Goal: Information Seeking & Learning: Learn about a topic

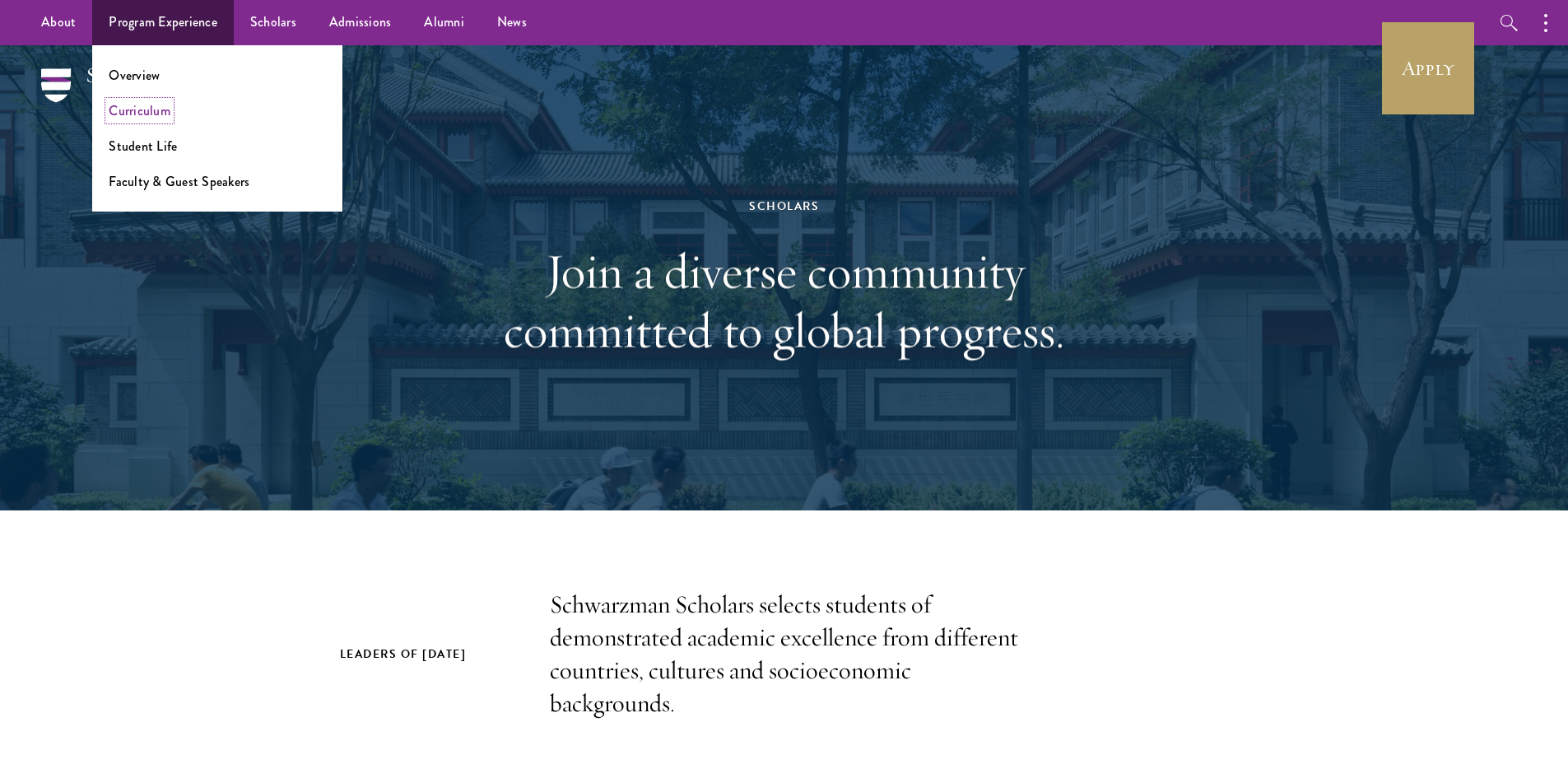
click at [158, 119] on link "Curriculum" at bounding box center [139, 110] width 62 height 19
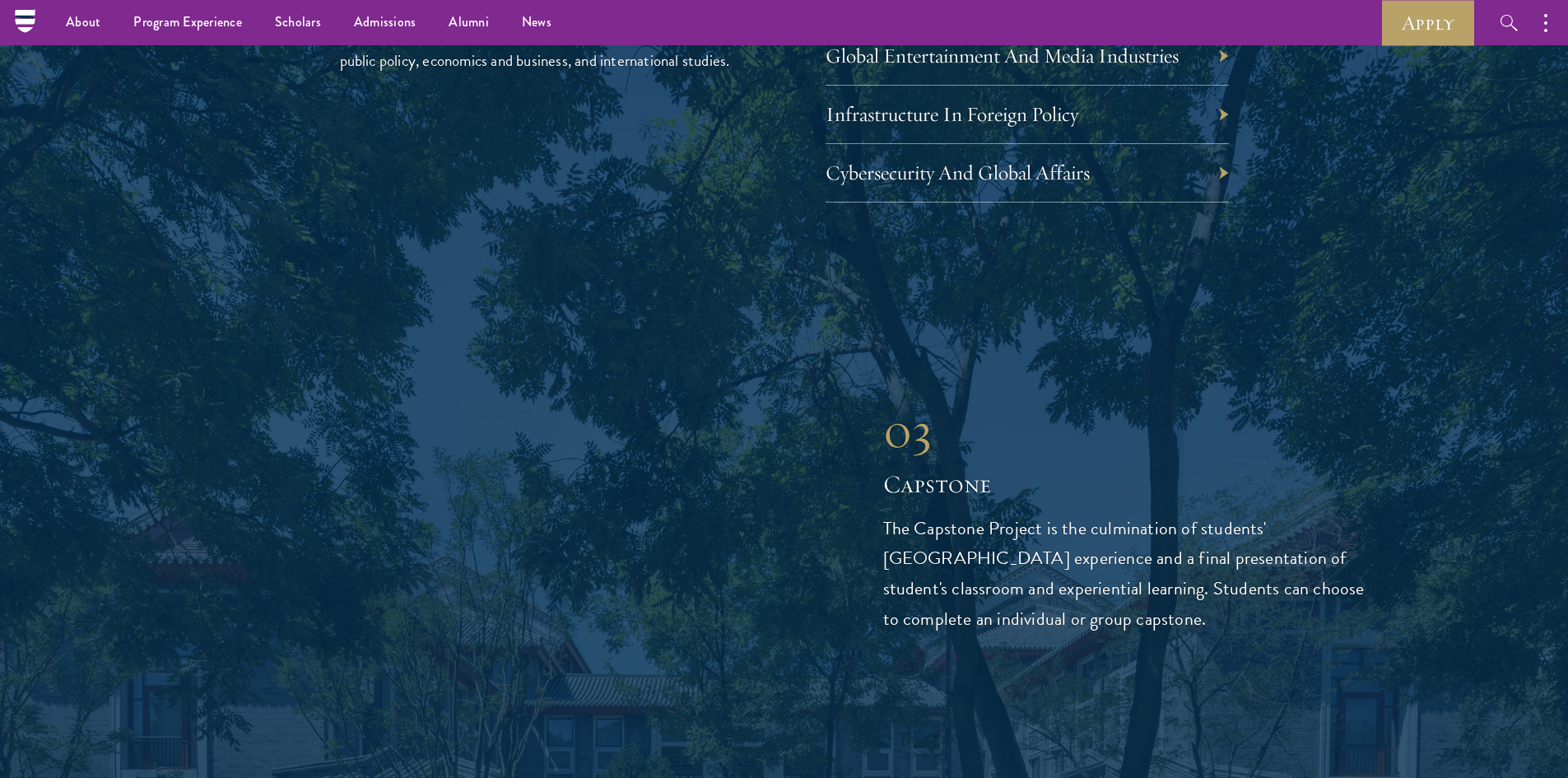
scroll to position [5023, 0]
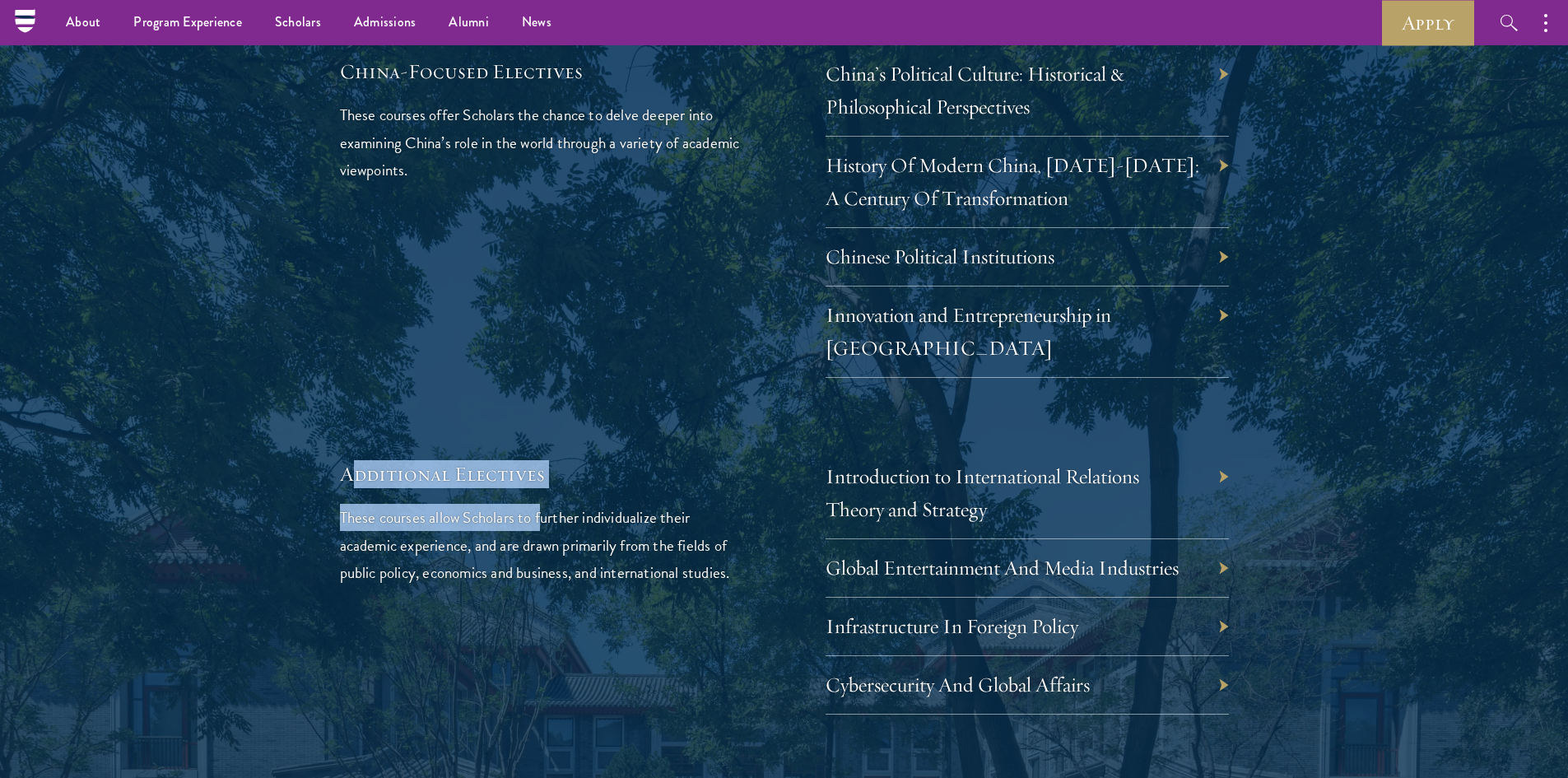
drag, startPoint x: 349, startPoint y: 408, endPoint x: 677, endPoint y: 539, distance: 353.2
click at [677, 539] on div "Additional Electives These courses allow Scholars to further individualize thei…" at bounding box center [541, 587] width 404 height 254
drag, startPoint x: 698, startPoint y: 504, endPoint x: 456, endPoint y: 456, distance: 246.7
click at [456, 504] on p "These courses allow Scholars to further individualize their academic experience…" at bounding box center [541, 544] width 404 height 81
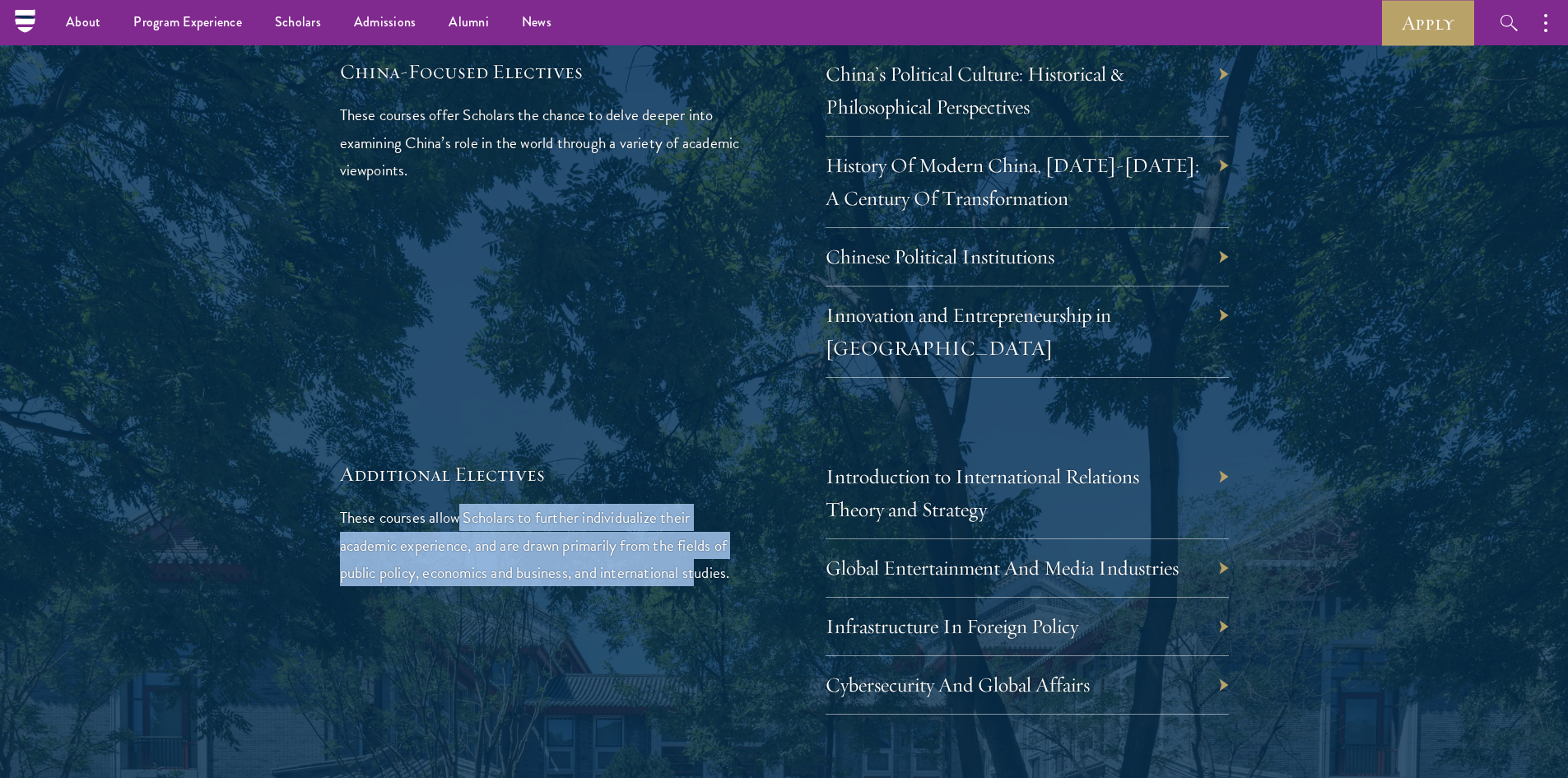
click at [664, 504] on p "These courses allow Scholars to further individualize their academic experience…" at bounding box center [541, 544] width 404 height 81
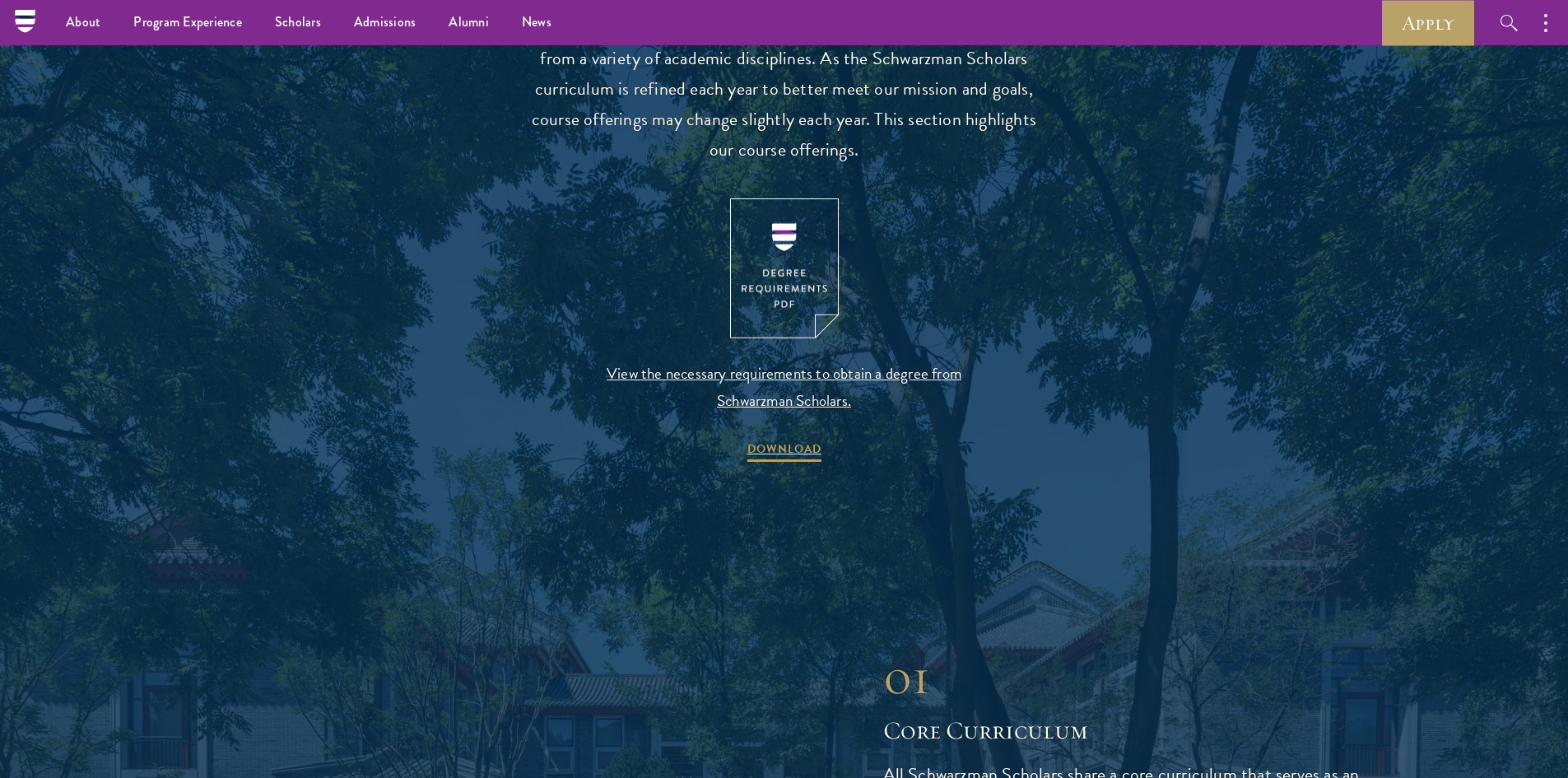
scroll to position [1400, 0]
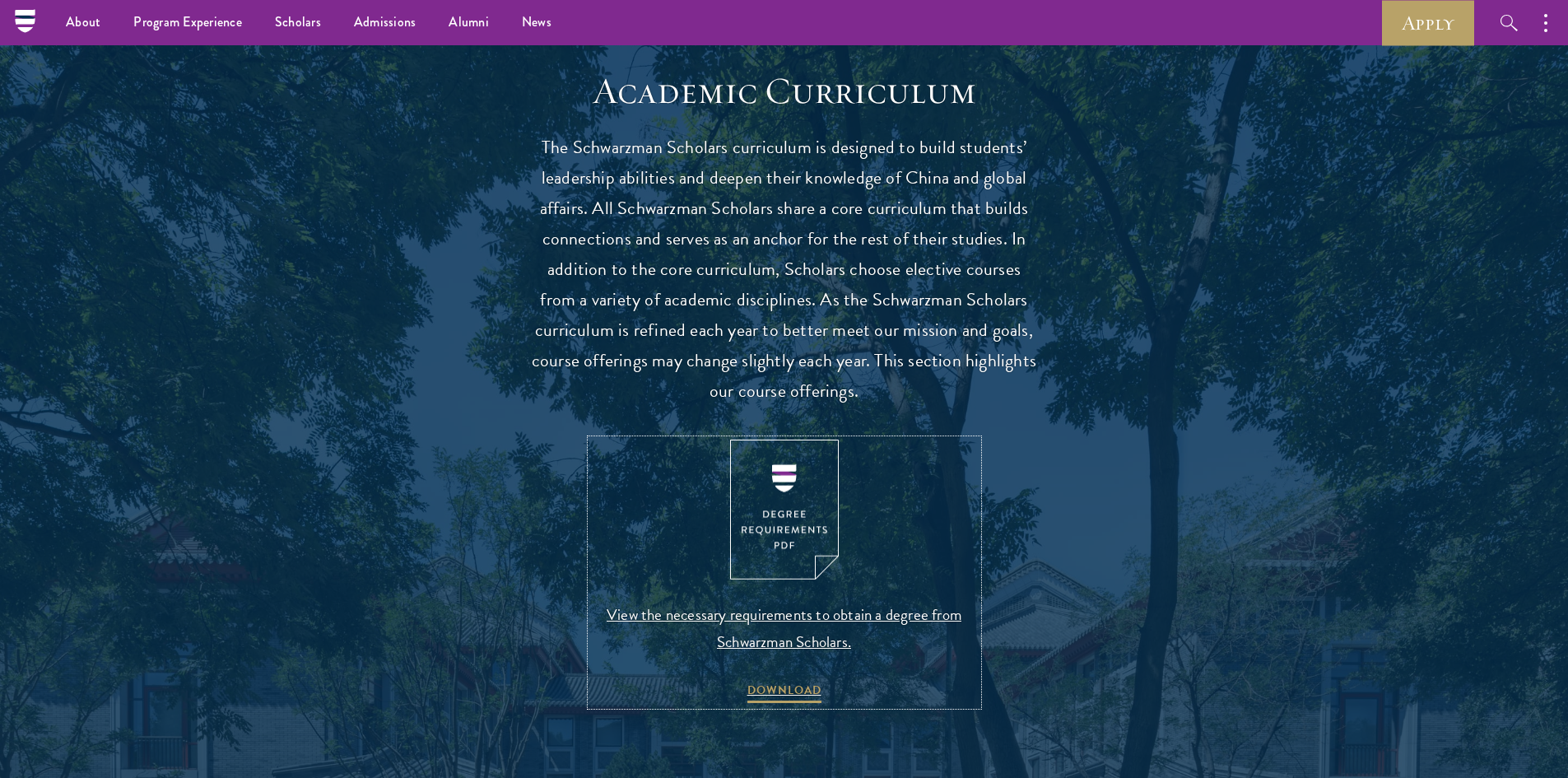
click at [794, 534] on img at bounding box center [784, 509] width 108 height 141
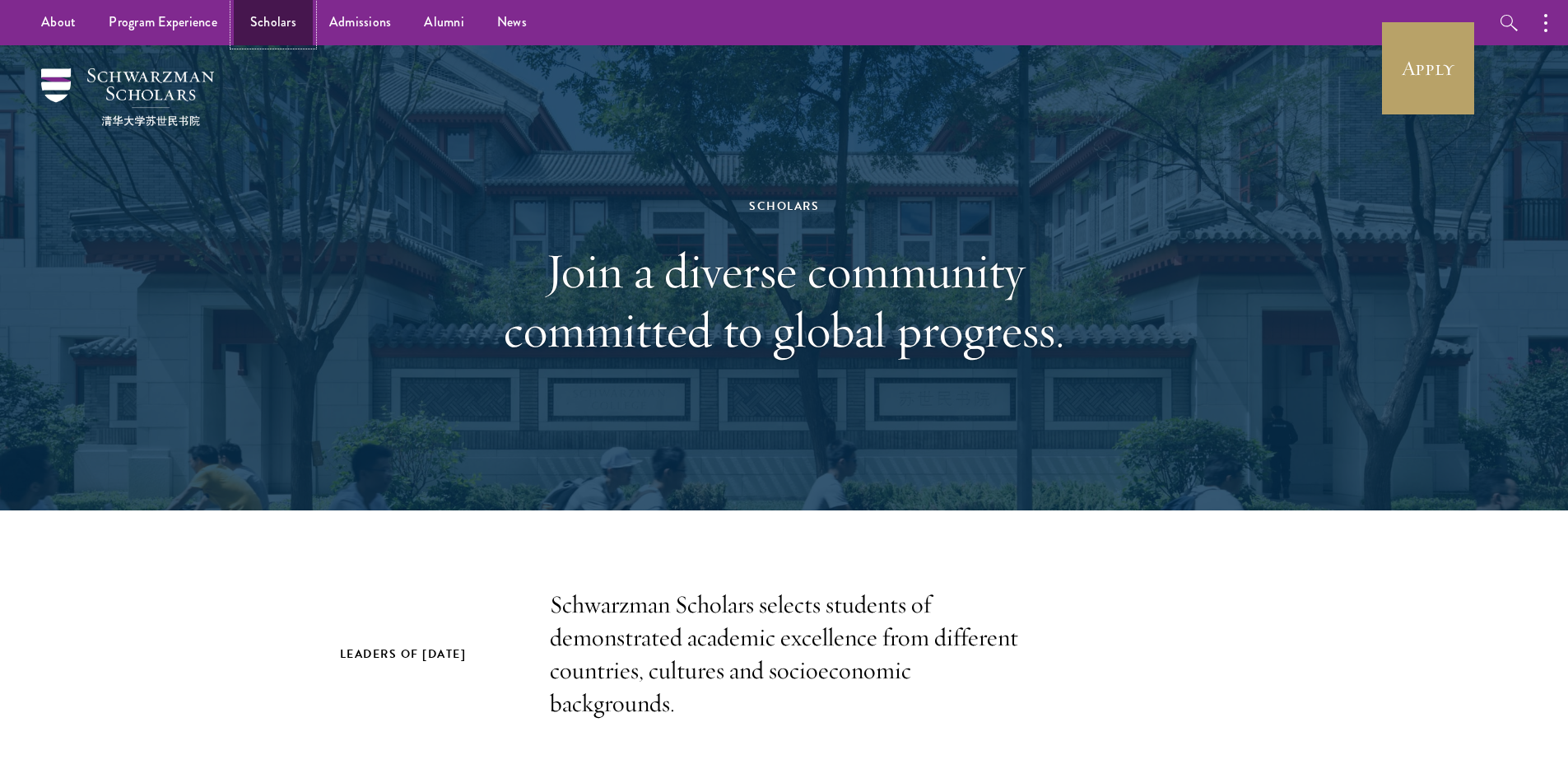
click at [251, 21] on link "Scholars" at bounding box center [273, 22] width 79 height 46
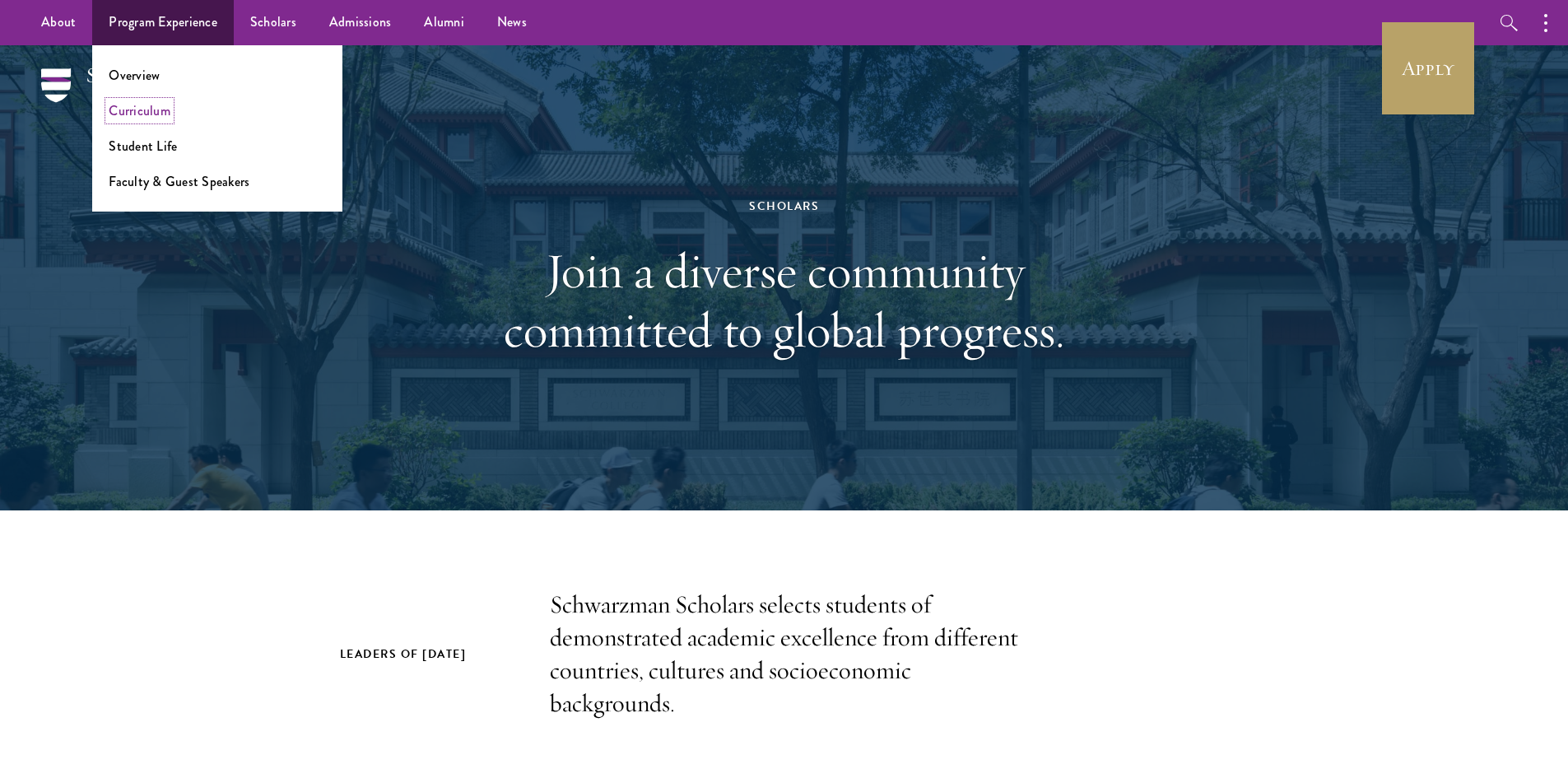
click at [152, 114] on link "Curriculum" at bounding box center [139, 110] width 62 height 19
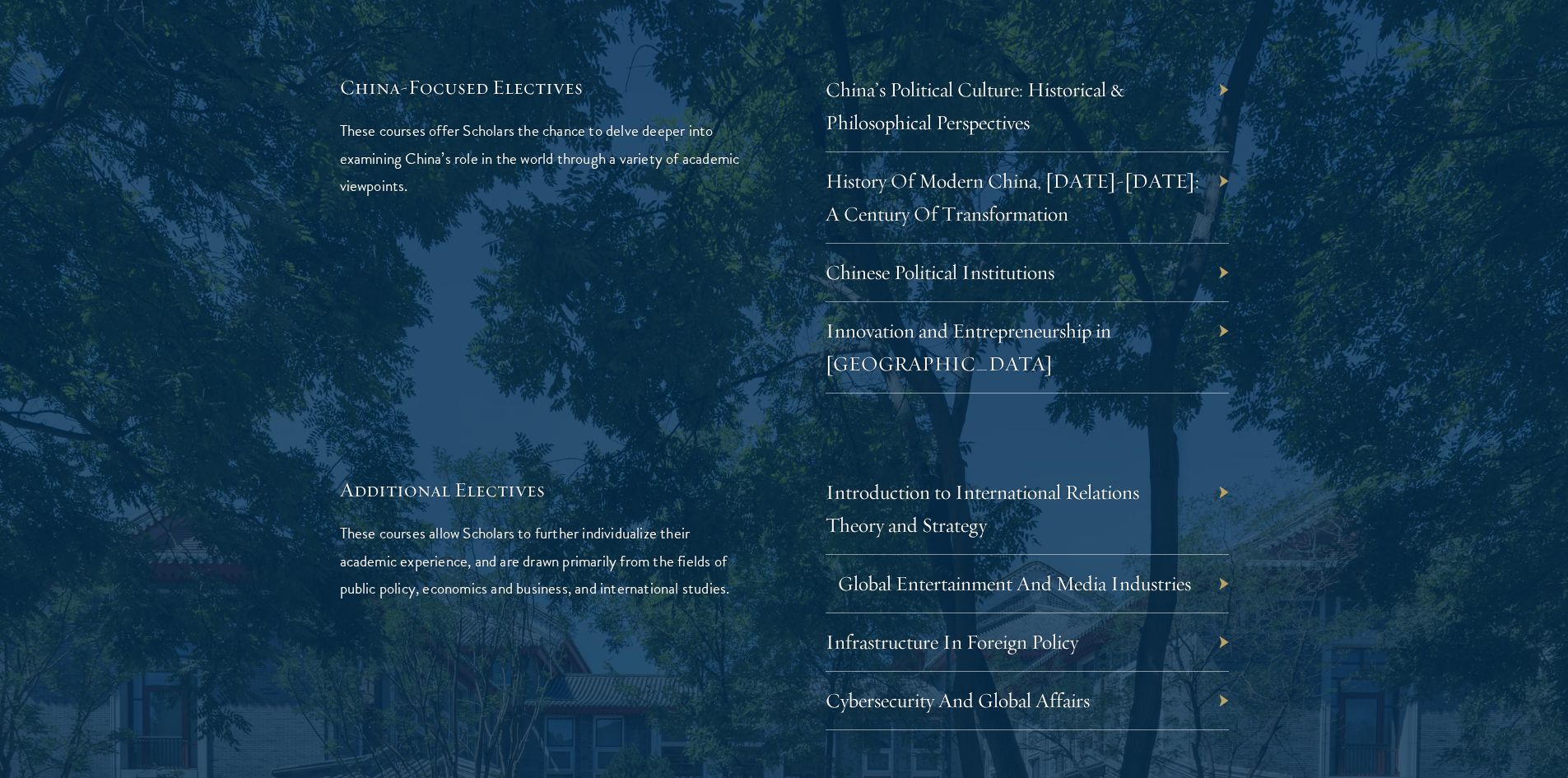
scroll to position [5270, 0]
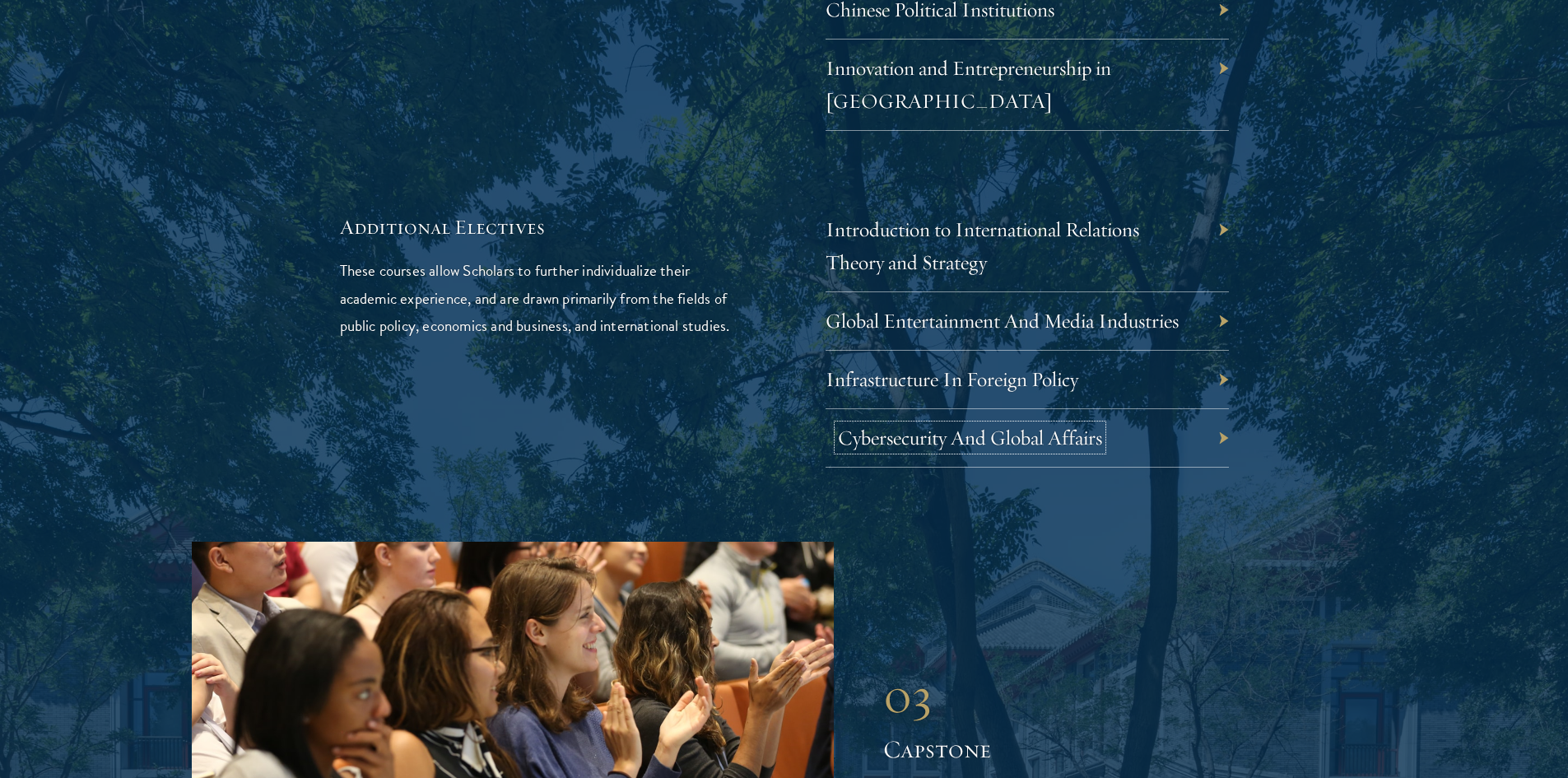
drag, startPoint x: 959, startPoint y: 386, endPoint x: 967, endPoint y: 374, distance: 14.4
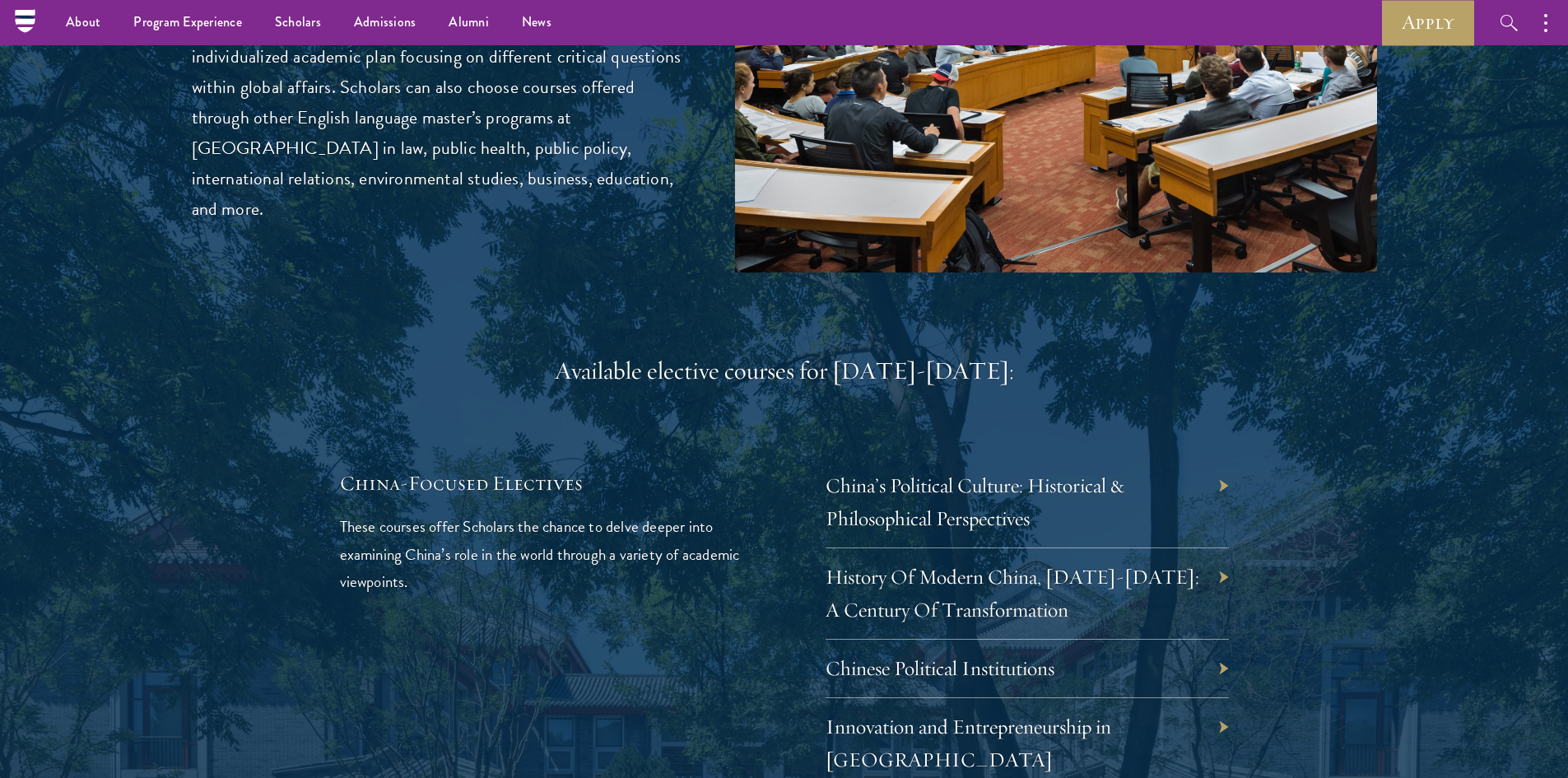
scroll to position [4528, 0]
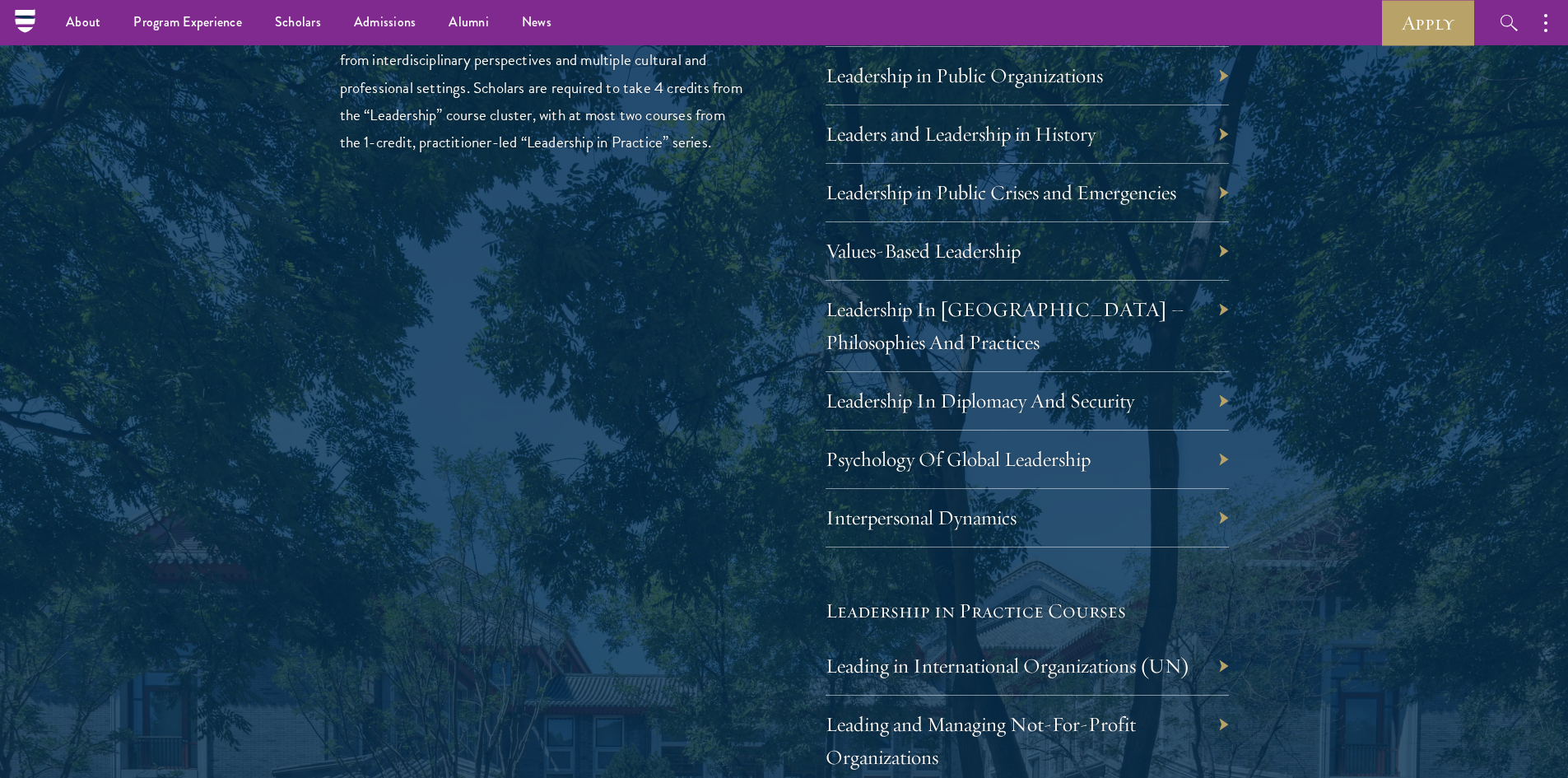
scroll to position [2882, 0]
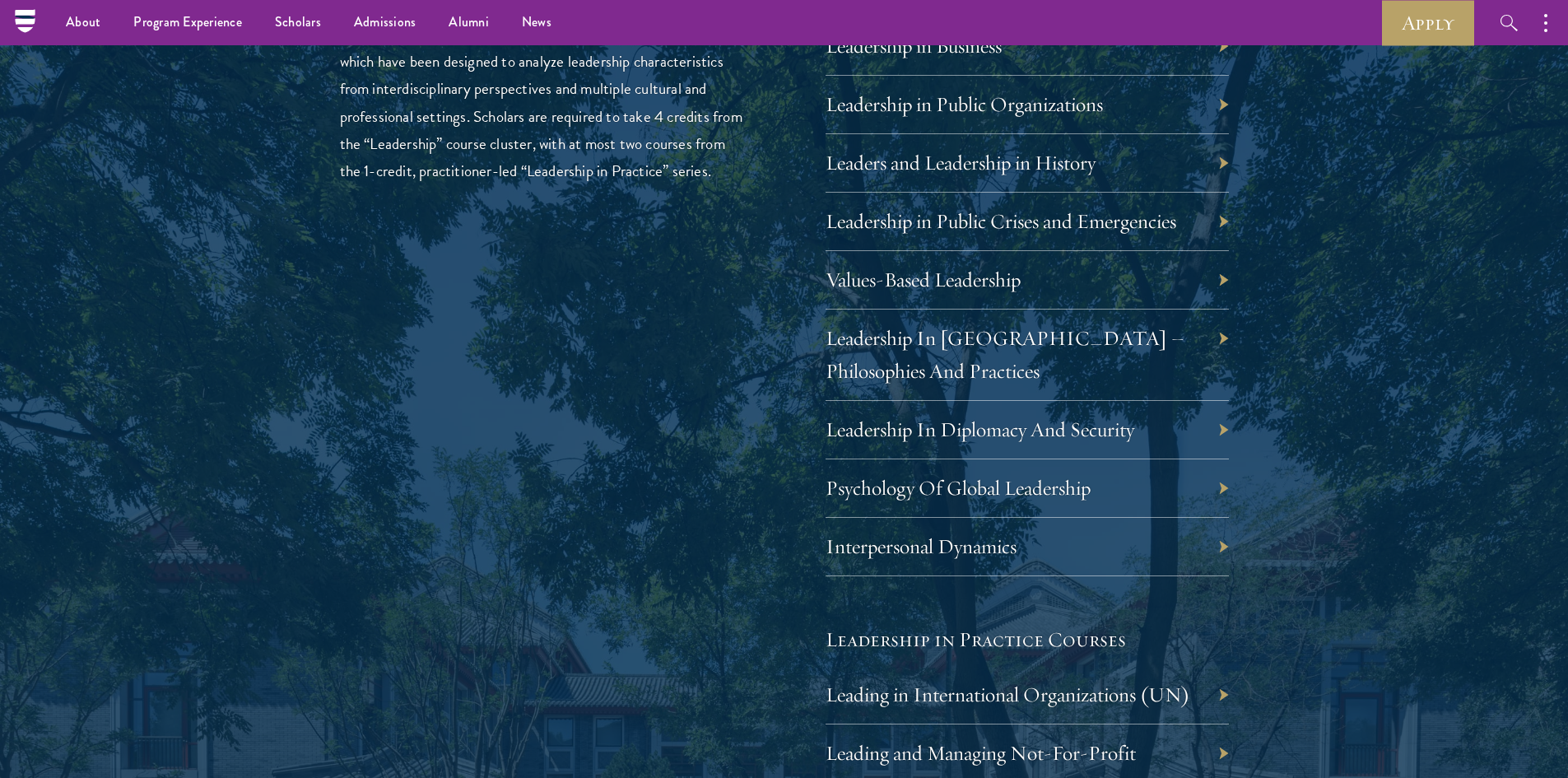
click at [579, 293] on div "Leadership Scholars will choose between an offering of leadership courses, whic…" at bounding box center [541, 517] width 404 height 1081
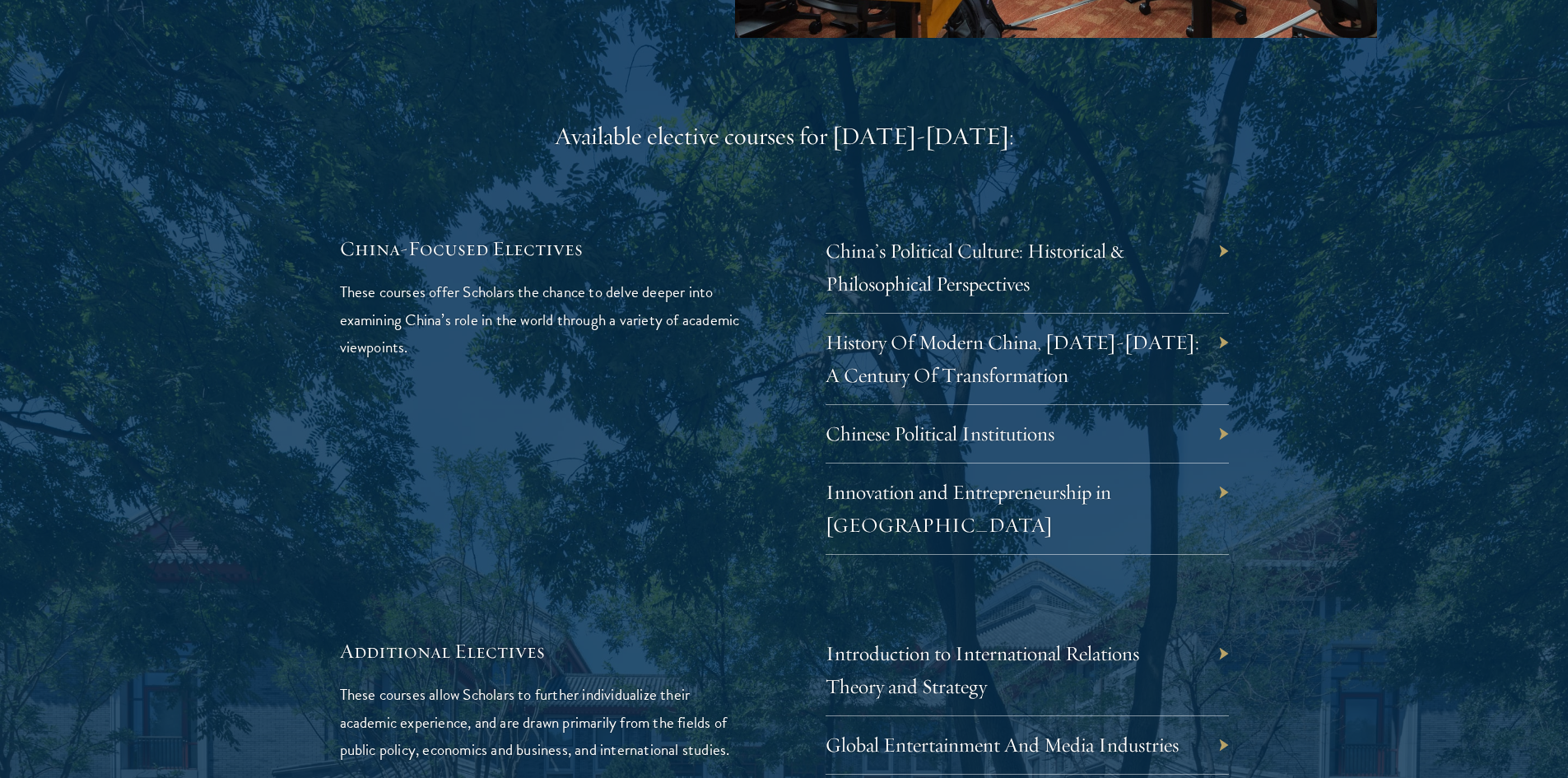
scroll to position [5023, 0]
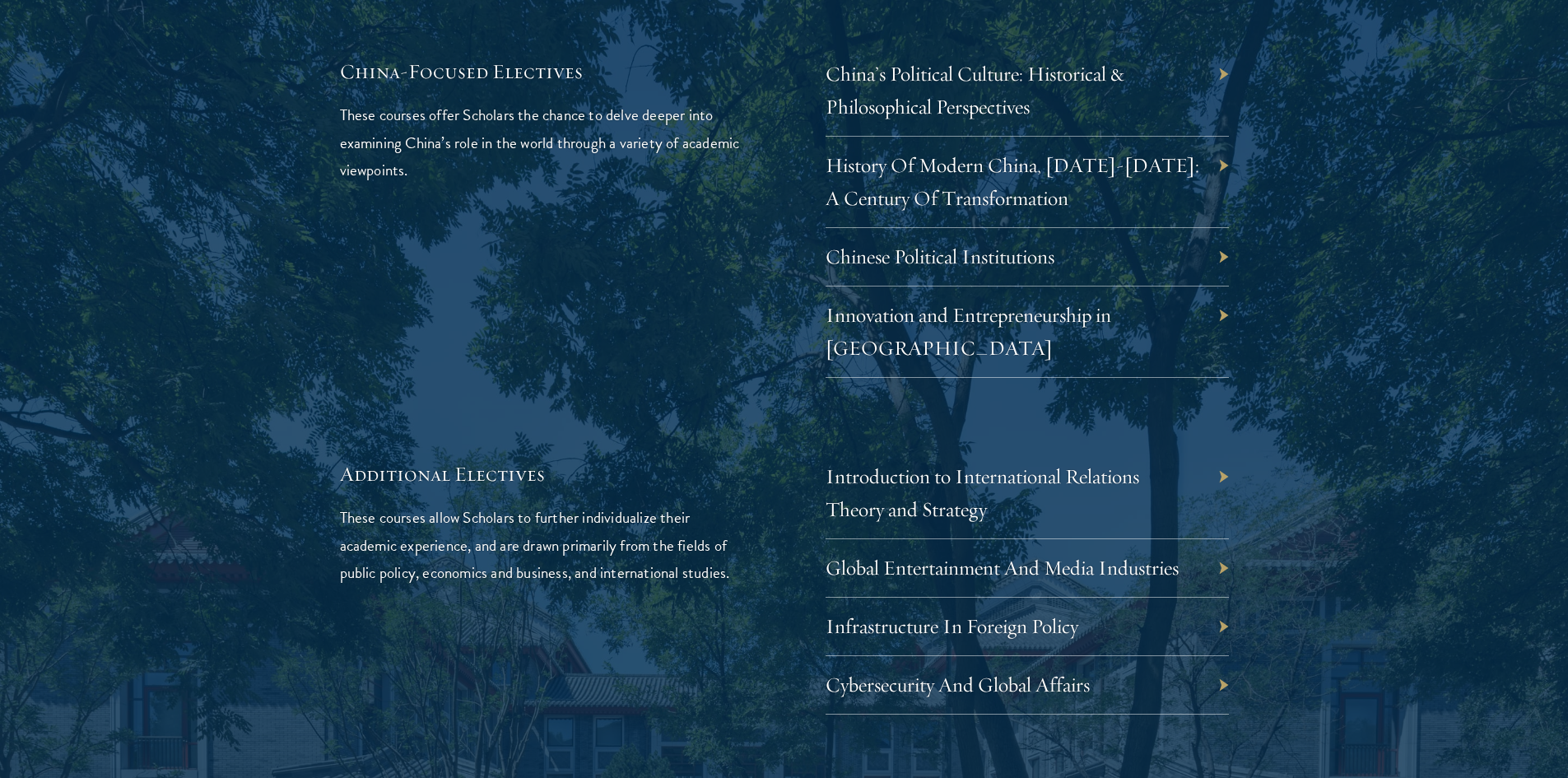
drag, startPoint x: 1060, startPoint y: 509, endPoint x: 1449, endPoint y: 467, distance: 391.3
click at [1069, 613] on link "Infrastructure In Foreign Policy" at bounding box center [964, 626] width 252 height 26
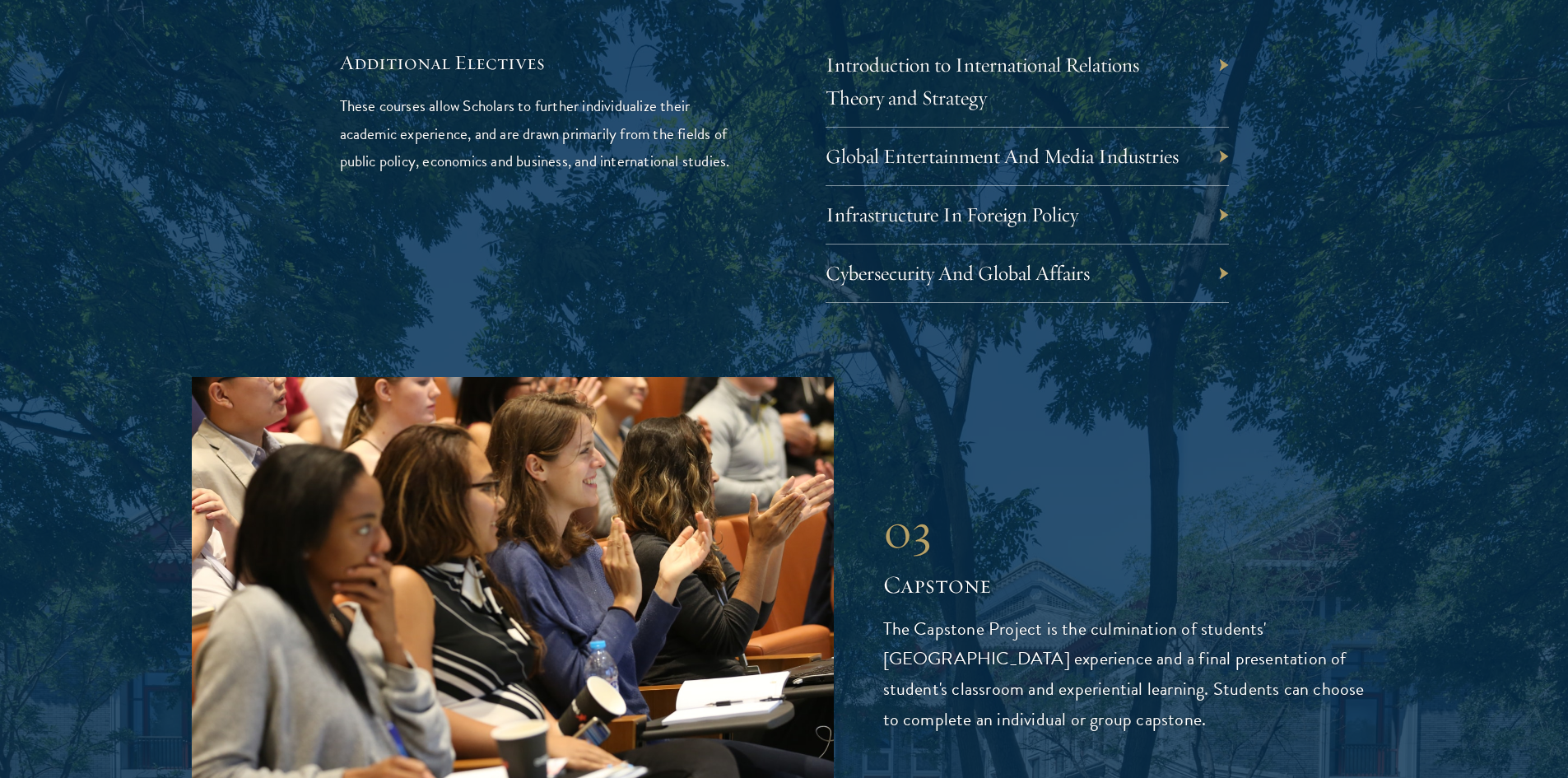
click at [990, 501] on div "03" at bounding box center [1130, 531] width 494 height 59
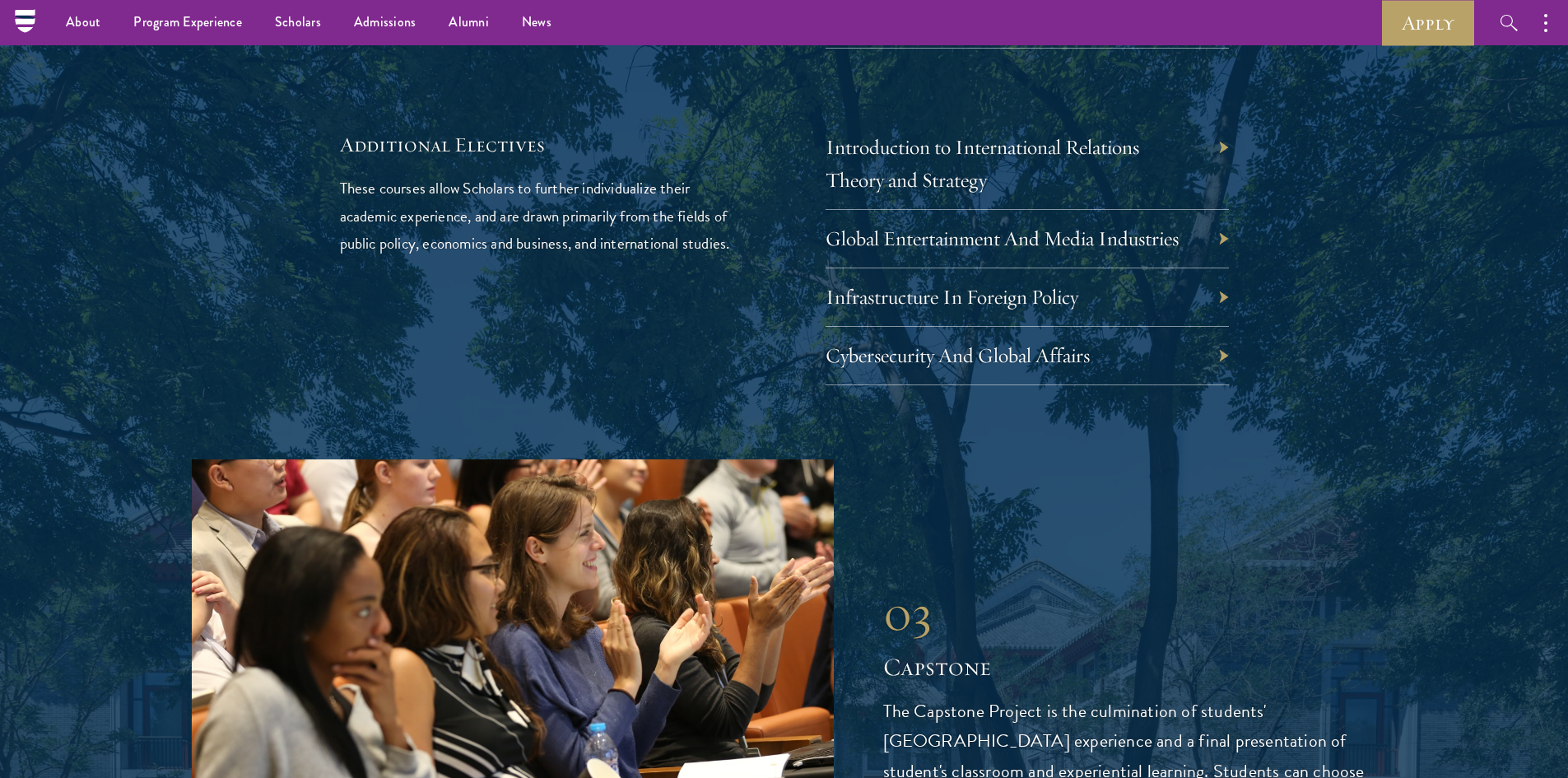
scroll to position [5105, 0]
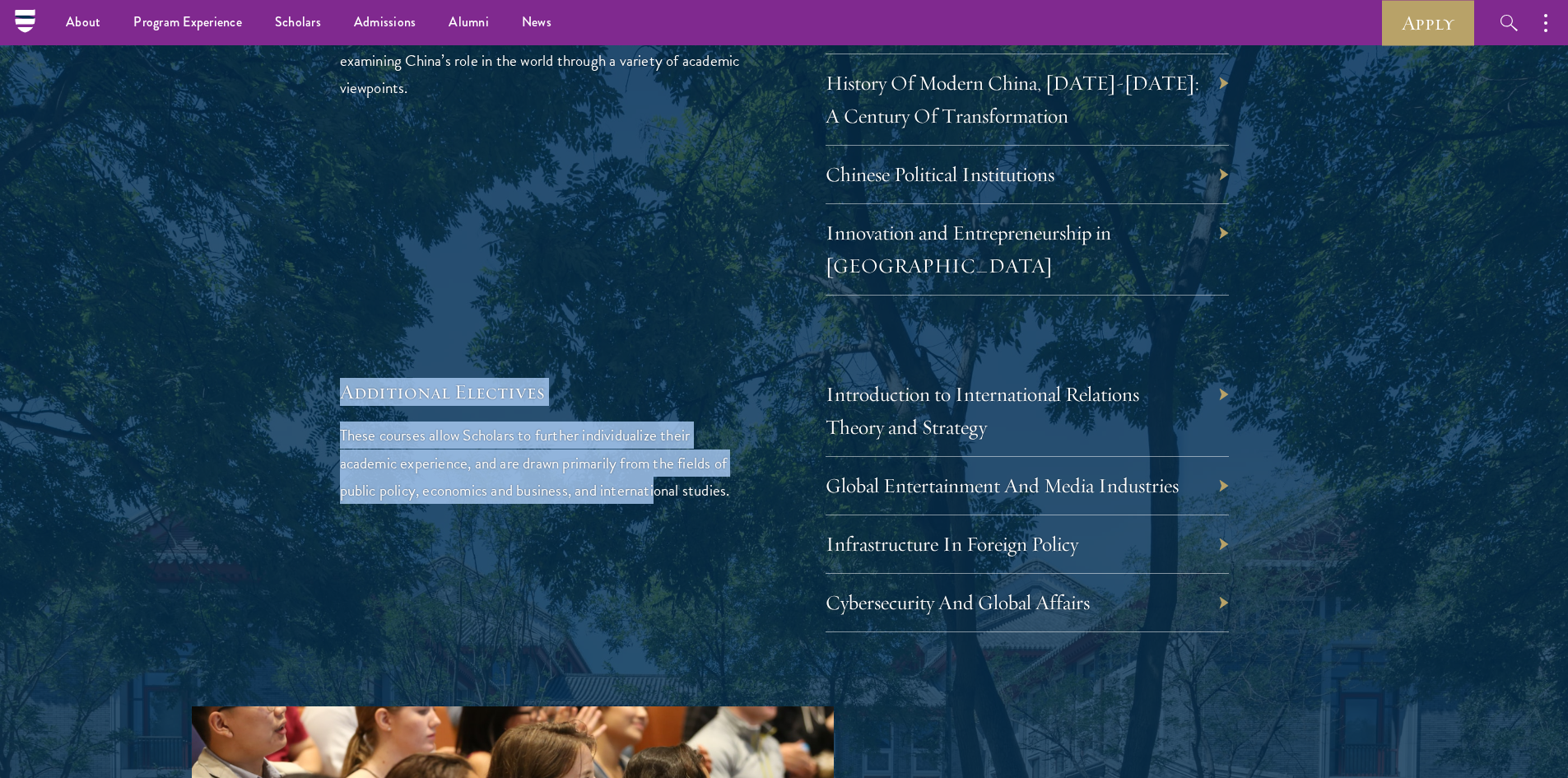
drag, startPoint x: 490, startPoint y: 340, endPoint x: 662, endPoint y: 430, distance: 194.1
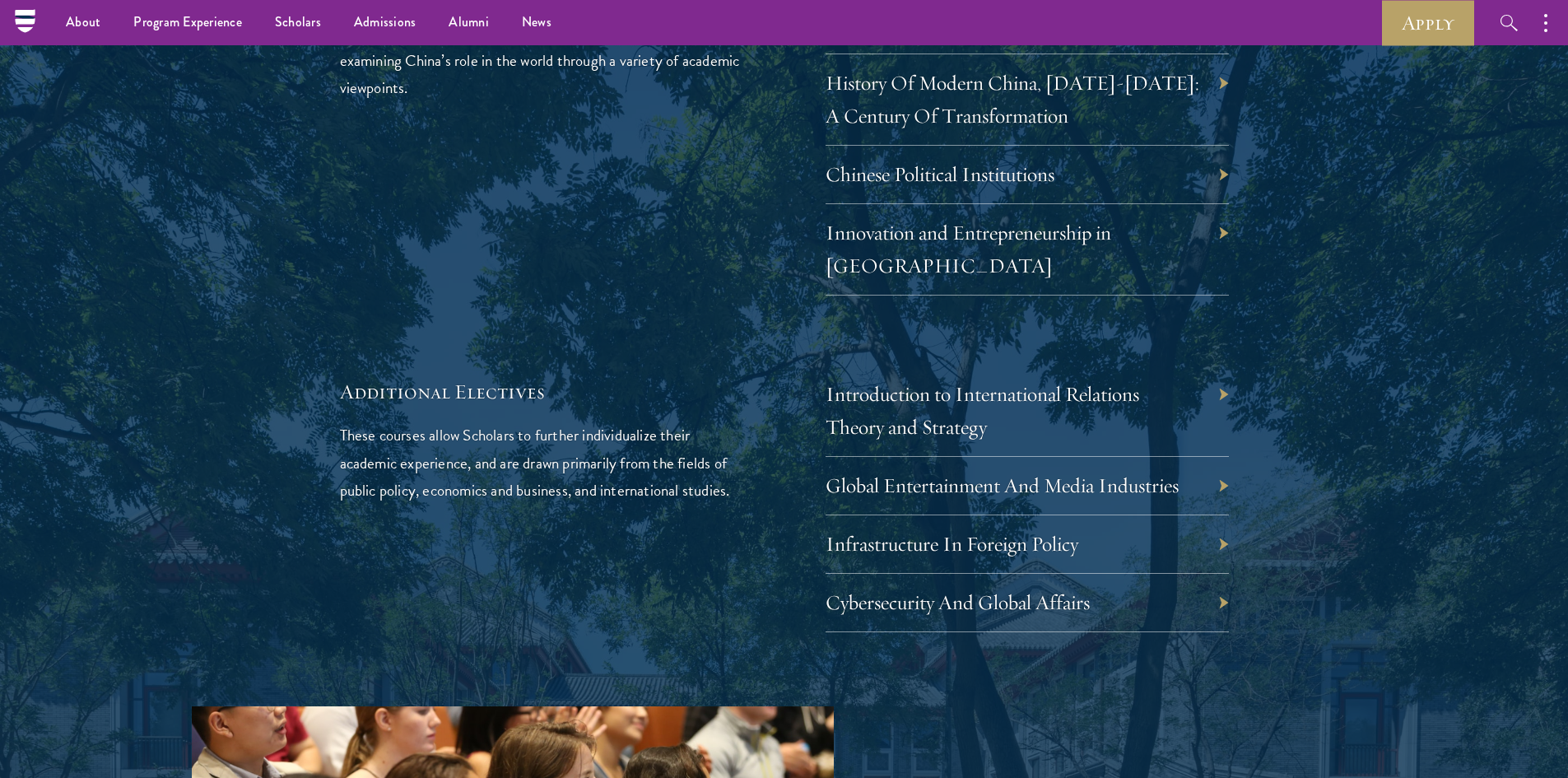
click at [664, 428] on p "These courses allow Scholars to further individualize their academic experience…" at bounding box center [541, 462] width 404 height 81
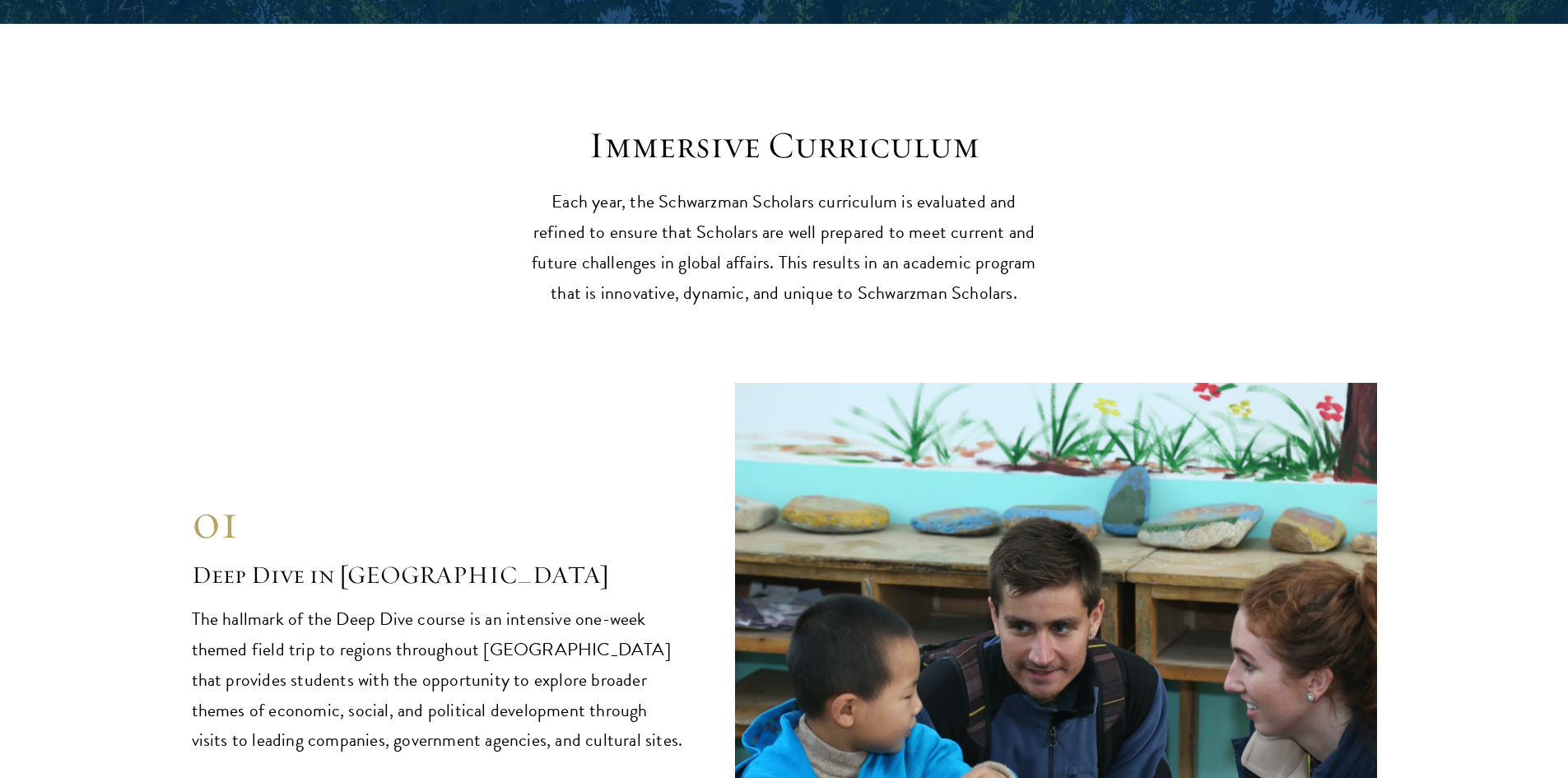
scroll to position [6670, 0]
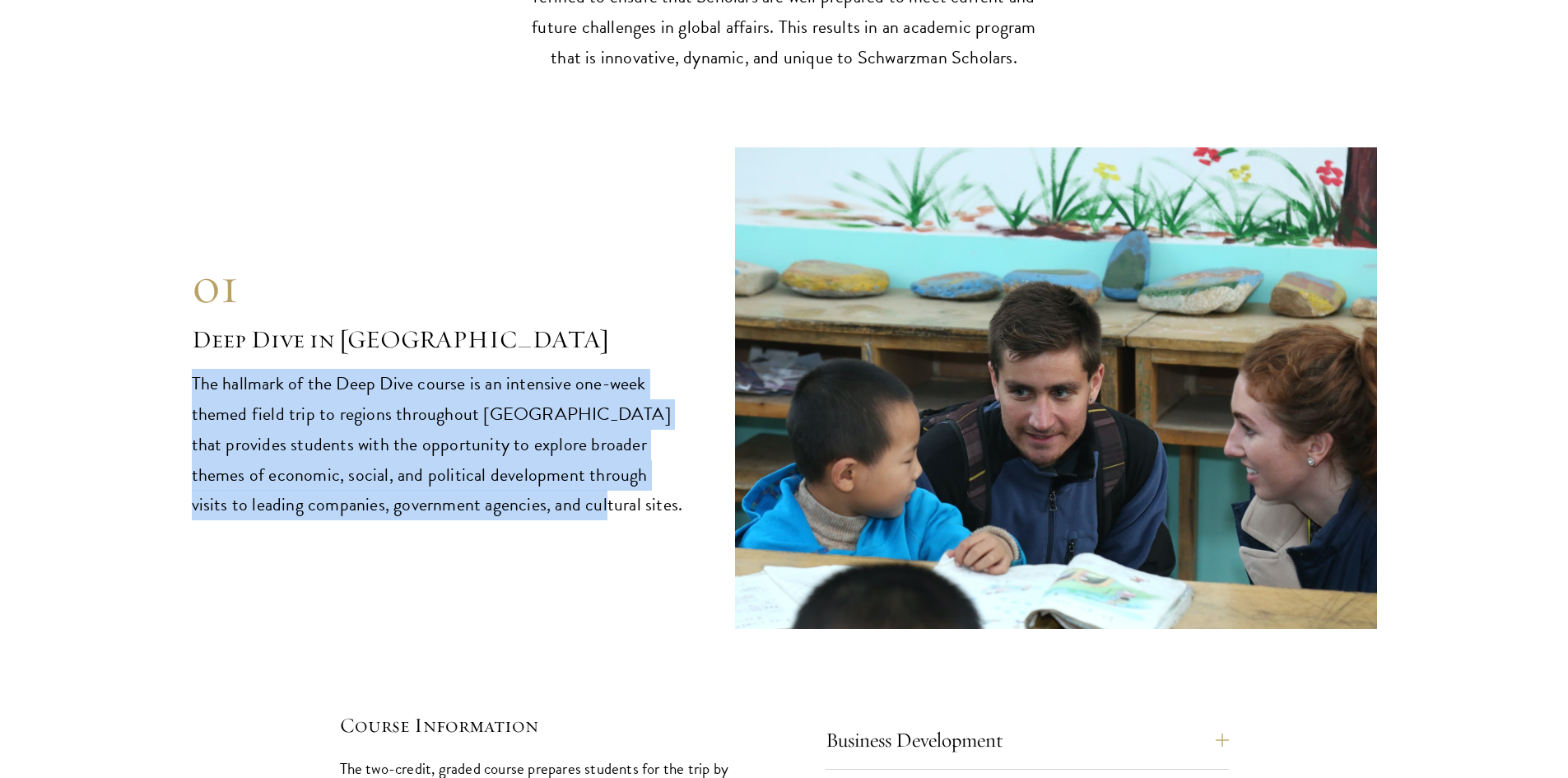
drag, startPoint x: 175, startPoint y: 300, endPoint x: 558, endPoint y: 524, distance: 443.7
click at [558, 521] on div "01 Deep Dive in China 01 Deep Dive in China The hallmark of the Deep Dive cours…" at bounding box center [784, 389] width 1185 height 482
drag, startPoint x: 194, startPoint y: 302, endPoint x: 582, endPoint y: 551, distance: 461.0
click at [582, 551] on div "01 Deep Dive in China 01 Deep Dive in China The hallmark of the Deep Dive cours…" at bounding box center [784, 389] width 1185 height 482
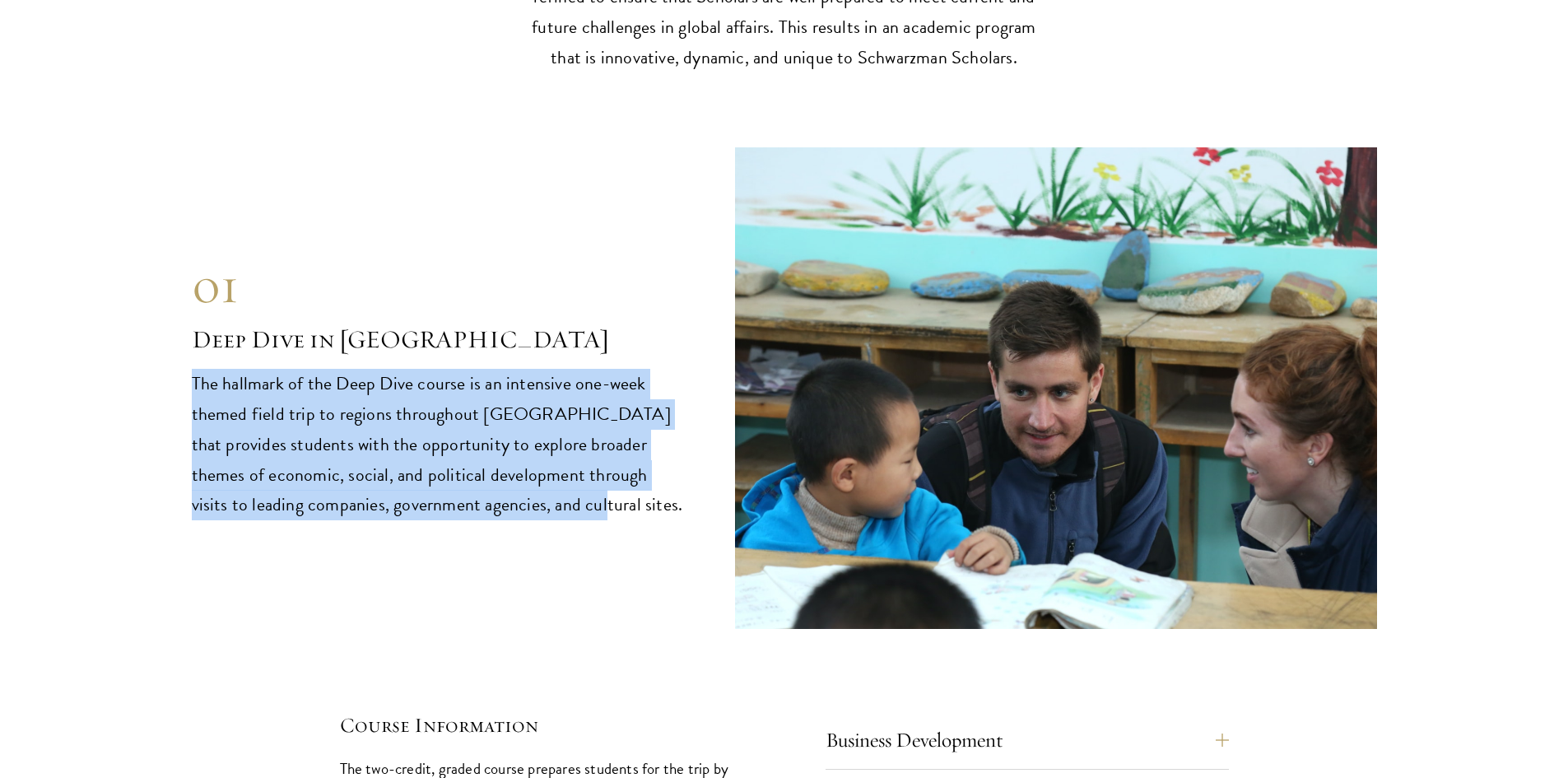
click at [582, 551] on div "01 Deep Dive in China 01 Deep Dive in China The hallmark of the Deep Dive cours…" at bounding box center [784, 389] width 1185 height 482
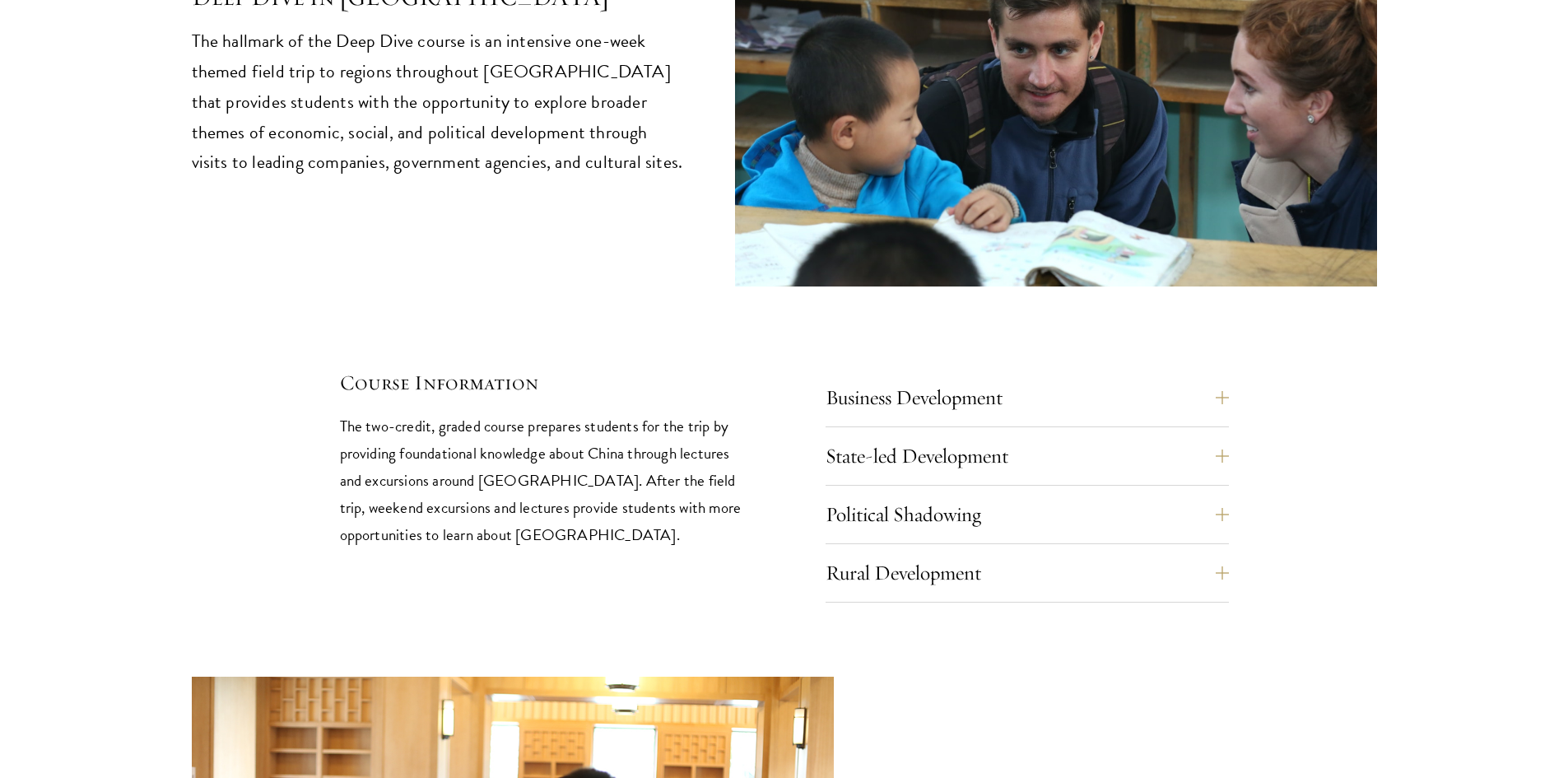
scroll to position [7082, 0]
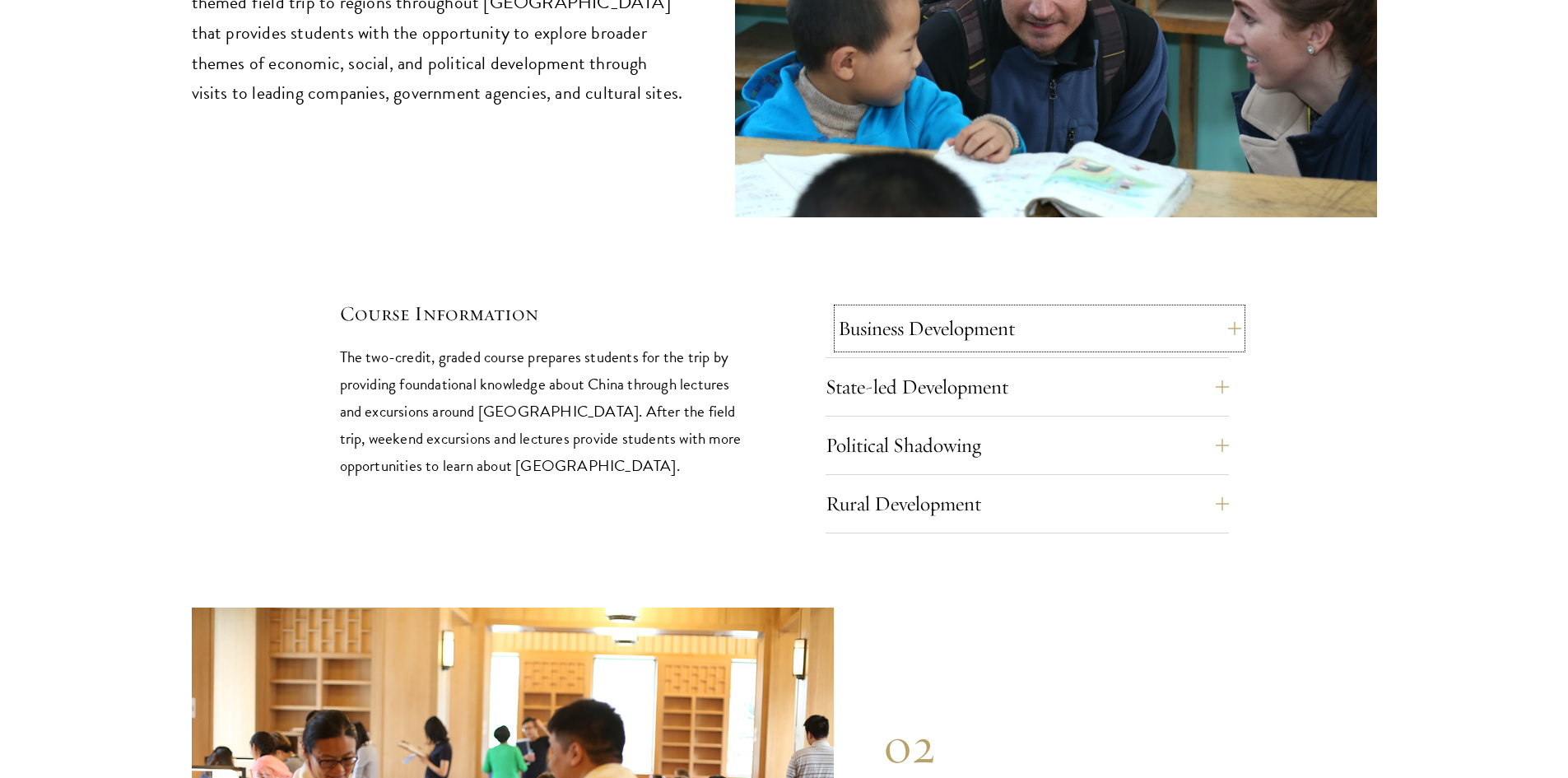
click at [986, 309] on button "Business Development" at bounding box center [1039, 329] width 404 height 39
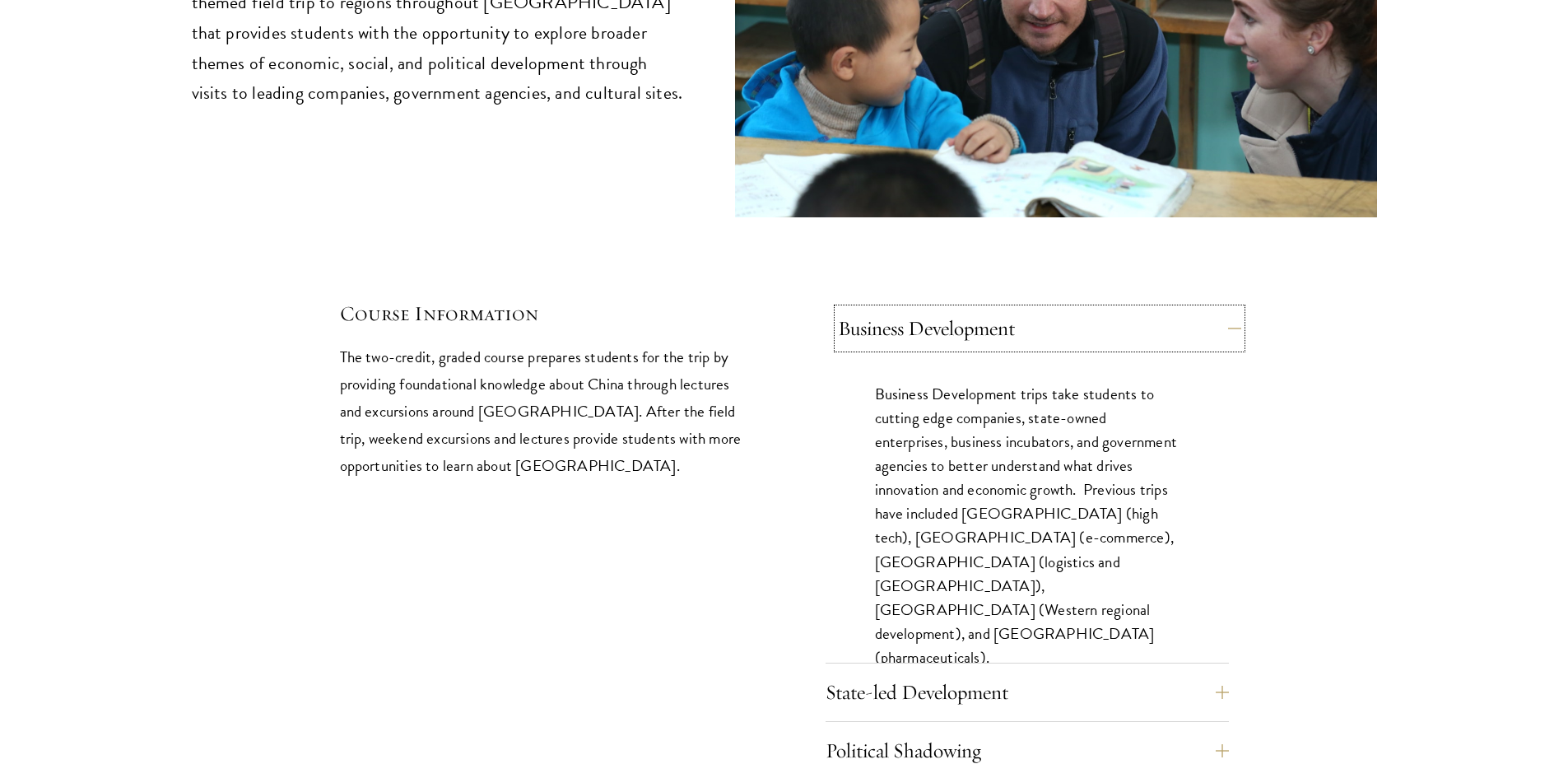
click at [938, 309] on button "Business Development" at bounding box center [1039, 329] width 404 height 39
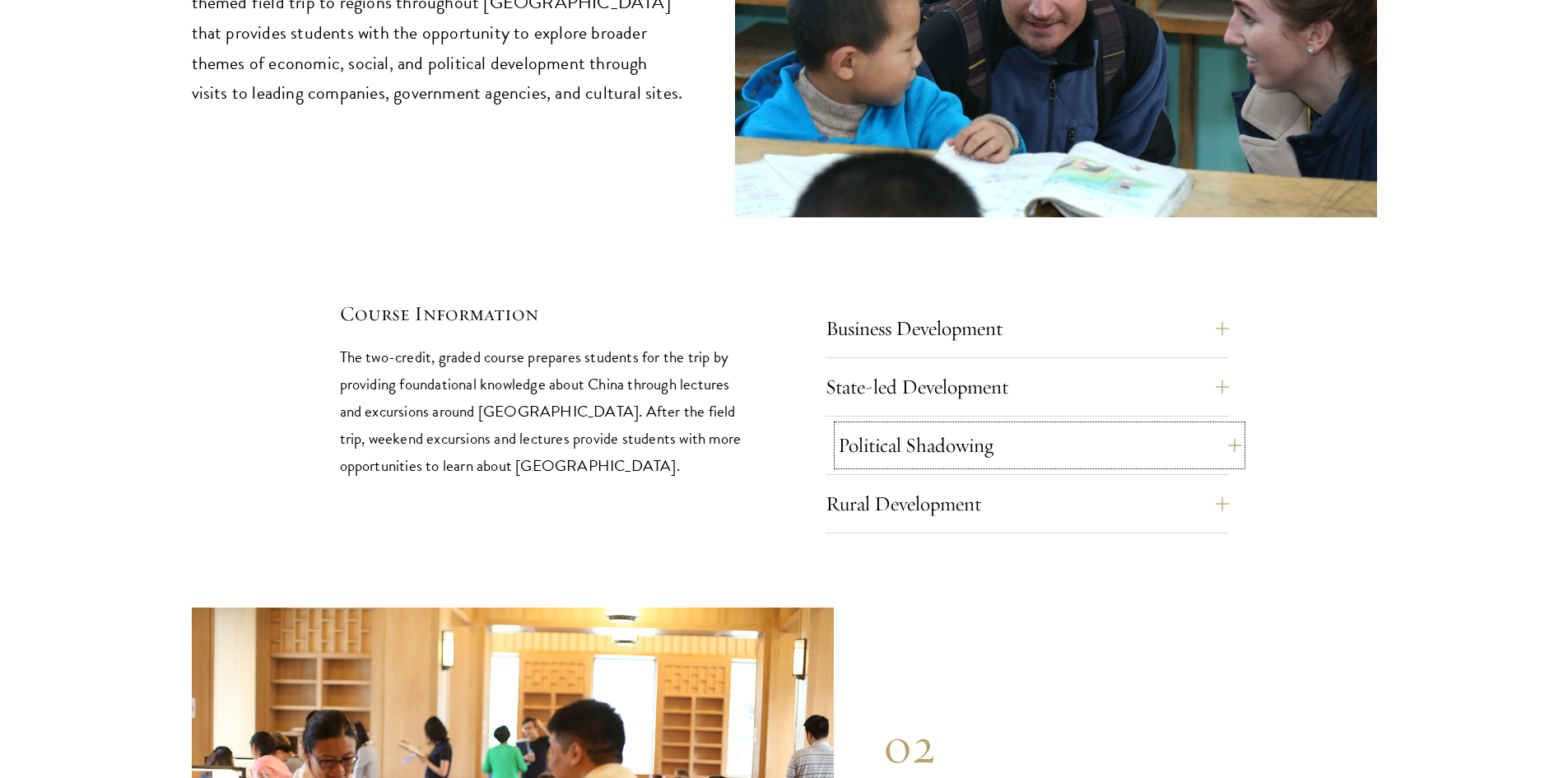
click at [929, 425] on button "Political Shadowing" at bounding box center [1039, 445] width 404 height 39
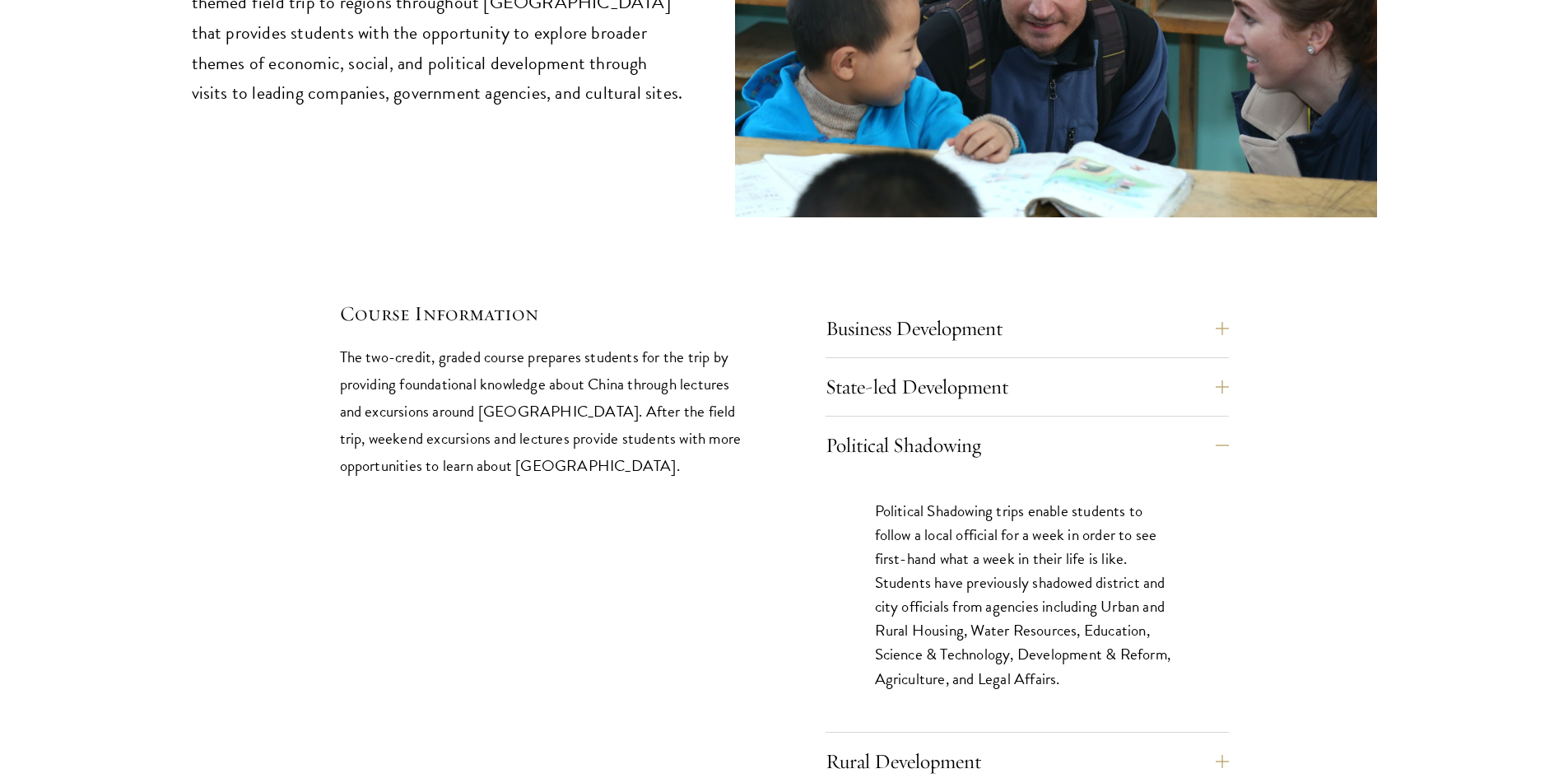
click at [908, 367] on div "State-led Development State-led Development trips enable students to understand…" at bounding box center [1027, 391] width 404 height 49
click at [908, 367] on button "State-led Development" at bounding box center [1039, 387] width 404 height 39
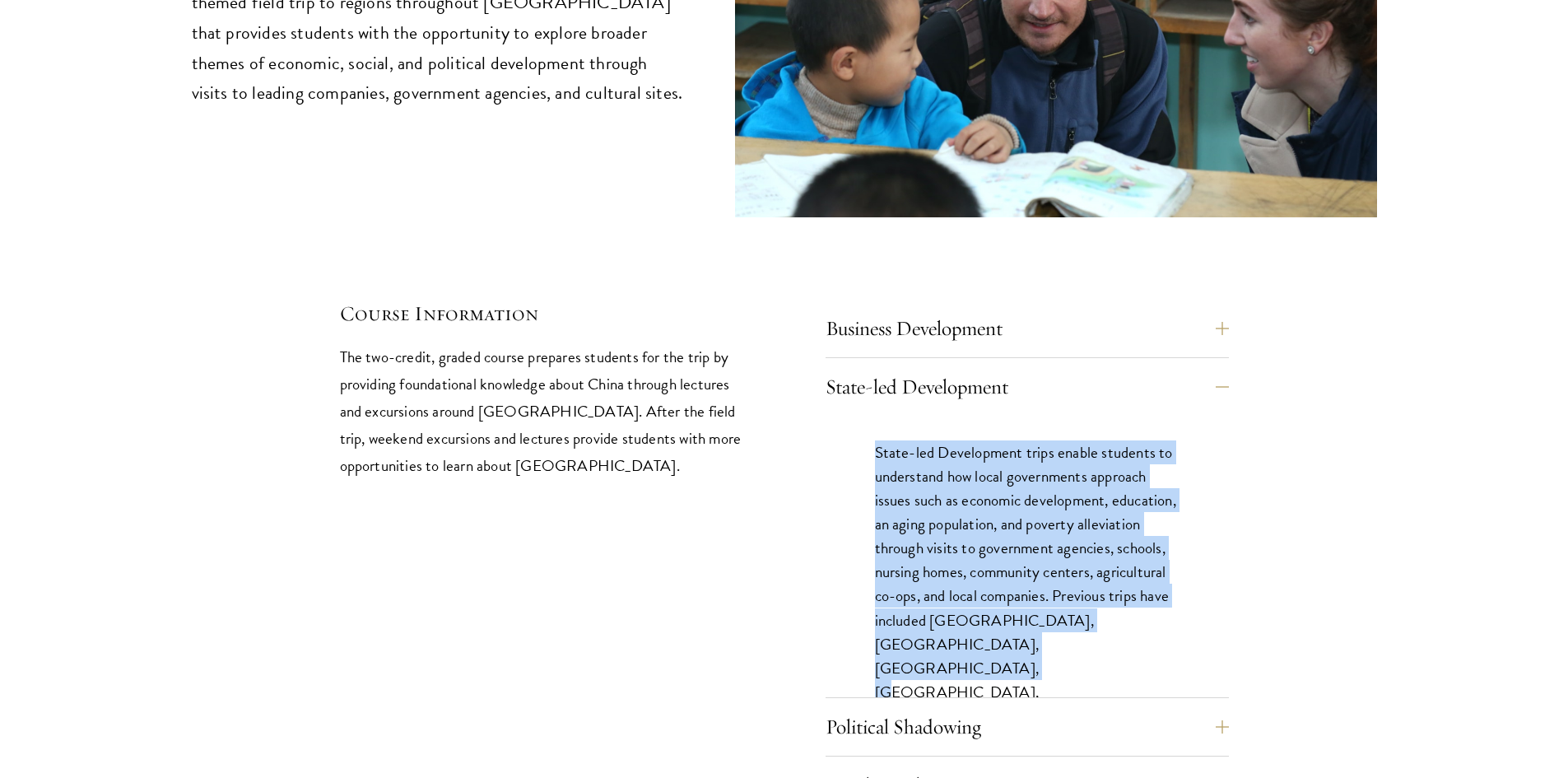
drag, startPoint x: 866, startPoint y: 390, endPoint x: 1057, endPoint y: 585, distance: 273.0
click at [1057, 585] on div "State-led Development trips enable students to understand how local governments…" at bounding box center [1027, 603] width 404 height 377
click at [1033, 585] on p "State-led Development trips enable students to understand how local governments…" at bounding box center [1027, 596] width 304 height 312
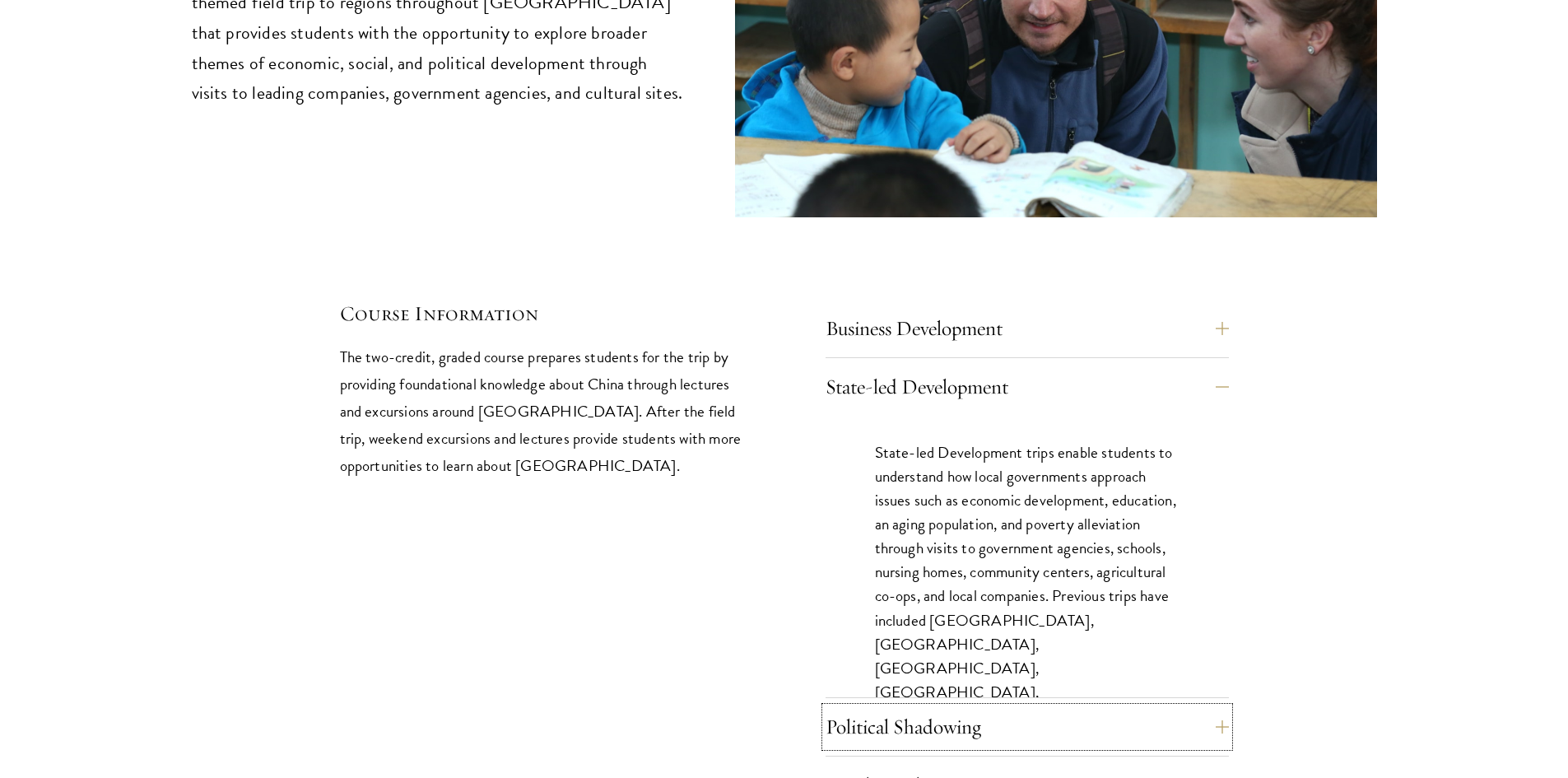
click at [913, 707] on button "Political Shadowing" at bounding box center [1027, 727] width 404 height 39
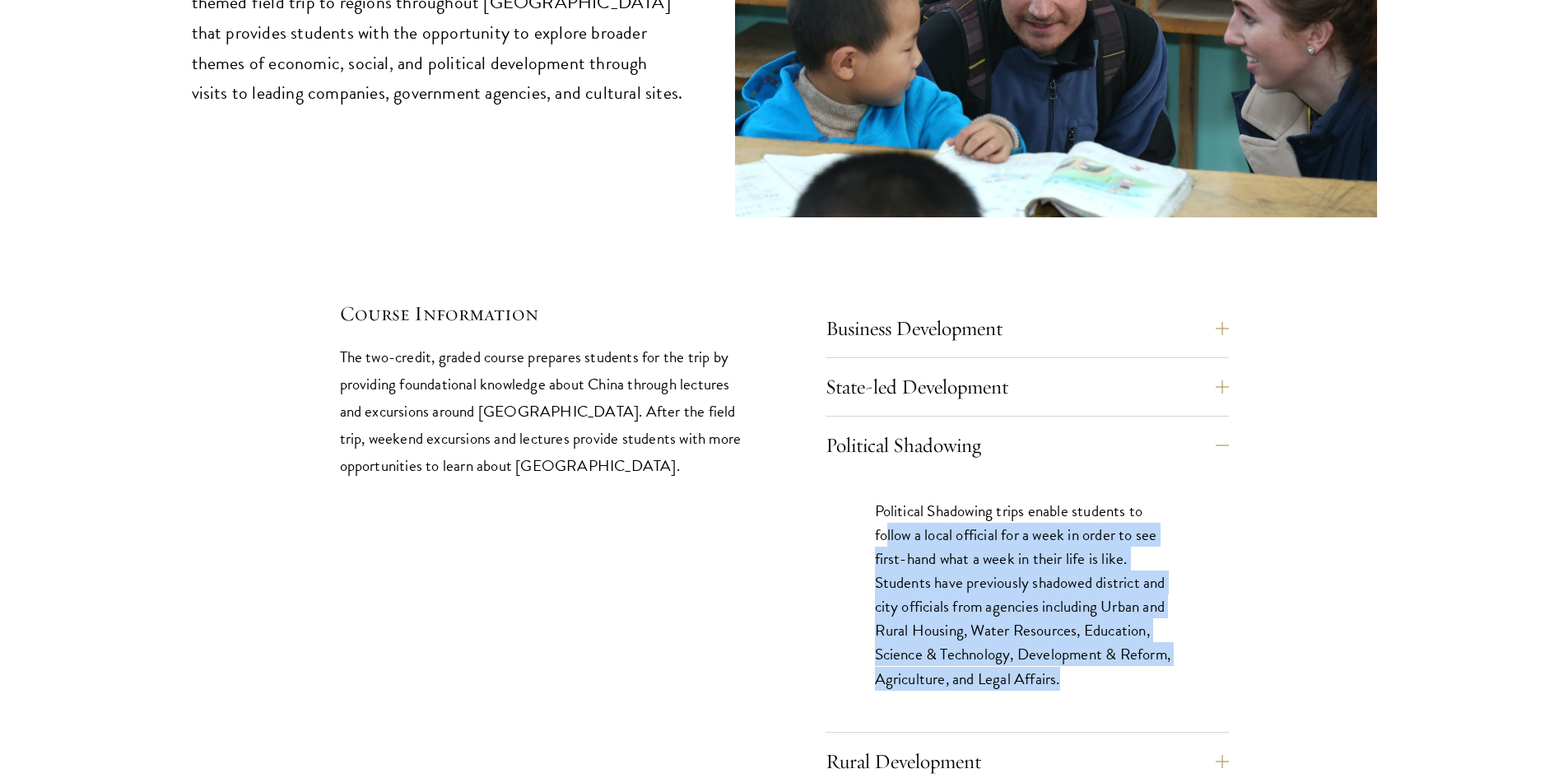
drag, startPoint x: 1085, startPoint y: 631, endPoint x: 887, endPoint y: 474, distance: 252.7
click at [887, 474] on div "Political Shadowing trips enable students to follow a local official for a week…" at bounding box center [1027, 603] width 404 height 258
click at [884, 499] on p "Political Shadowing trips enable students to follow a local official for a week…" at bounding box center [1027, 594] width 304 height 192
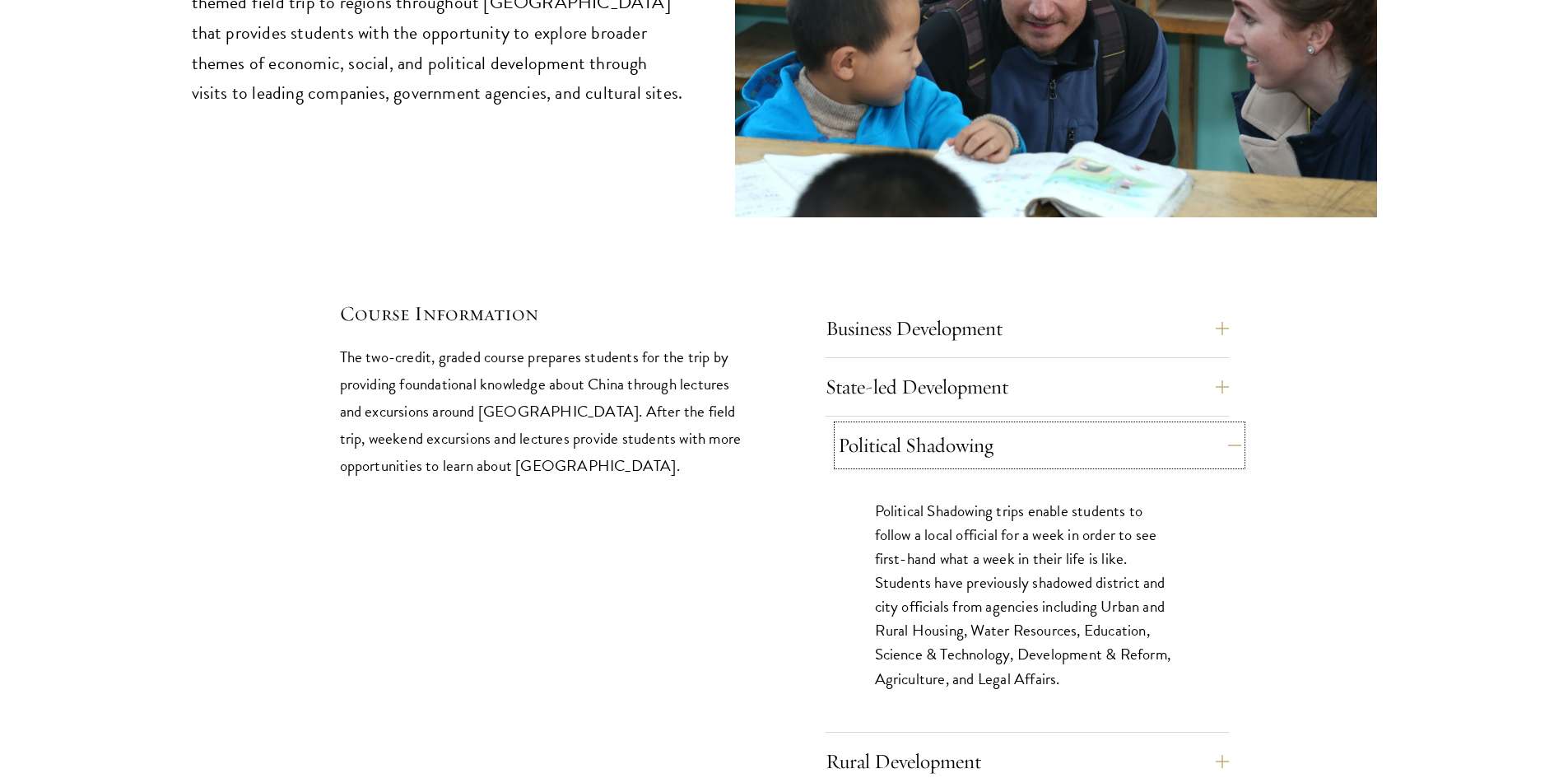
click at [861, 425] on button "Political Shadowing" at bounding box center [1039, 445] width 404 height 39
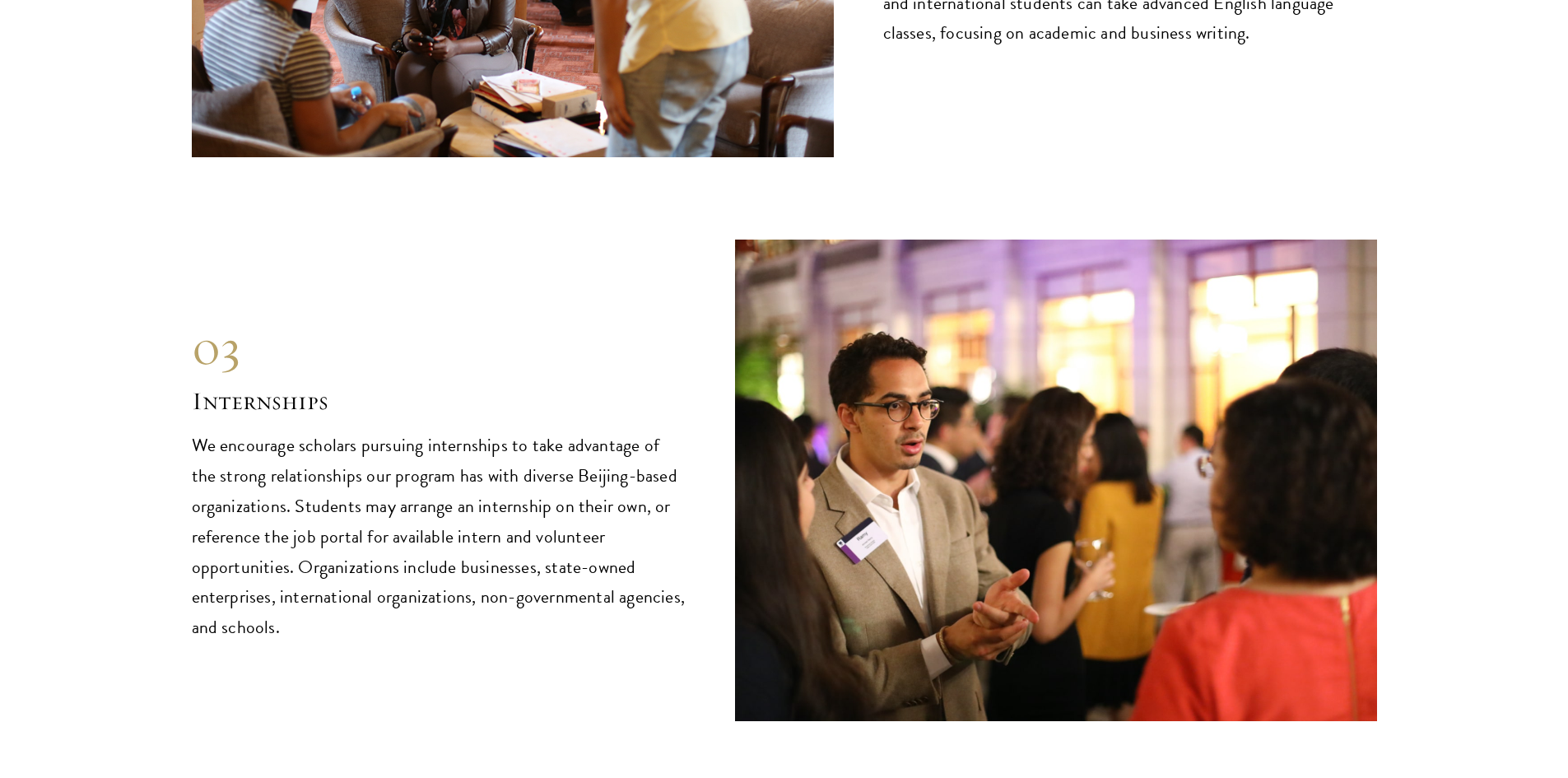
scroll to position [8069, 0]
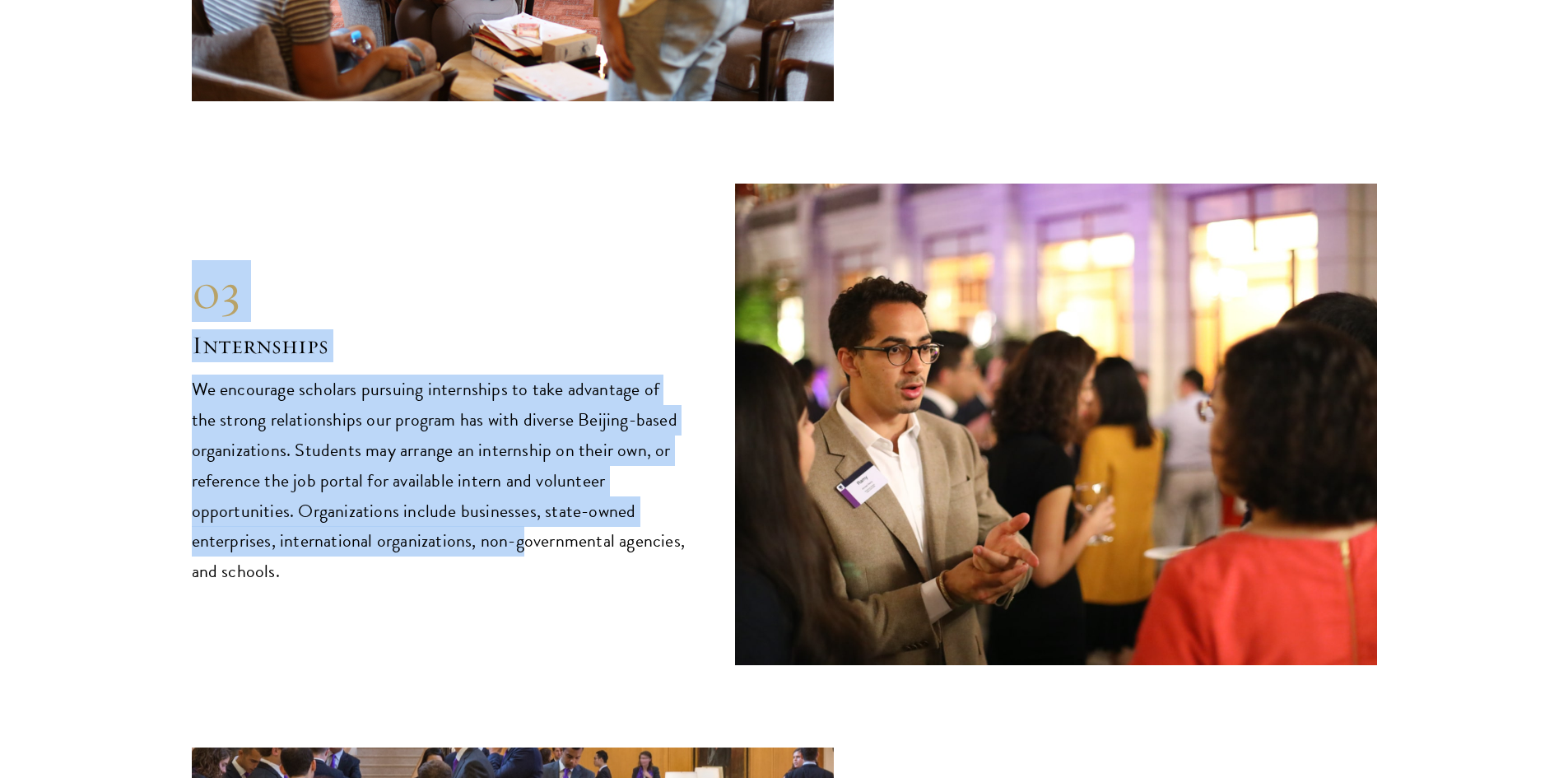
drag, startPoint x: 179, startPoint y: 248, endPoint x: 536, endPoint y: 490, distance: 431.3
click at [536, 489] on p "We encourage scholars pursuing internships to take advantage of the strong rela…" at bounding box center [439, 481] width 494 height 213
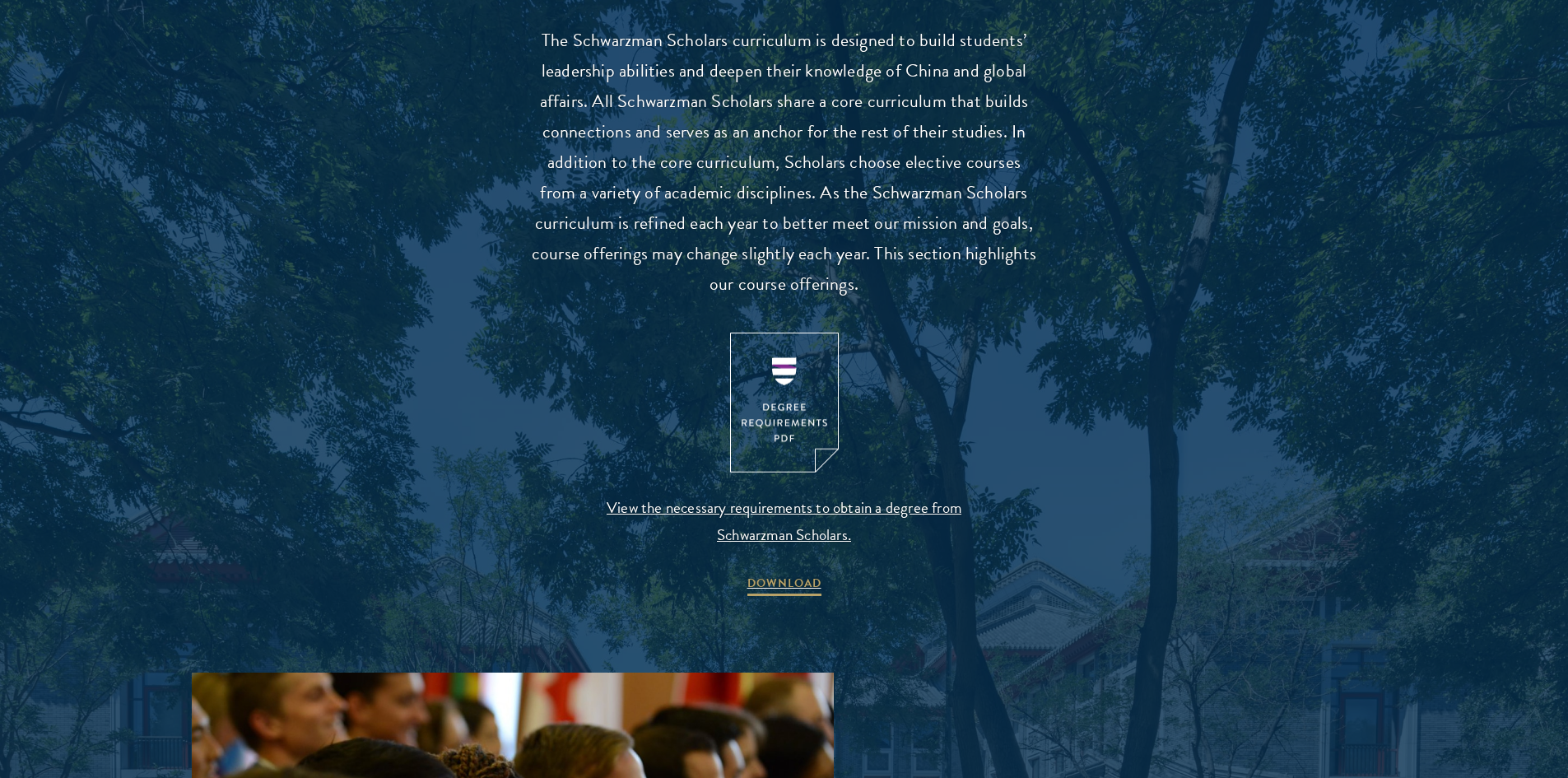
scroll to position [1729, 0]
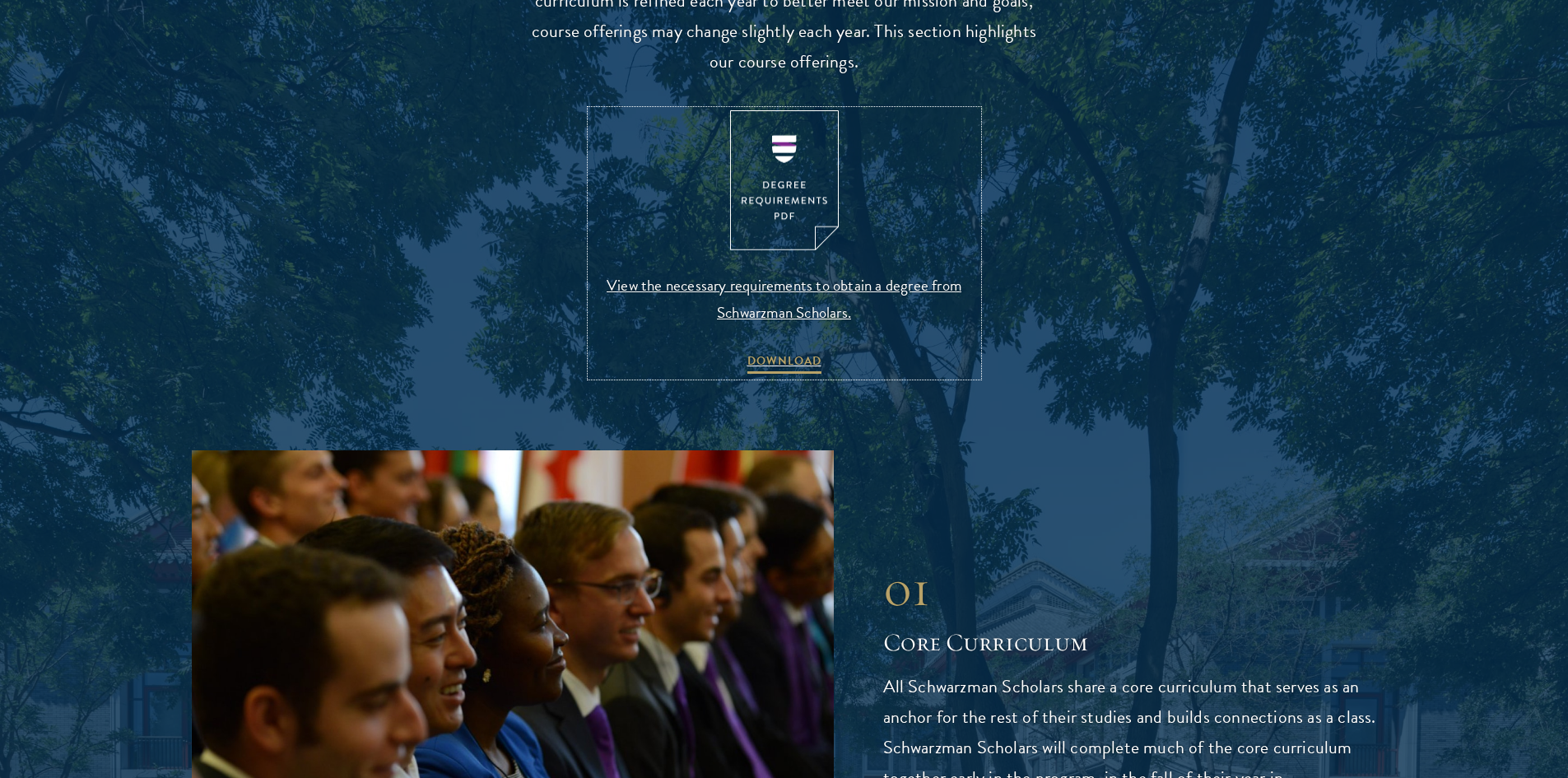
click at [789, 292] on span "View the necessary requirements to obtain a degree from Schwarzman Scholars." at bounding box center [784, 299] width 387 height 55
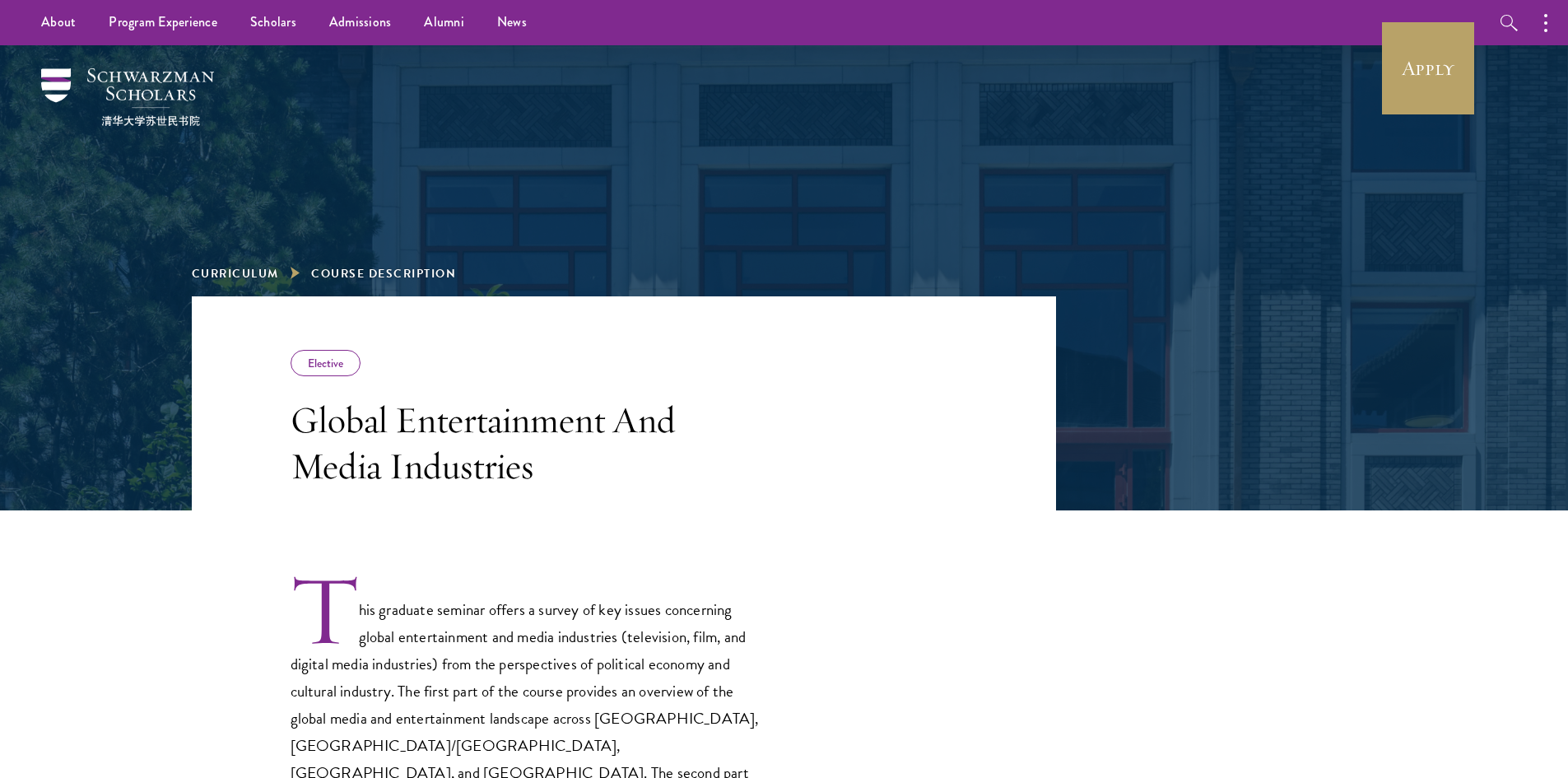
scroll to position [247, 0]
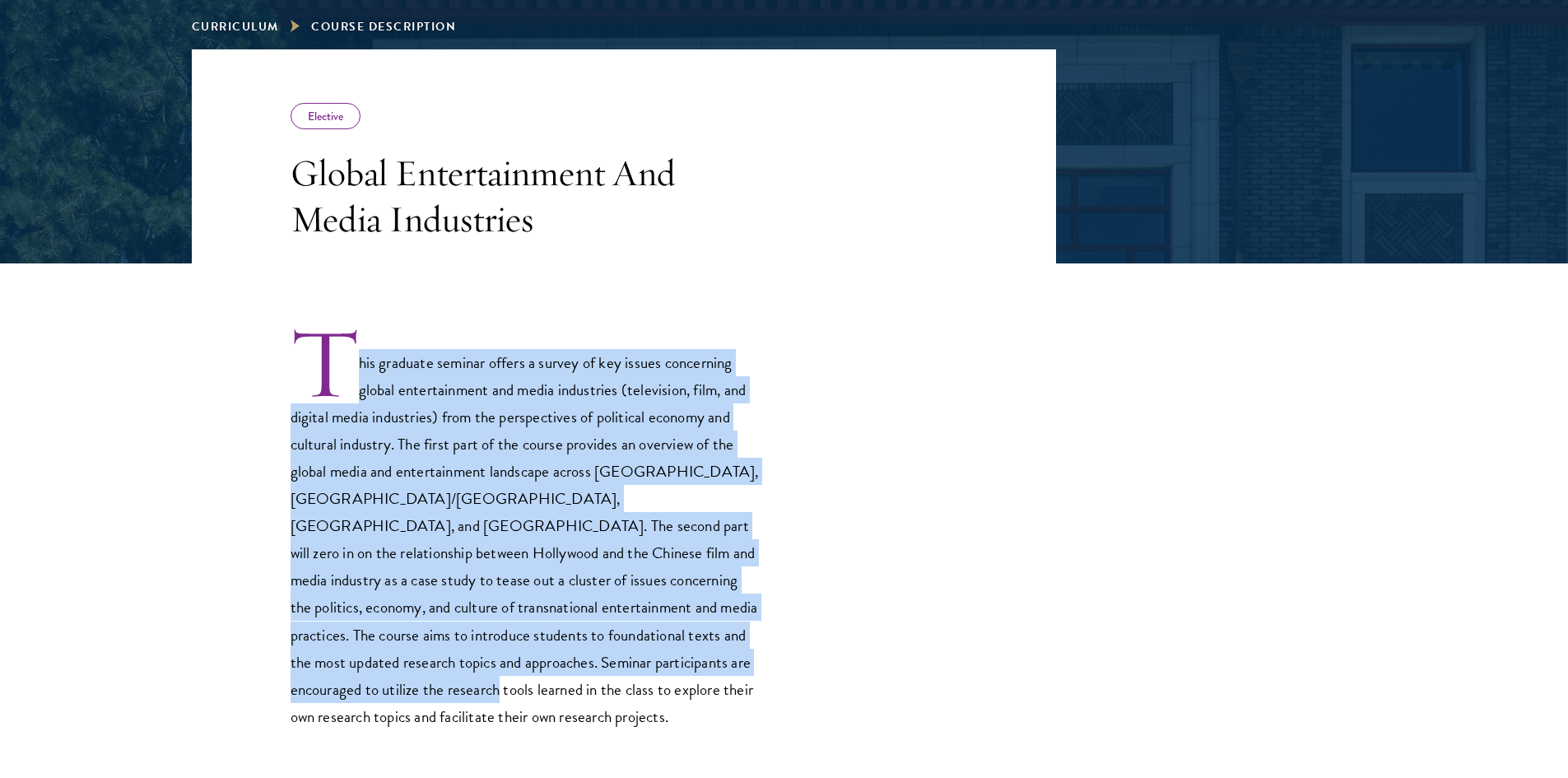
drag, startPoint x: 324, startPoint y: 365, endPoint x: 705, endPoint y: 671, distance: 488.7
click at [707, 671] on p "This graduate seminar offers a survey of key issues concerning global entertain…" at bounding box center [525, 527] width 469 height 406
click at [705, 671] on p "This graduate seminar offers a survey of key issues concerning global entertain…" at bounding box center [525, 527] width 469 height 406
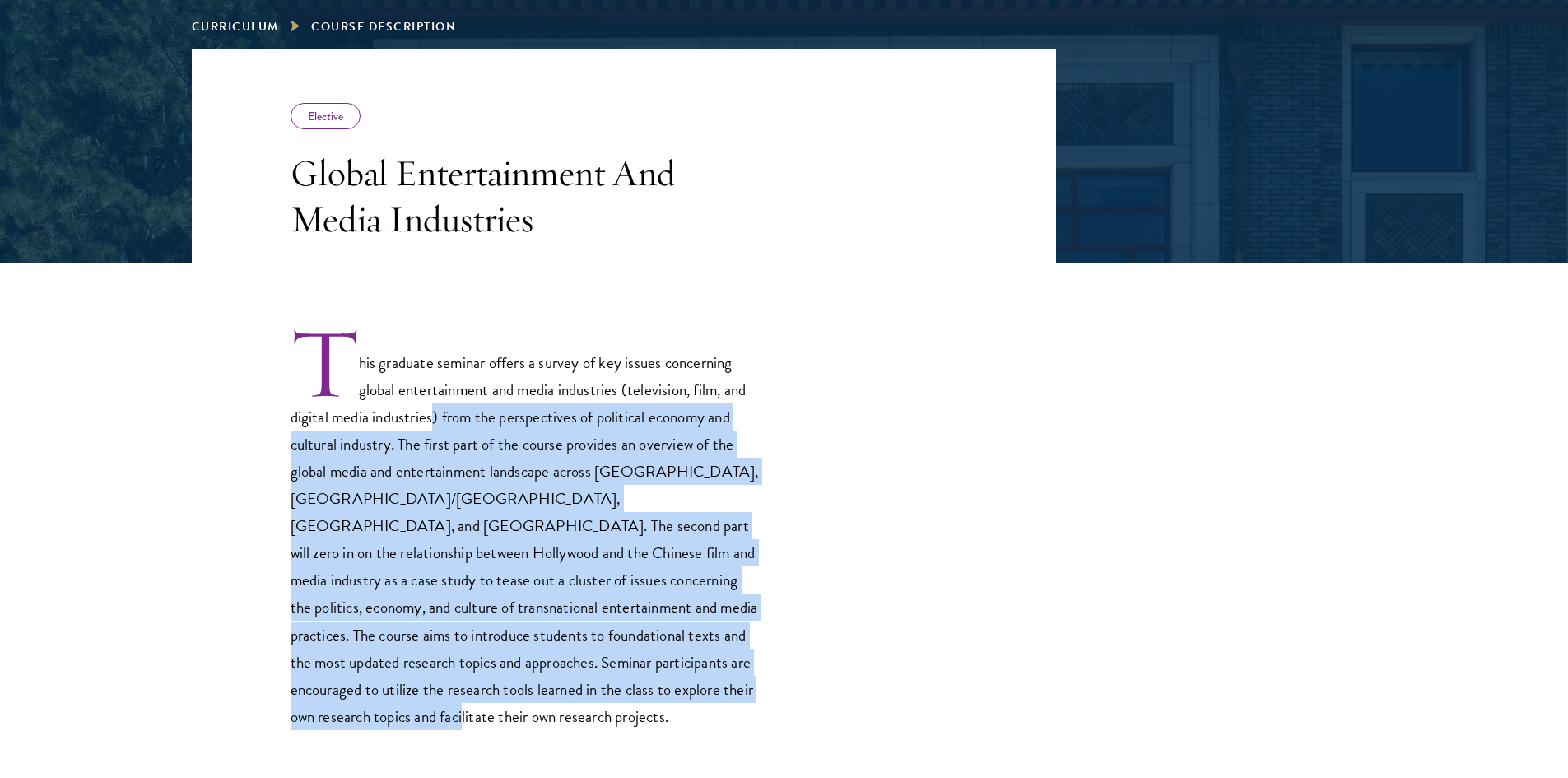
drag, startPoint x: 755, startPoint y: 698, endPoint x: 437, endPoint y: 415, distance: 425.7
click at [435, 426] on p "This graduate seminar offers a survey of key issues concerning global entertain…" at bounding box center [525, 527] width 469 height 406
click at [438, 415] on p "This graduate seminar offers a survey of key issues concerning global entertain…" at bounding box center [525, 527] width 469 height 406
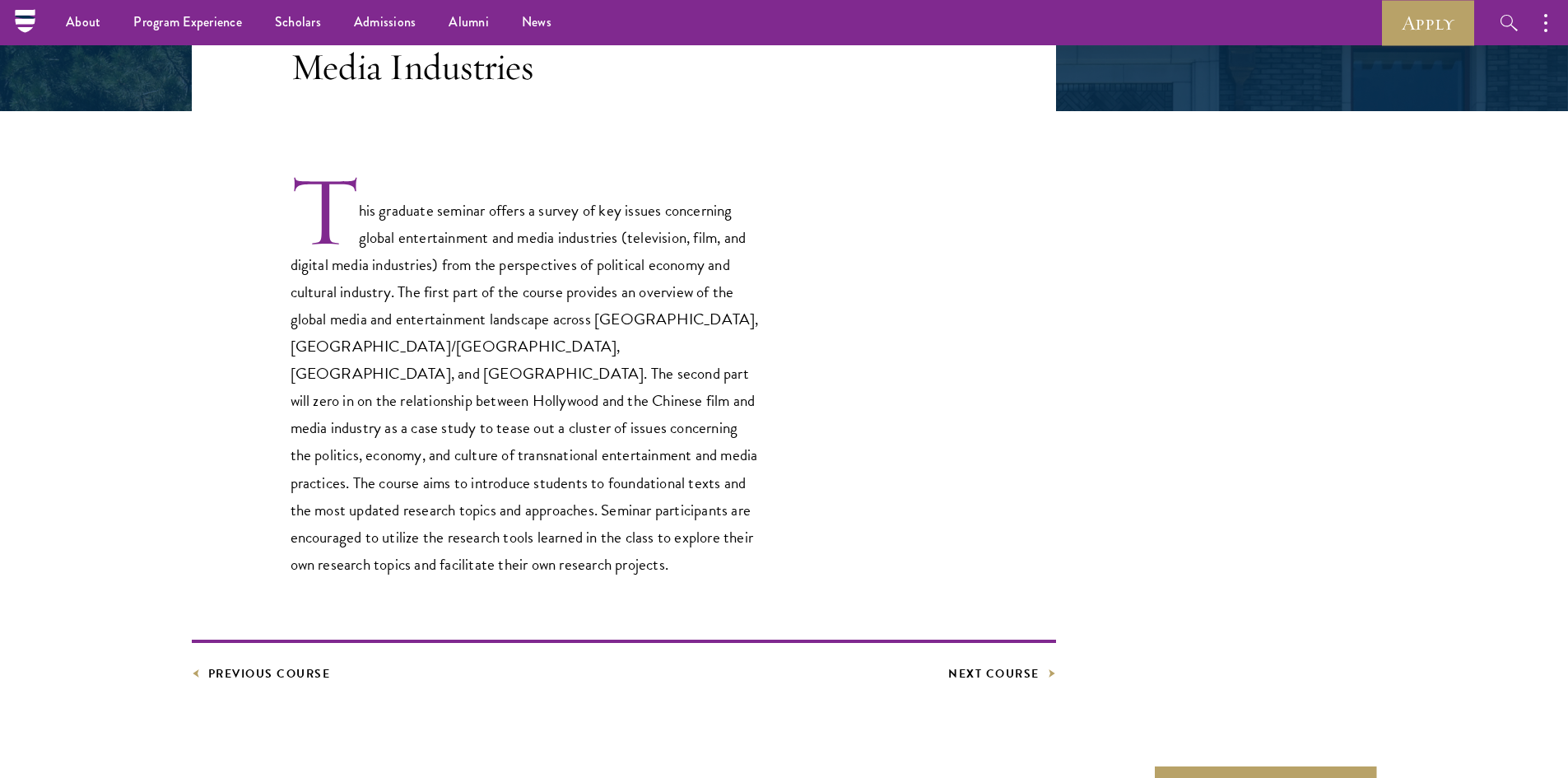
scroll to position [82, 0]
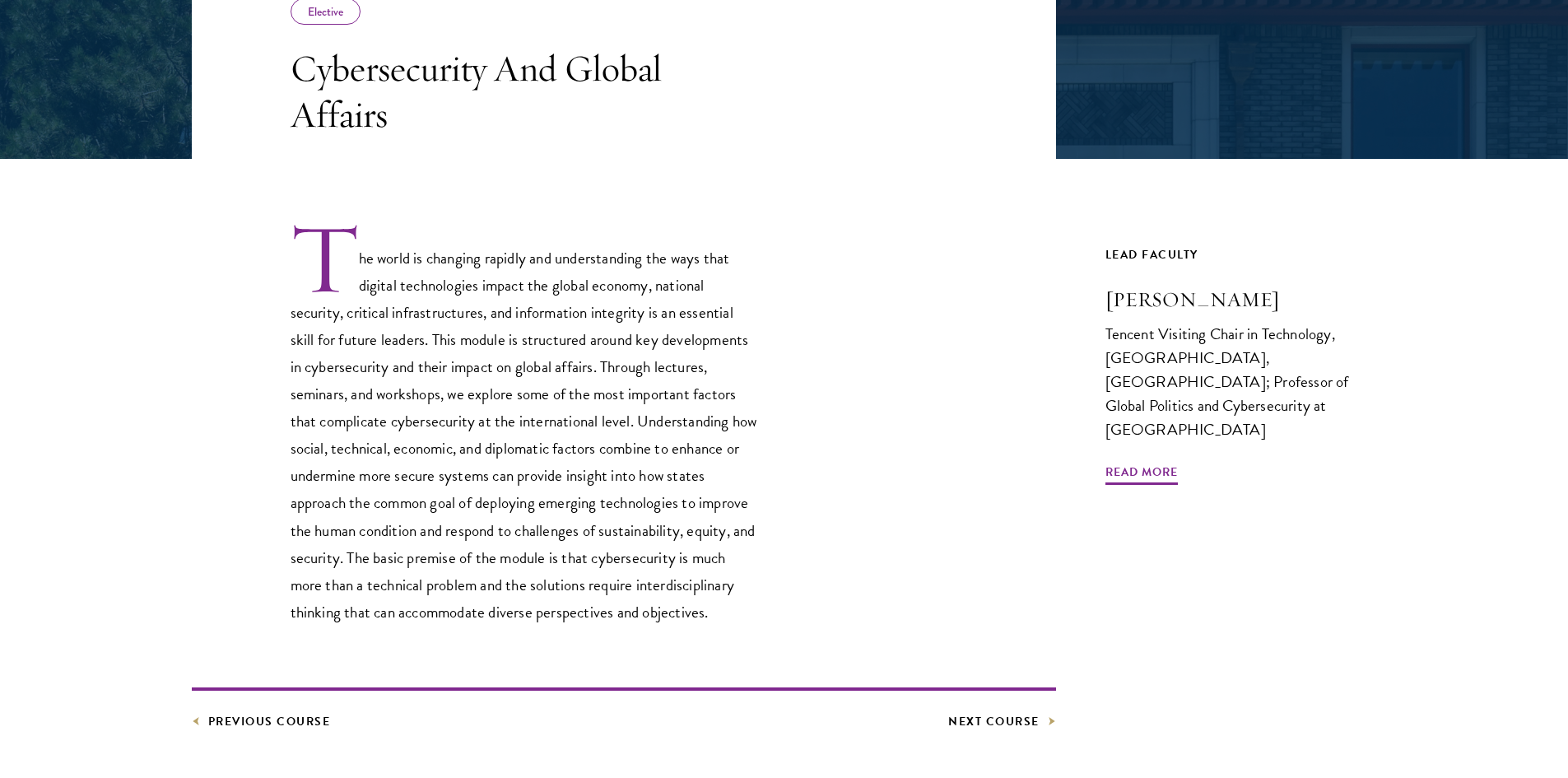
scroll to position [494, 0]
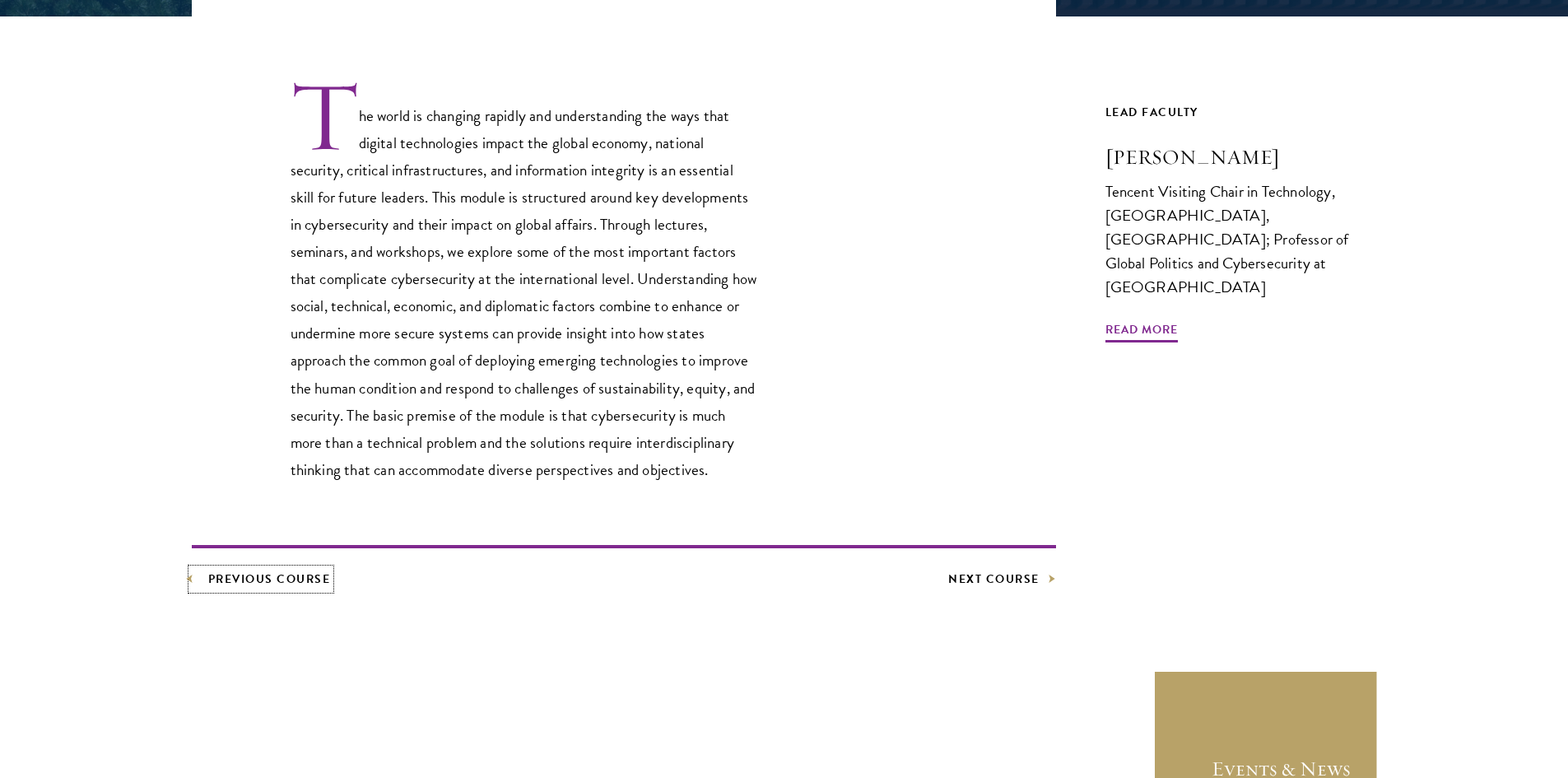
click at [256, 579] on link "Previous Course" at bounding box center [260, 579] width 139 height 21
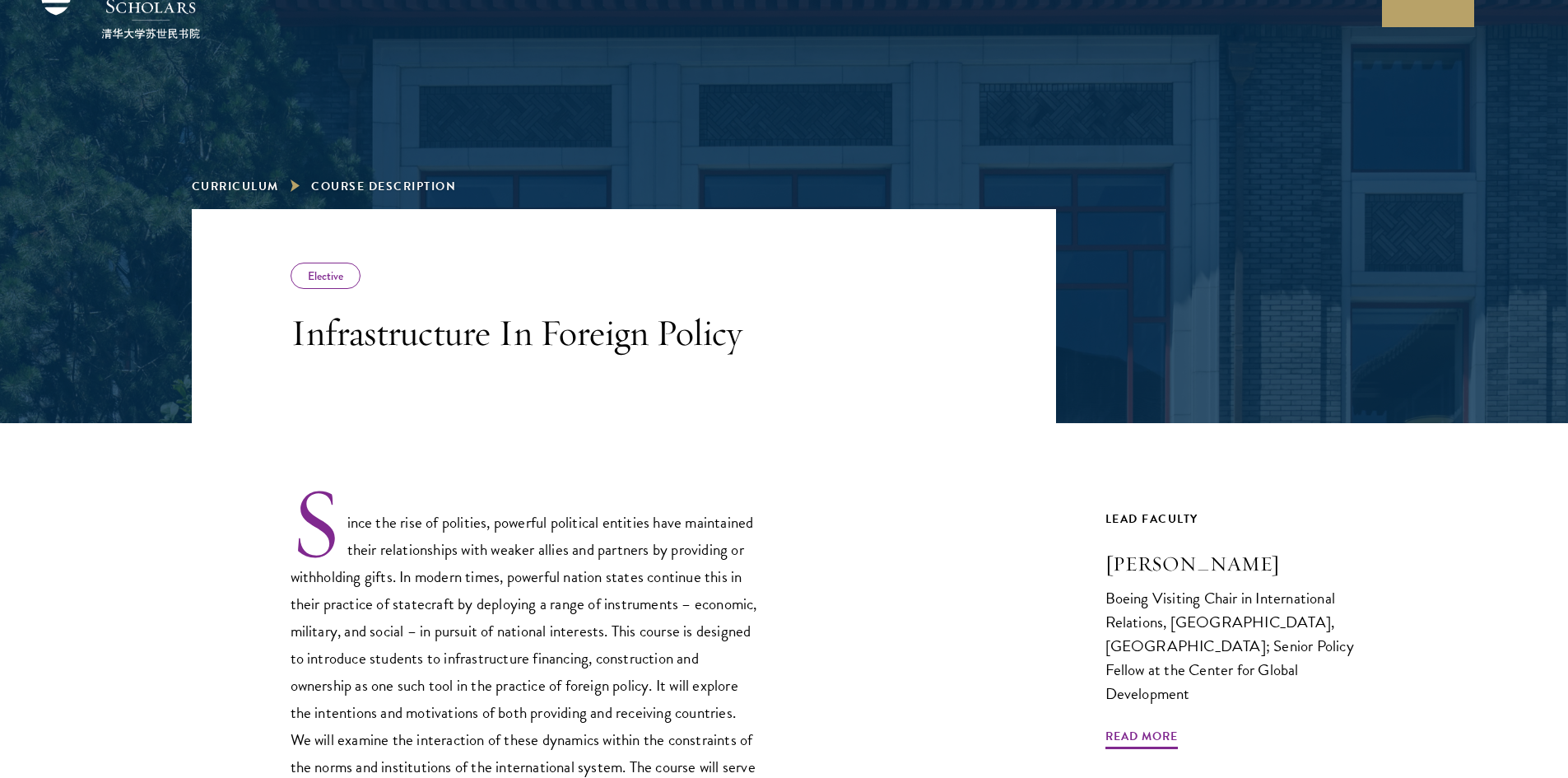
scroll to position [412, 0]
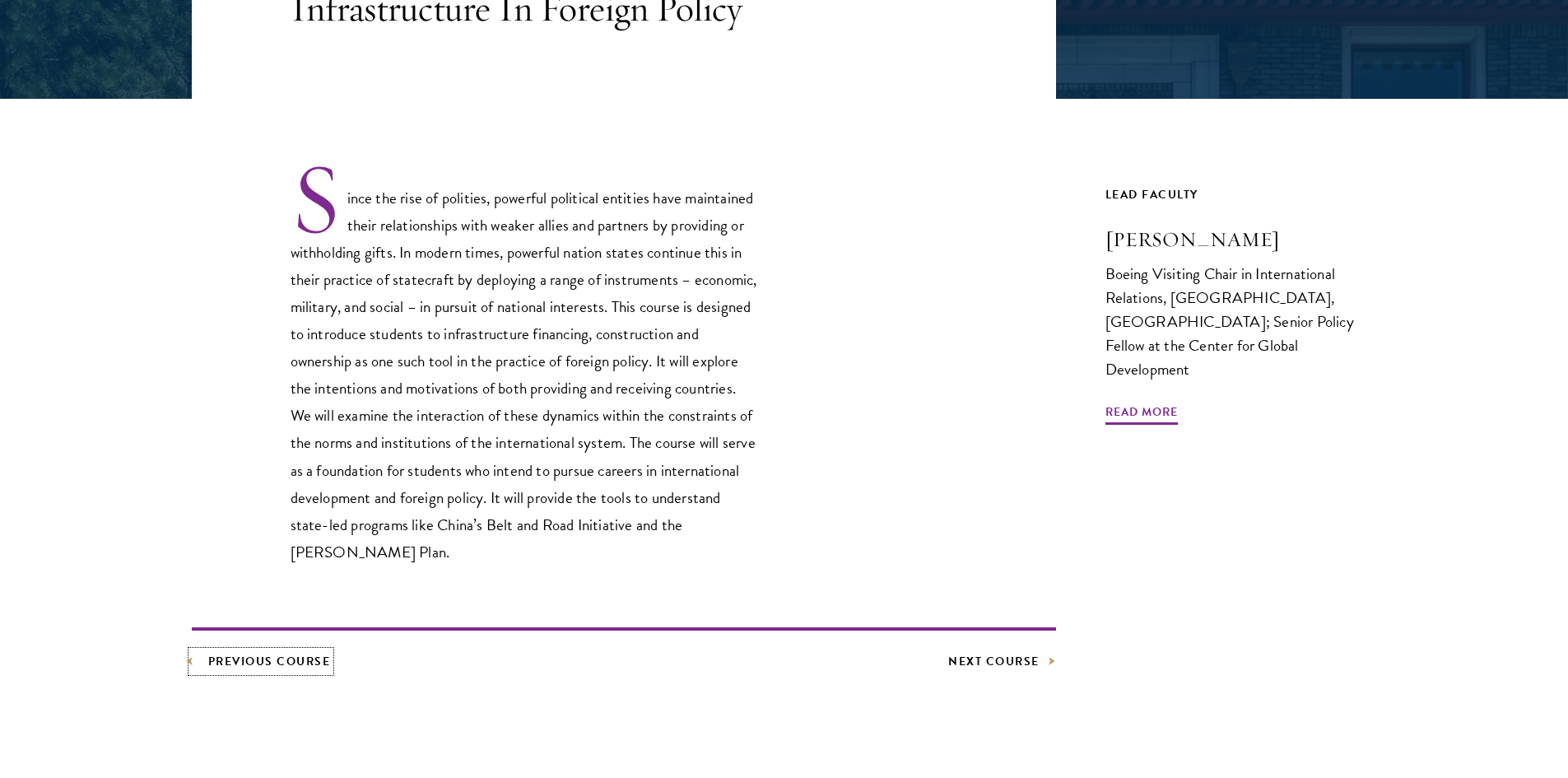
click at [292, 670] on link "Previous Course" at bounding box center [260, 661] width 139 height 21
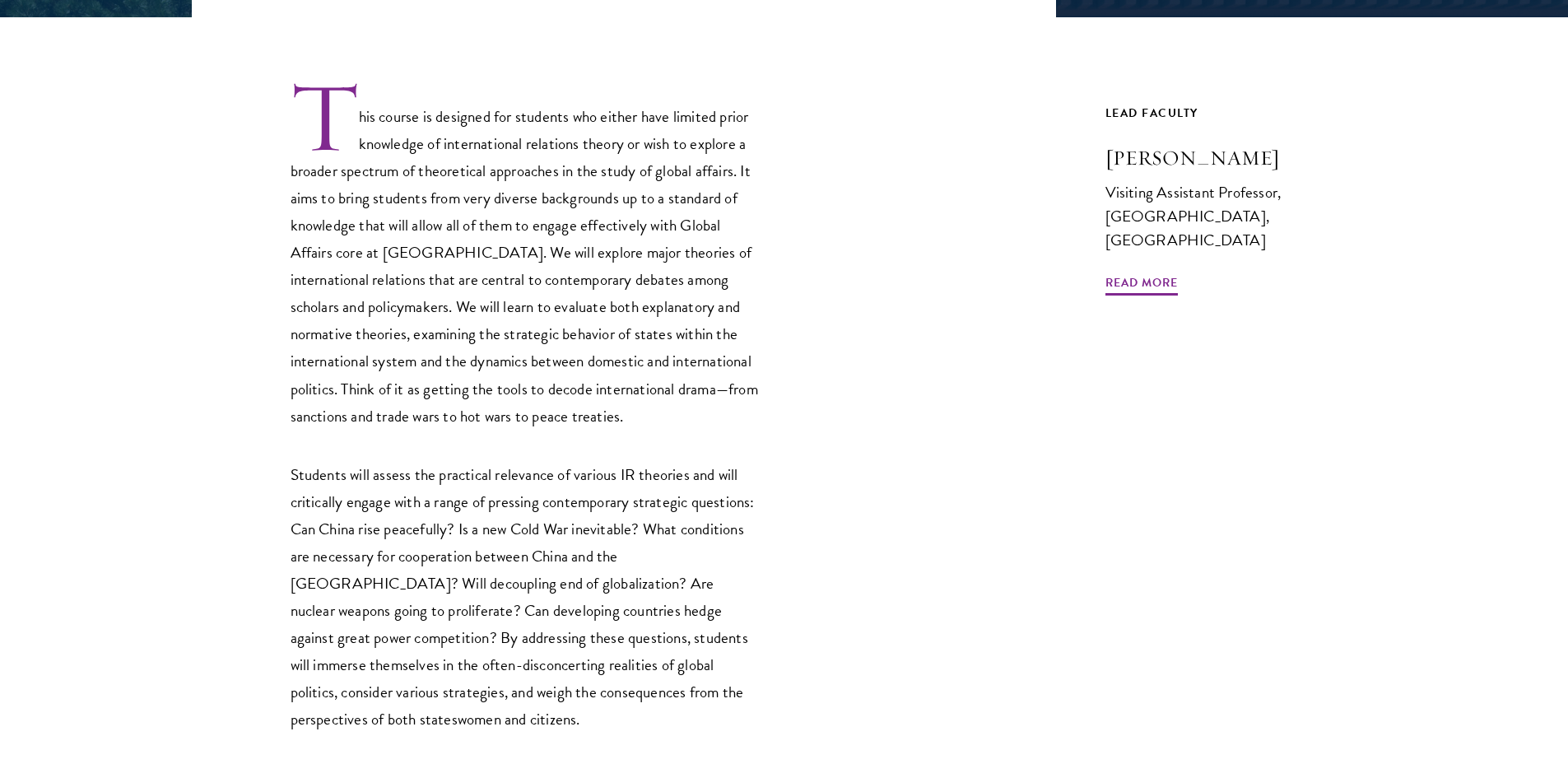
scroll to position [659, 0]
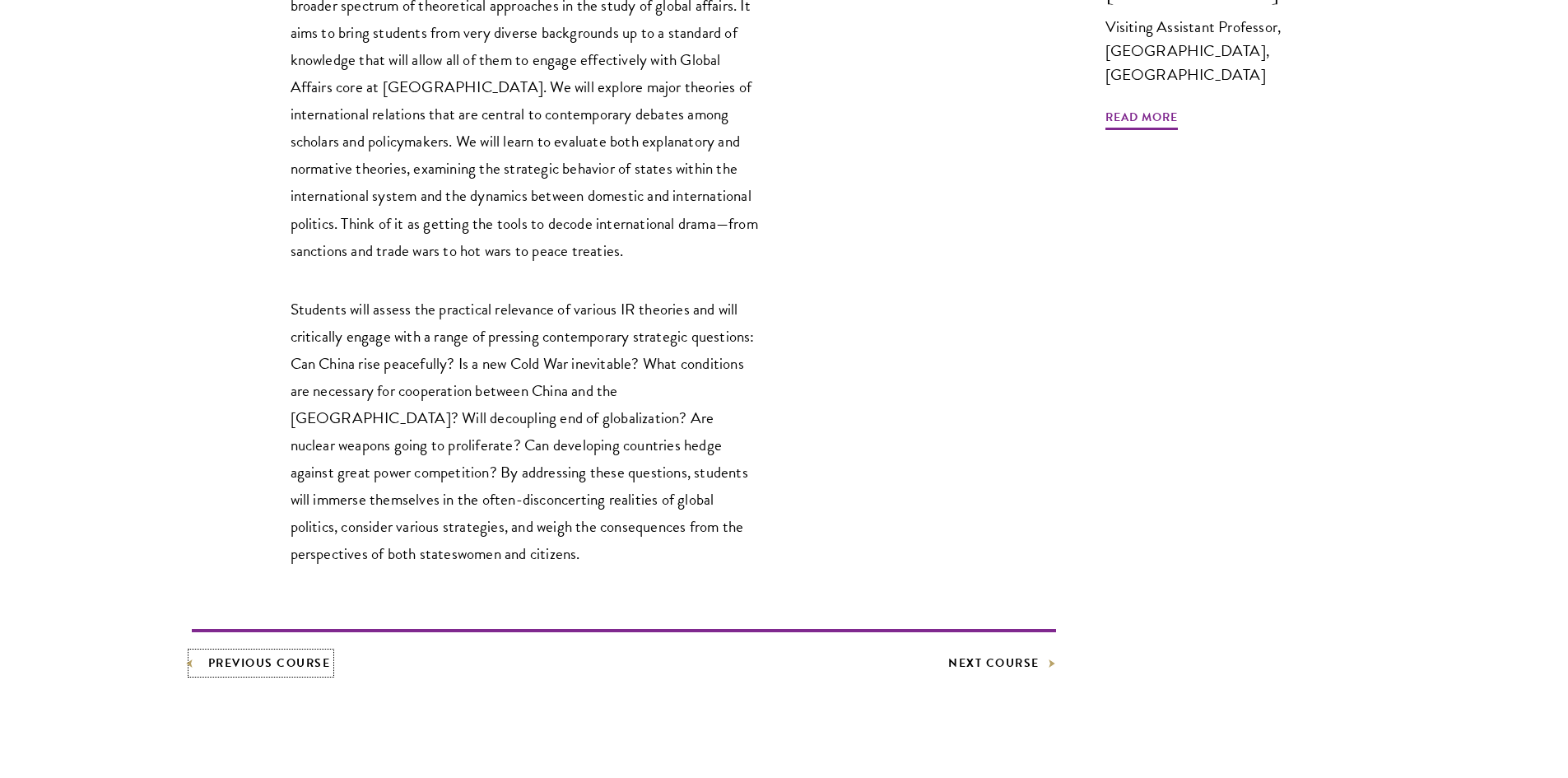
click at [228, 671] on link "Previous Course" at bounding box center [260, 663] width 139 height 21
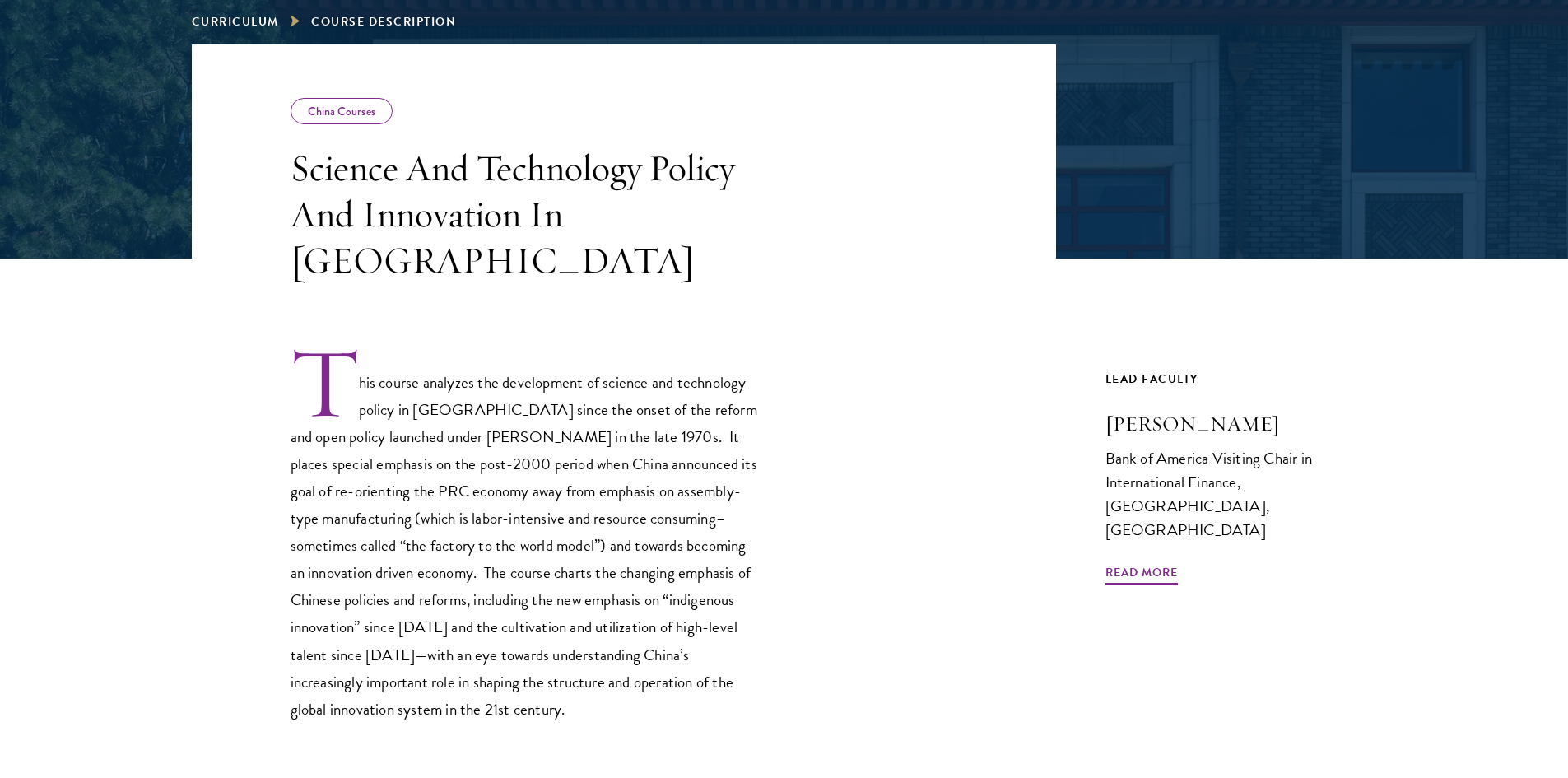
scroll to position [577, 0]
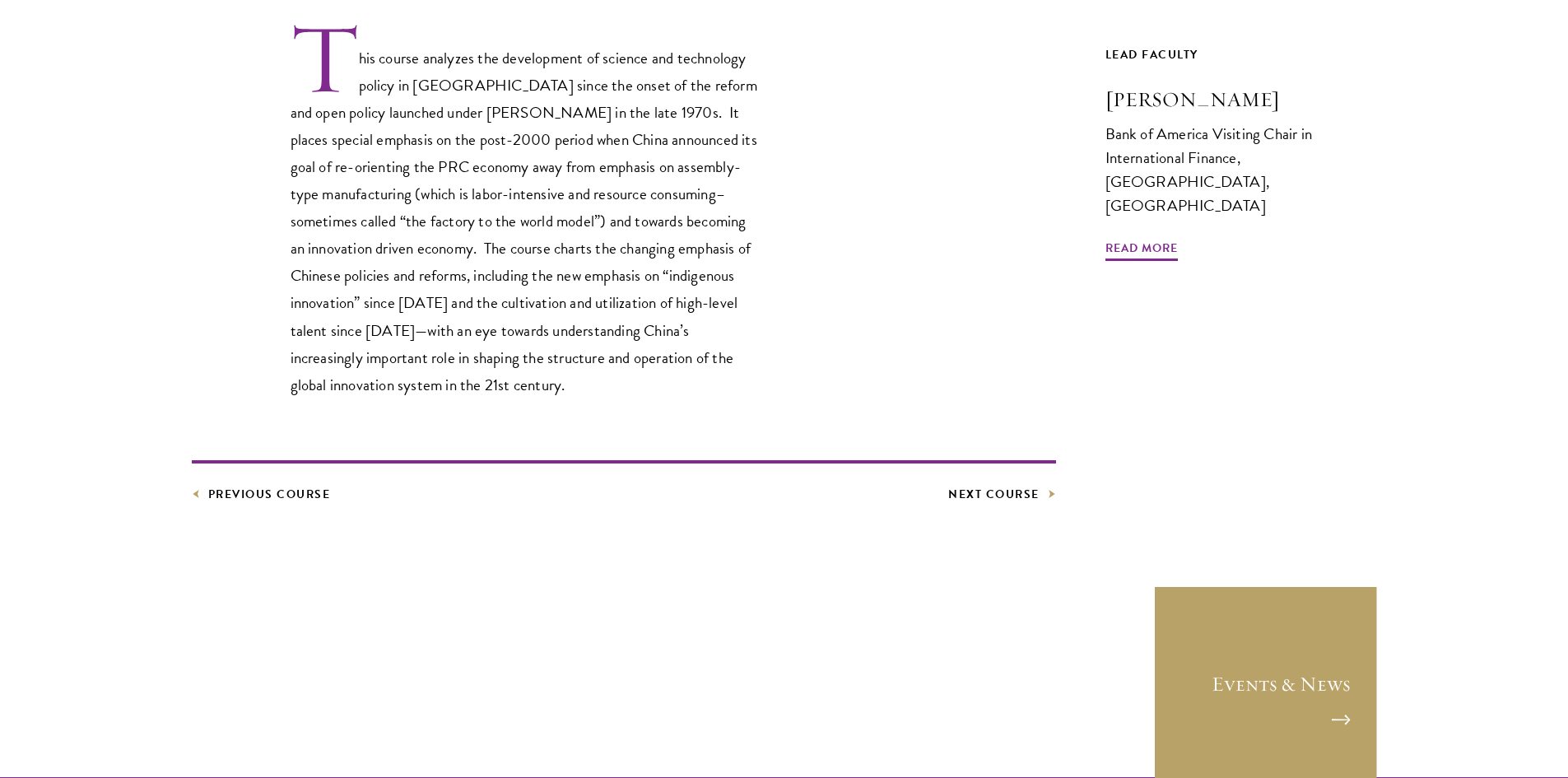
click at [1005, 487] on article "China Courses Science And Technology Policy And Innovation In [GEOGRAPHIC_DATA]…" at bounding box center [784, 207] width 1568 height 975
click at [1009, 484] on link "Next Course" at bounding box center [1002, 494] width 107 height 21
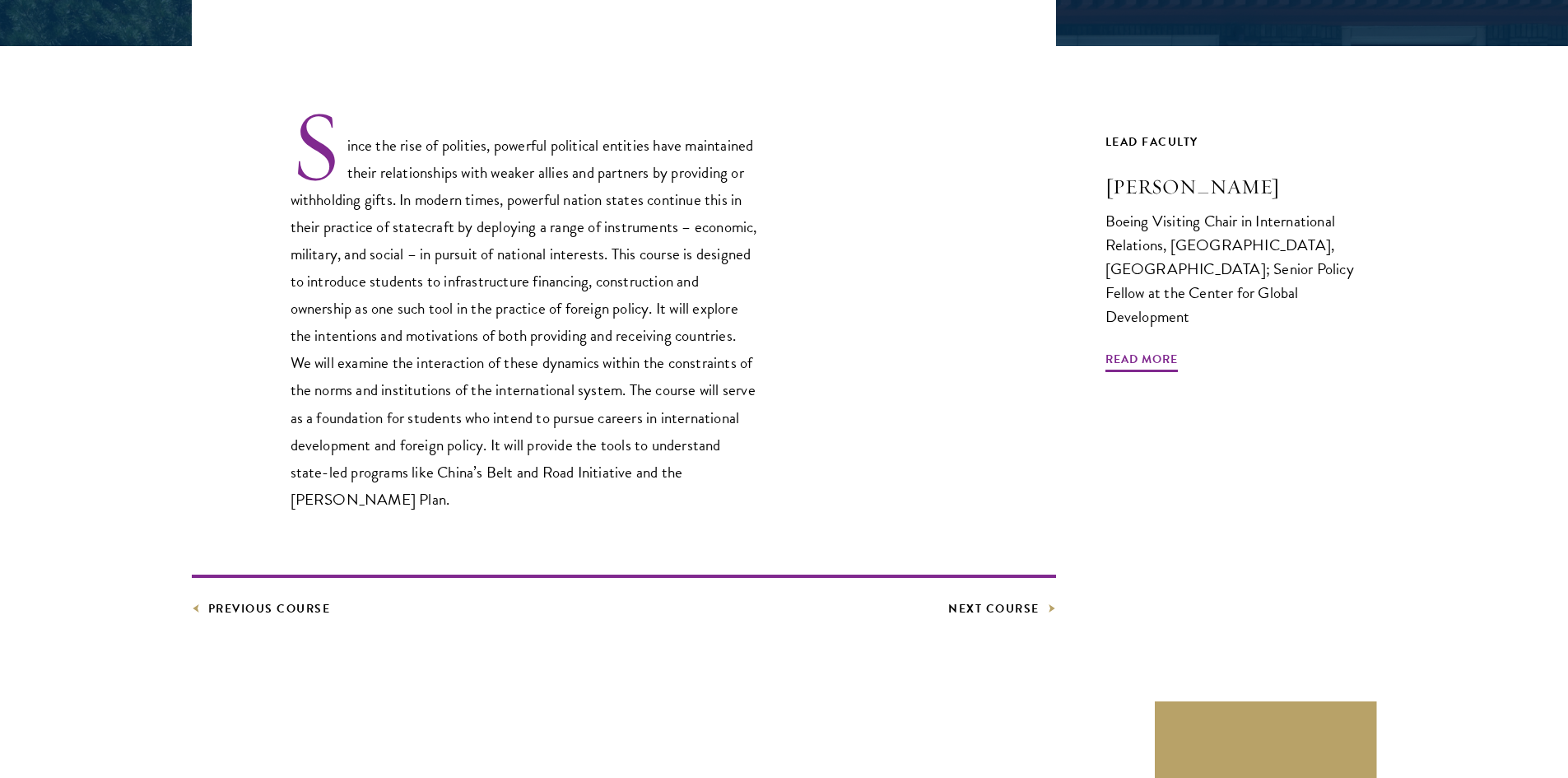
scroll to position [494, 0]
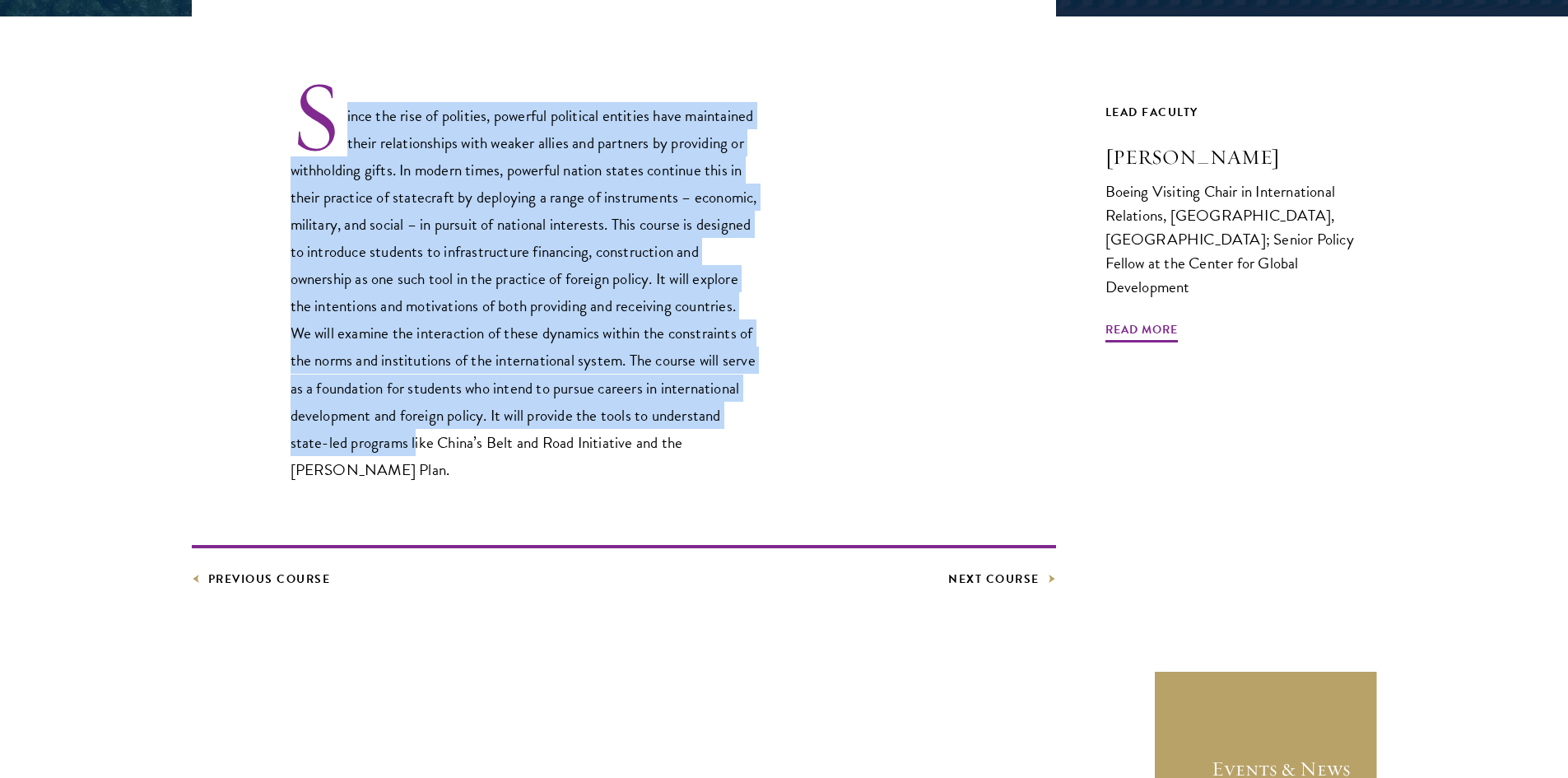
drag, startPoint x: 347, startPoint y: 115, endPoint x: 558, endPoint y: 432, distance: 380.8
click at [524, 432] on p "Since the rise of polities, powerful political entities have maintained their r…" at bounding box center [525, 280] width 469 height 406
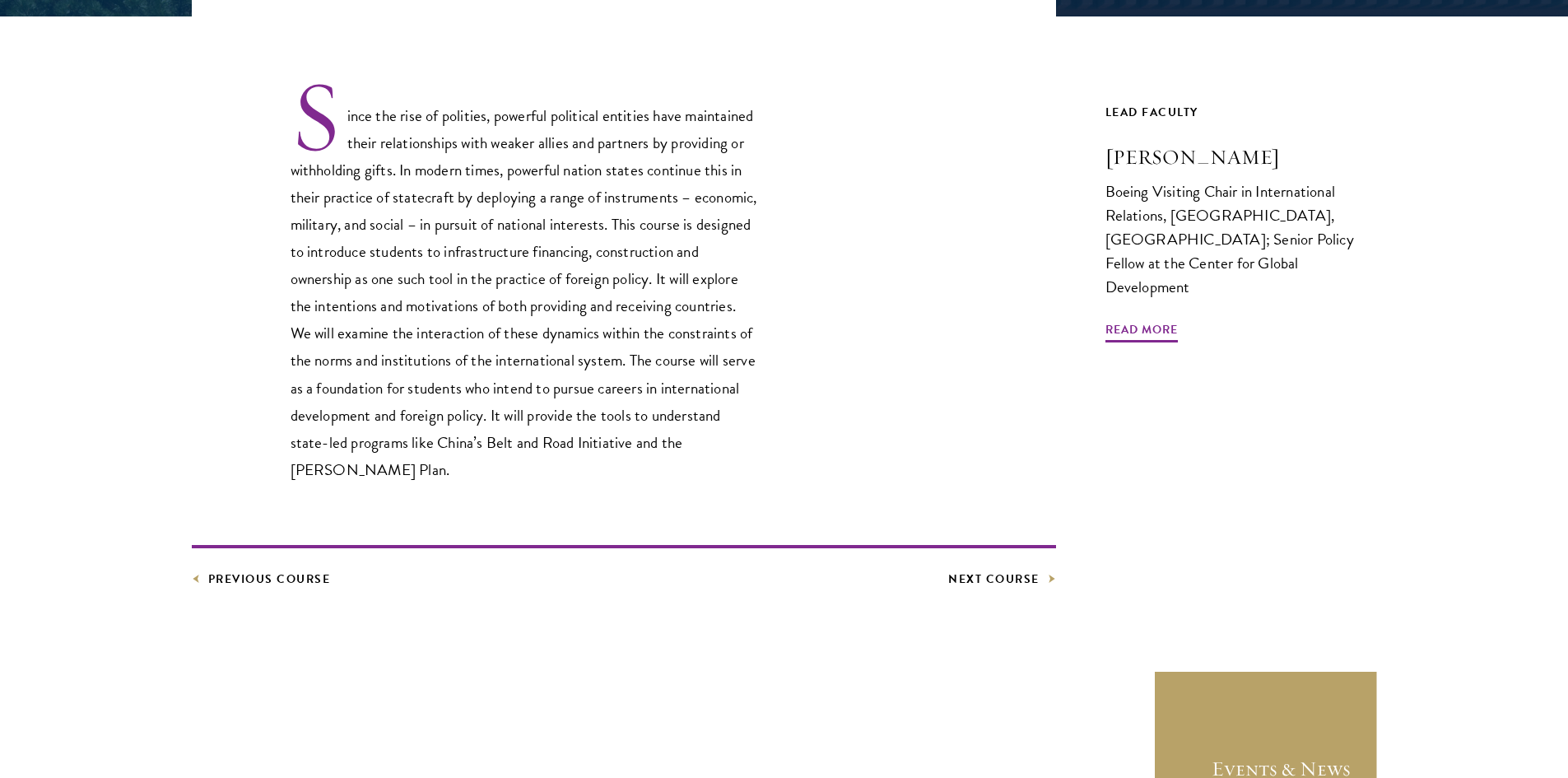
click at [599, 432] on p "Since the rise of polities, powerful political entities have maintained their r…" at bounding box center [525, 280] width 469 height 406
click at [1037, 592] on article "Elective Infrastructure In Foreign Policy Previous Course Next Course Lead Facu…" at bounding box center [784, 291] width 1568 height 978
click at [1031, 586] on link "Next Course" at bounding box center [1002, 579] width 107 height 21
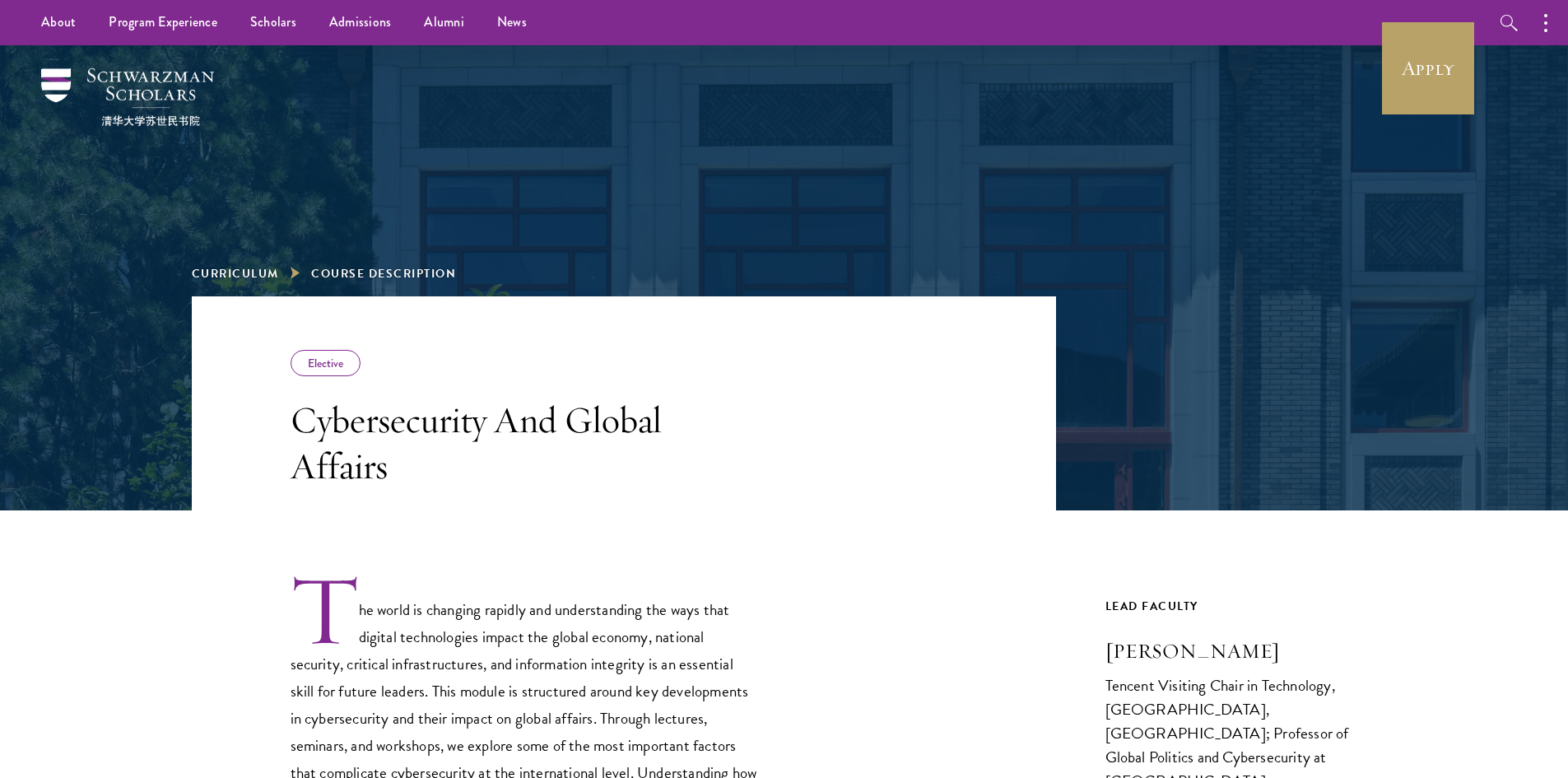
scroll to position [494, 0]
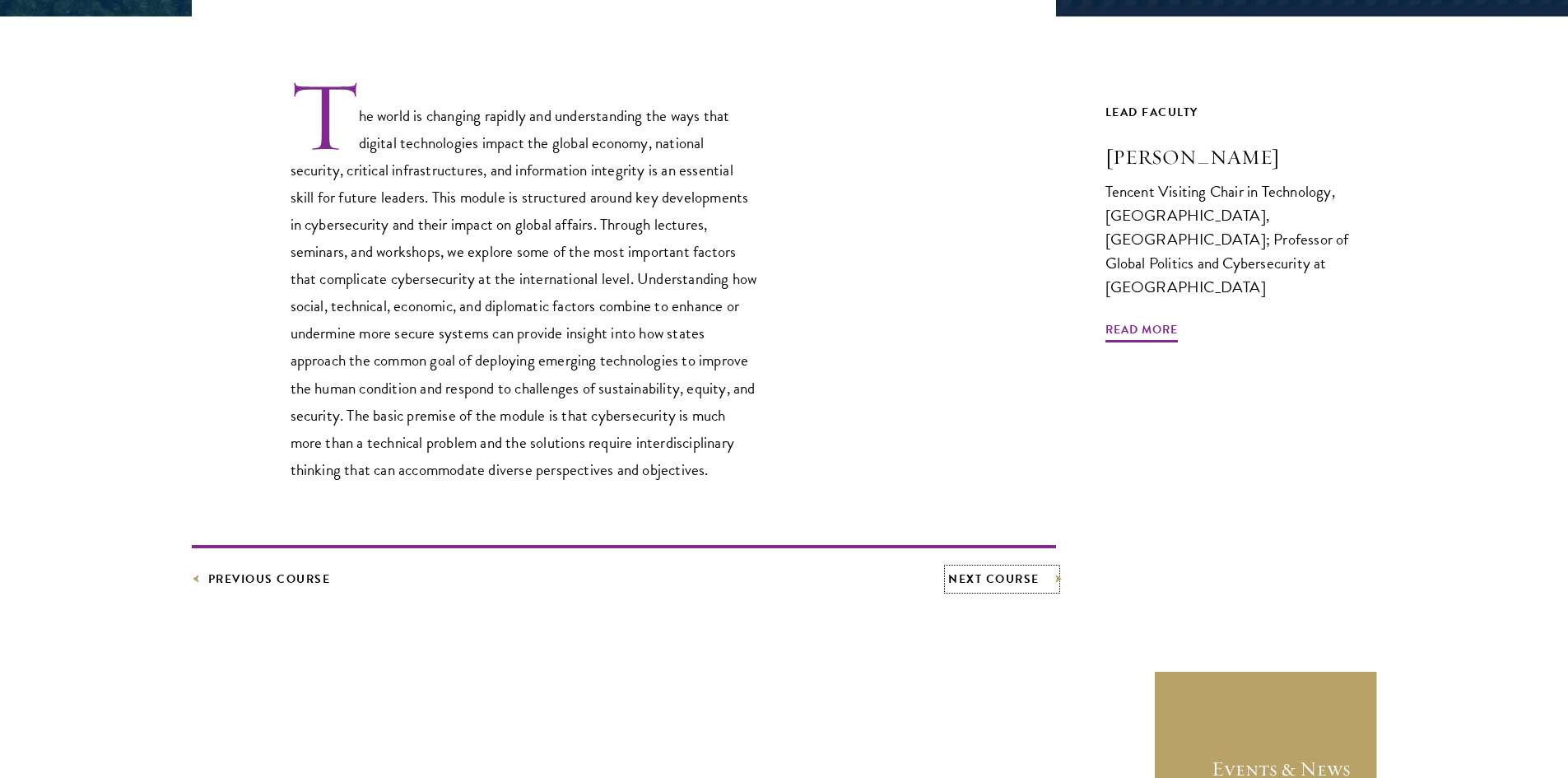
click at [987, 577] on link "Next Course" at bounding box center [1002, 579] width 107 height 21
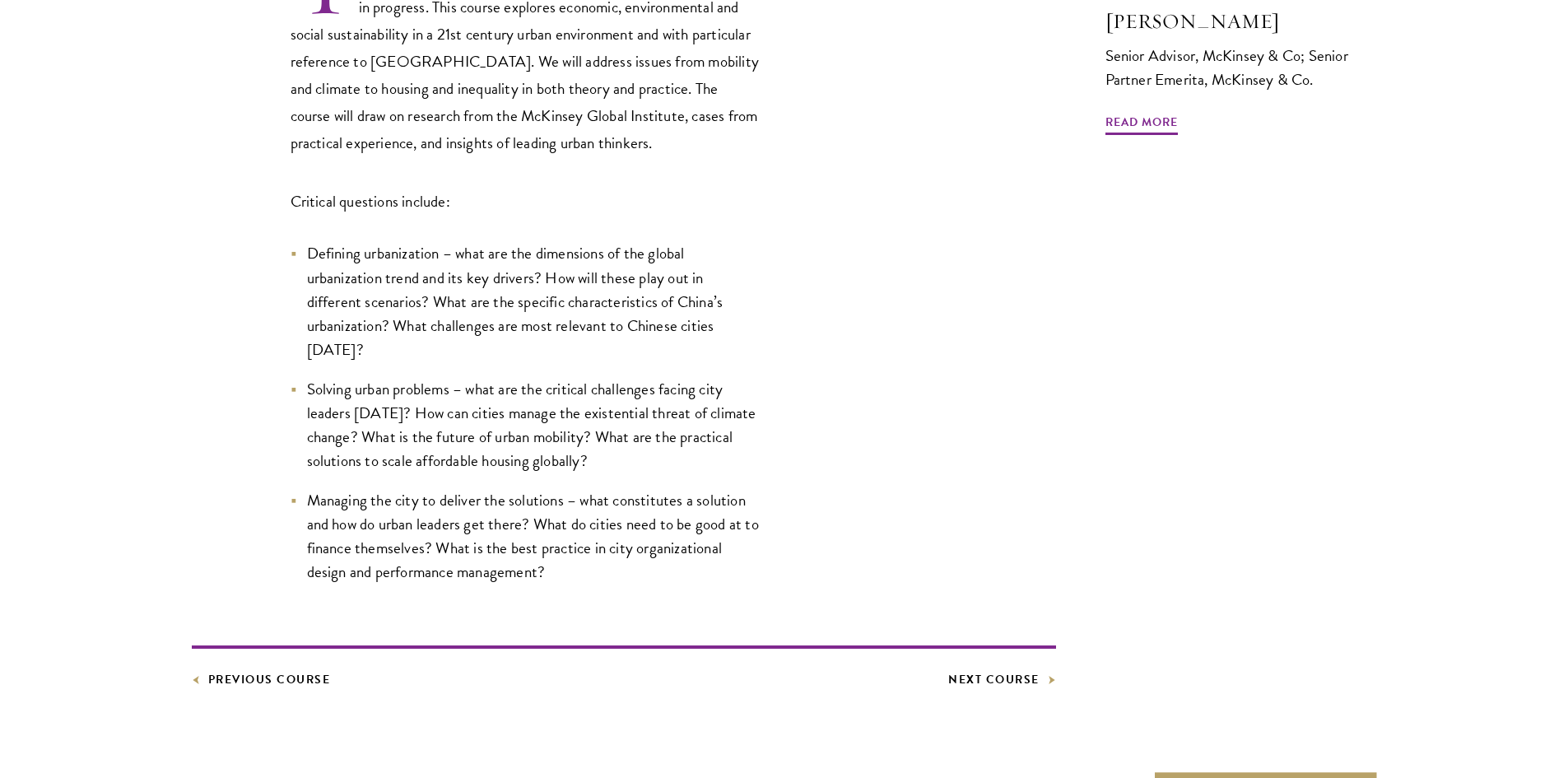
scroll to position [741, 0]
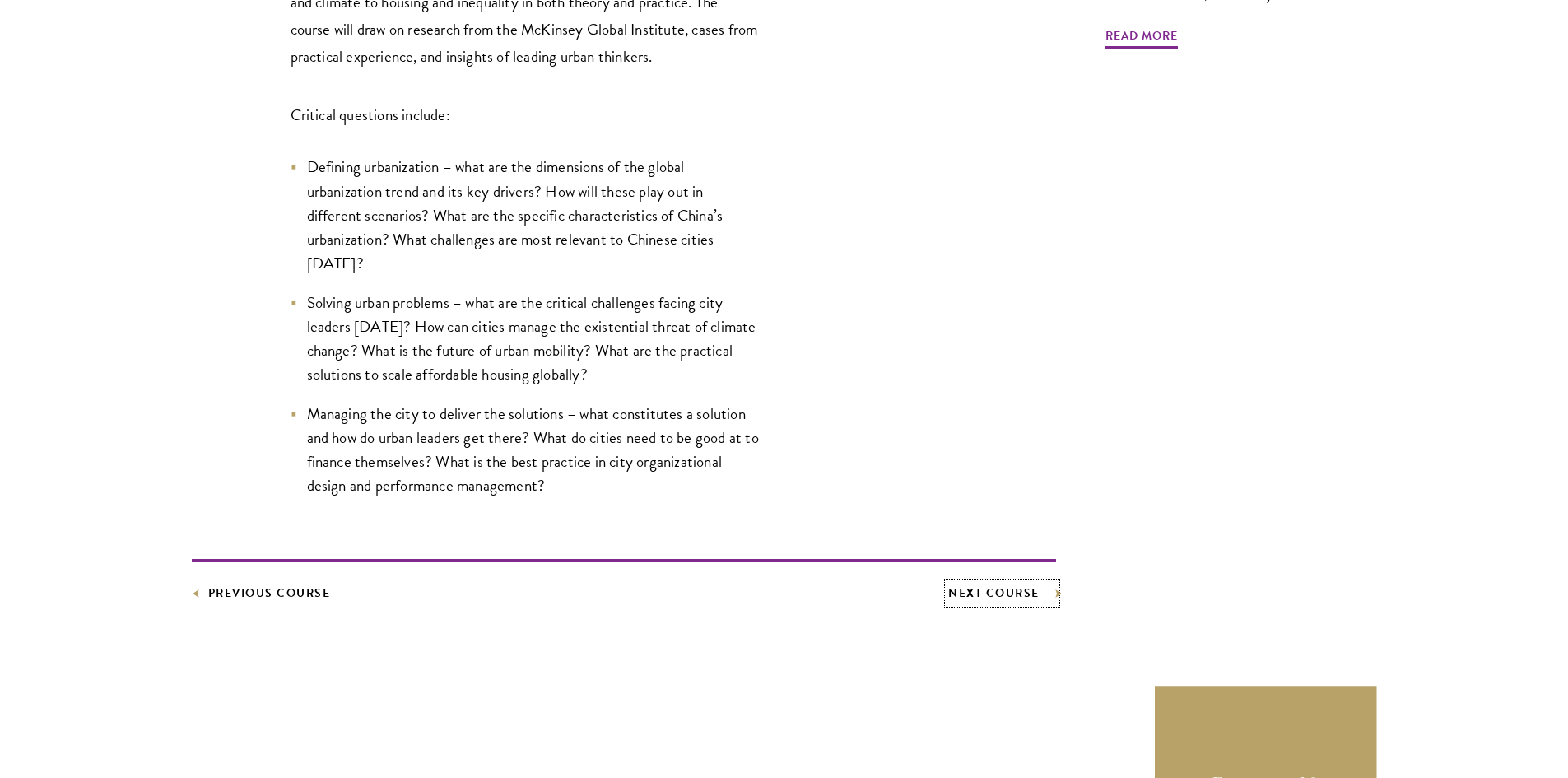
click at [1013, 583] on link "Next Course" at bounding box center [1002, 593] width 107 height 21
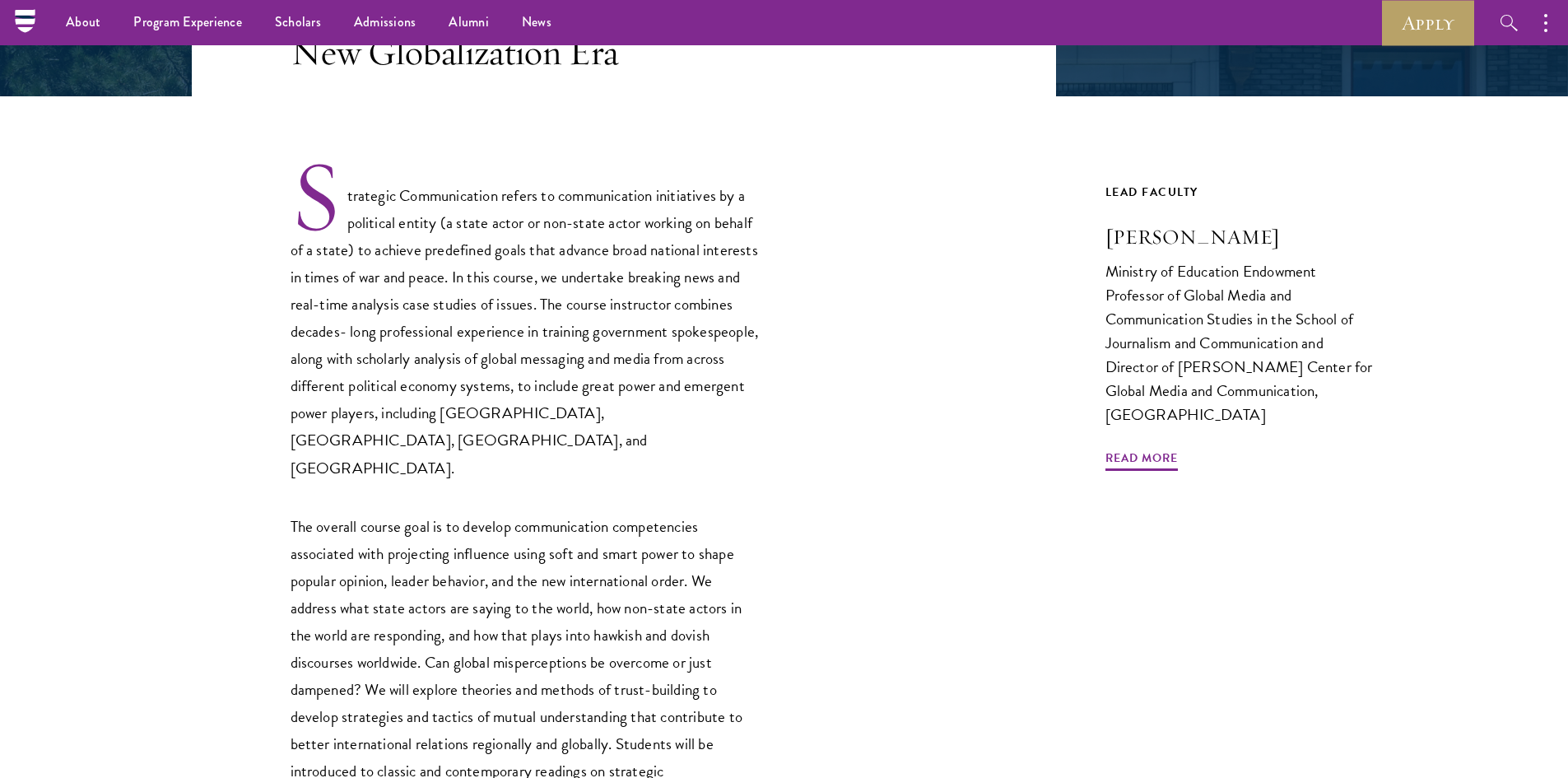
scroll to position [412, 0]
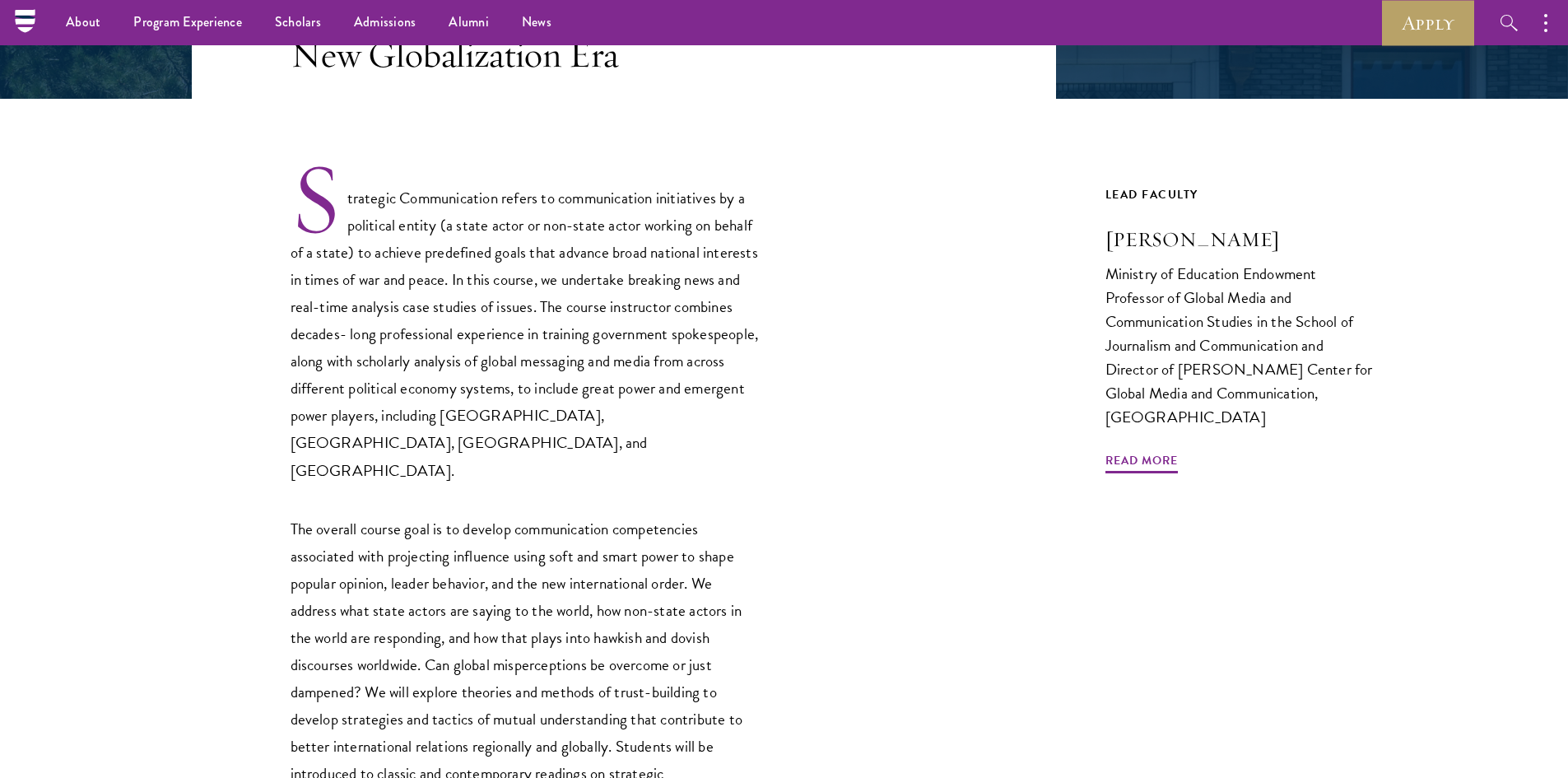
click at [739, 441] on p "Strategic Communication refers to communication initiatives by a political enti…" at bounding box center [525, 321] width 469 height 323
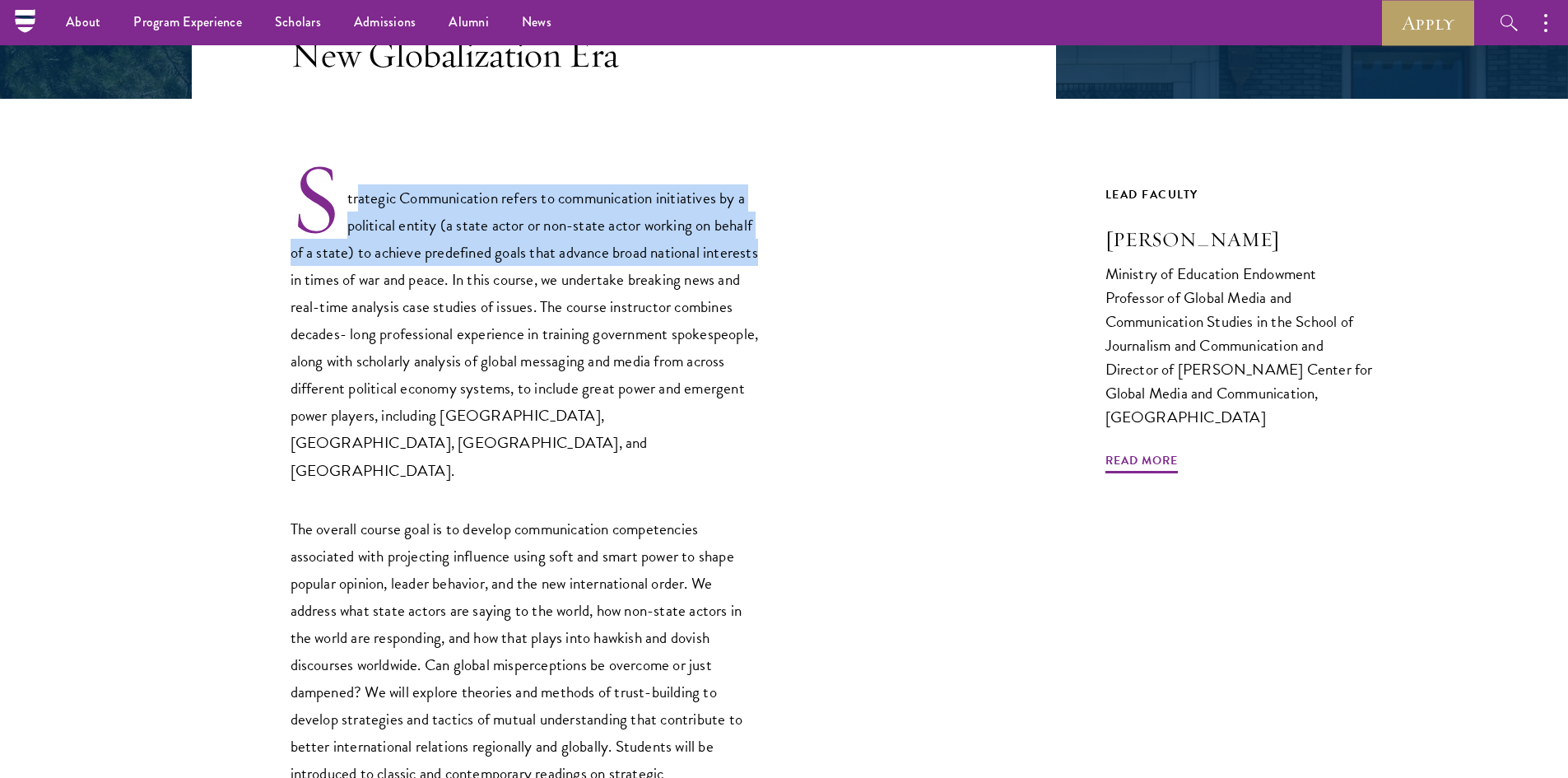
drag, startPoint x: 356, startPoint y: 209, endPoint x: 830, endPoint y: 250, distance: 475.8
click at [830, 250] on div "Strategic Communication refers to communication initiatives by a political enti…" at bounding box center [624, 514] width 865 height 708
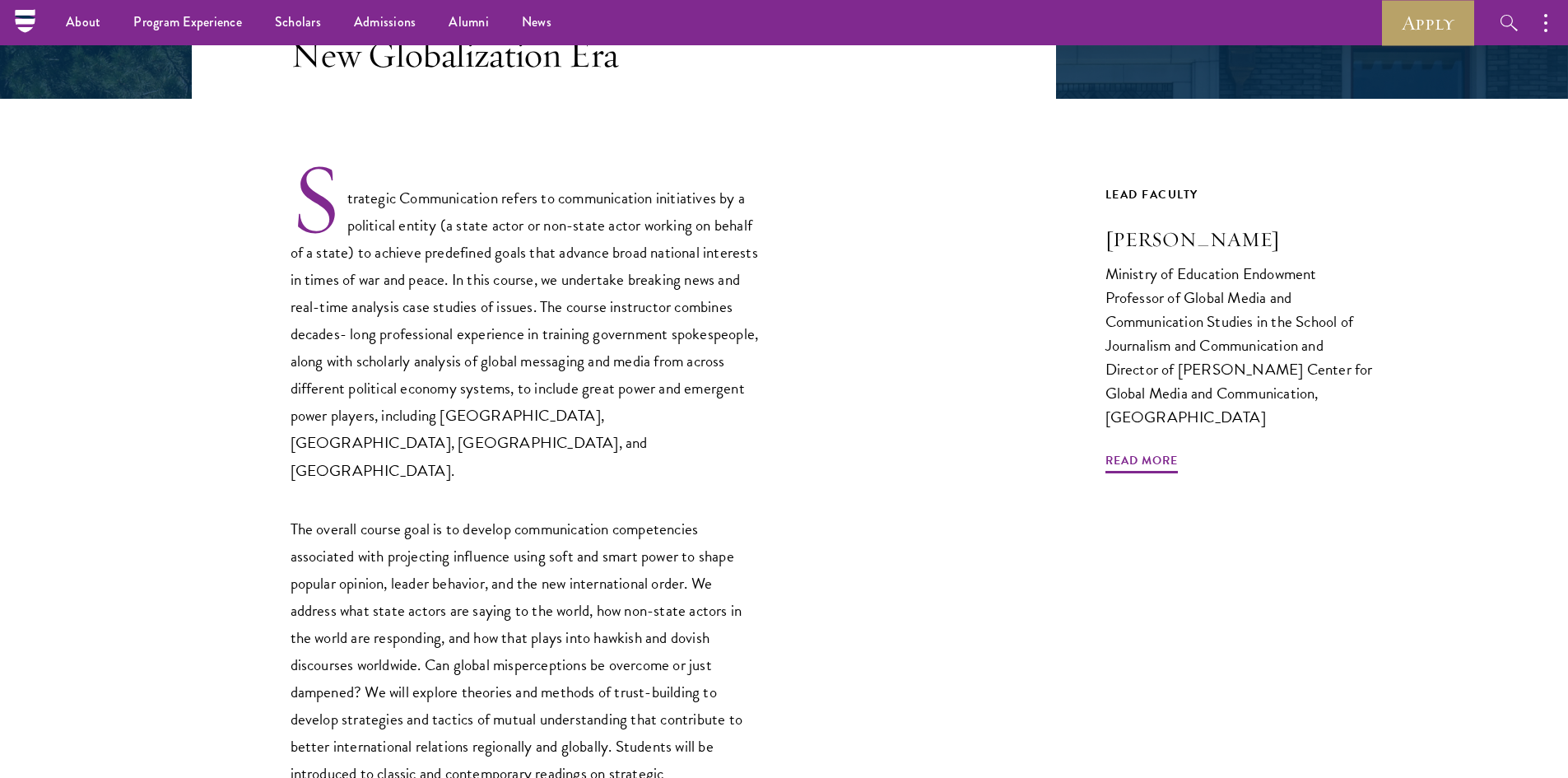
click at [424, 399] on p "Strategic Communication refers to communication initiatives by a political enti…" at bounding box center [525, 321] width 469 height 323
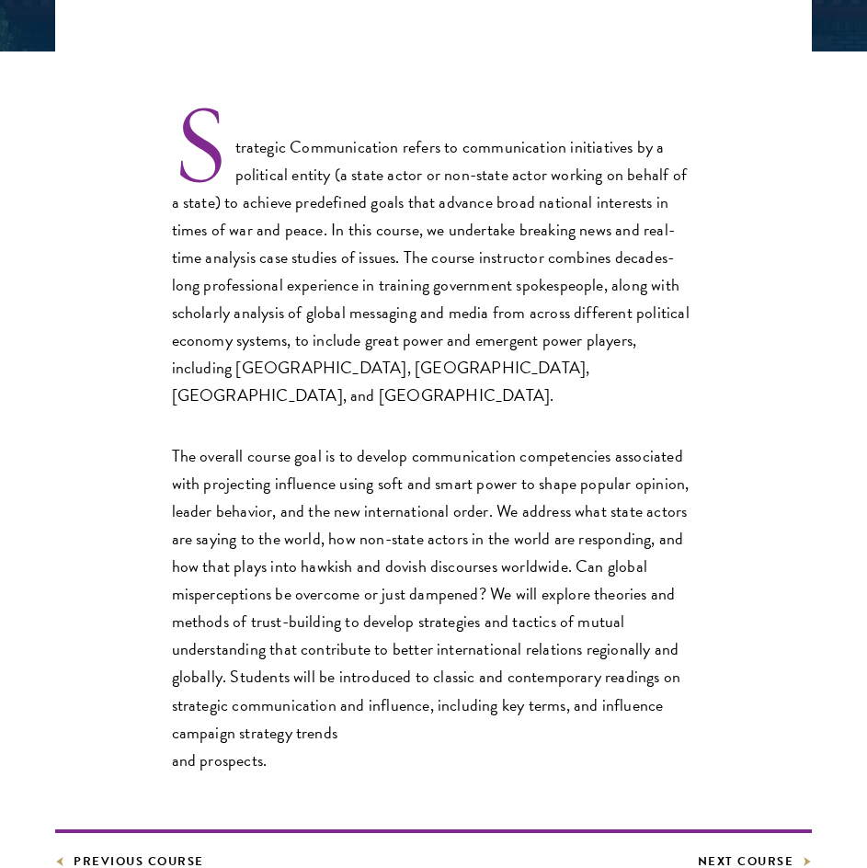
scroll to position [552, 0]
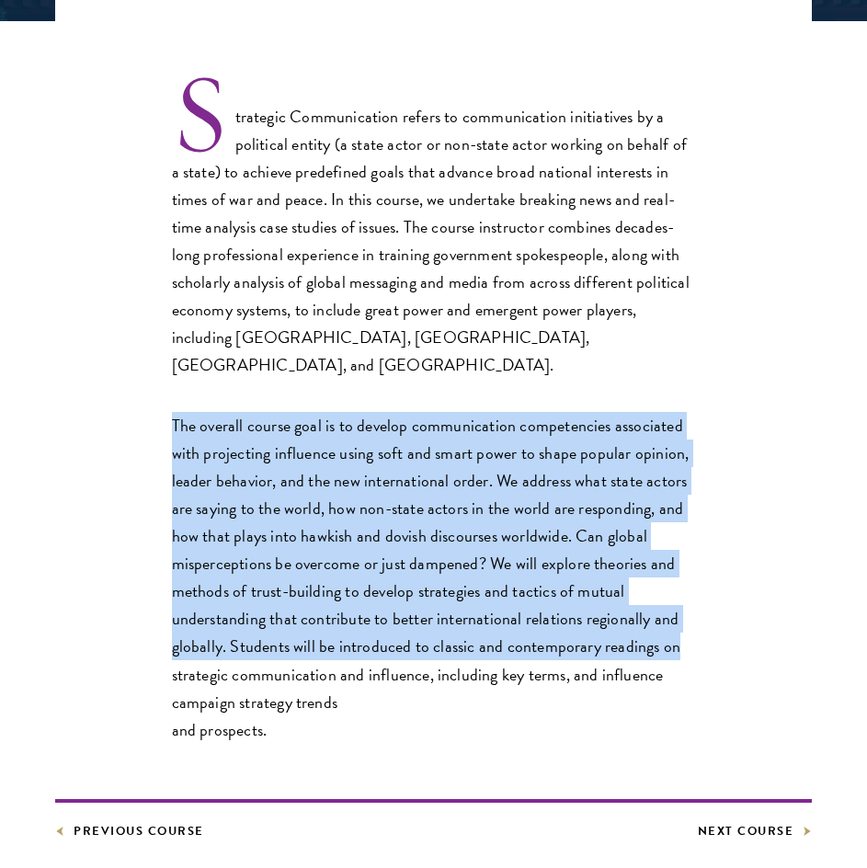
drag, startPoint x: 206, startPoint y: 382, endPoint x: 649, endPoint y: 632, distance: 509.0
click at [661, 629] on div "Strategic Communication refers to communication initiatives by a political enti…" at bounding box center [433, 410] width 757 height 668
click at [648, 633] on p "The overall course goal is to develop communication competencies associated wit…" at bounding box center [434, 578] width 524 height 332
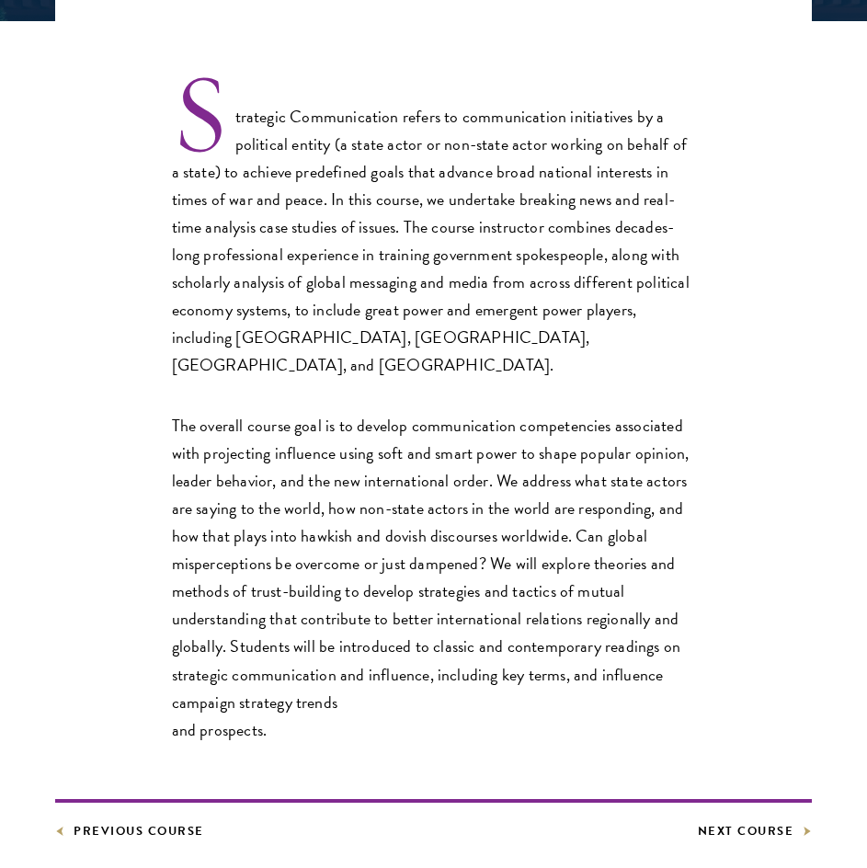
click at [590, 669] on p "The overall course goal is to develop communication competencies associated wit…" at bounding box center [434, 578] width 524 height 332
click at [726, 799] on footer "Previous Course Next Course" at bounding box center [433, 820] width 757 height 42
click at [734, 821] on link "Next Course" at bounding box center [755, 831] width 115 height 20
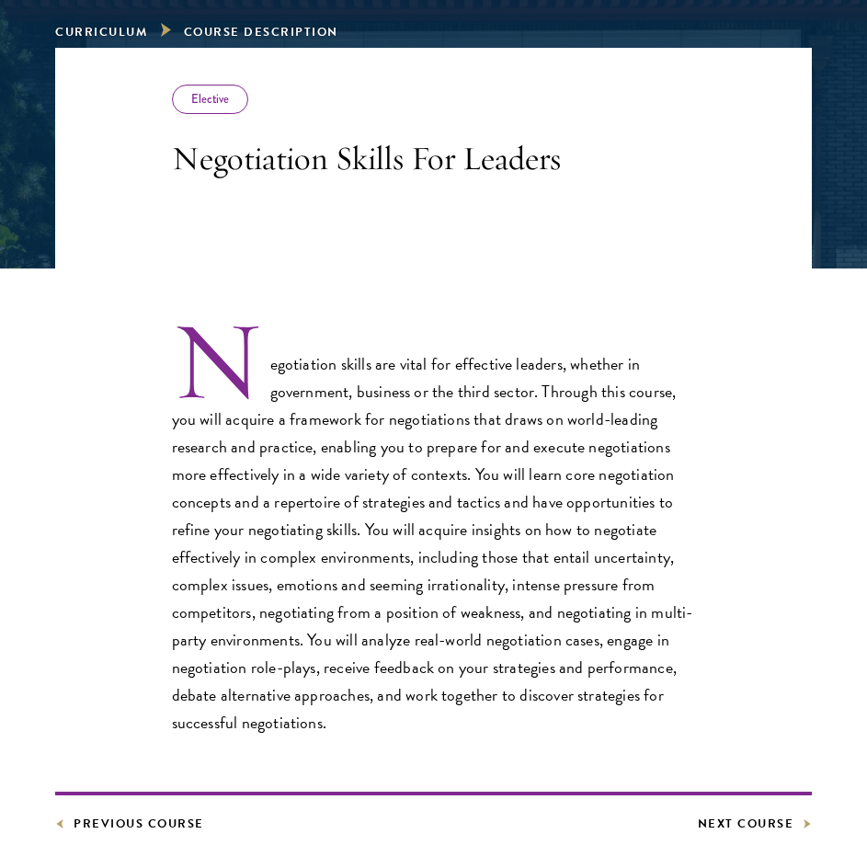
scroll to position [660, 0]
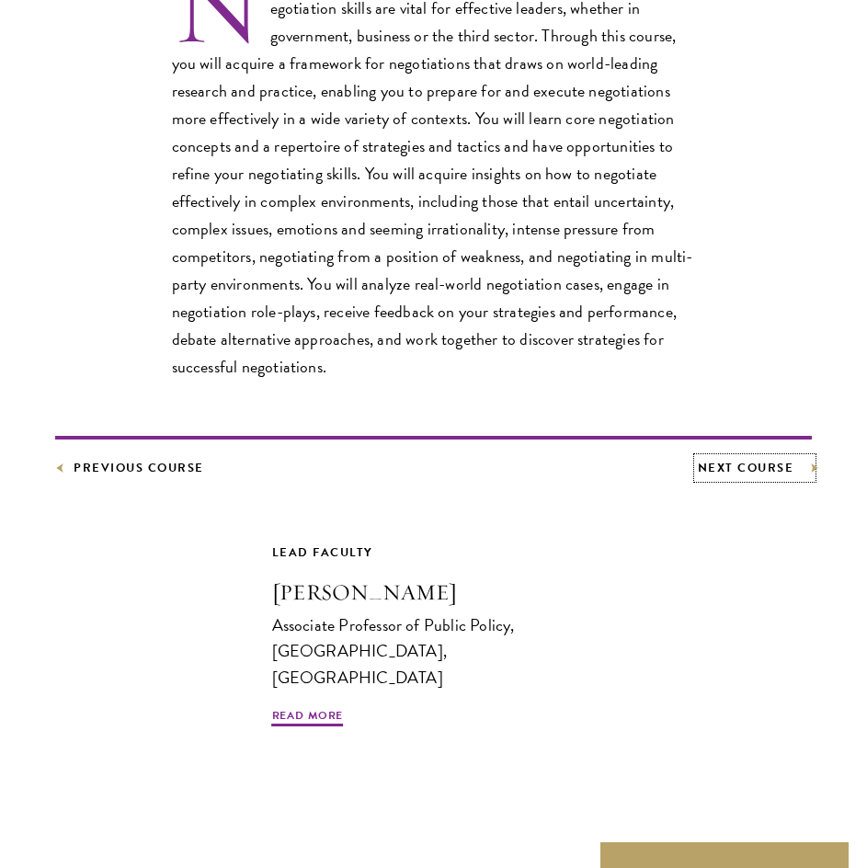
click at [751, 460] on link "Next Course" at bounding box center [755, 468] width 115 height 20
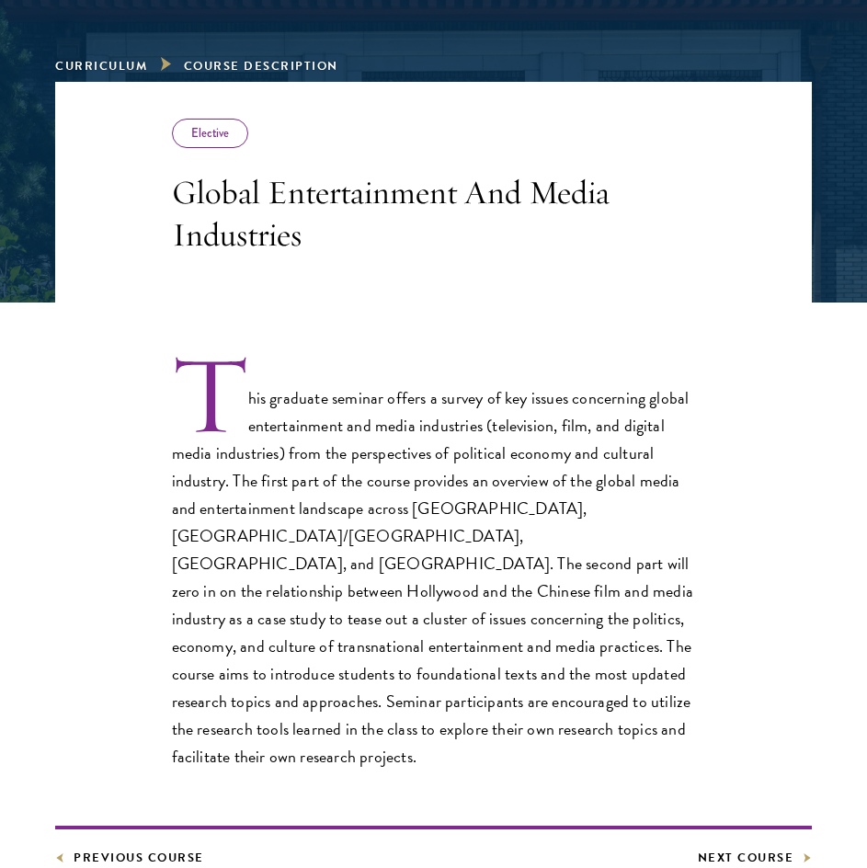
scroll to position [644, 0]
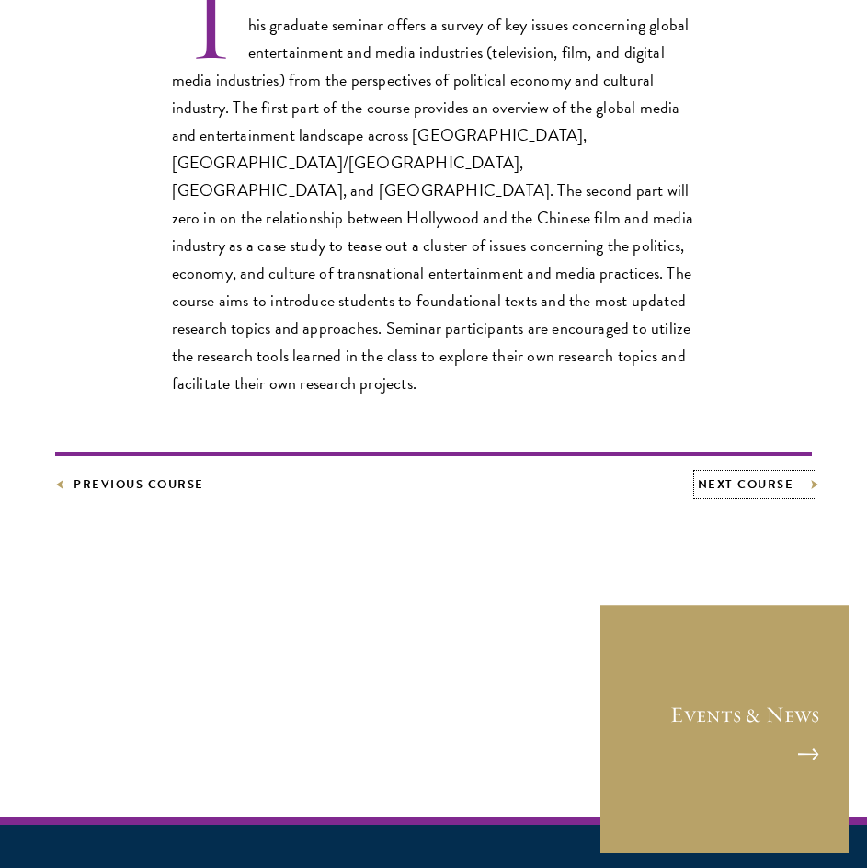
click at [745, 475] on link "Next Course" at bounding box center [755, 485] width 115 height 20
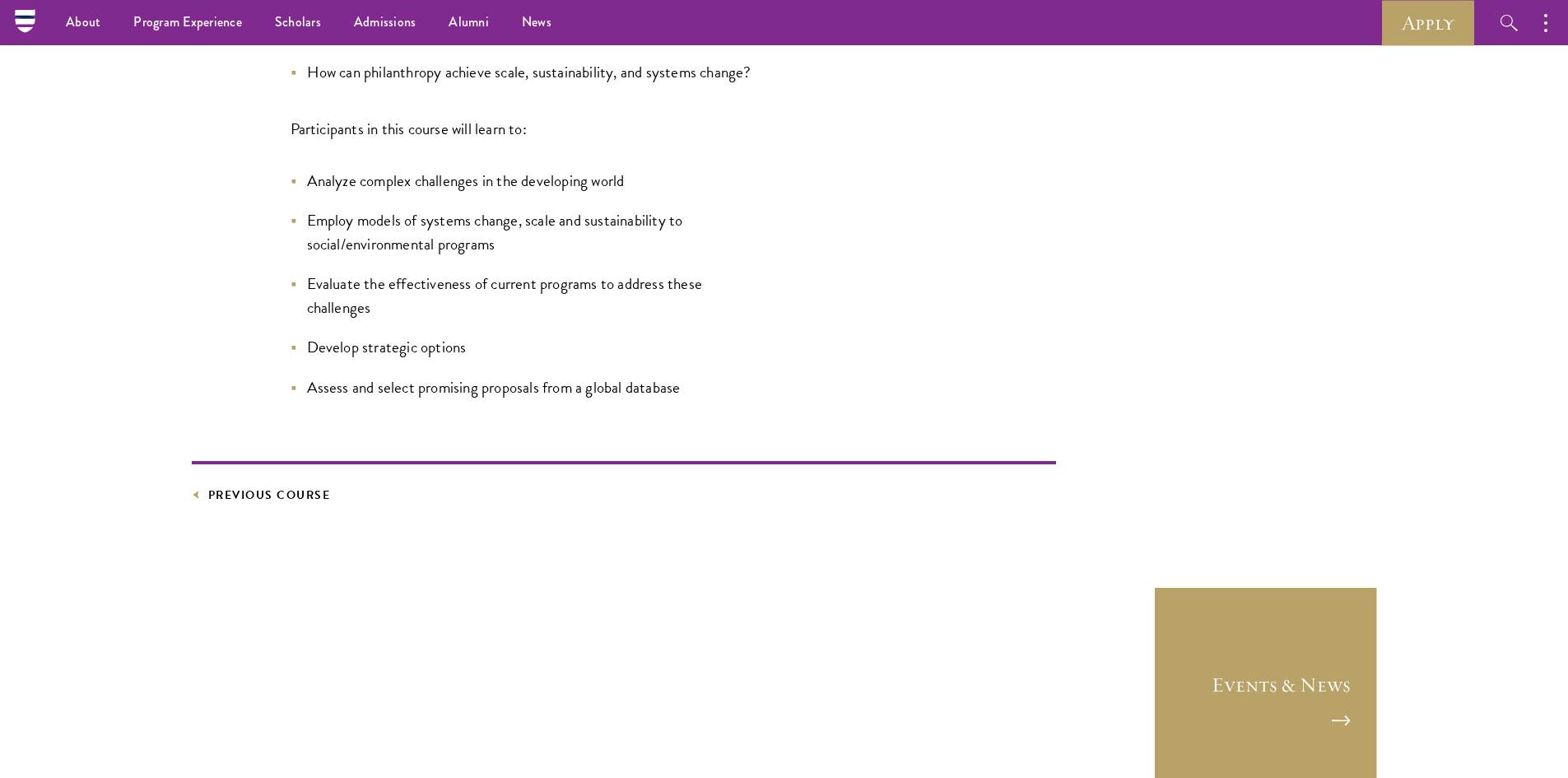
scroll to position [1071, 0]
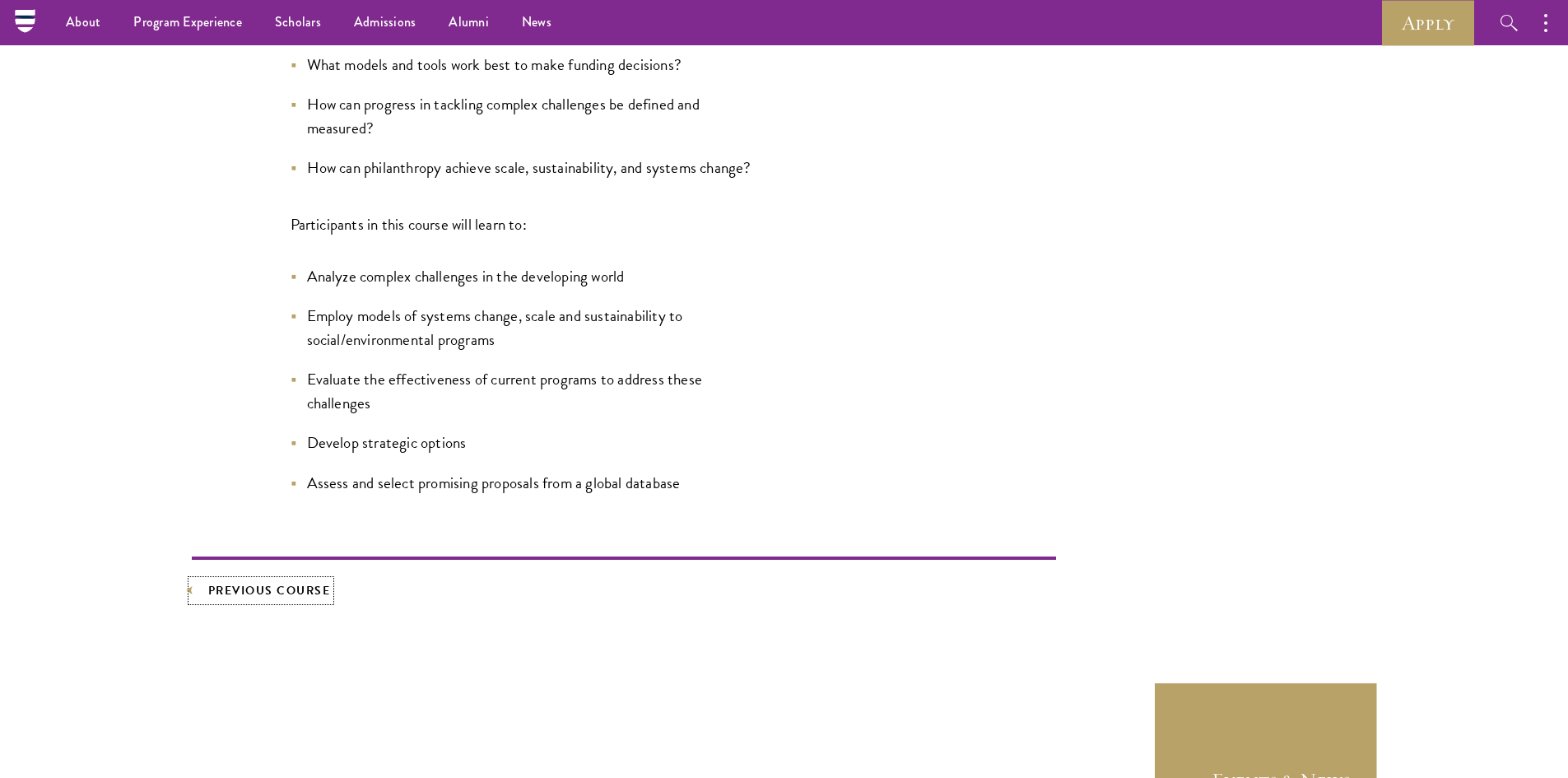
click at [251, 586] on link "Previous Course" at bounding box center [260, 590] width 139 height 21
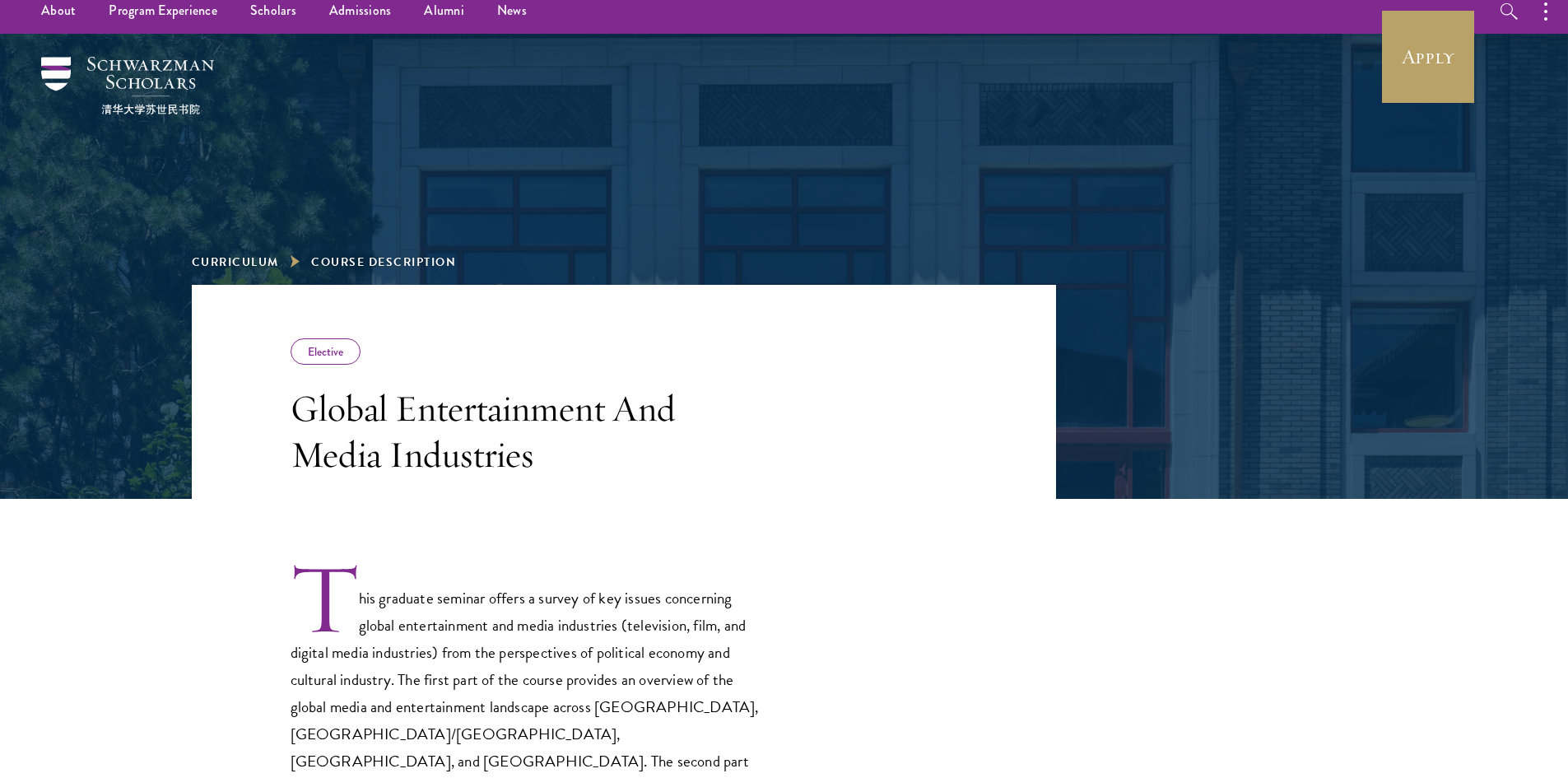
scroll to position [659, 0]
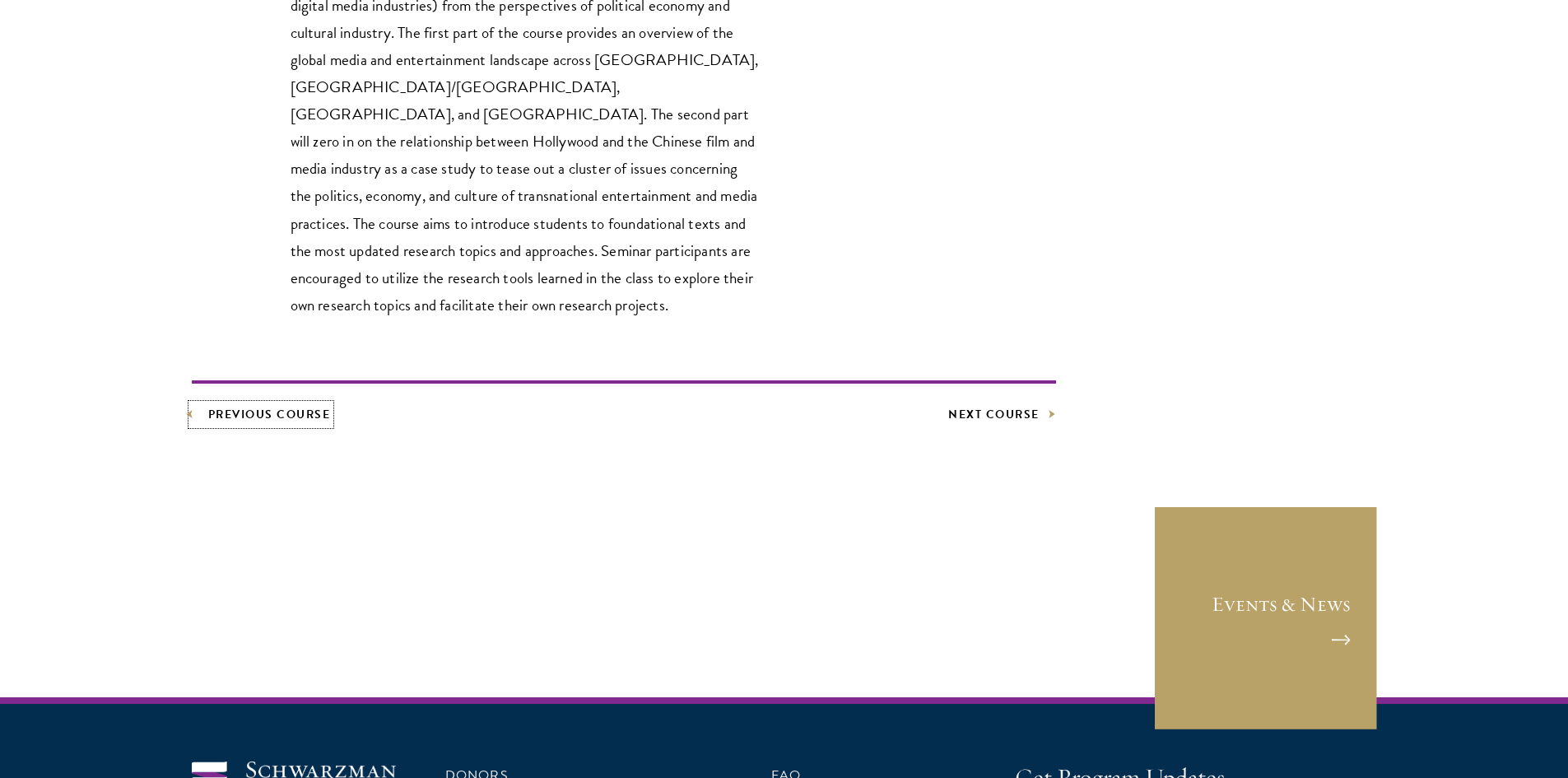
click at [291, 405] on link "Previous Course" at bounding box center [260, 415] width 139 height 21
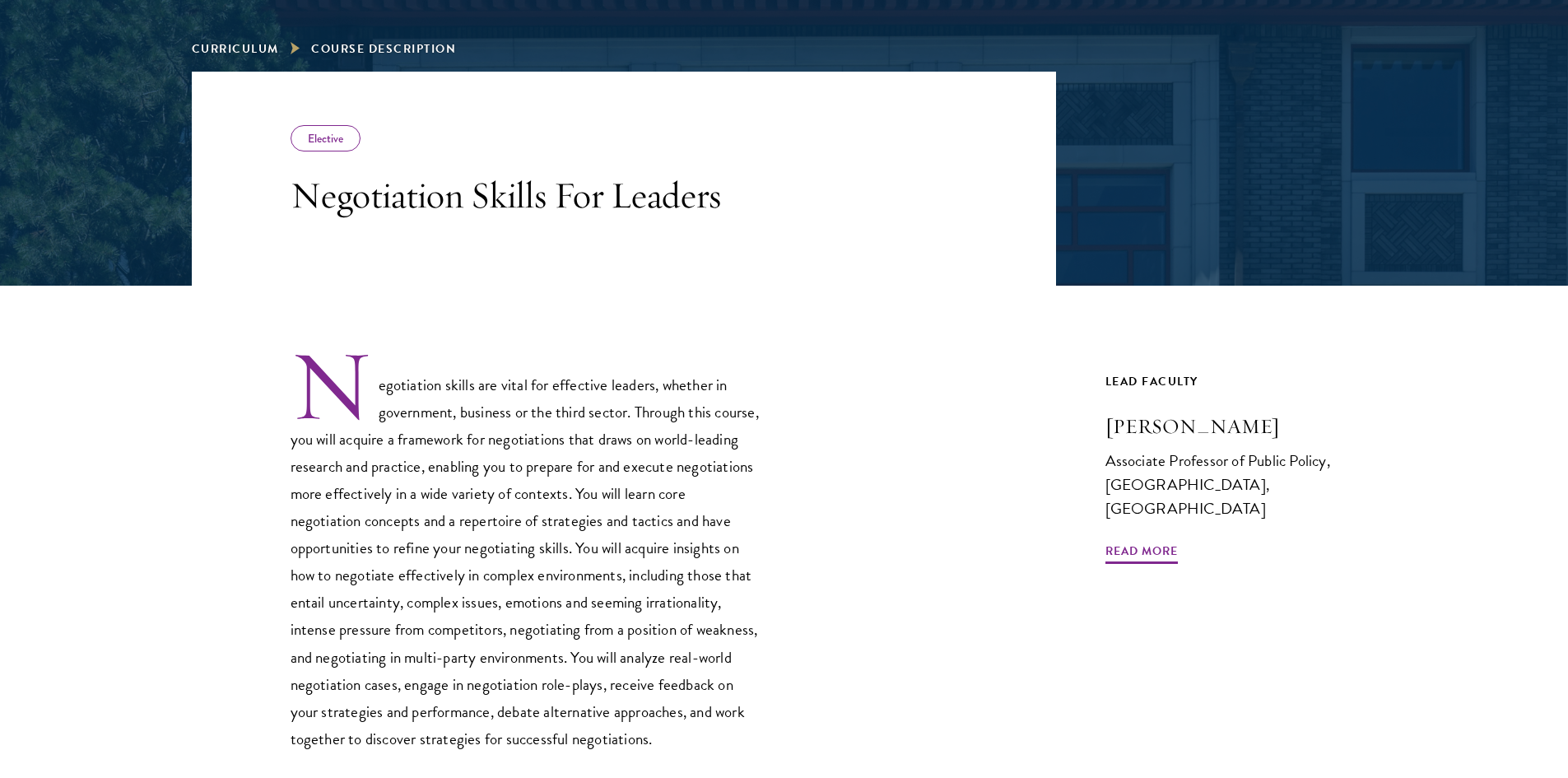
scroll to position [577, 0]
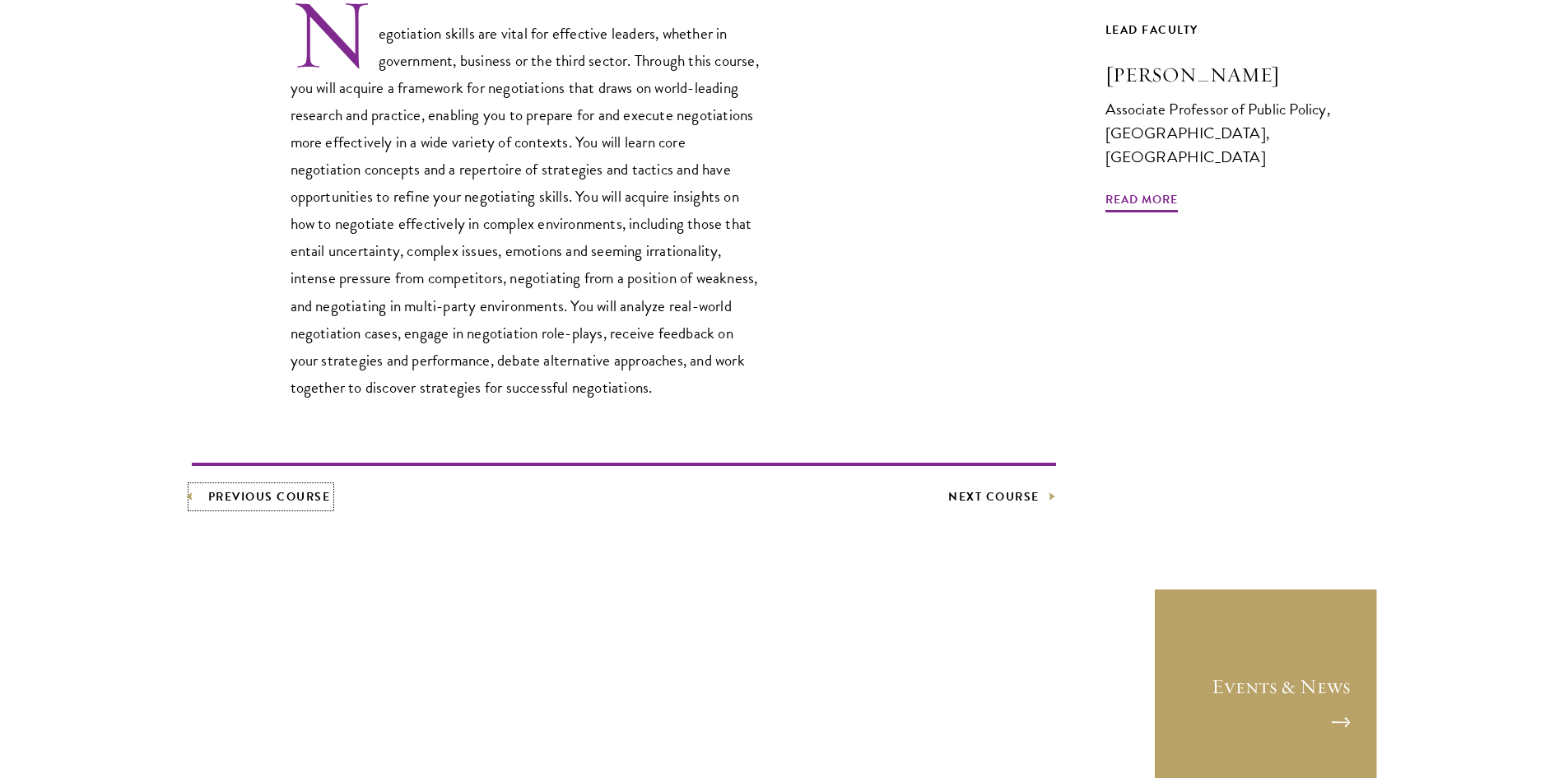
click at [220, 508] on link "Previous Course" at bounding box center [260, 497] width 139 height 21
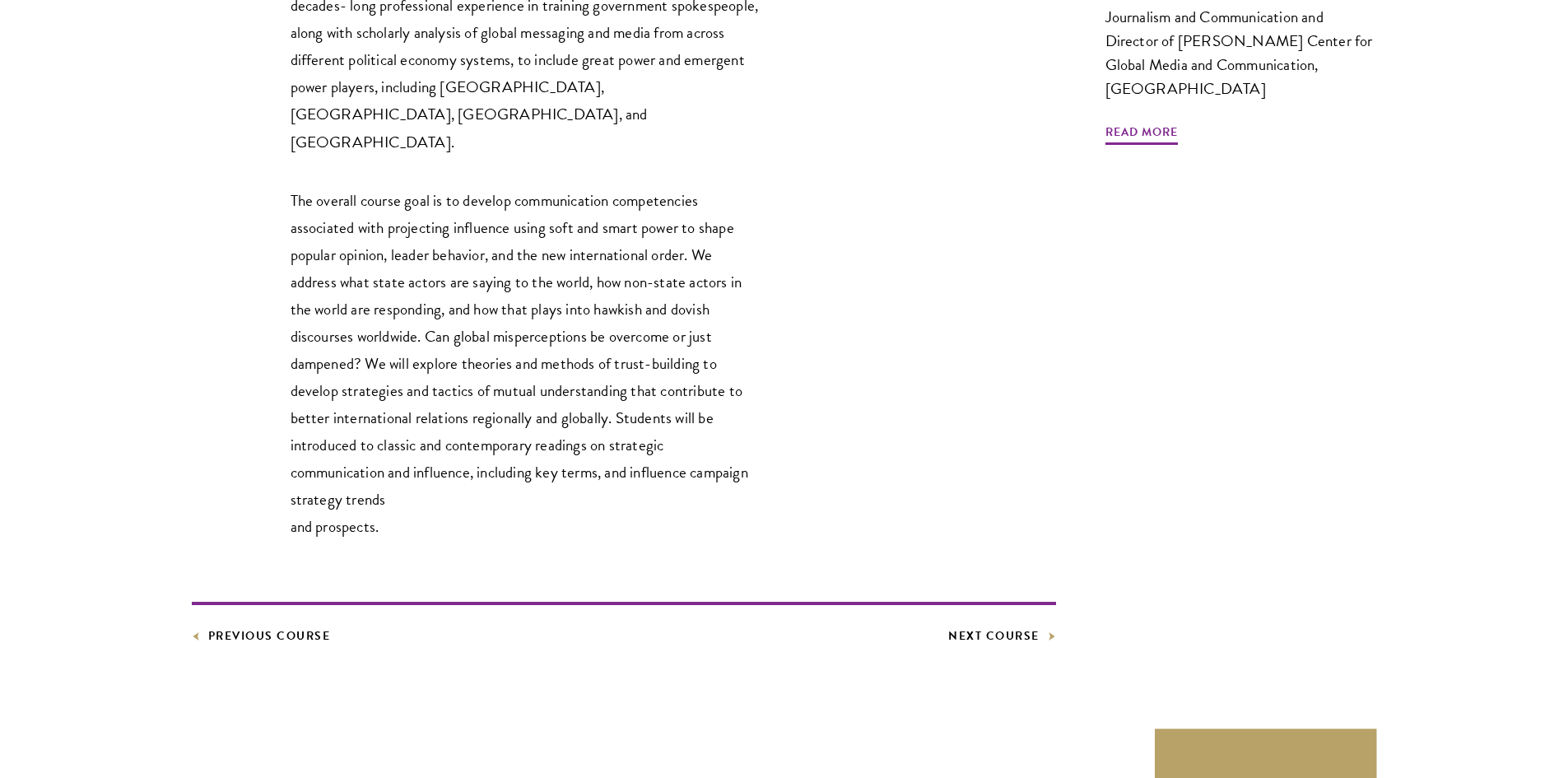
scroll to position [741, 0]
click at [297, 625] on link "Previous Course" at bounding box center [260, 635] width 139 height 21
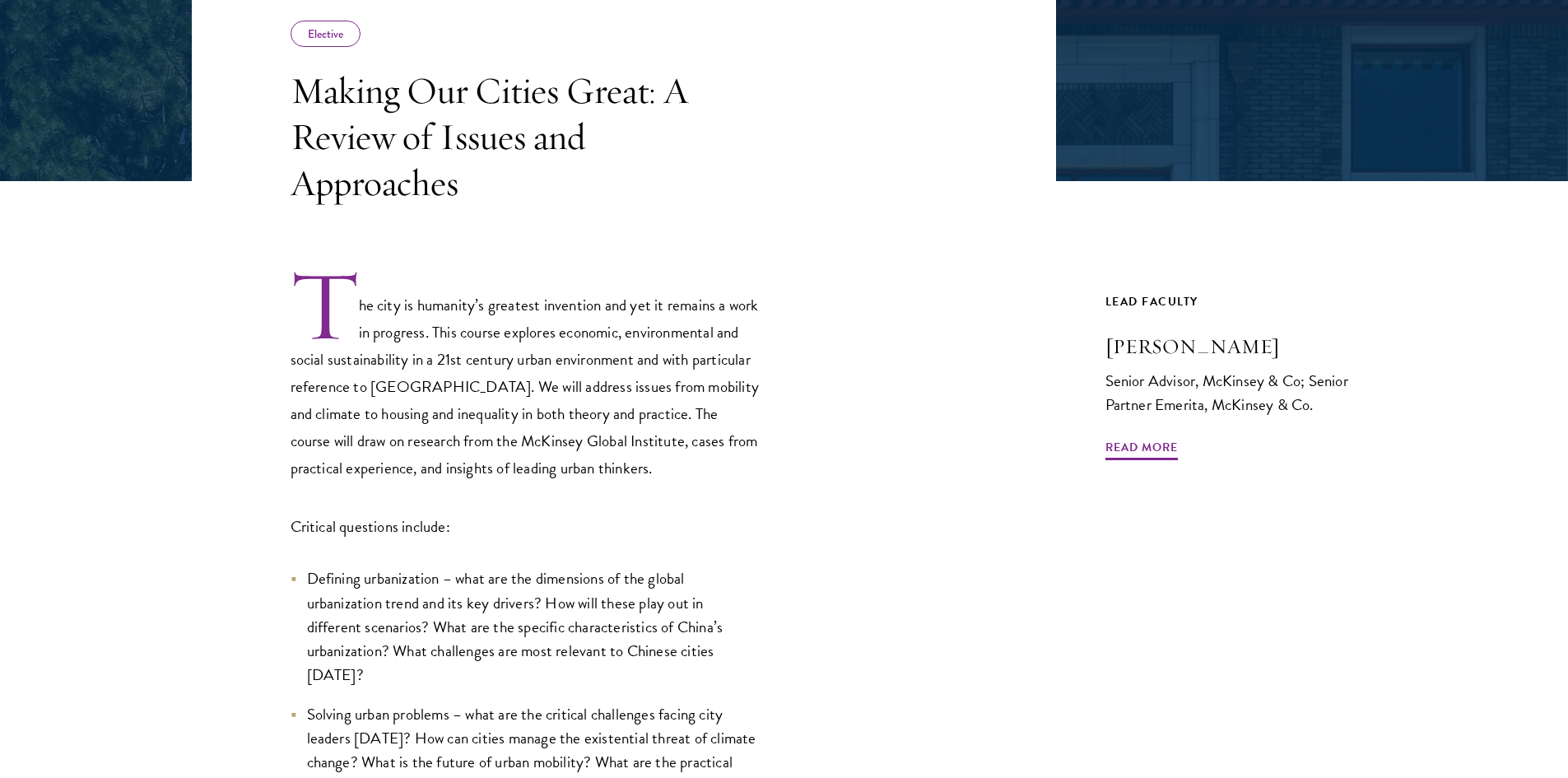
scroll to position [494, 0]
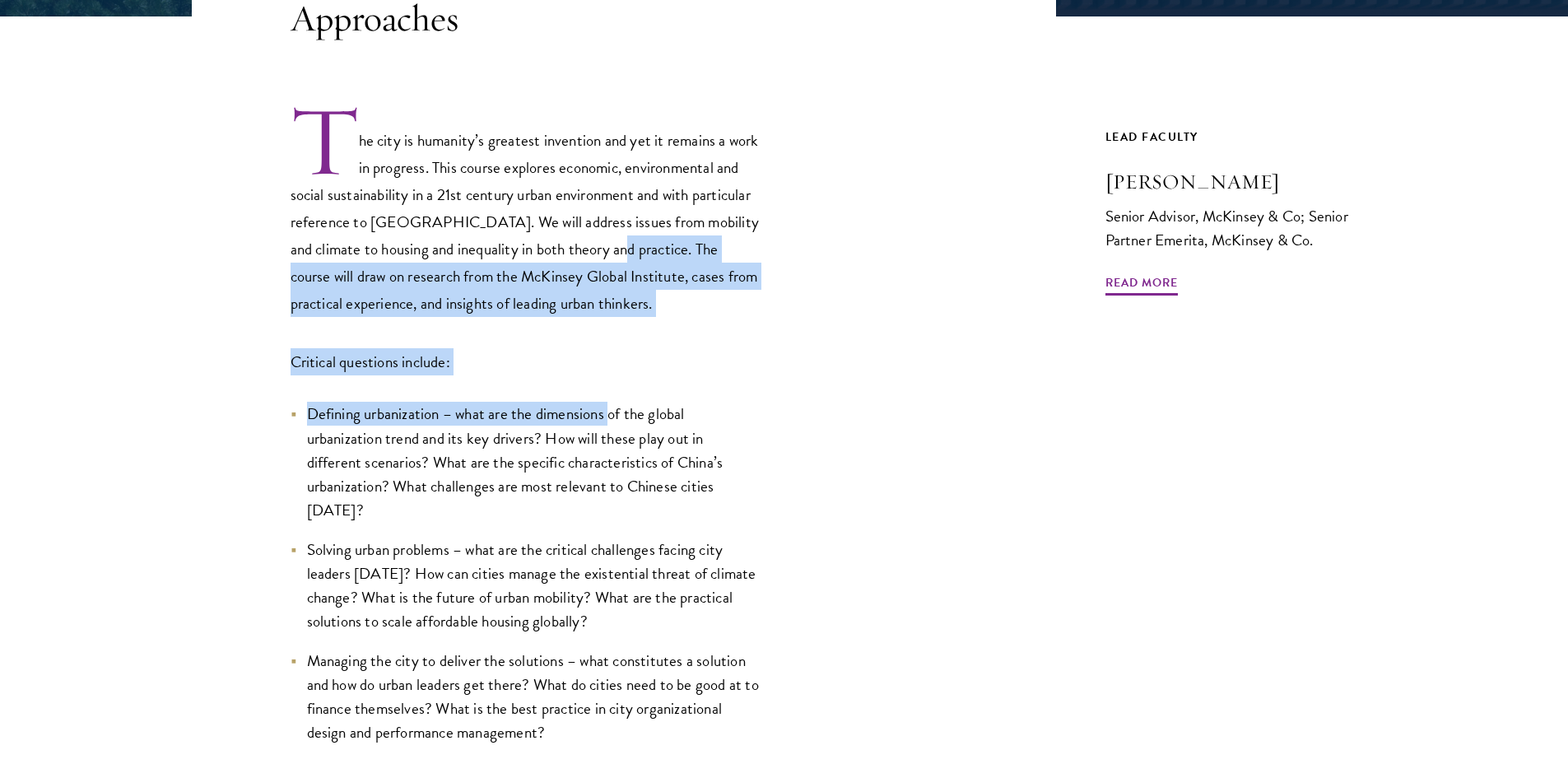
drag, startPoint x: 674, startPoint y: 252, endPoint x: 583, endPoint y: 418, distance: 189.3
click at [592, 413] on div "The city is humanity’s greatest invention and yet it remains a work in progress…" at bounding box center [525, 423] width 469 height 641
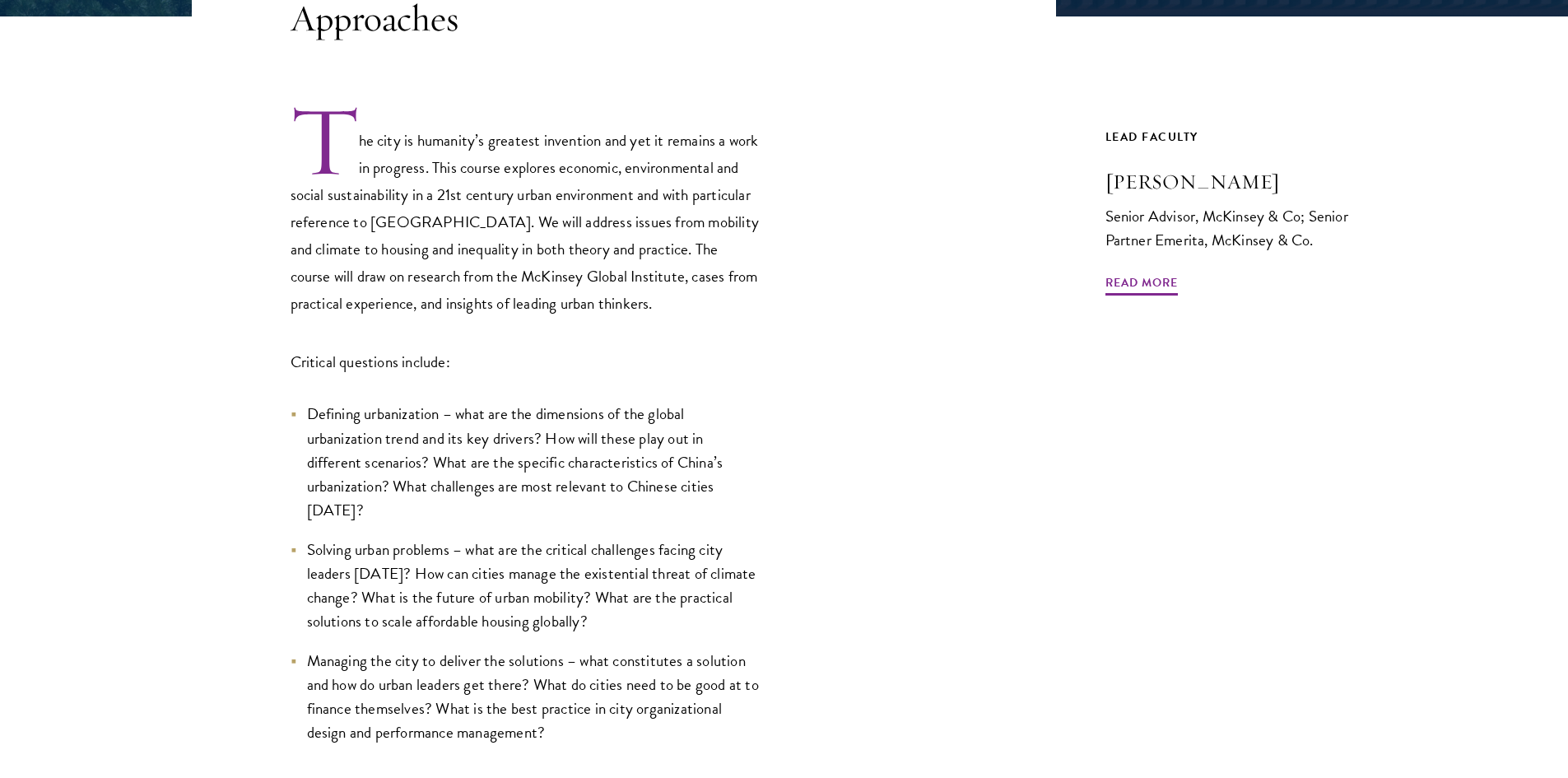
click at [581, 426] on li "Defining urbanization – what are the dimensions of the global urbanization tren…" at bounding box center [525, 461] width 469 height 119
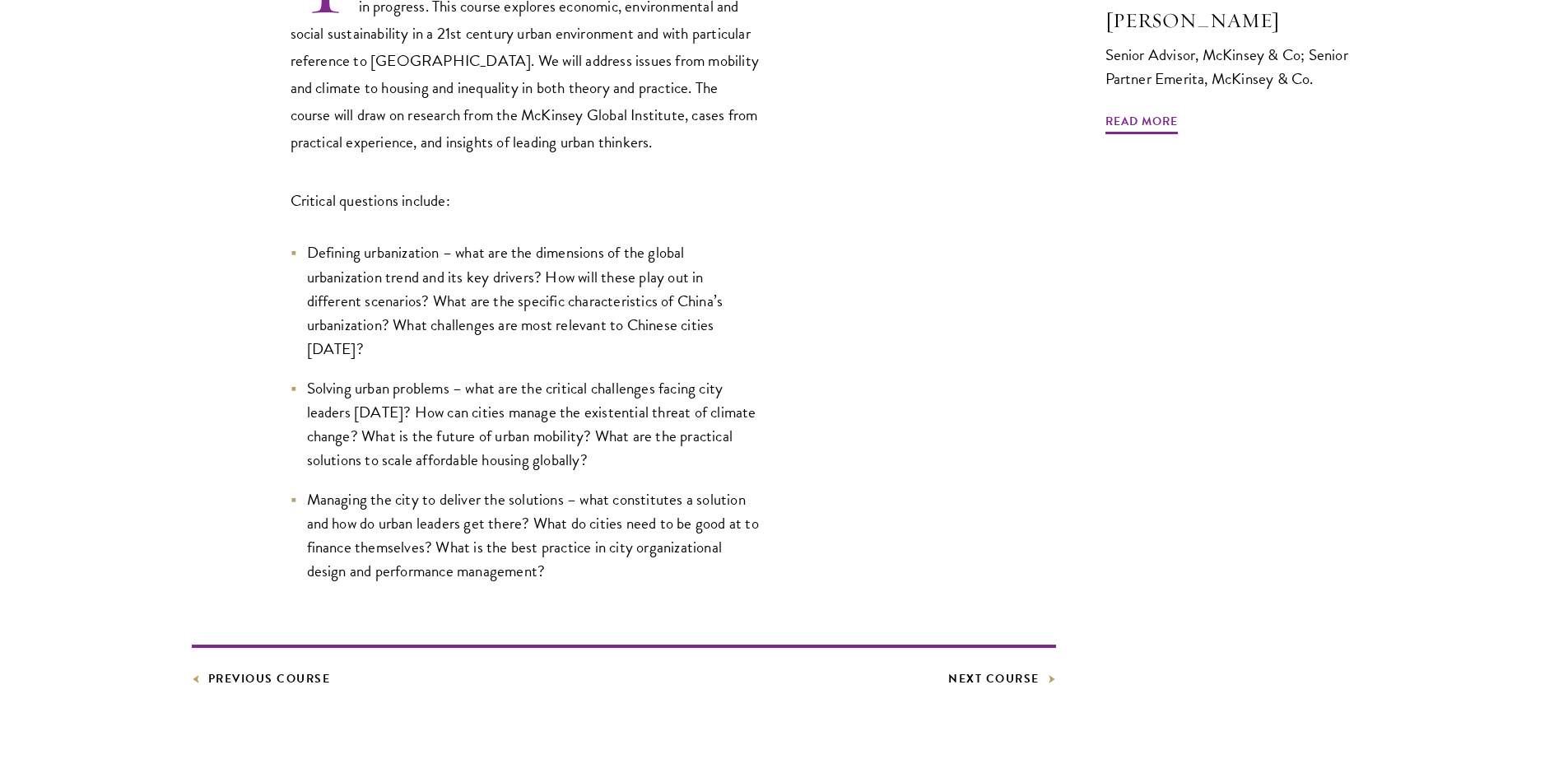
scroll to position [659, 0]
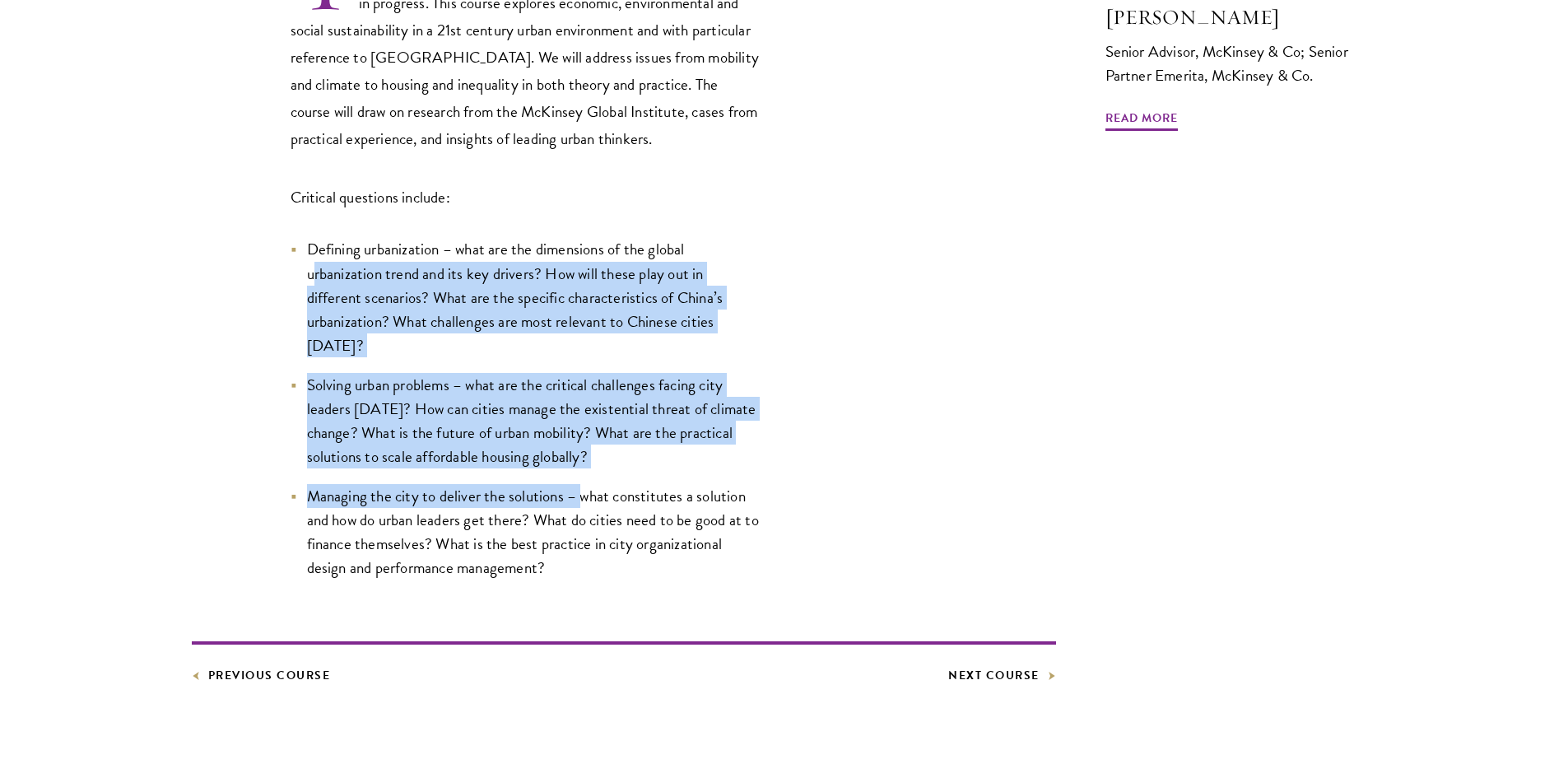
drag, startPoint x: 379, startPoint y: 241, endPoint x: 581, endPoint y: 487, distance: 318.3
click at [581, 487] on ul "Defining urbanization – what are the dimensions of the global urbanization tren…" at bounding box center [525, 408] width 469 height 343
click at [581, 487] on li "Managing the city to deliver the solutions – what constitutes a solution and ho…" at bounding box center [525, 532] width 469 height 96
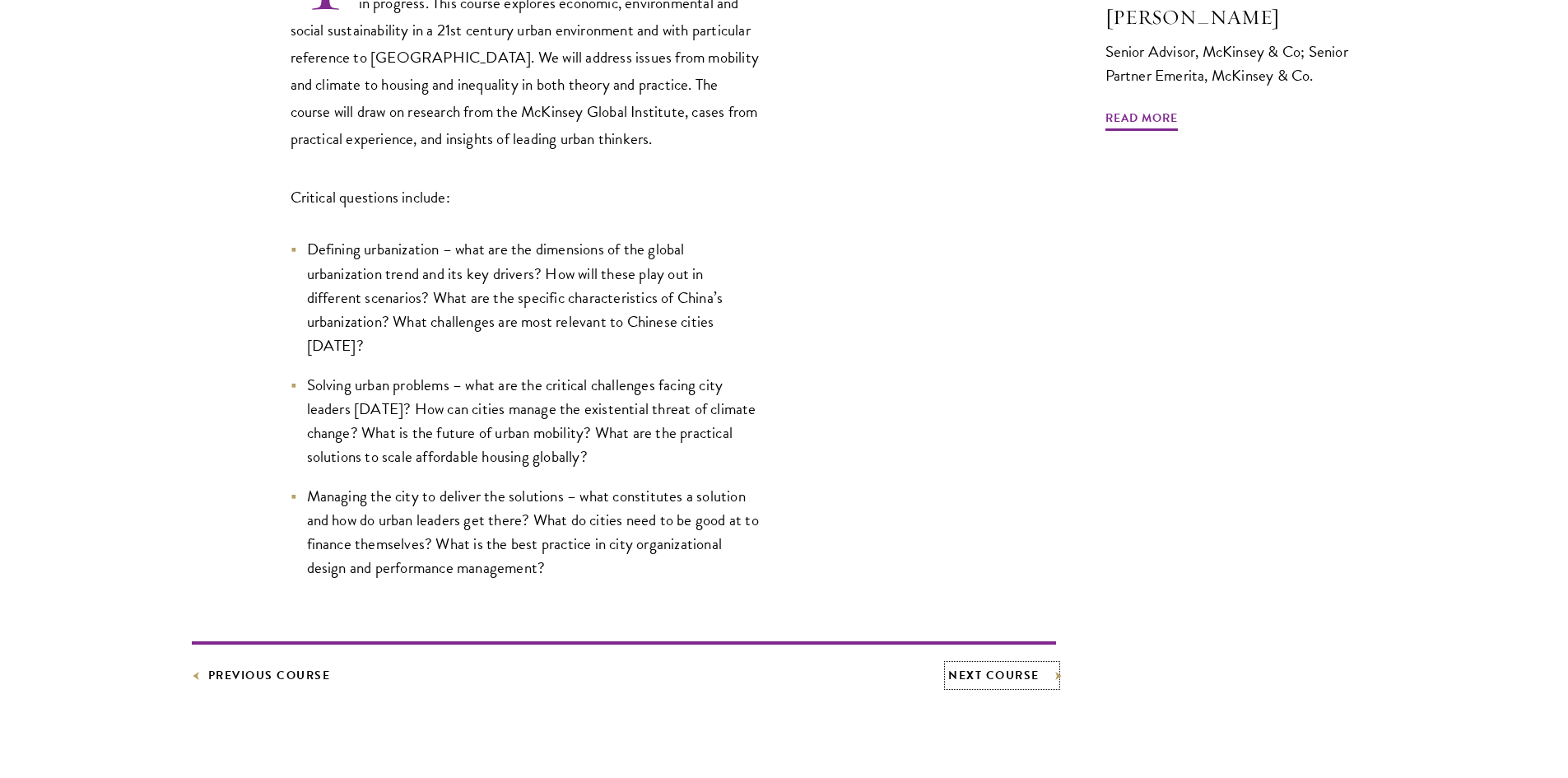
click at [993, 675] on link "Next Course" at bounding box center [1002, 675] width 107 height 21
click at [249, 668] on link "Previous Course" at bounding box center [260, 675] width 139 height 21
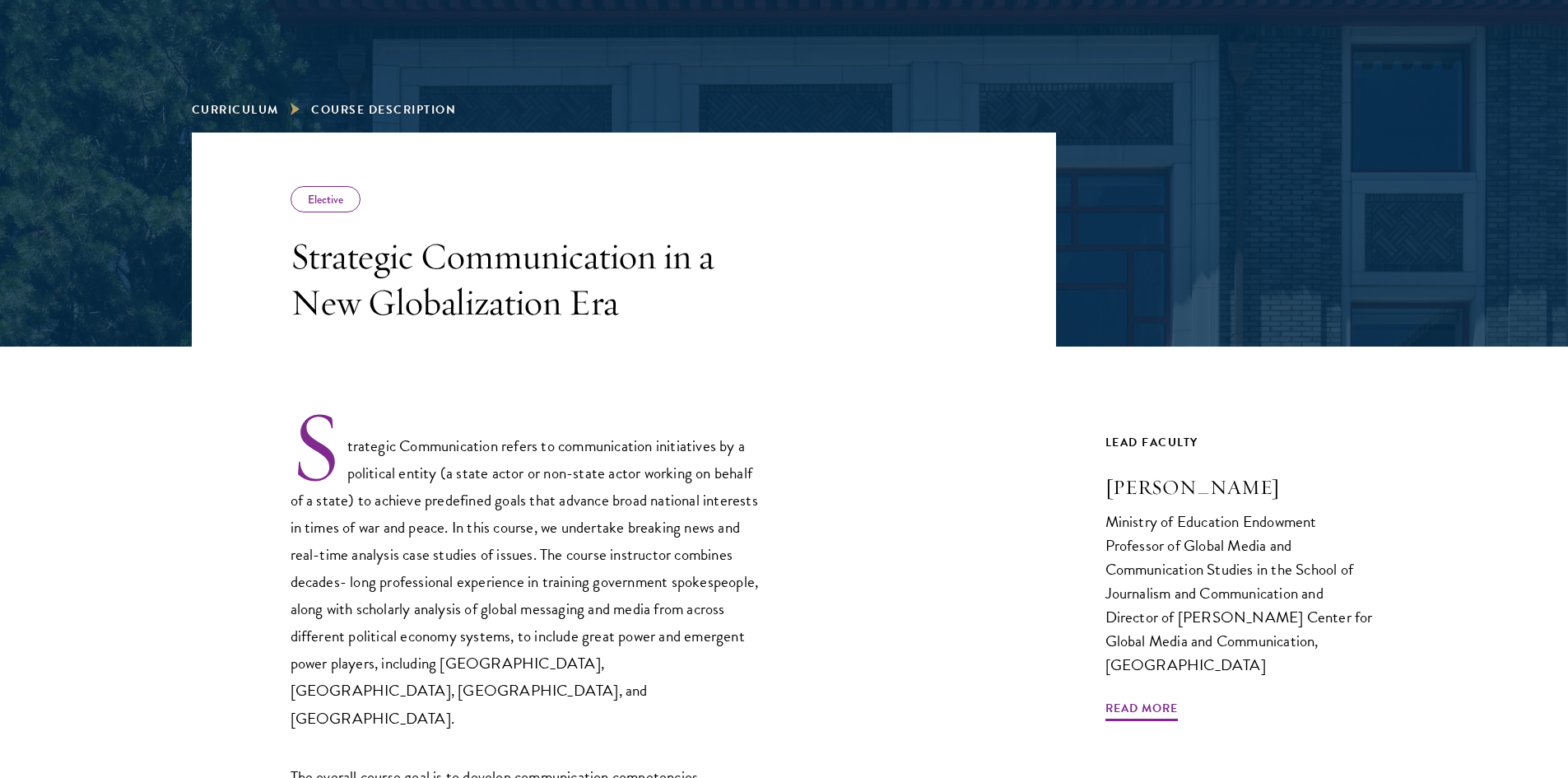
scroll to position [165, 0]
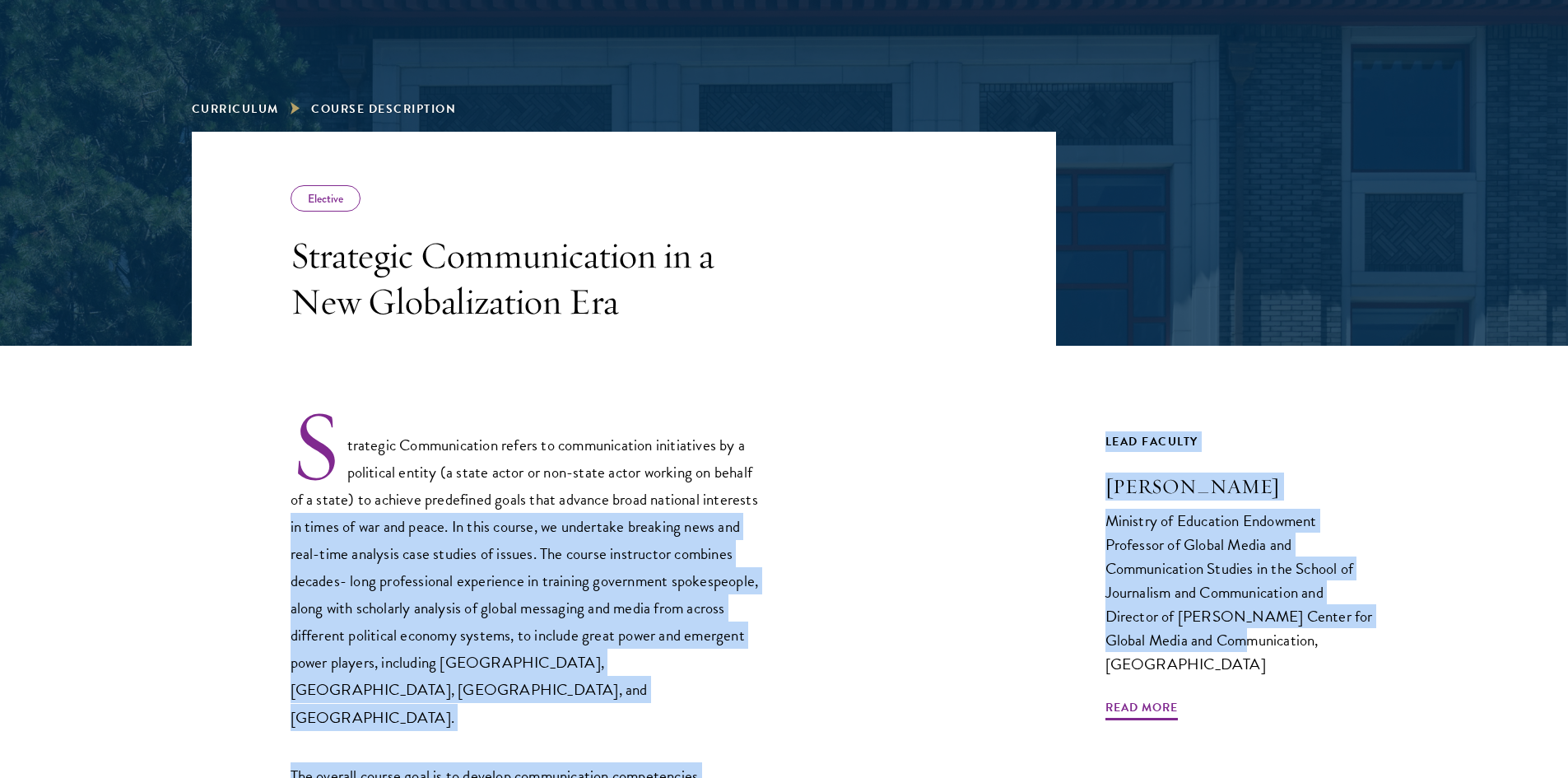
drag, startPoint x: 962, startPoint y: 513, endPoint x: 1302, endPoint y: 664, distance: 372.0
click at [1202, 654] on div "Elective Strategic Communication in a New Globalization Era Strategic Communica…" at bounding box center [784, 677] width 1185 height 1090
click at [1338, 664] on div "Ministry of Education Endowment Professor of Global Media and Communication Stu…" at bounding box center [1241, 592] width 272 height 167
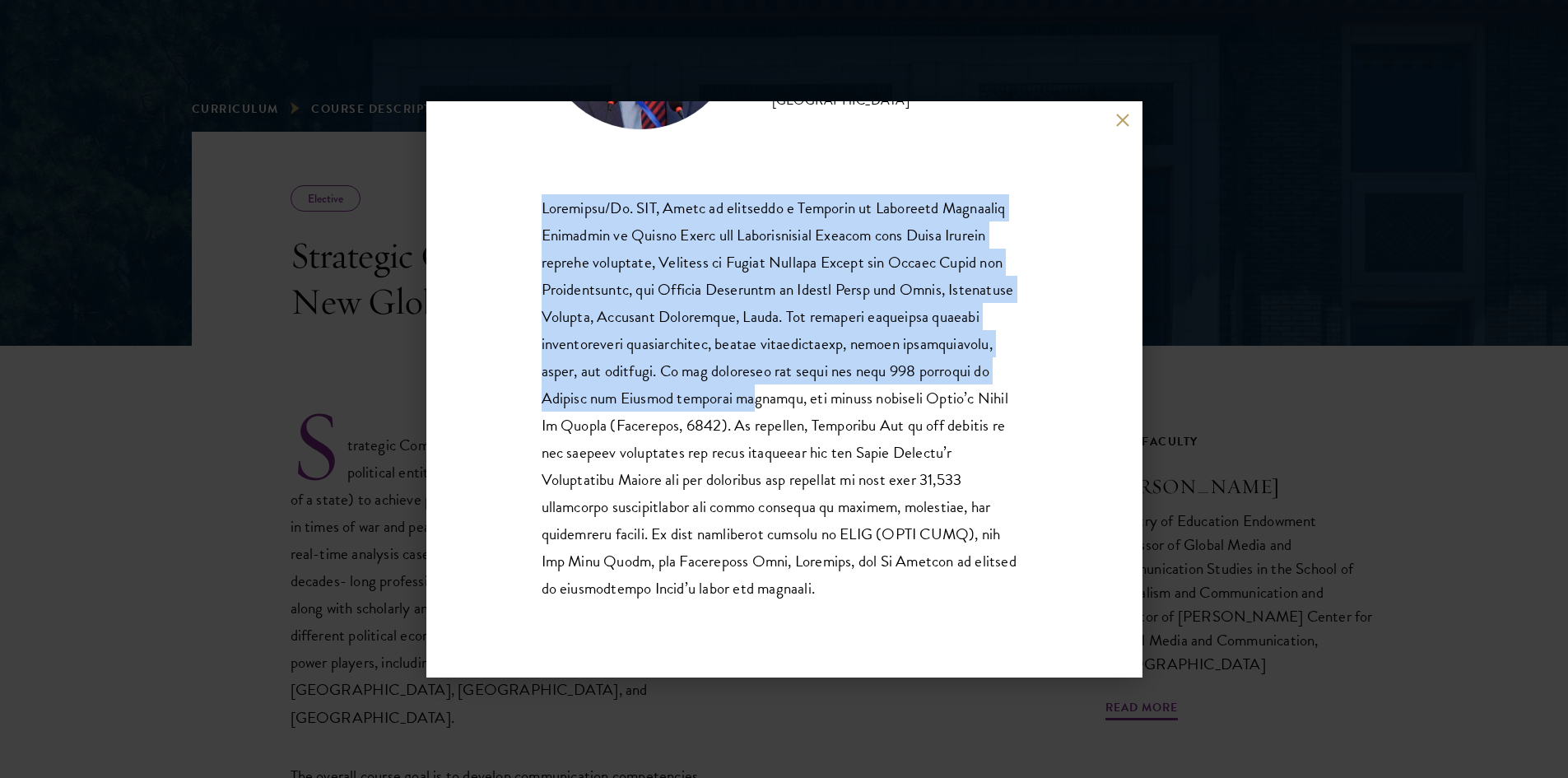
scroll to position [219, 0]
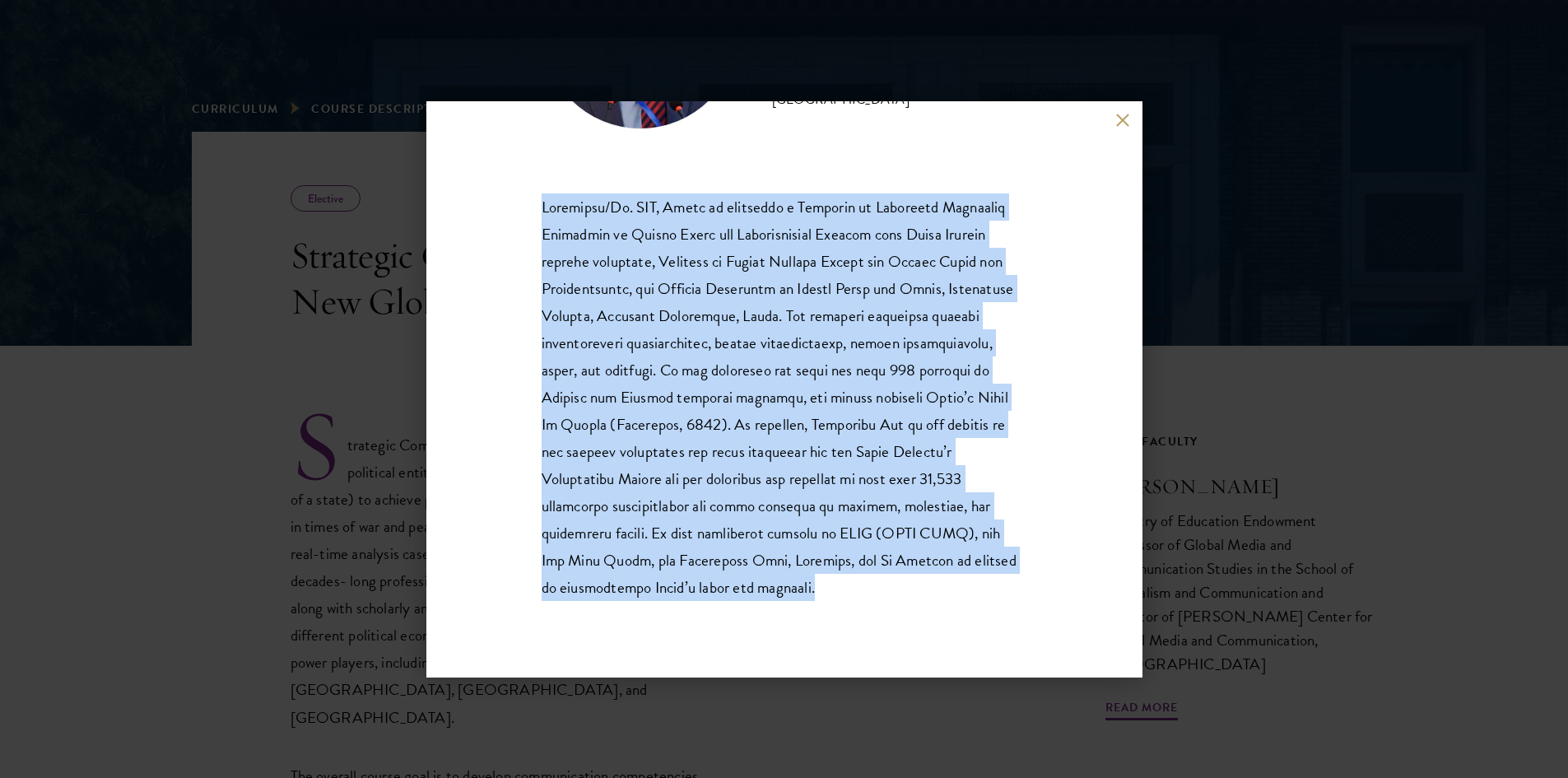
drag, startPoint x: 541, startPoint y: 371, endPoint x: 956, endPoint y: 594, distance: 471.1
click at [955, 598] on div "[PERSON_NAME] Ministry of Education Endowment Professor of Global Media and Com…" at bounding box center [784, 389] width 716 height 577
click at [956, 594] on p at bounding box center [784, 398] width 486 height 408
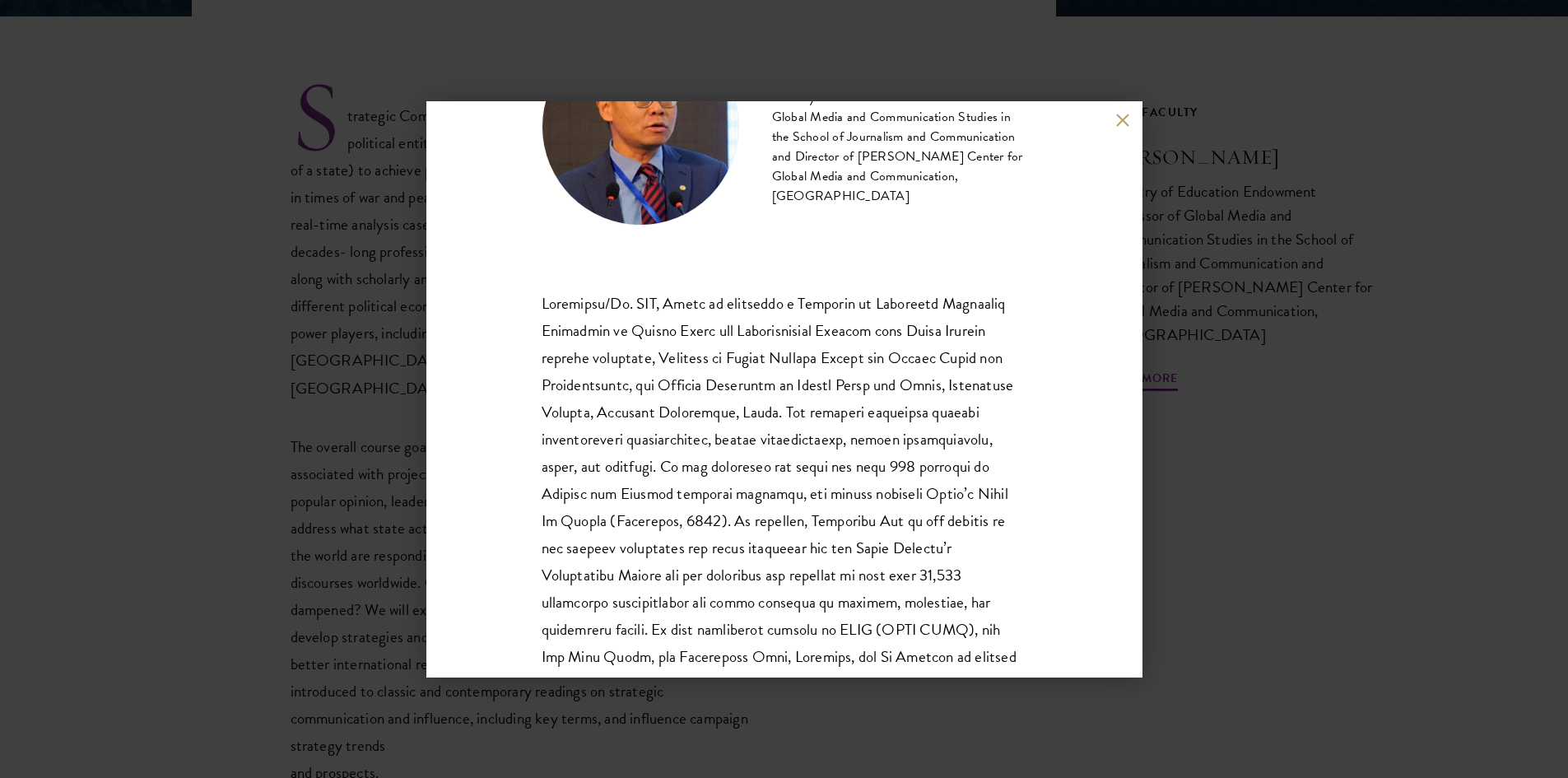
scroll to position [0, 0]
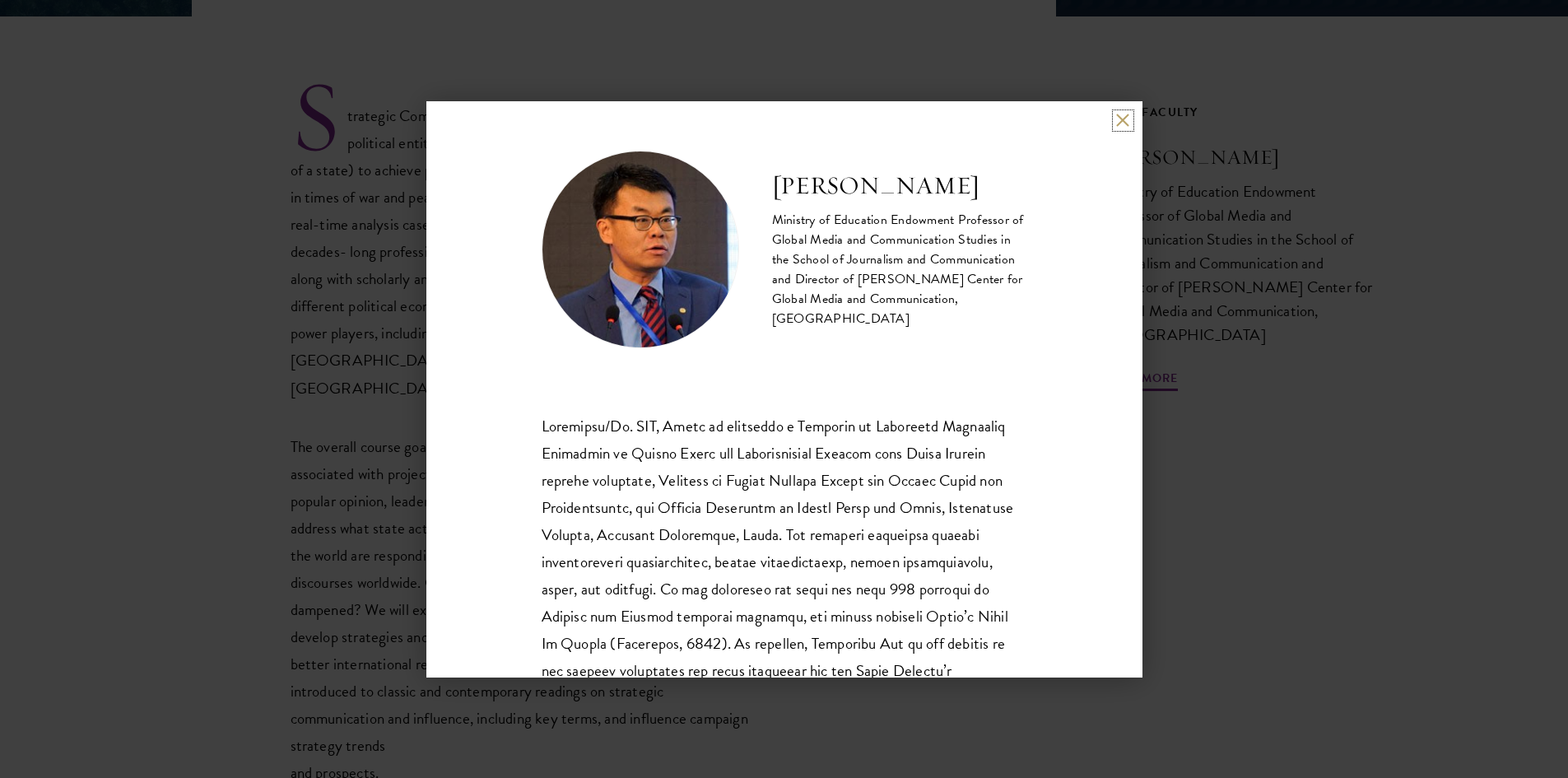
click at [1120, 117] on button at bounding box center [1123, 121] width 14 height 14
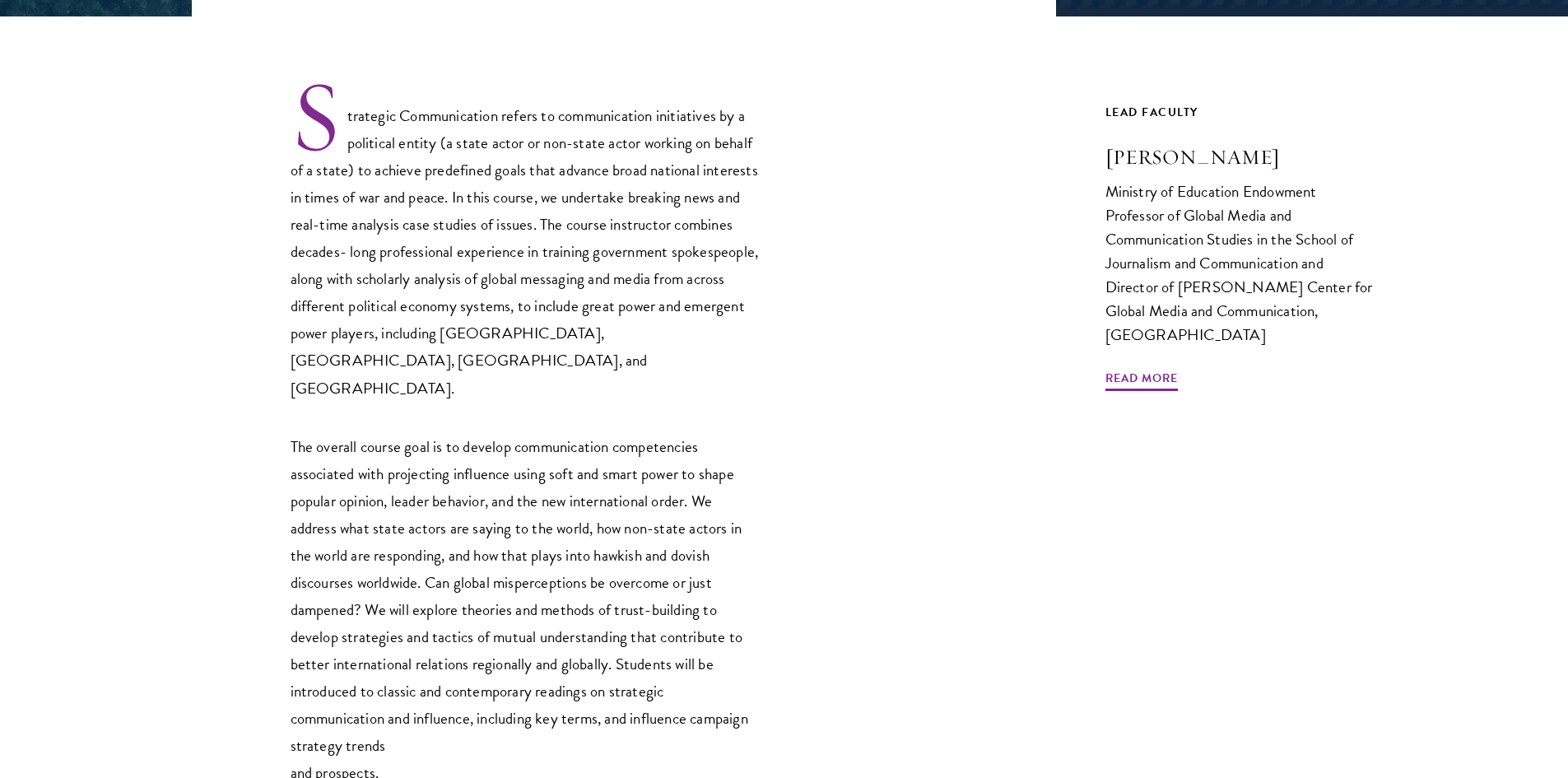
click at [677, 323] on p "Strategic Communication refers to communication initiatives by a political enti…" at bounding box center [525, 239] width 469 height 323
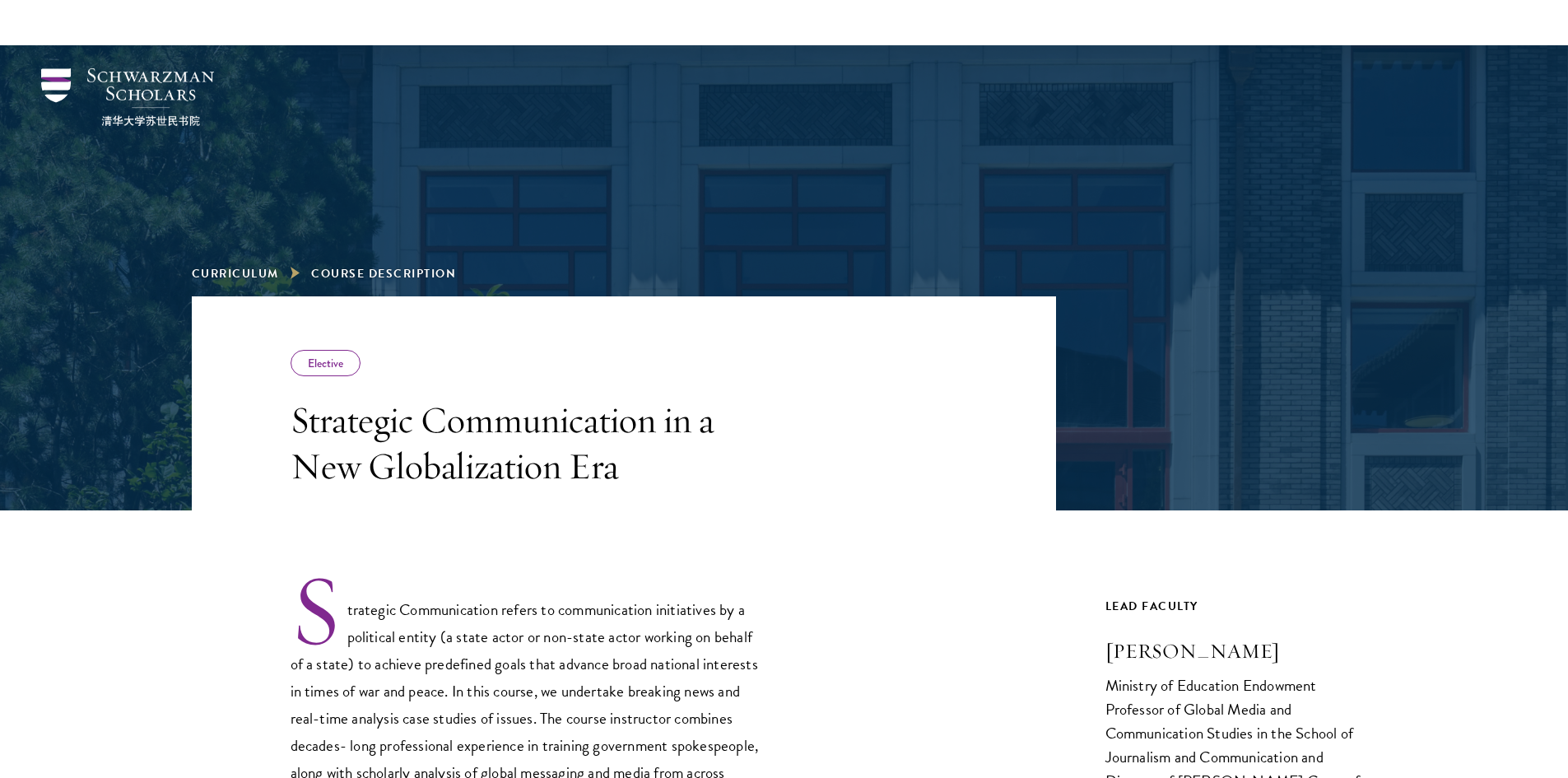
scroll to position [165, 0]
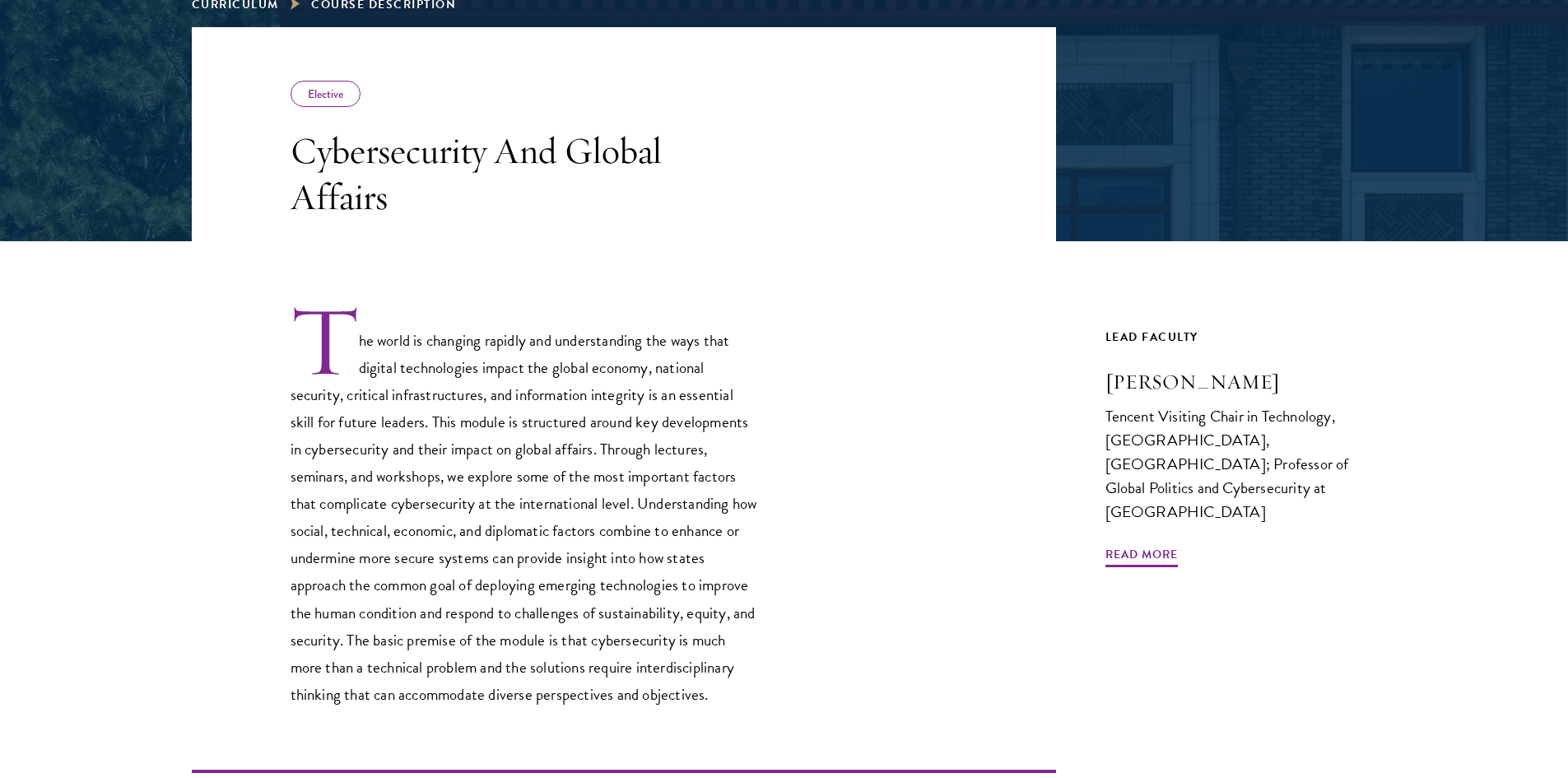
scroll to position [412, 0]
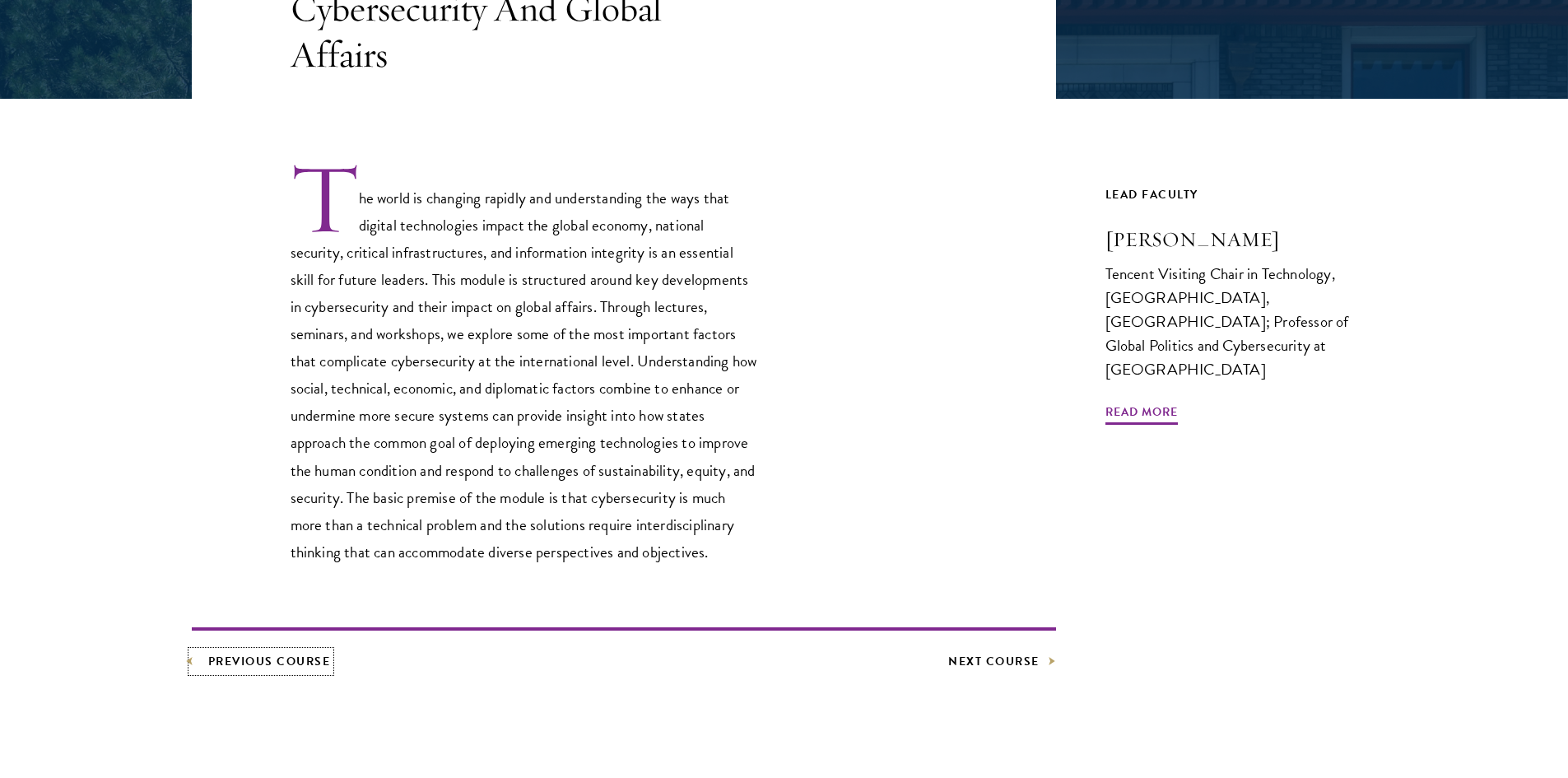
click at [302, 670] on link "Previous Course" at bounding box center [260, 661] width 139 height 21
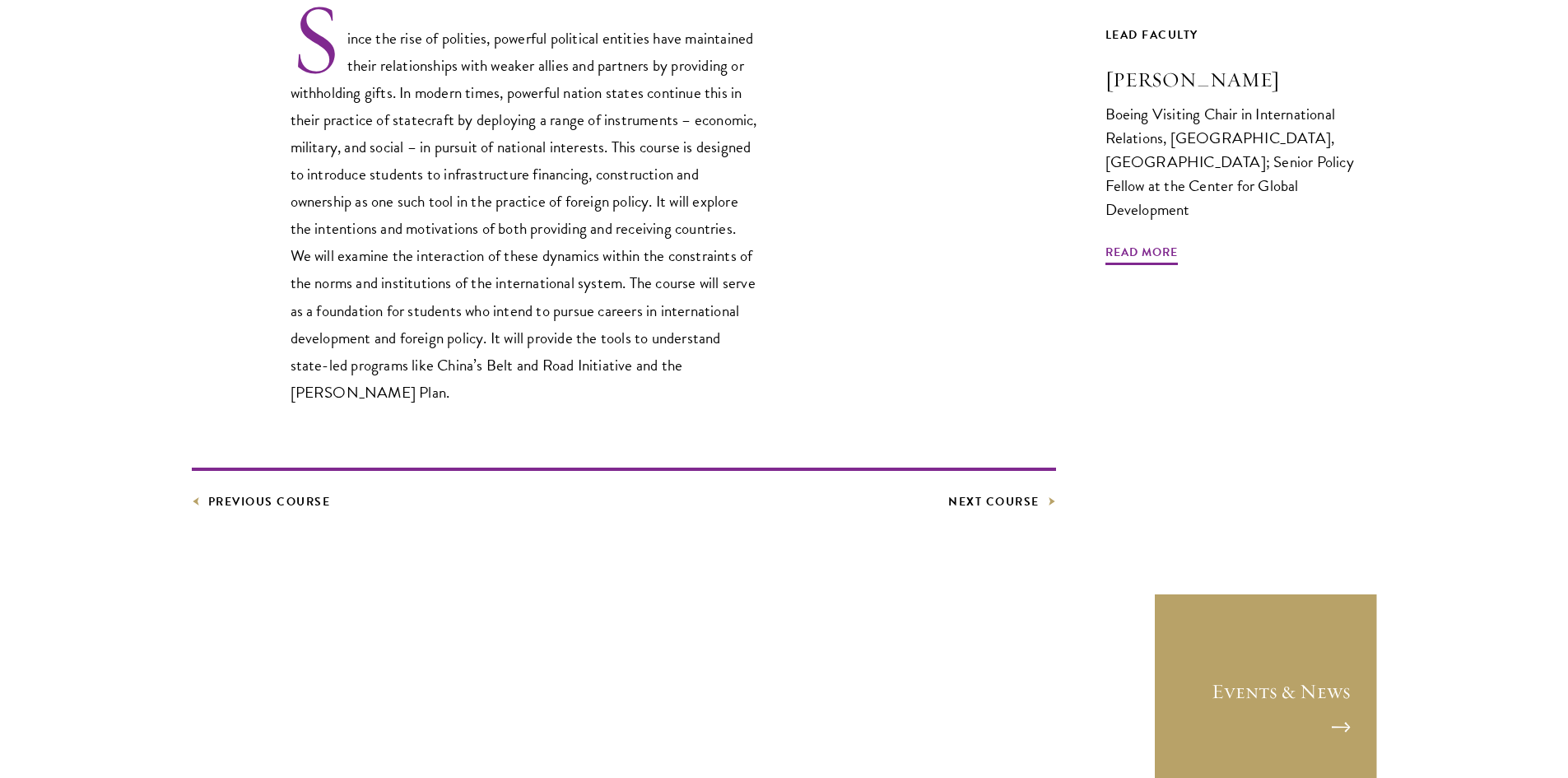
scroll to position [577, 0]
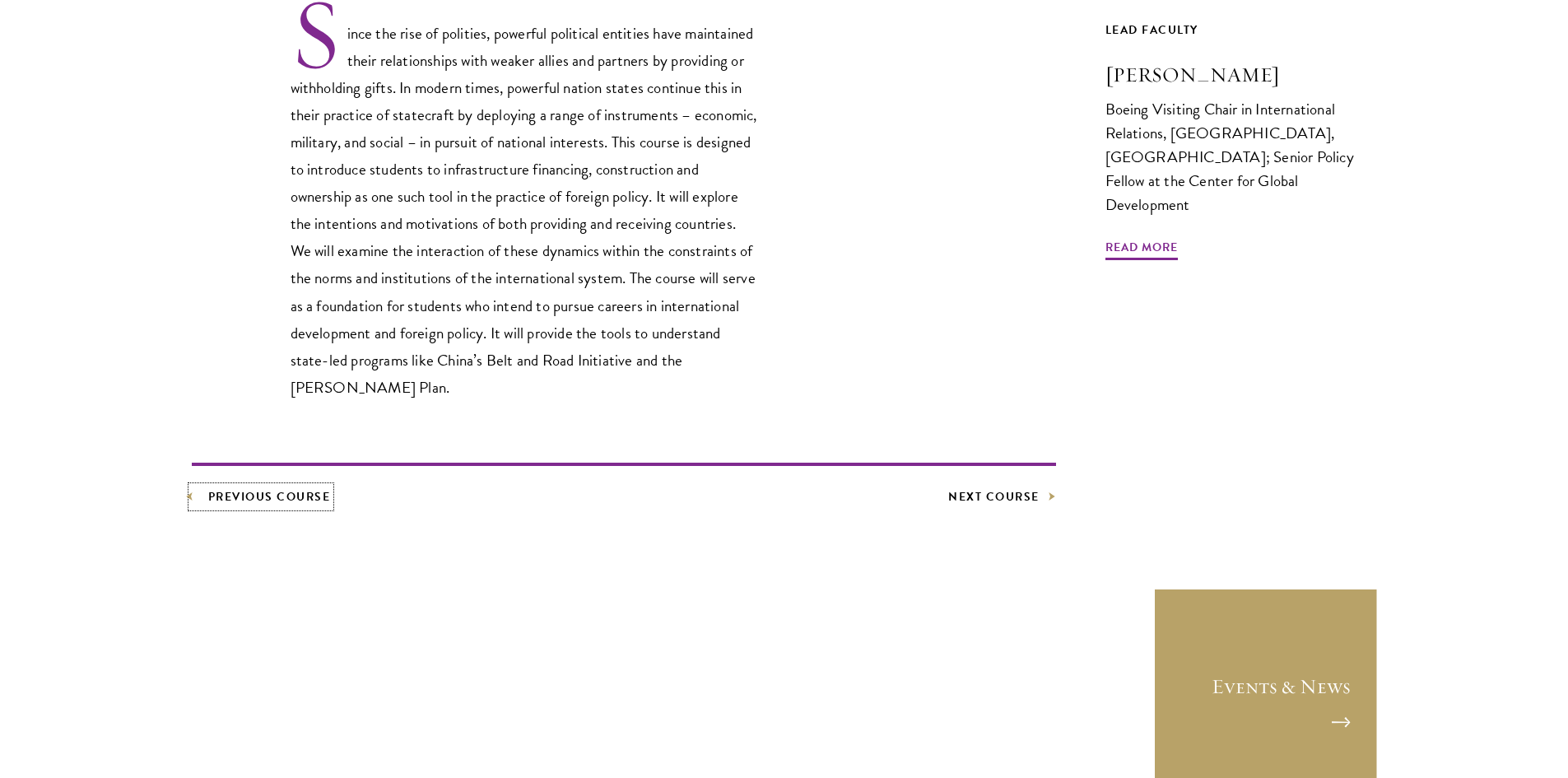
click at [270, 494] on link "Previous Course" at bounding box center [260, 497] width 139 height 21
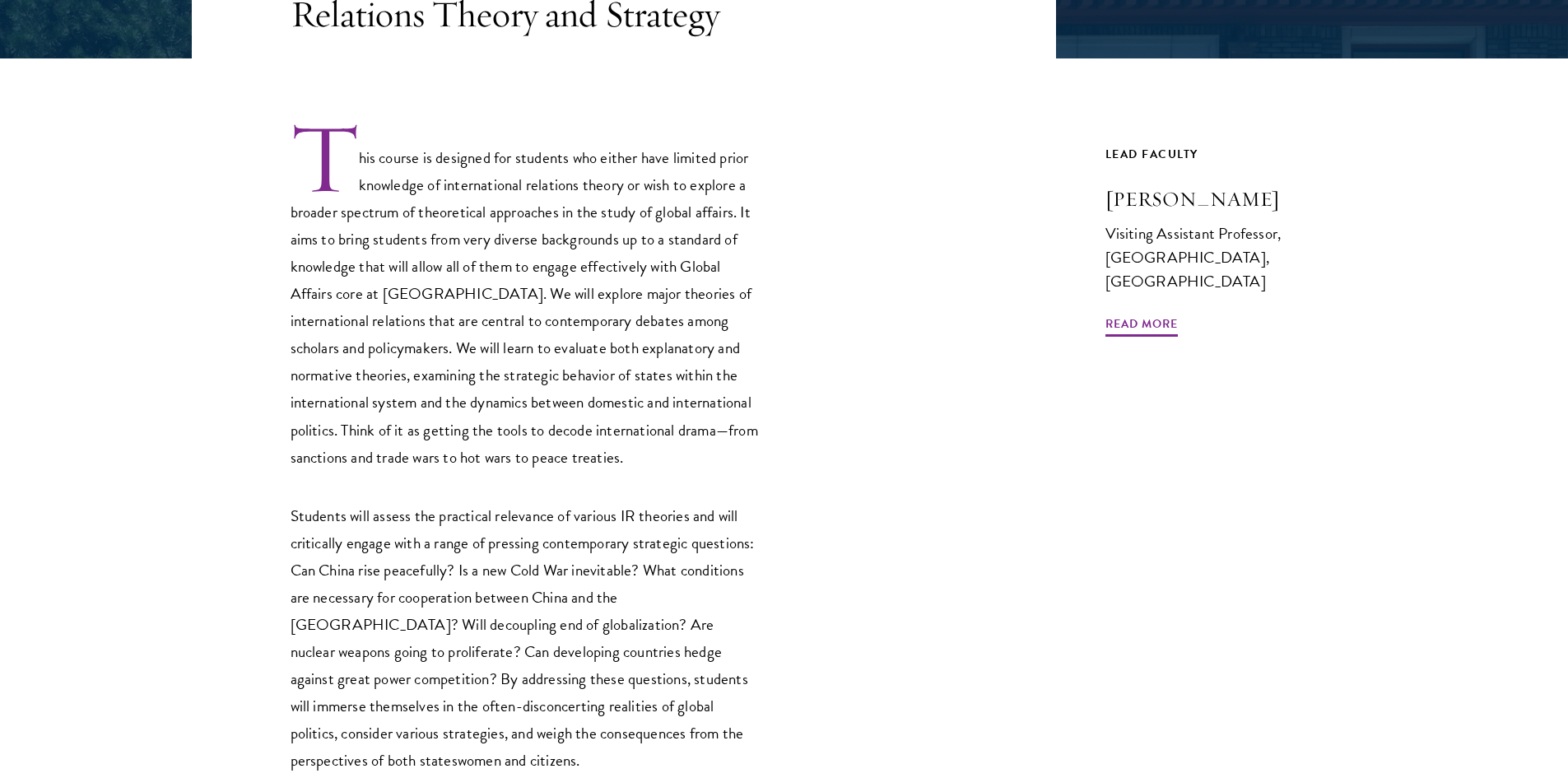
scroll to position [577, 0]
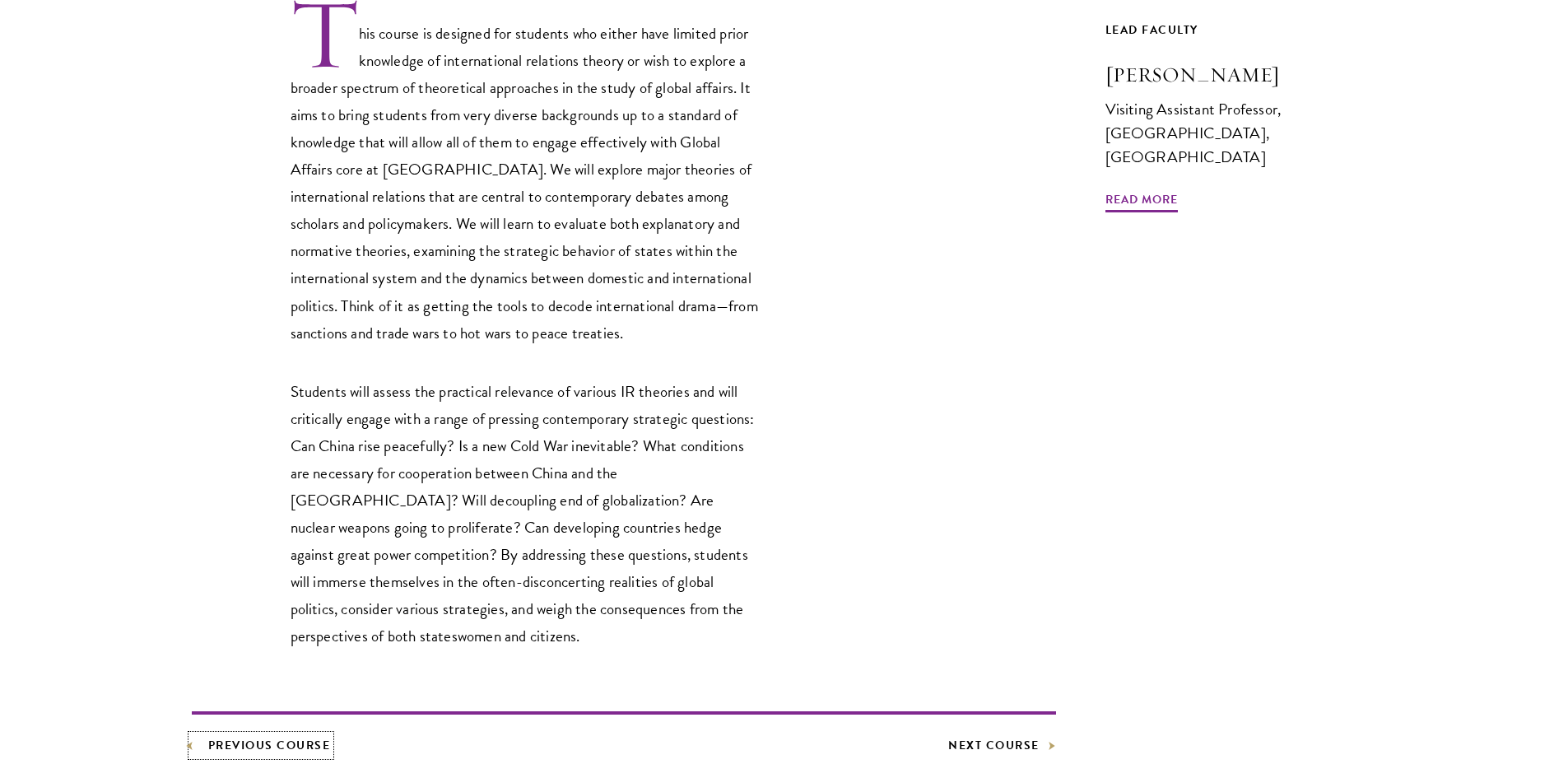
click at [260, 744] on link "Previous Course" at bounding box center [260, 745] width 139 height 21
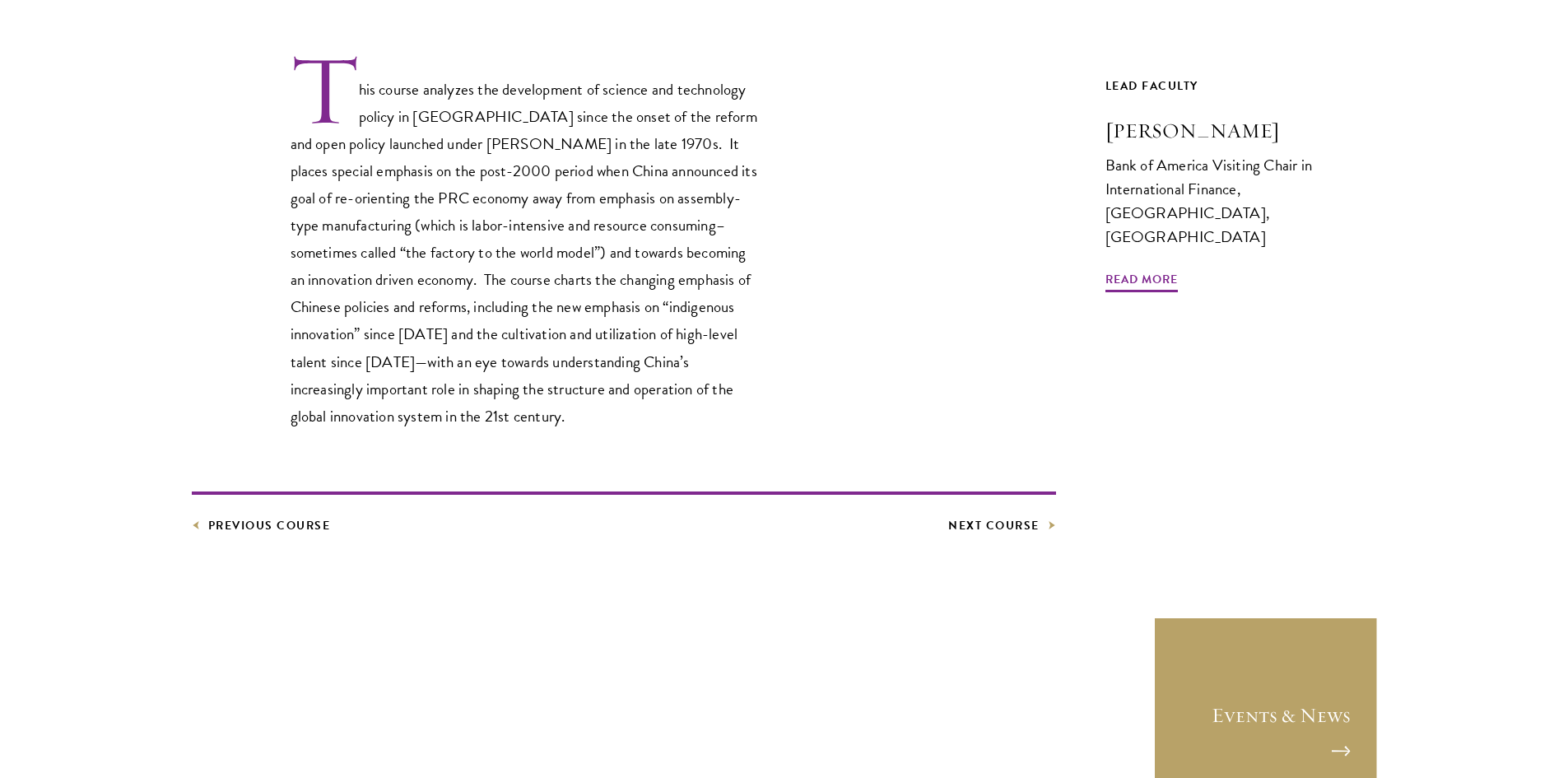
scroll to position [659, 0]
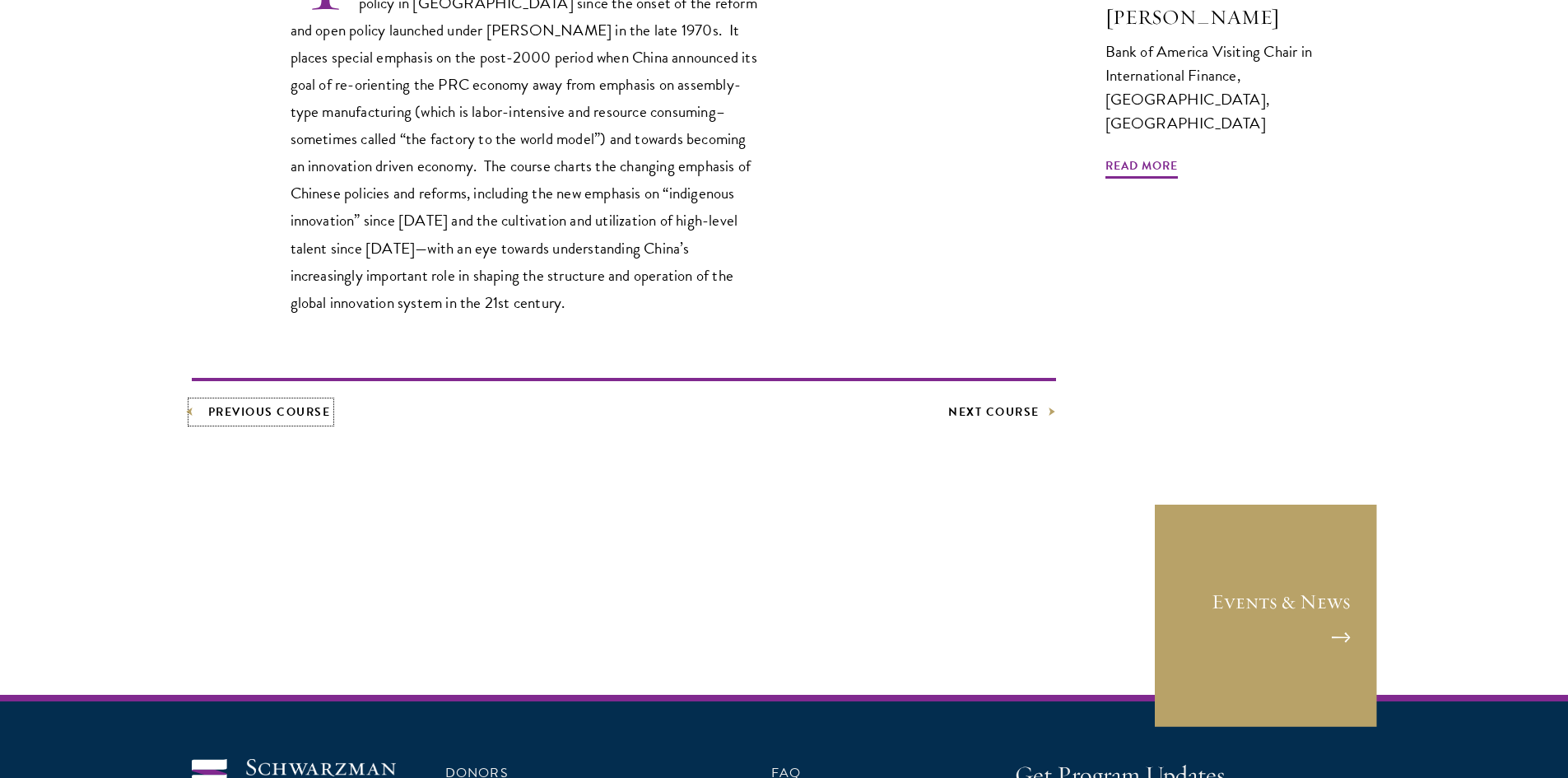
click at [252, 402] on link "Previous Course" at bounding box center [260, 412] width 139 height 21
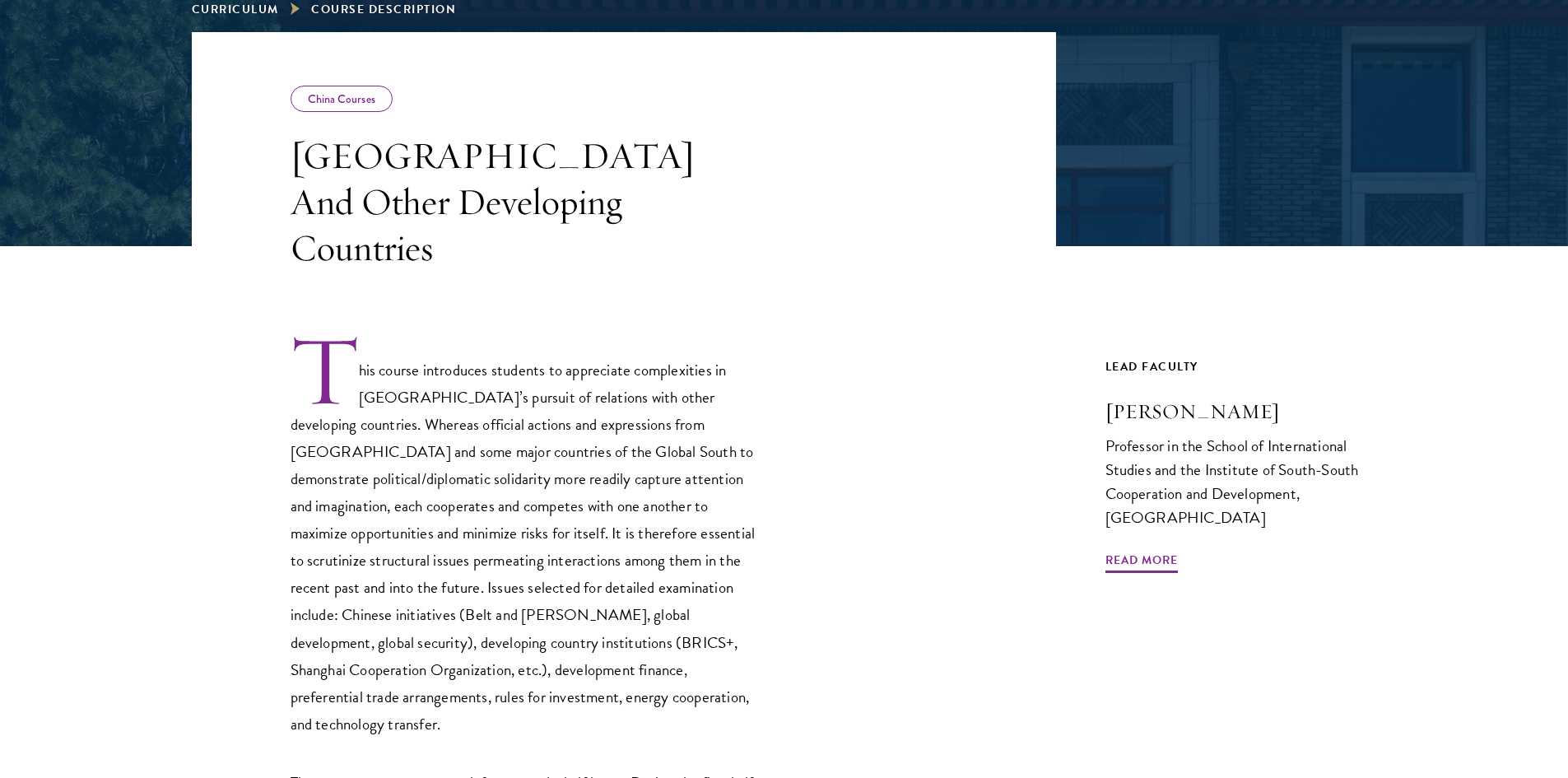
scroll to position [329, 0]
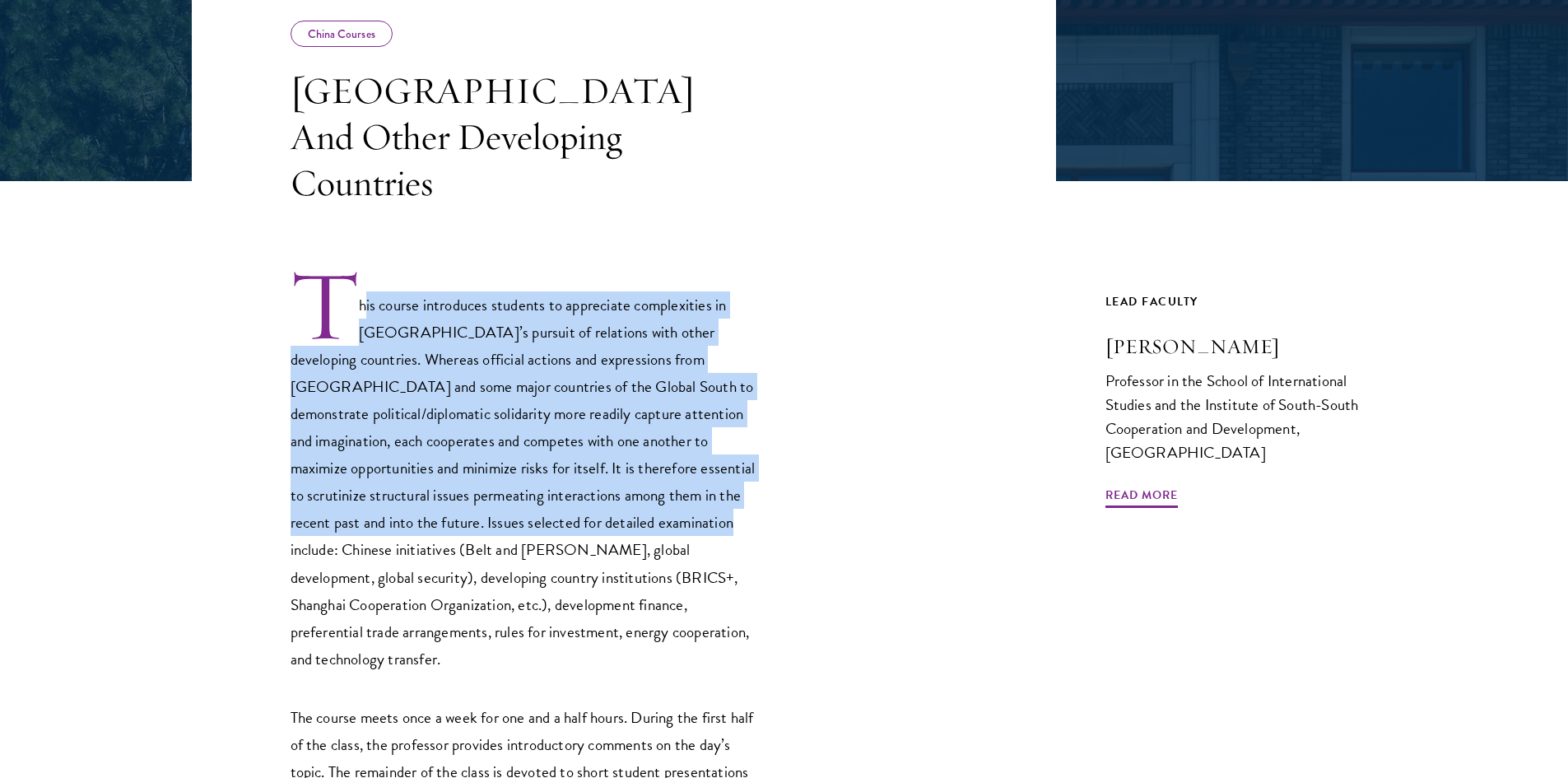
drag, startPoint x: 366, startPoint y: 292, endPoint x: 638, endPoint y: 512, distance: 349.8
click at [638, 512] on p "This course introduces students to appreciate complexities in China’s pursuit o…" at bounding box center [525, 470] width 469 height 406
click at [637, 513] on p "This course introduces students to appreciate complexities in China’s pursuit o…" at bounding box center [525, 470] width 469 height 406
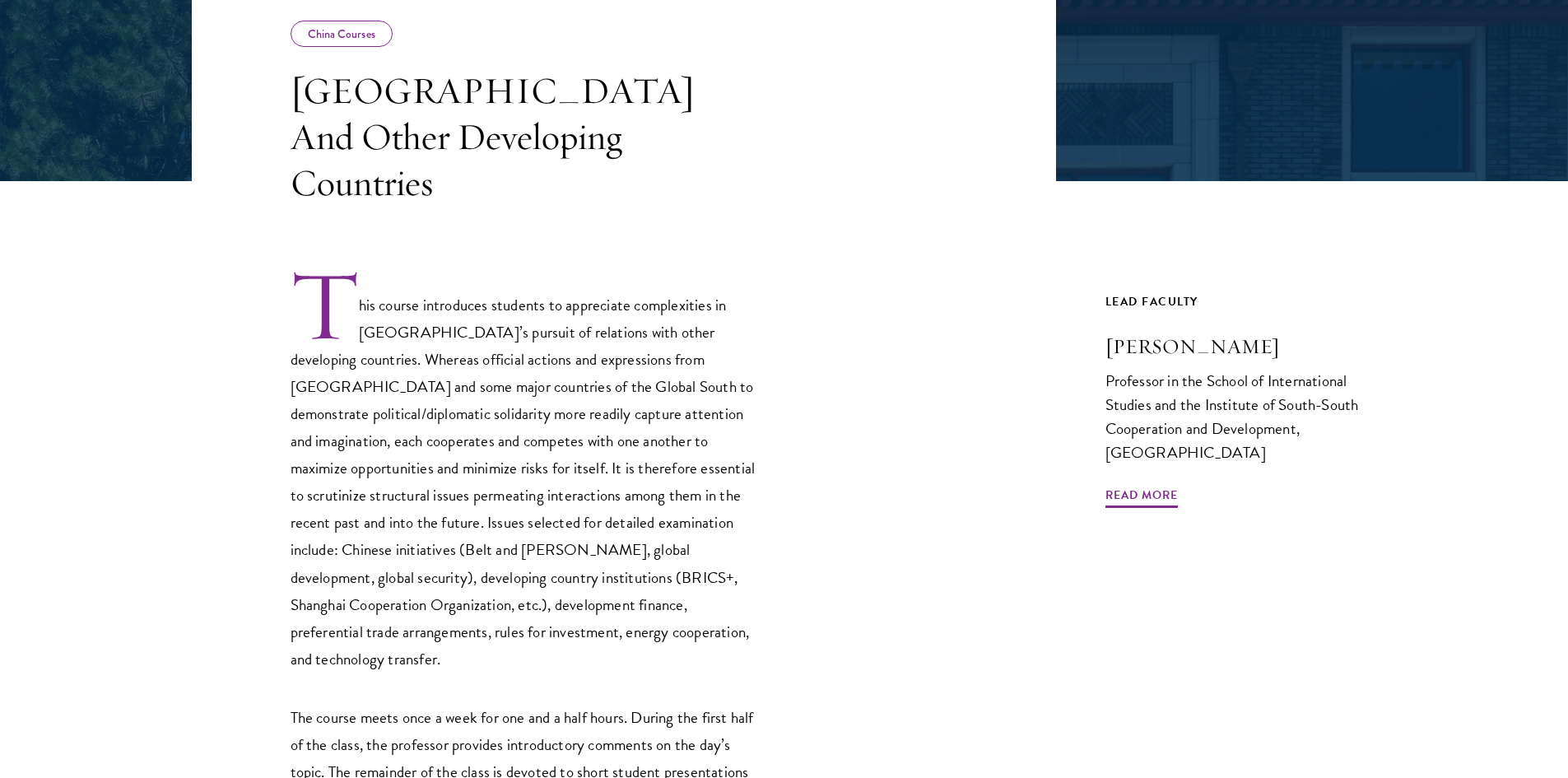
click at [620, 547] on p "This course introduces students to appreciate complexities in China’s pursuit o…" at bounding box center [525, 470] width 469 height 406
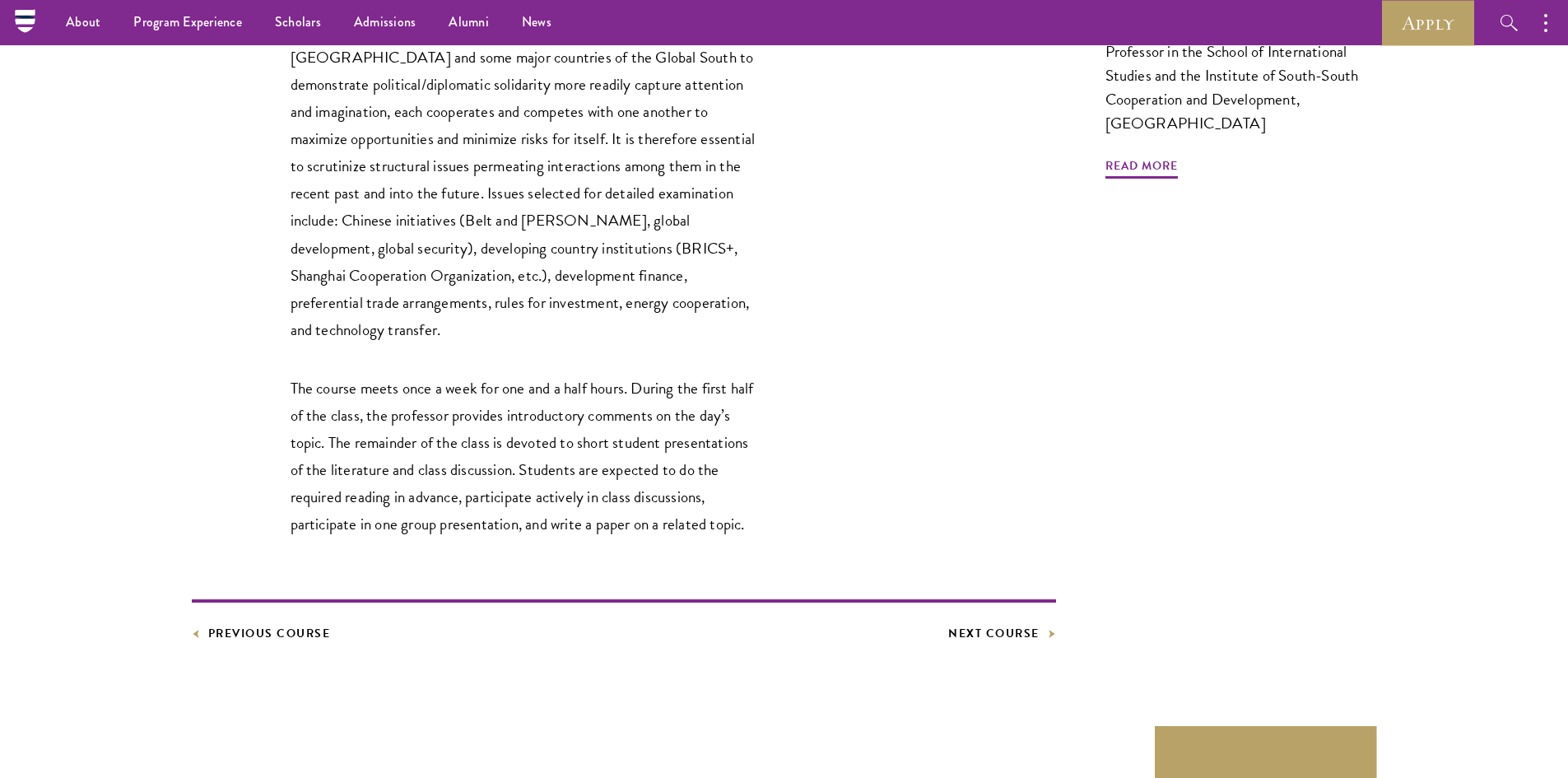
scroll to position [577, 0]
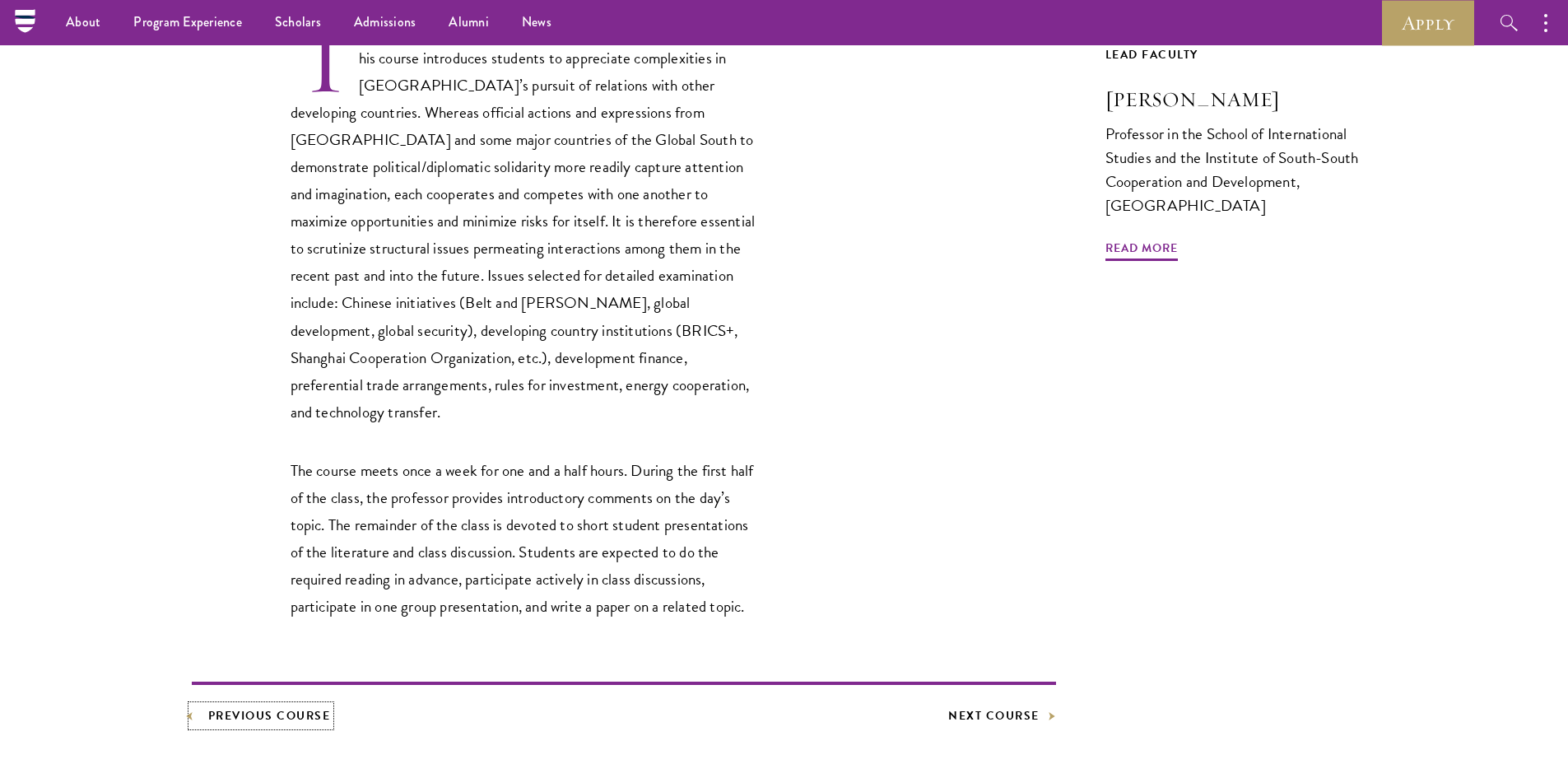
click at [260, 705] on link "Previous Course" at bounding box center [260, 715] width 139 height 21
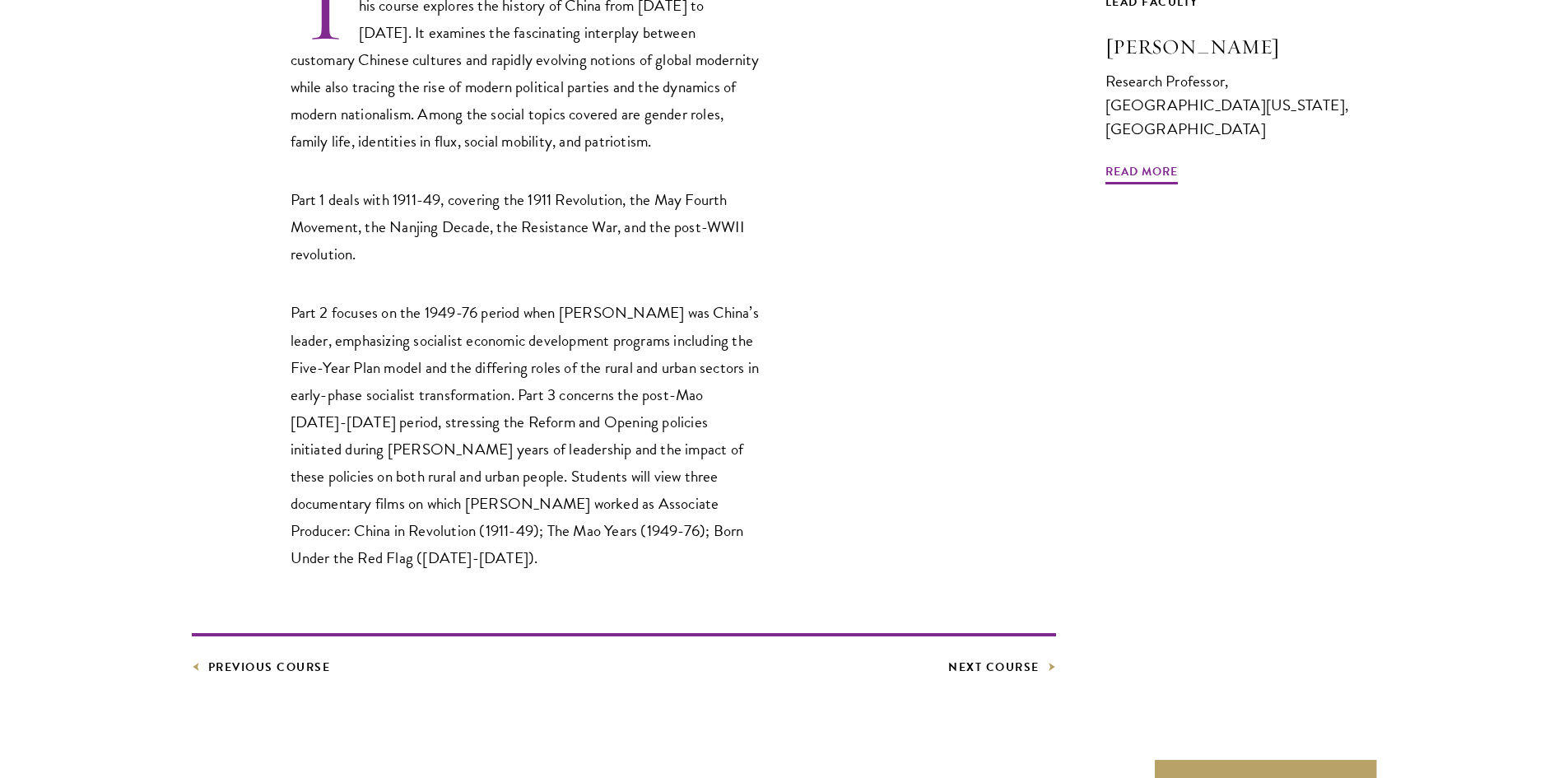
scroll to position [824, 0]
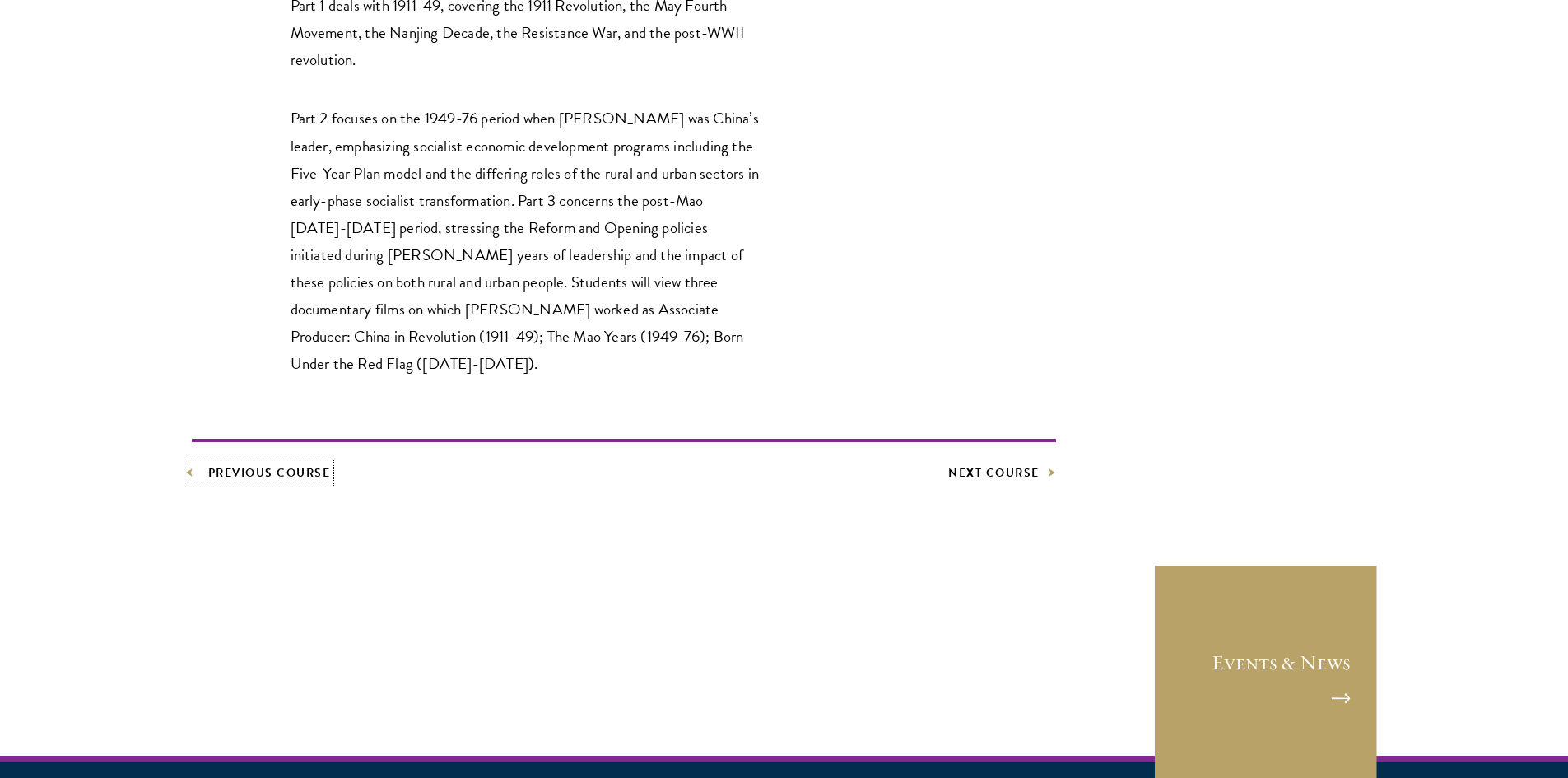
click at [282, 480] on link "Previous Course" at bounding box center [260, 473] width 139 height 21
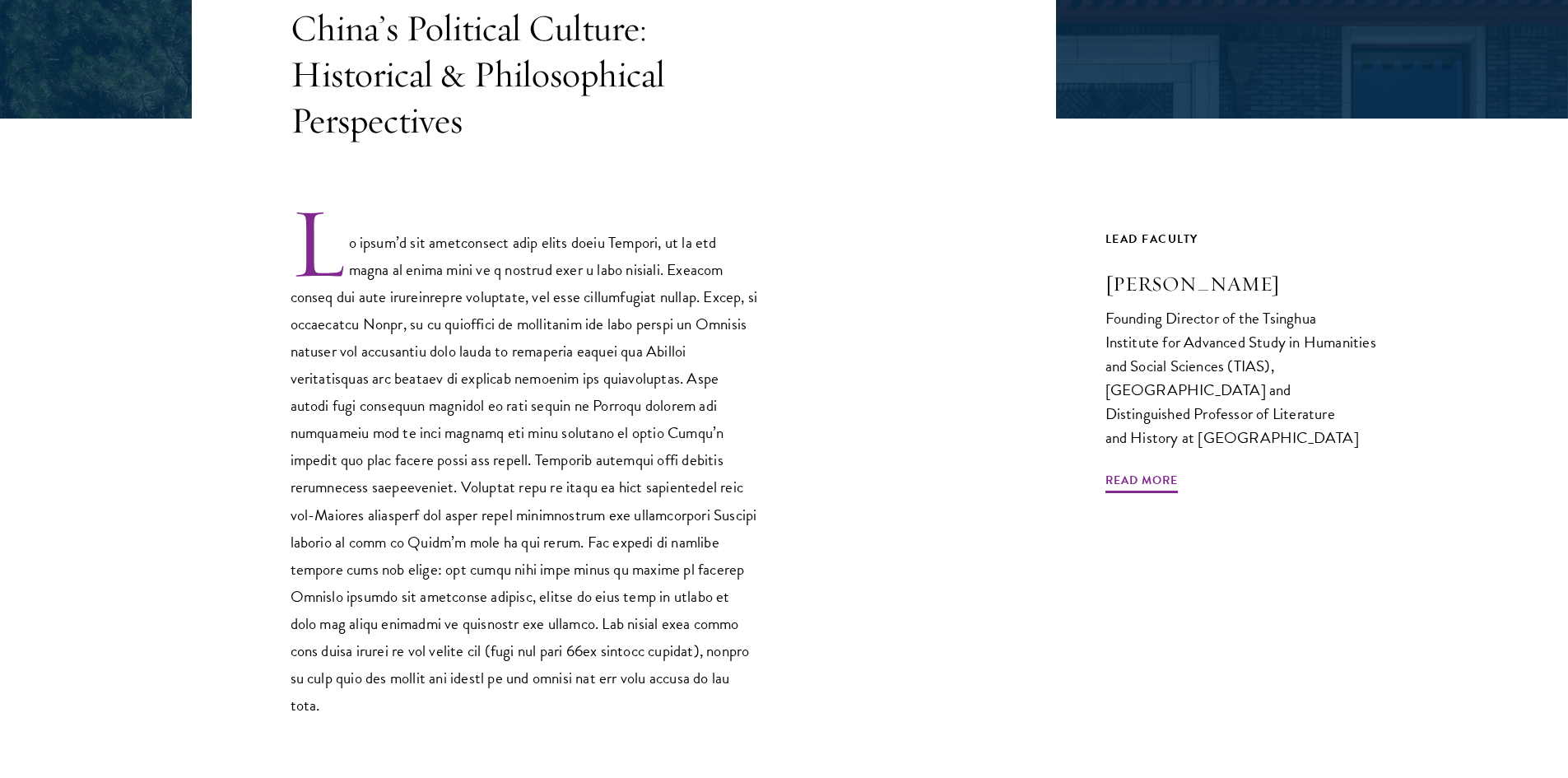
scroll to position [494, 0]
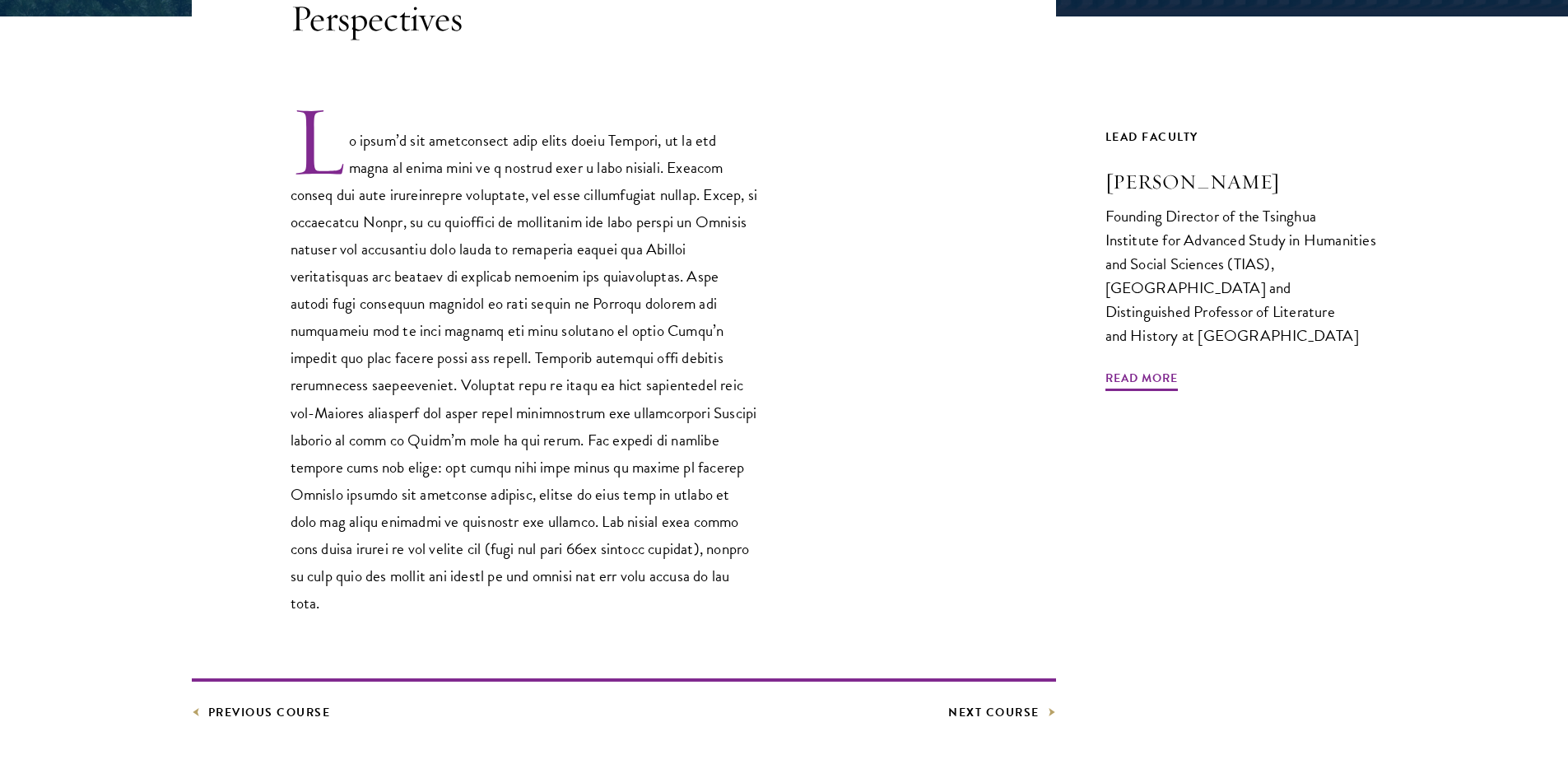
click at [292, 679] on footer "Previous Course Next Course" at bounding box center [624, 701] width 865 height 45
click at [292, 703] on link "Previous Course" at bounding box center [260, 713] width 139 height 21
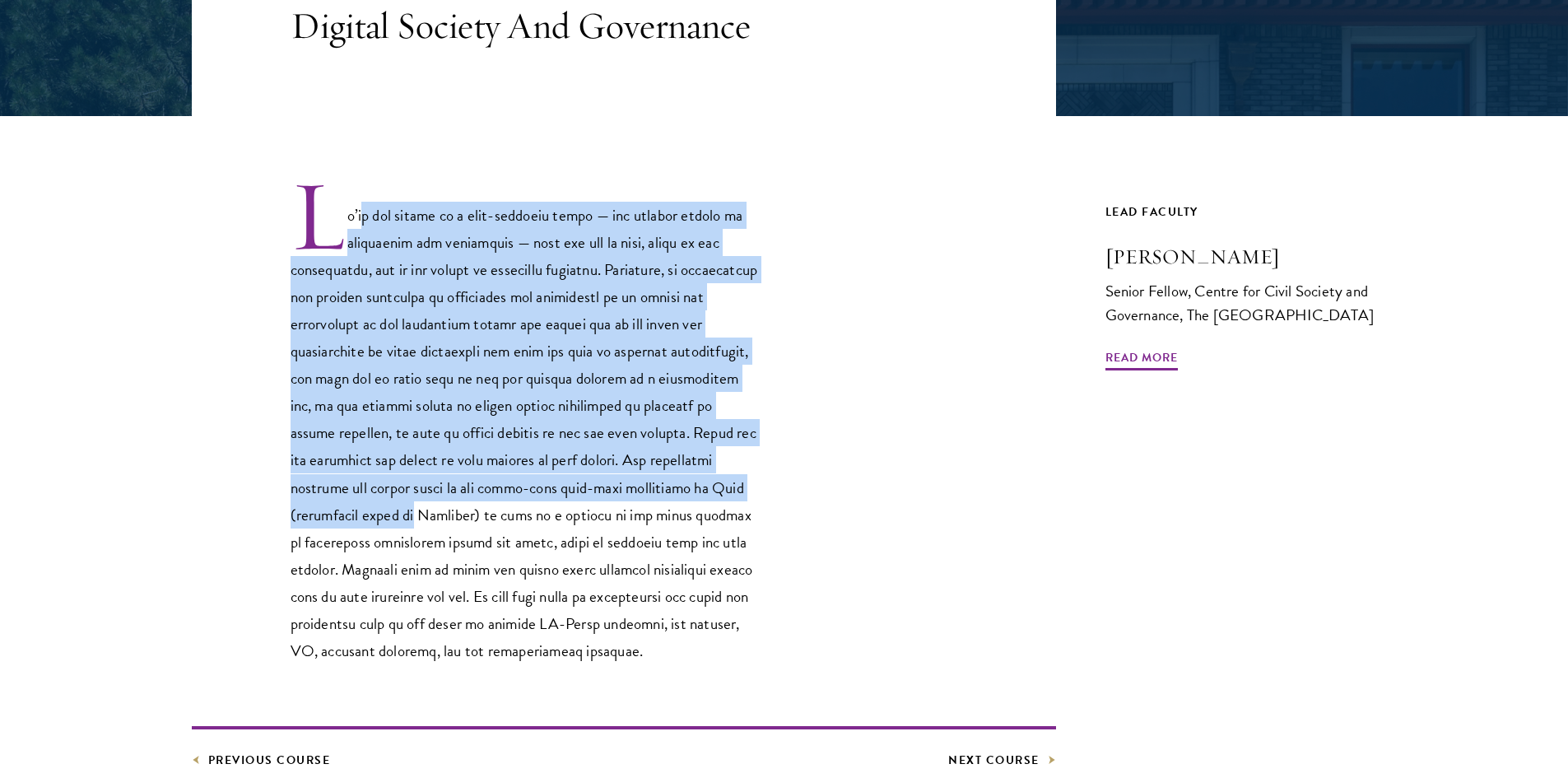
scroll to position [412, 0]
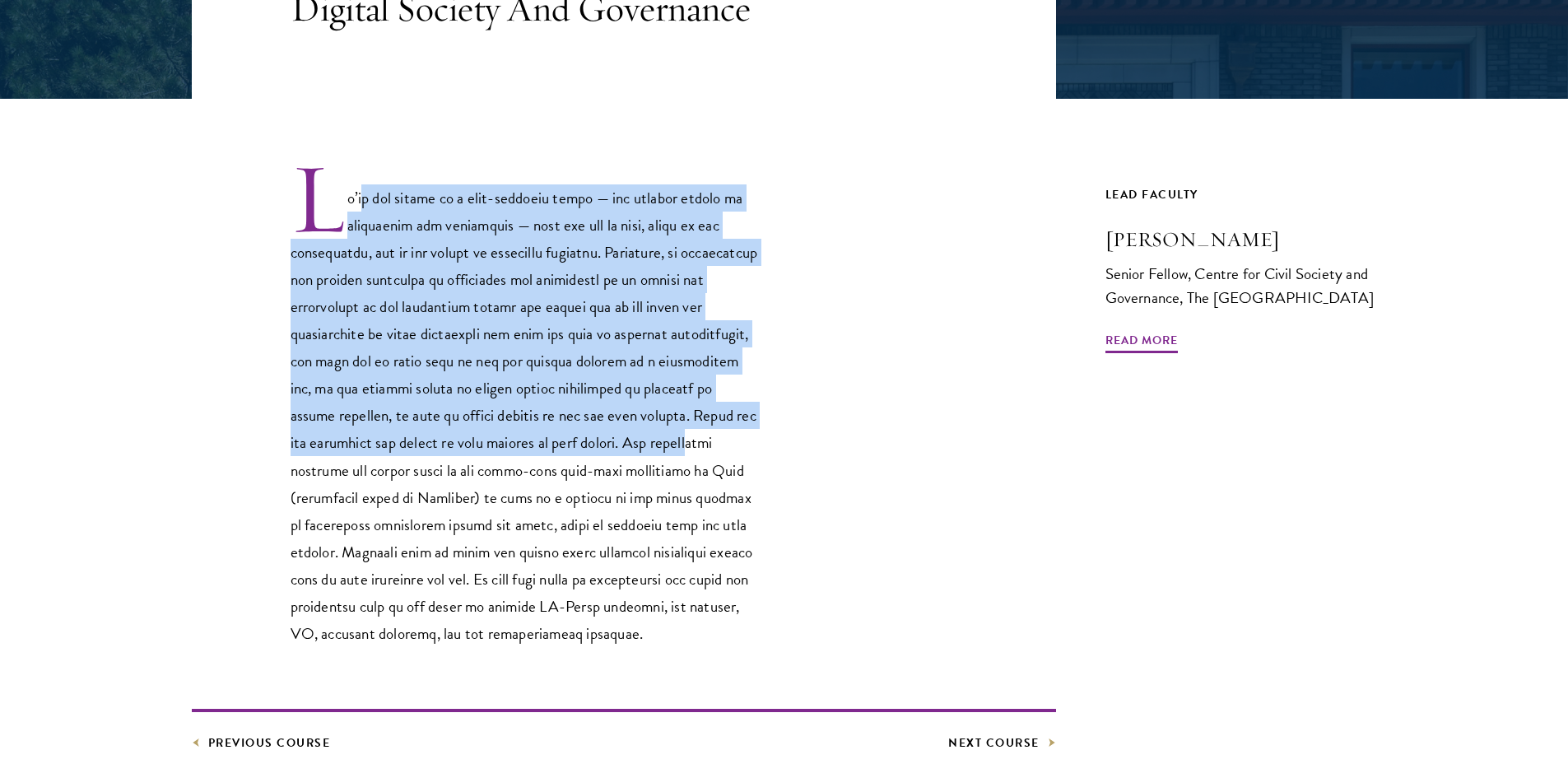
drag, startPoint x: 405, startPoint y: 359, endPoint x: 399, endPoint y: 457, distance: 98.2
click at [399, 457] on p at bounding box center [525, 404] width 469 height 487
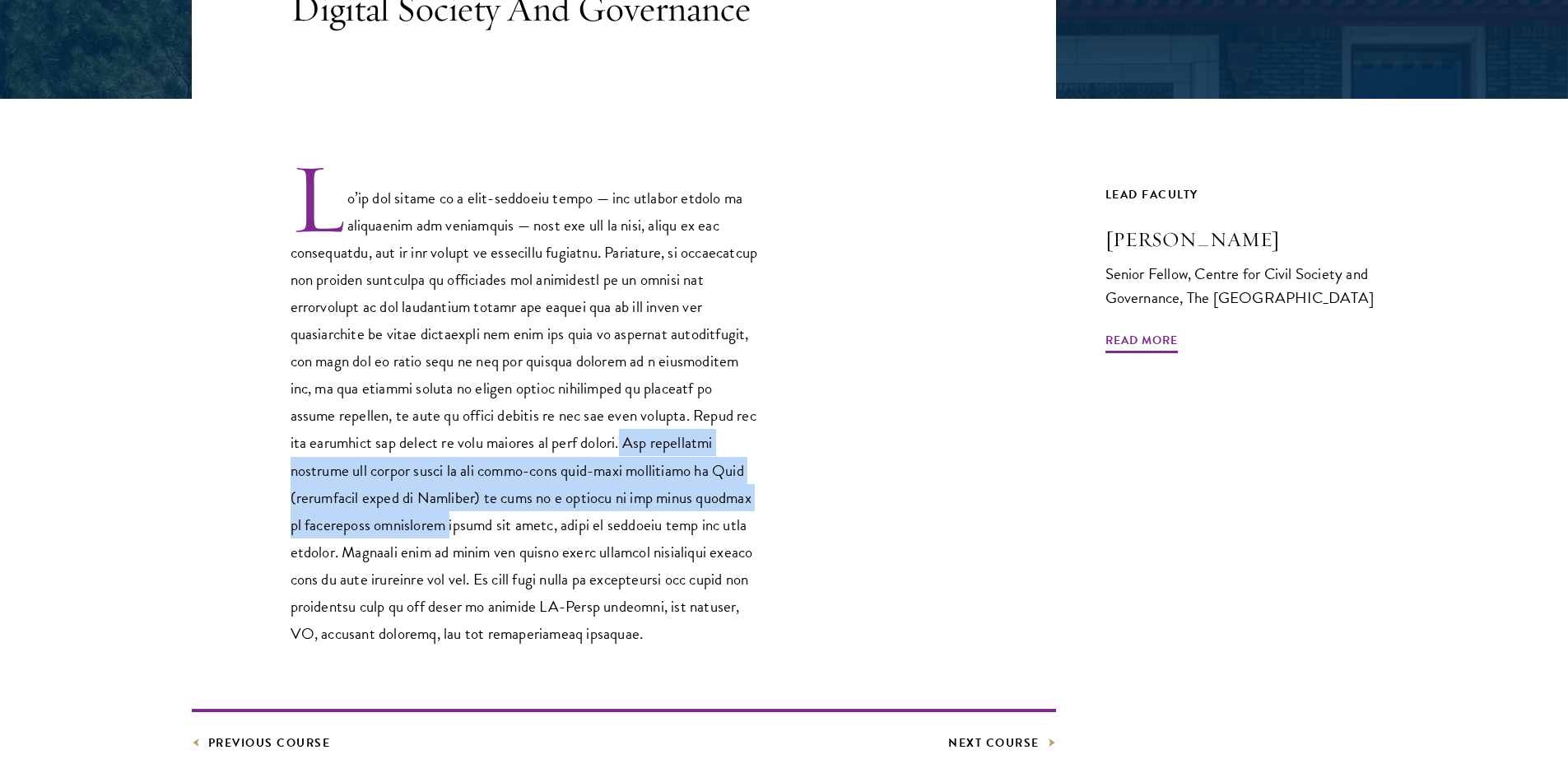
drag, startPoint x: 336, startPoint y: 466, endPoint x: 620, endPoint y: 520, distance: 289.1
click at [620, 520] on p at bounding box center [525, 404] width 469 height 487
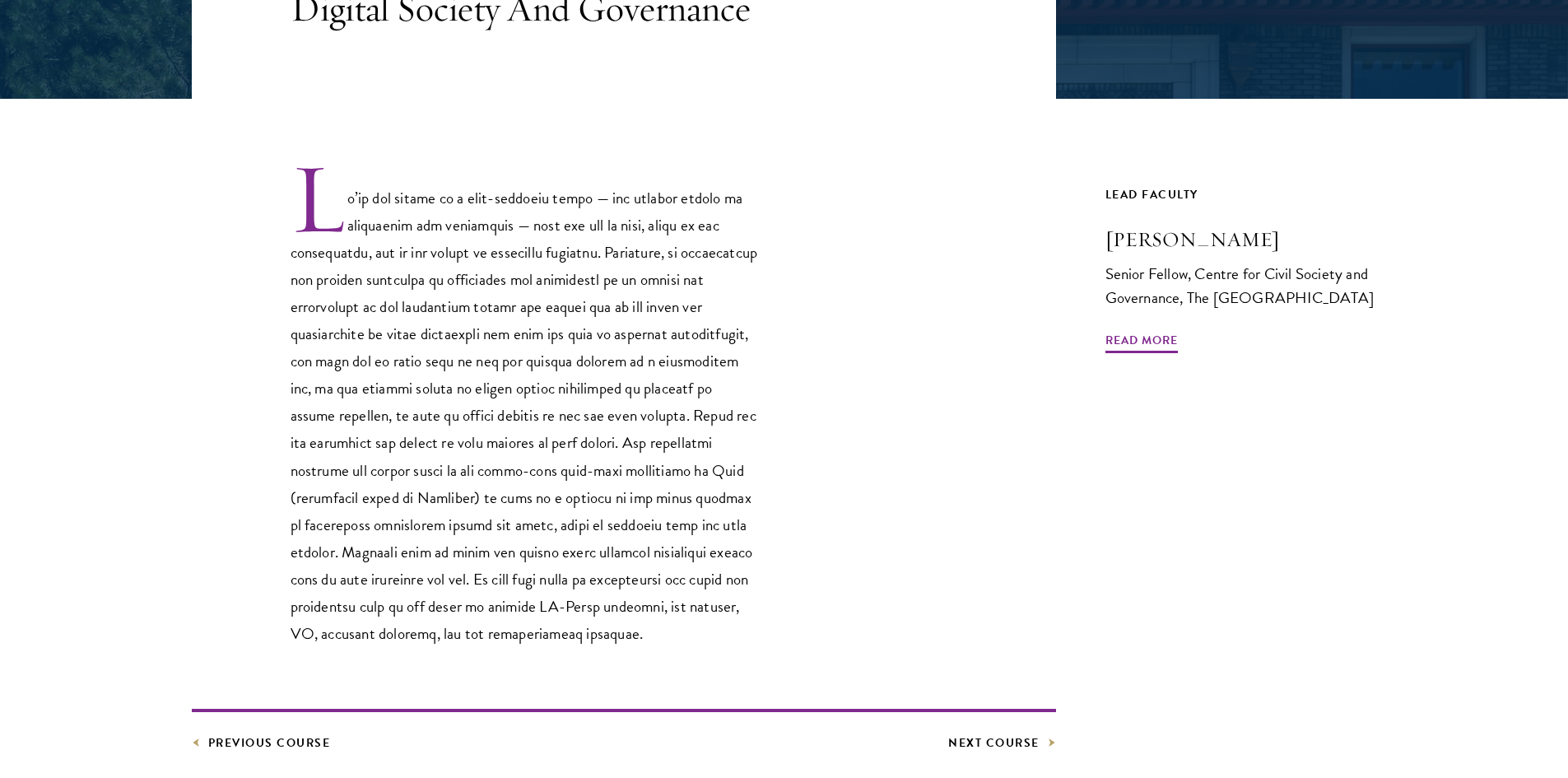
click at [557, 578] on p at bounding box center [525, 404] width 469 height 487
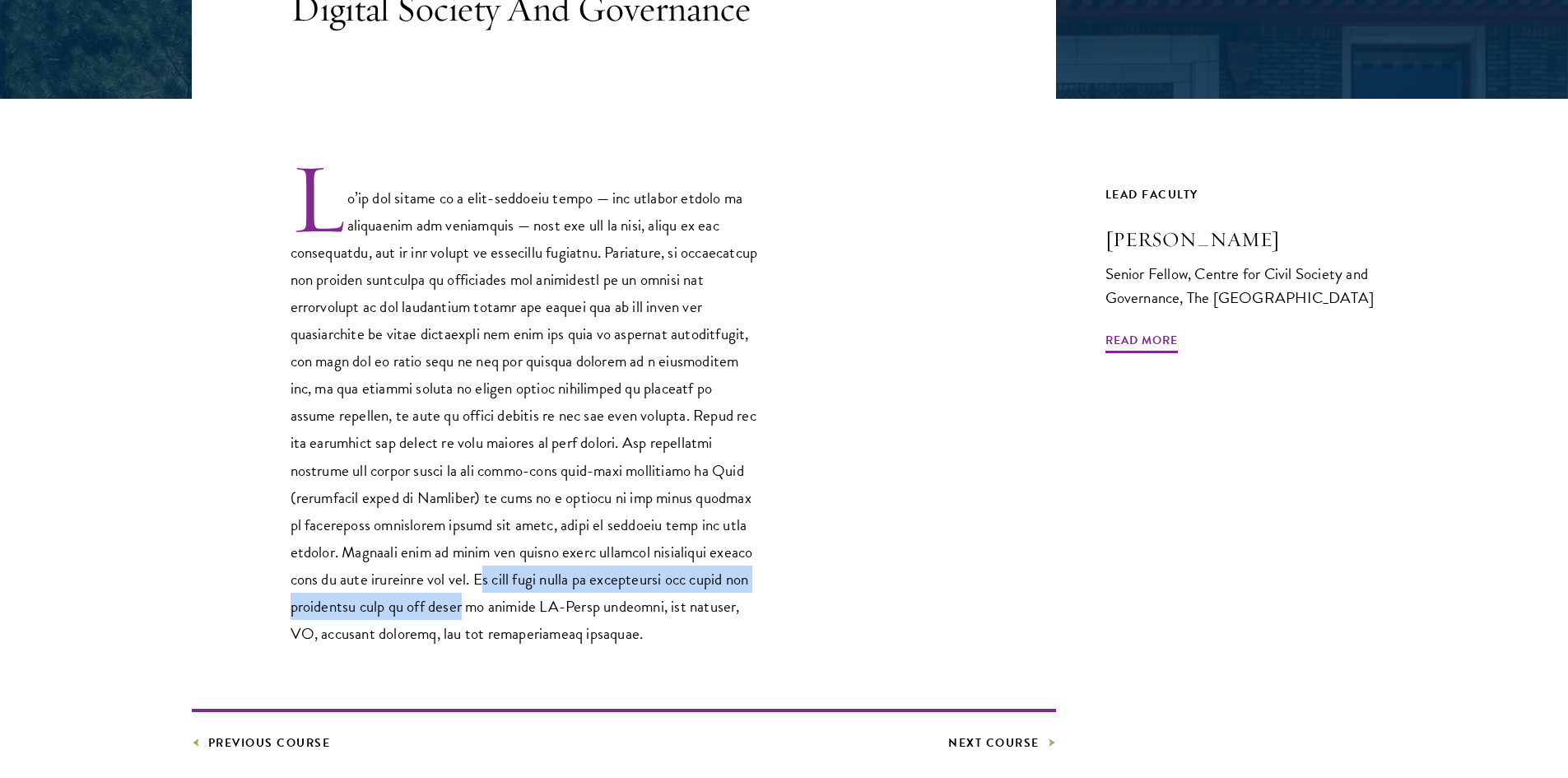
drag, startPoint x: 302, startPoint y: 611, endPoint x: 752, endPoint y: 600, distance: 450.1
click at [752, 600] on p at bounding box center [525, 404] width 469 height 487
click at [751, 600] on p at bounding box center [525, 404] width 469 height 487
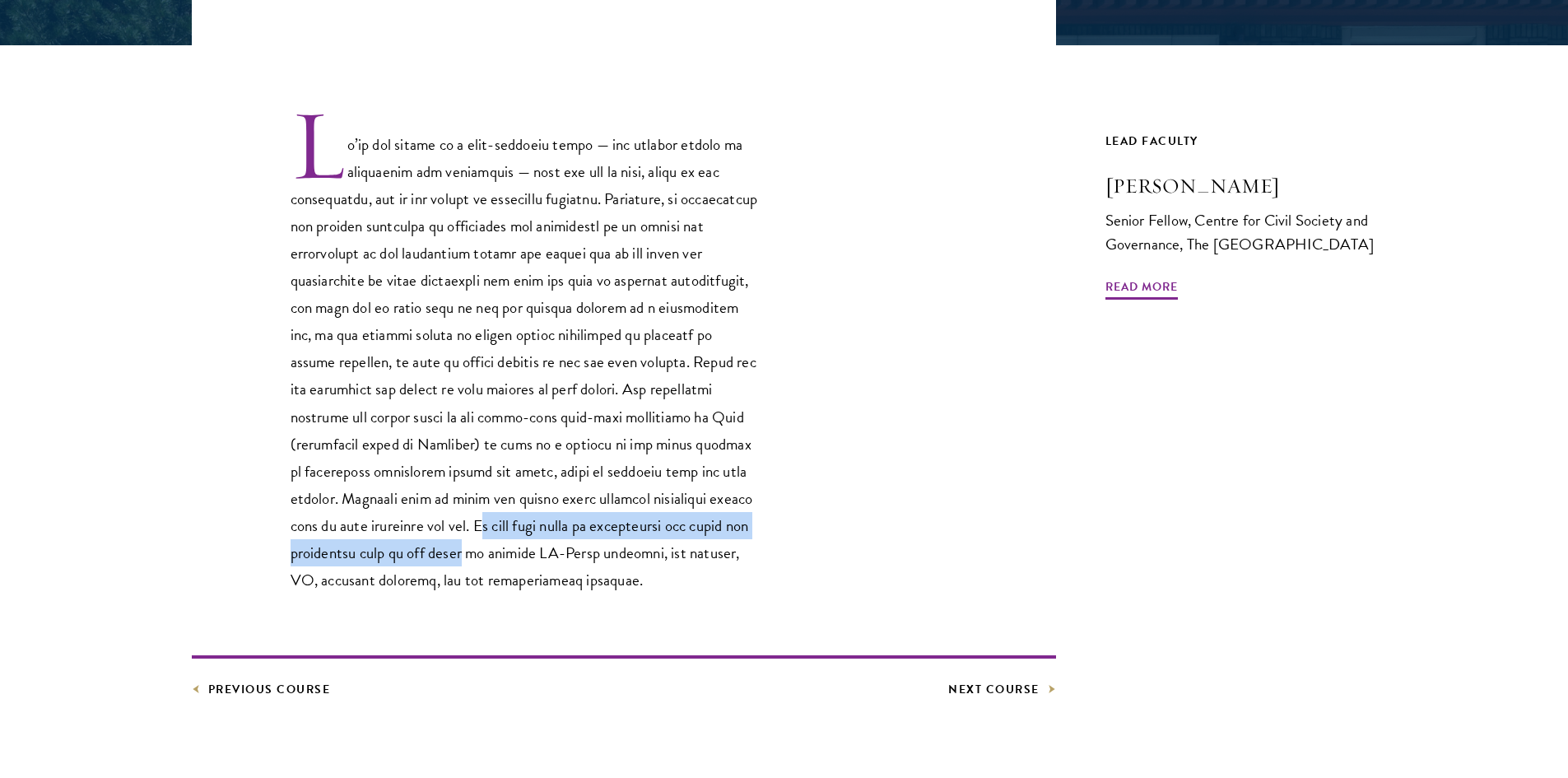
scroll to position [494, 0]
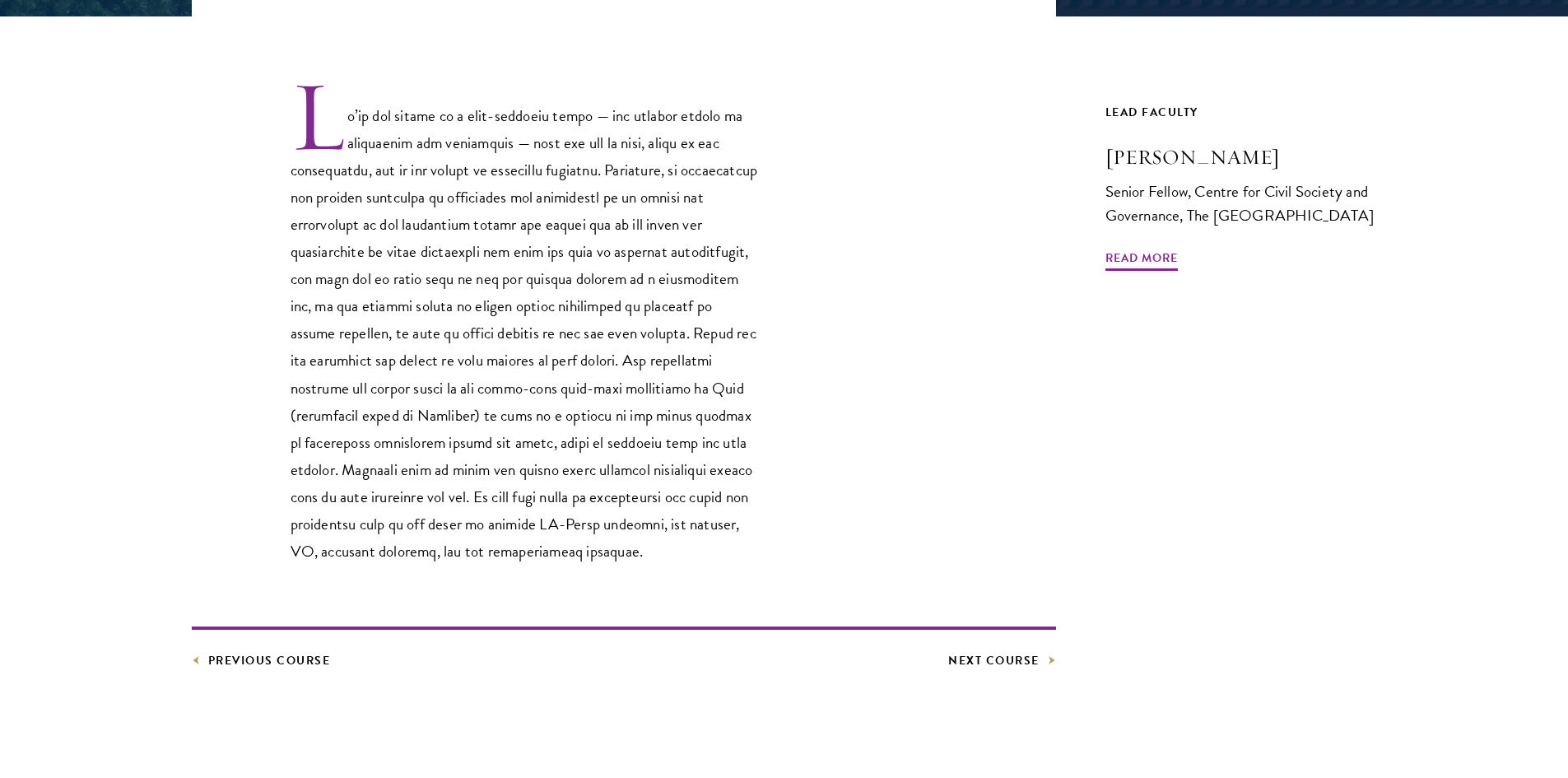
click at [517, 436] on p at bounding box center [525, 321] width 469 height 487
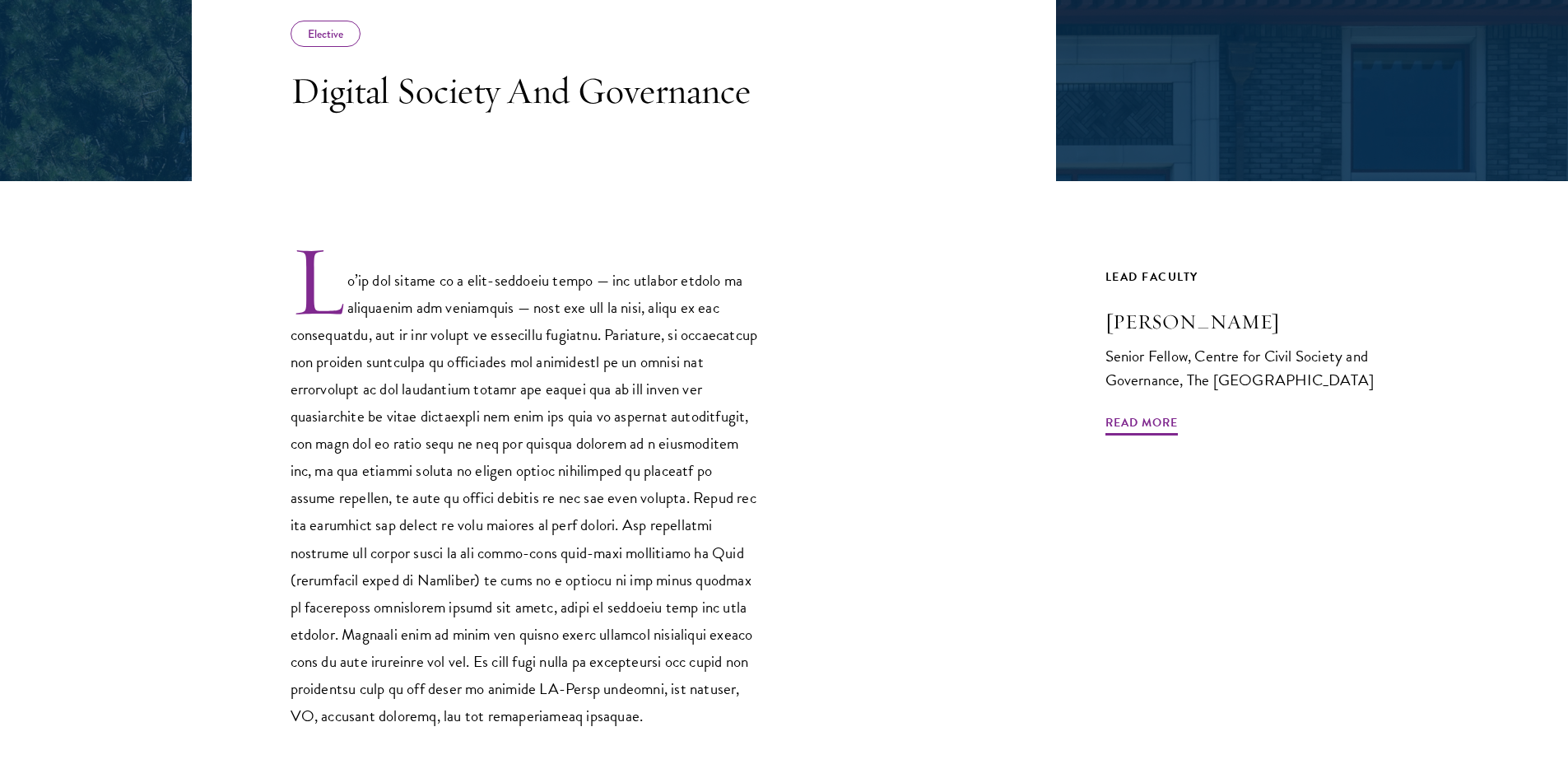
scroll to position [741, 0]
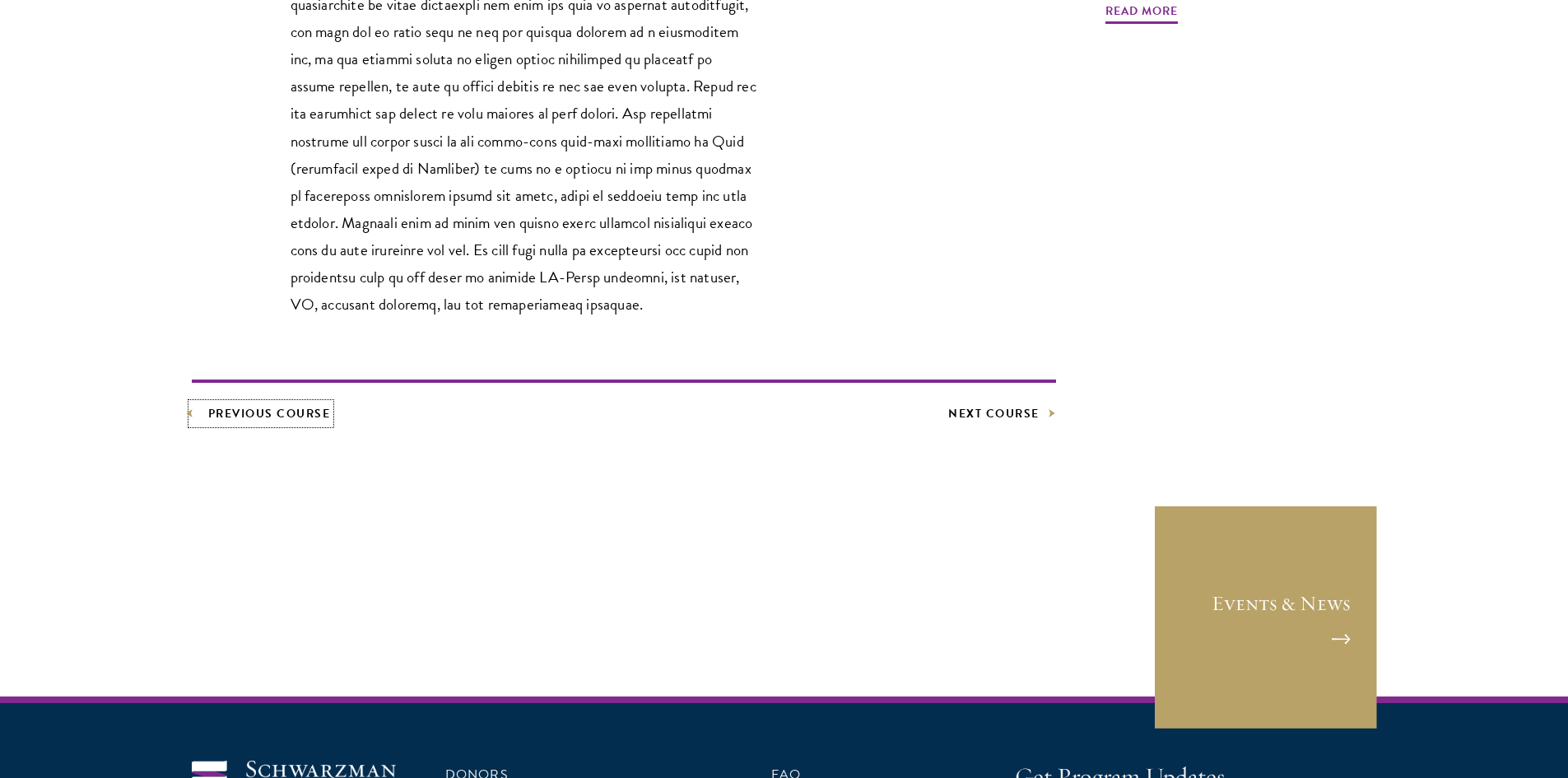
click at [269, 424] on link "Previous Course" at bounding box center [260, 414] width 139 height 21
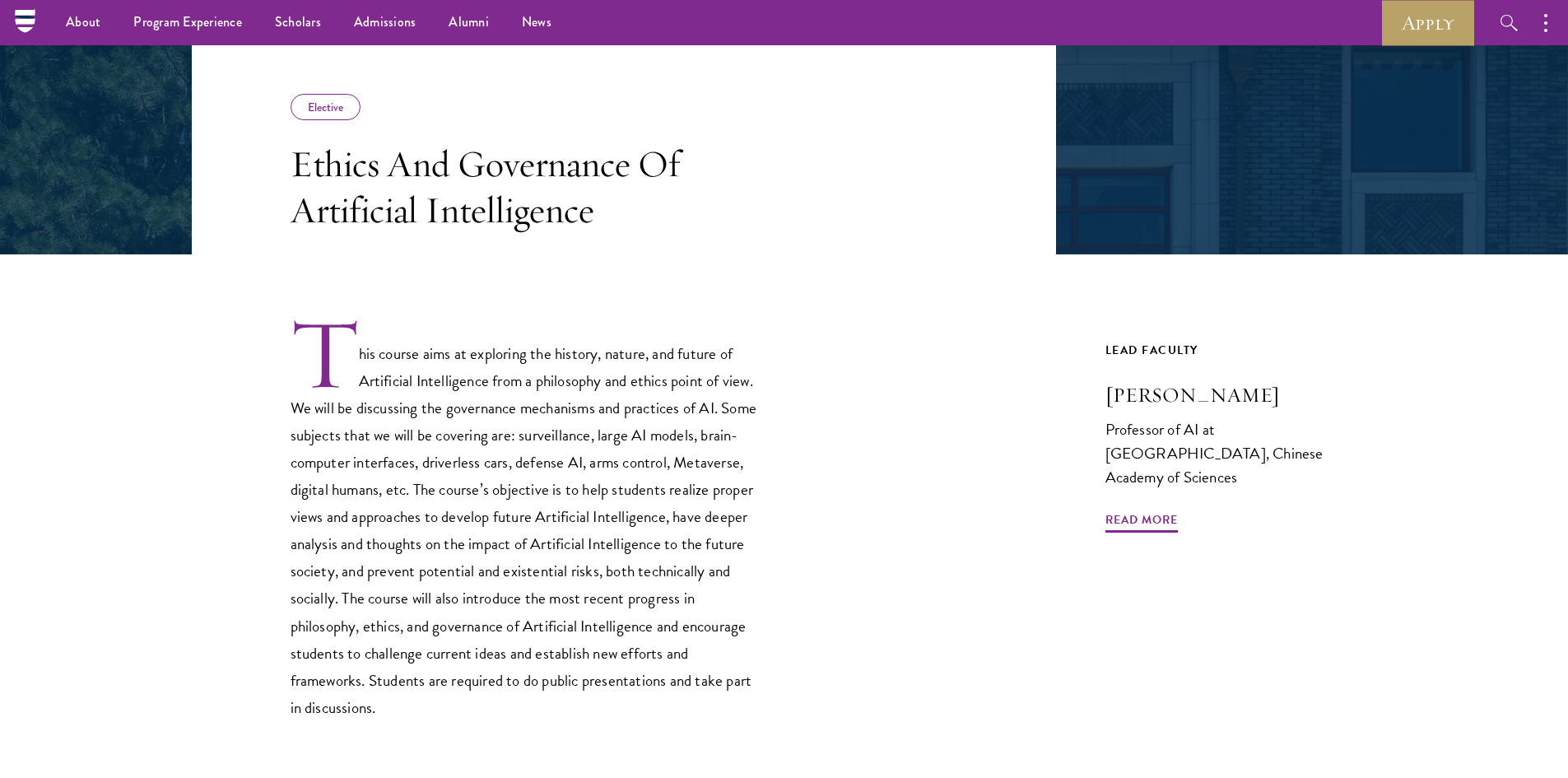
scroll to position [247, 0]
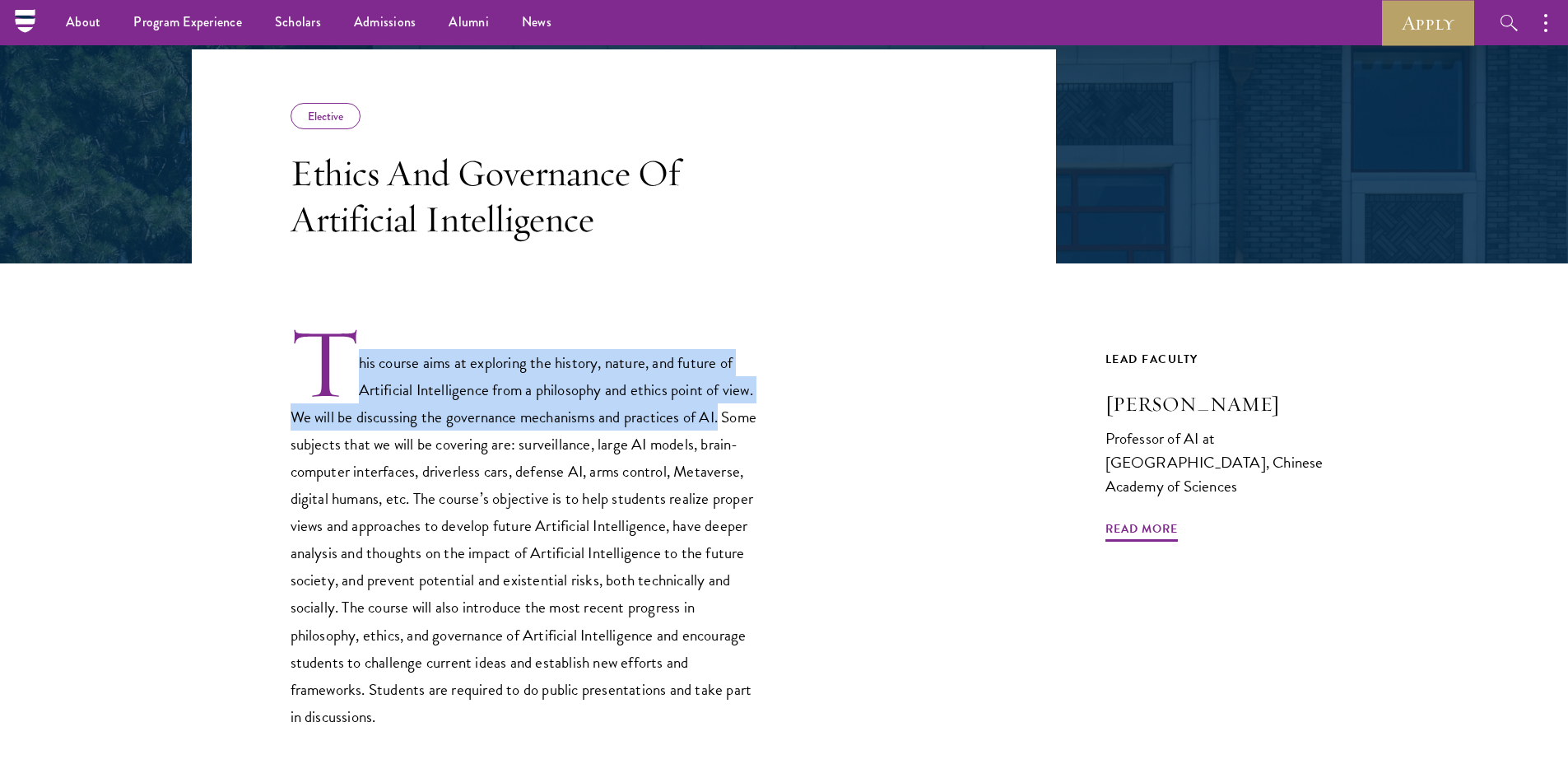
drag, startPoint x: 466, startPoint y: 355, endPoint x: 779, endPoint y: 453, distance: 328.0
click at [788, 446] on div "This course aims at exploring the history, nature, and future of Artificial Int…" at bounding box center [624, 527] width 865 height 406
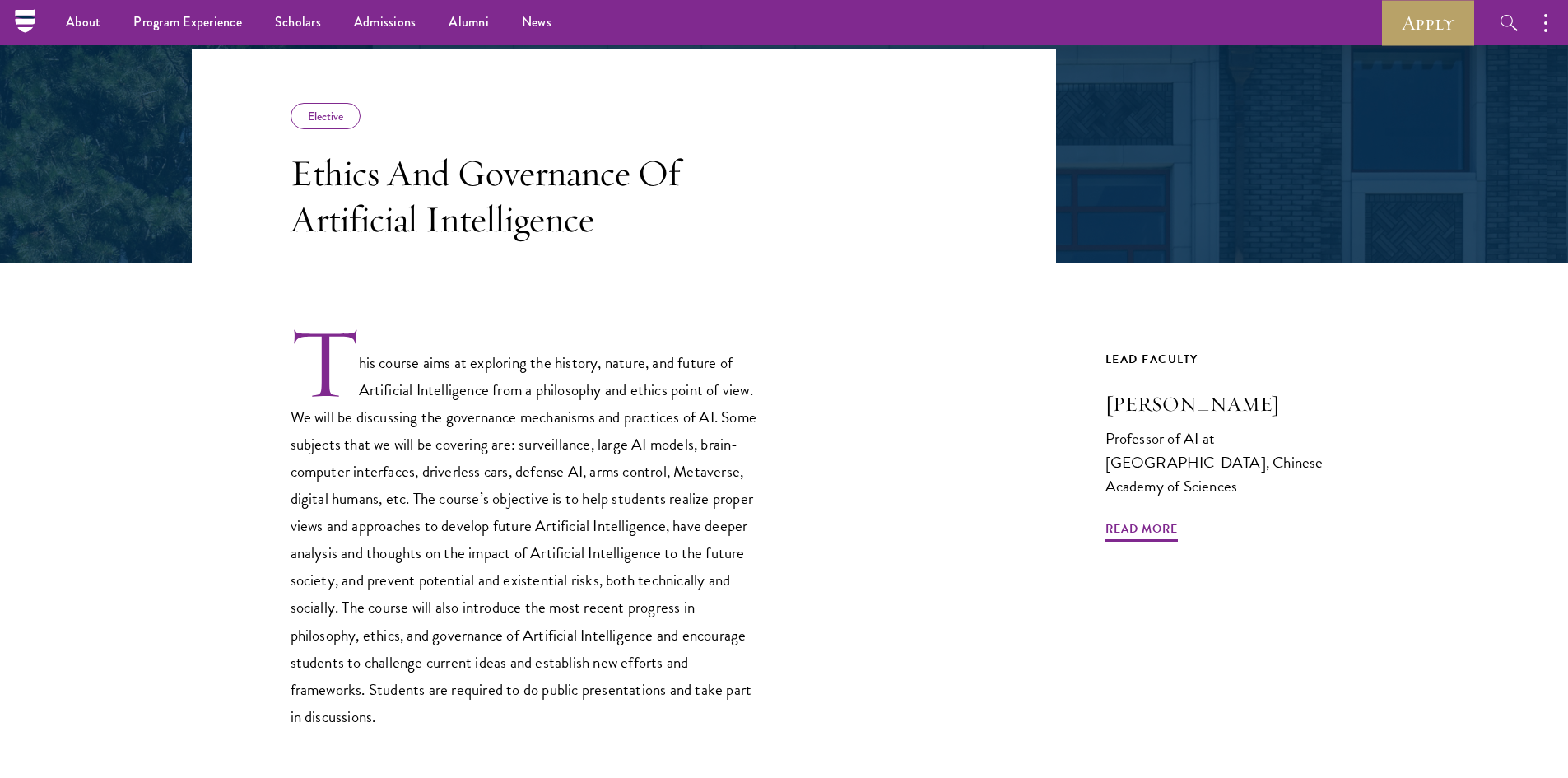
click at [640, 509] on p "This course aims at exploring the history, nature, and future of Artificial Int…" at bounding box center [525, 527] width 469 height 406
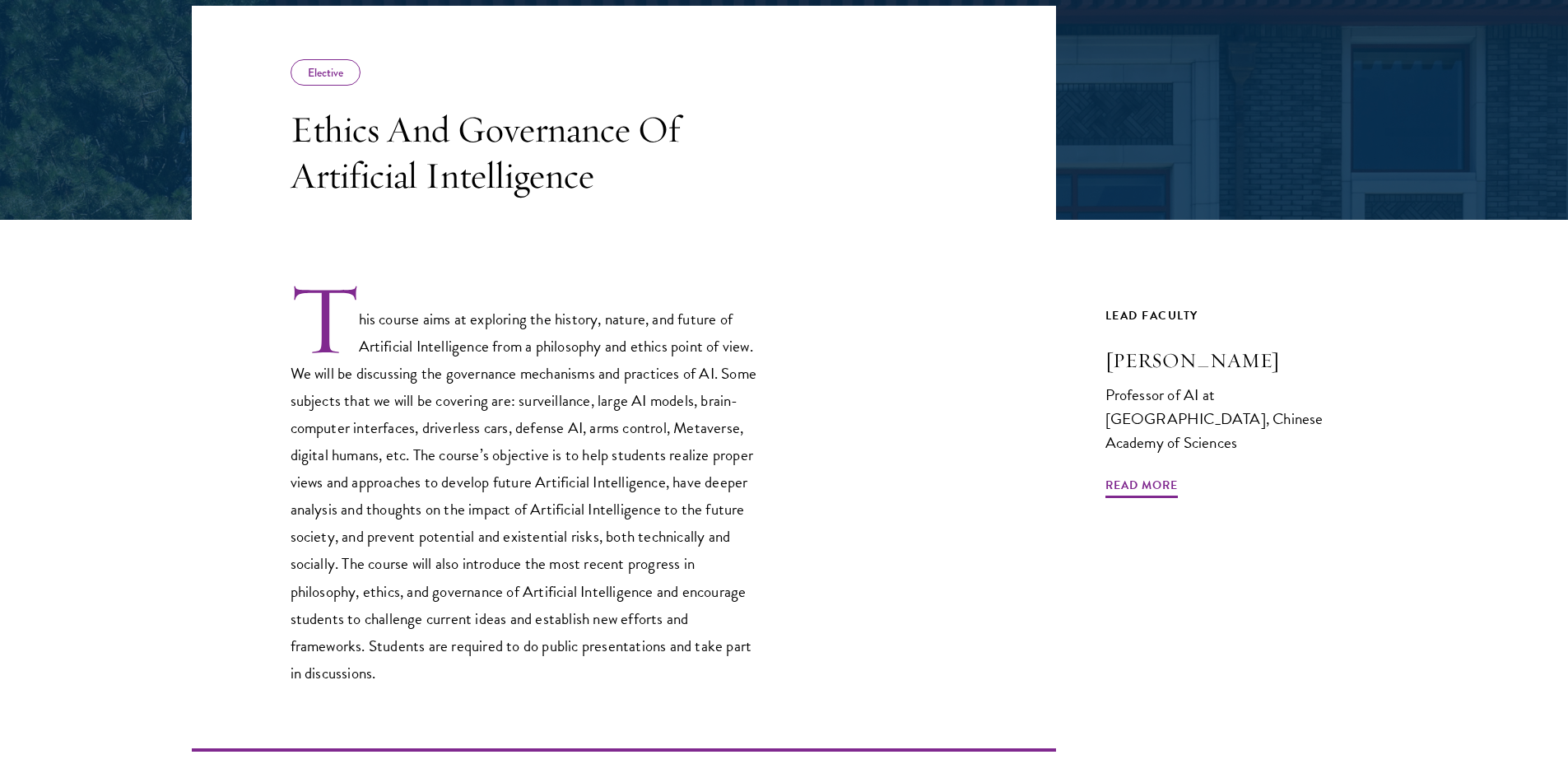
scroll to position [329, 0]
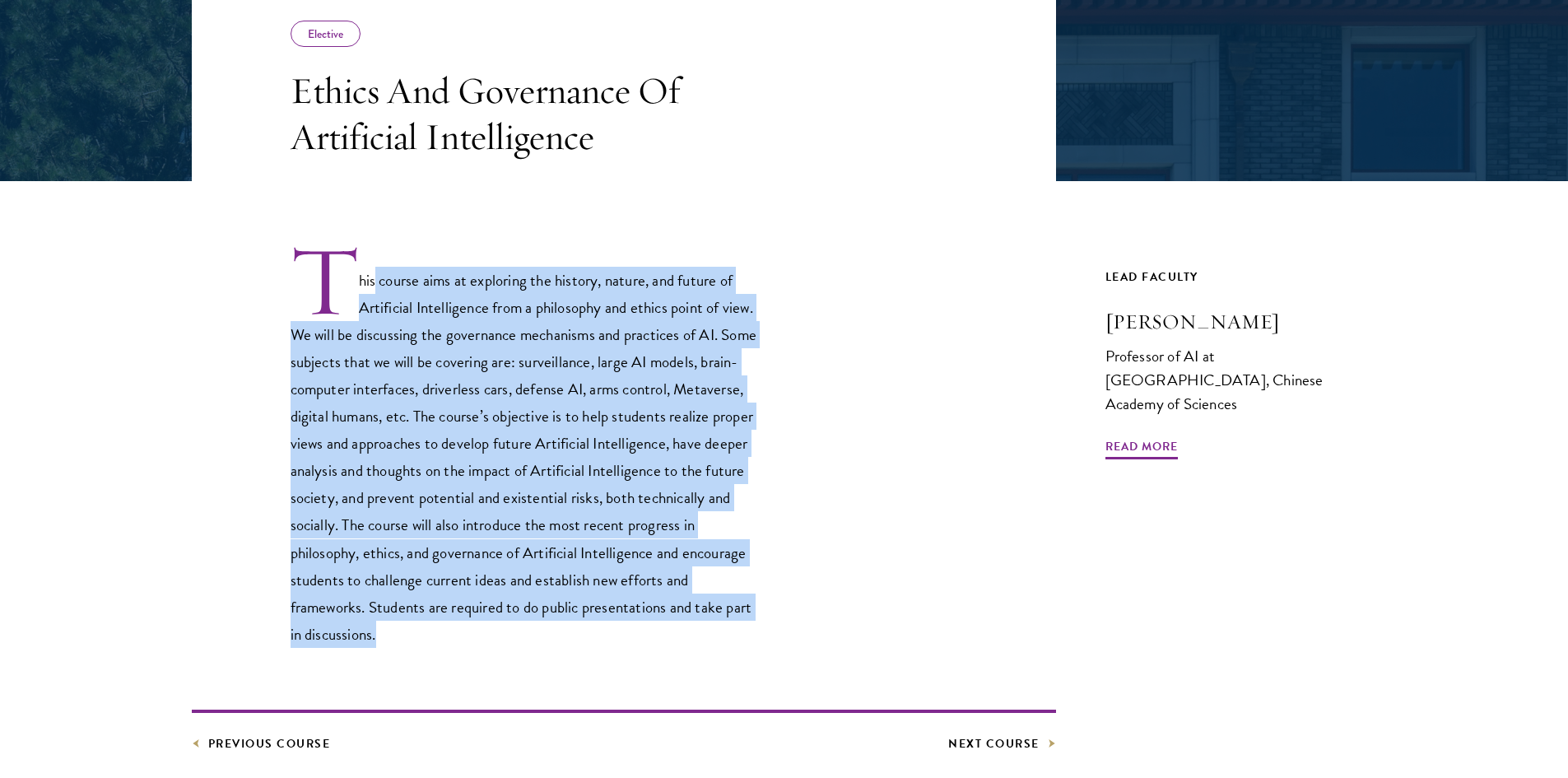
drag, startPoint x: 558, startPoint y: 641, endPoint x: 372, endPoint y: 276, distance: 409.7
click at [373, 276] on p "This course aims at exploring the history, nature, and future of Artificial Int…" at bounding box center [525, 445] width 469 height 406
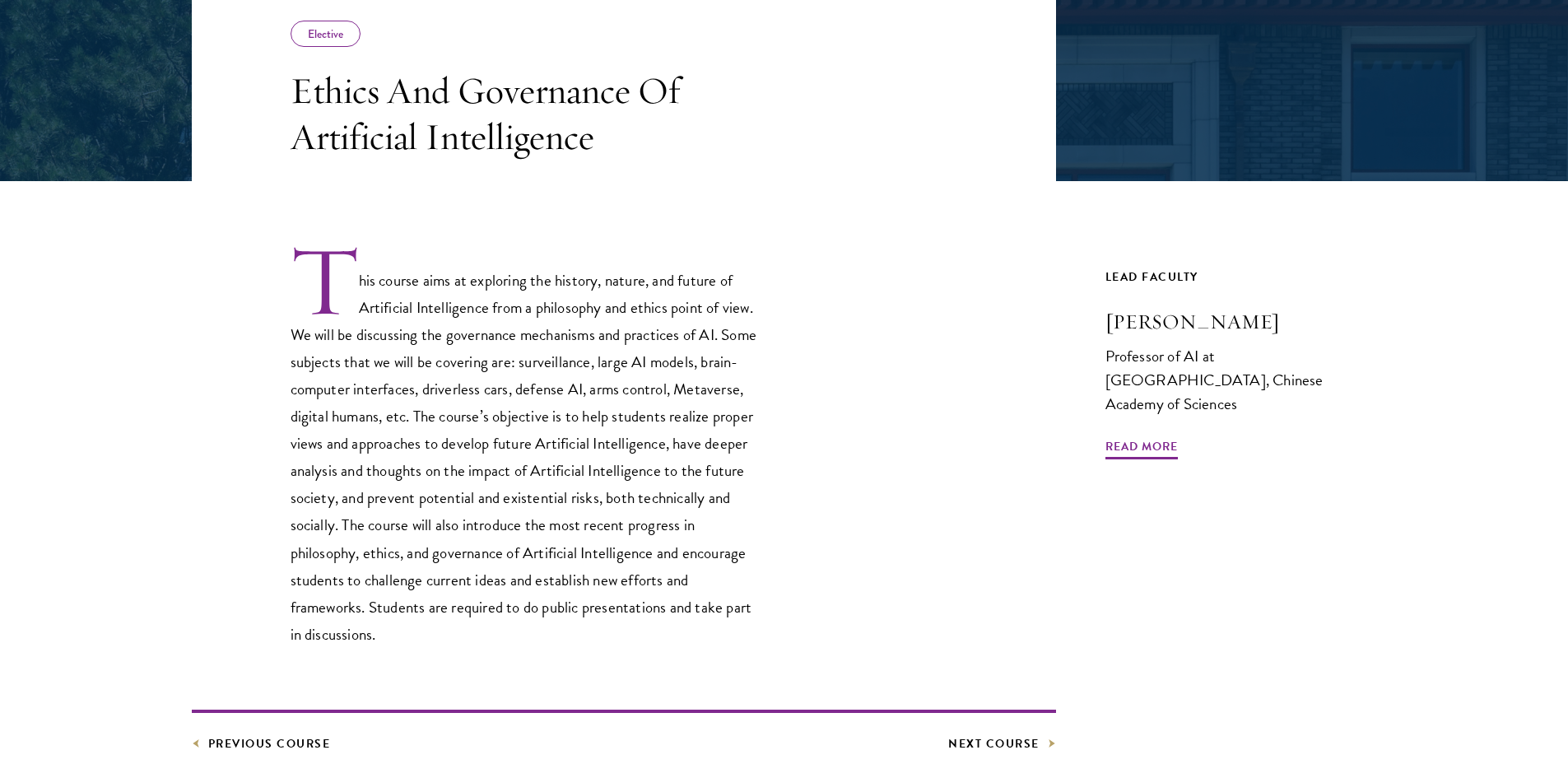
click at [372, 276] on p "This course aims at exploring the history, nature, and future of Artificial Int…" at bounding box center [525, 445] width 469 height 406
click at [275, 741] on link "Previous Course" at bounding box center [260, 743] width 139 height 21
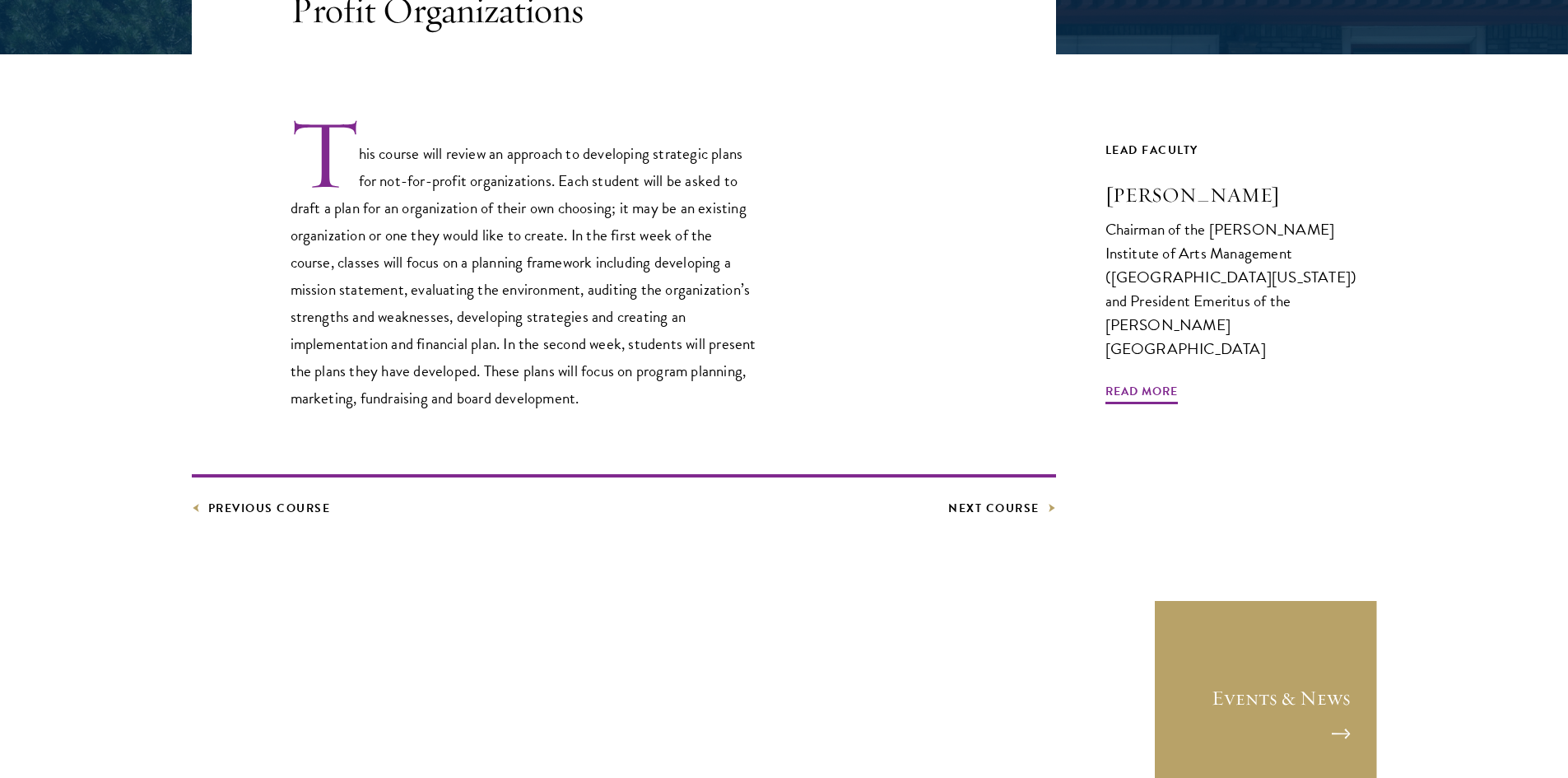
scroll to position [577, 0]
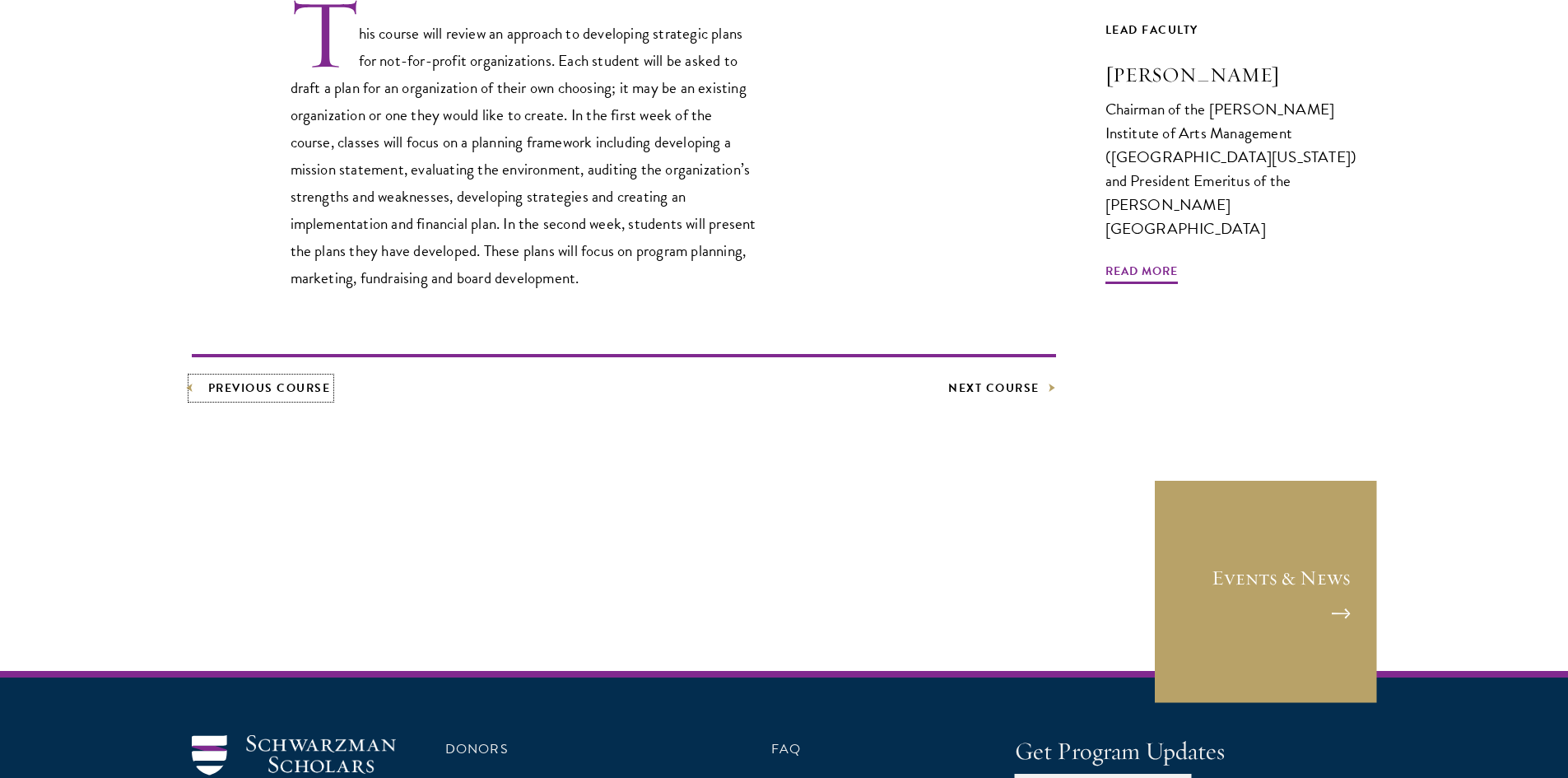
click at [294, 394] on link "Previous Course" at bounding box center [260, 388] width 139 height 21
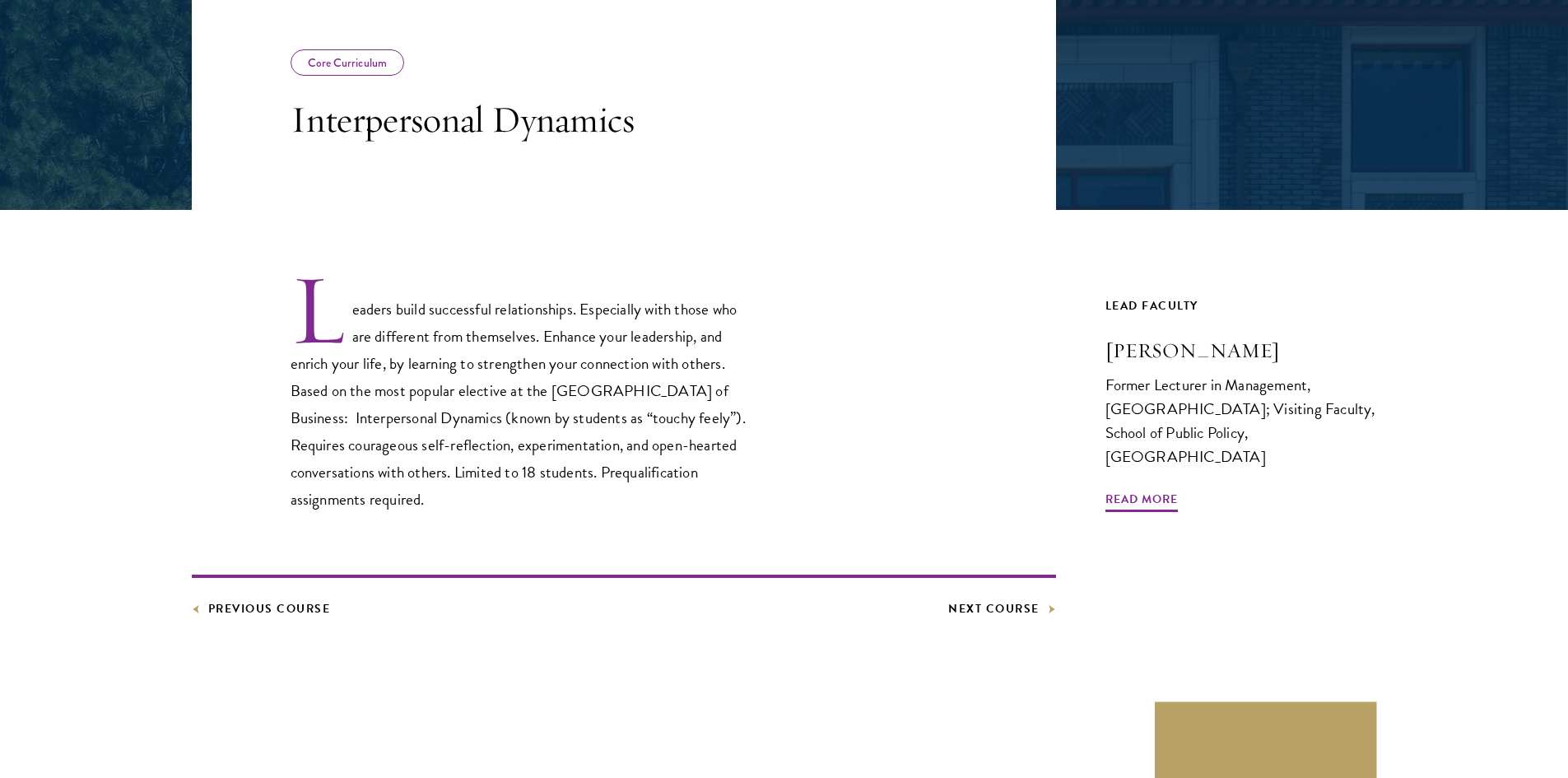
scroll to position [329, 0]
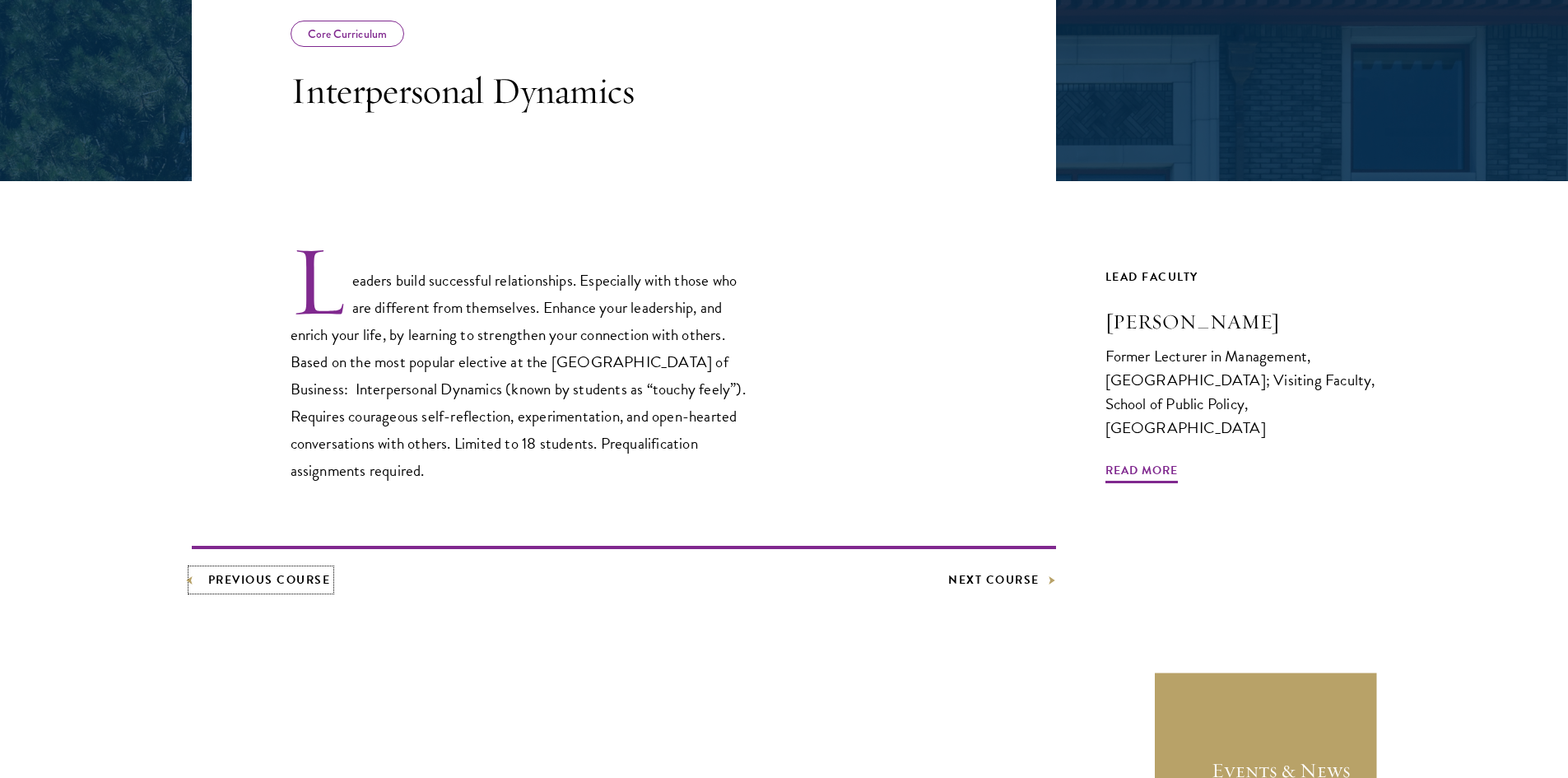
click at [309, 583] on link "Previous Course" at bounding box center [260, 579] width 139 height 21
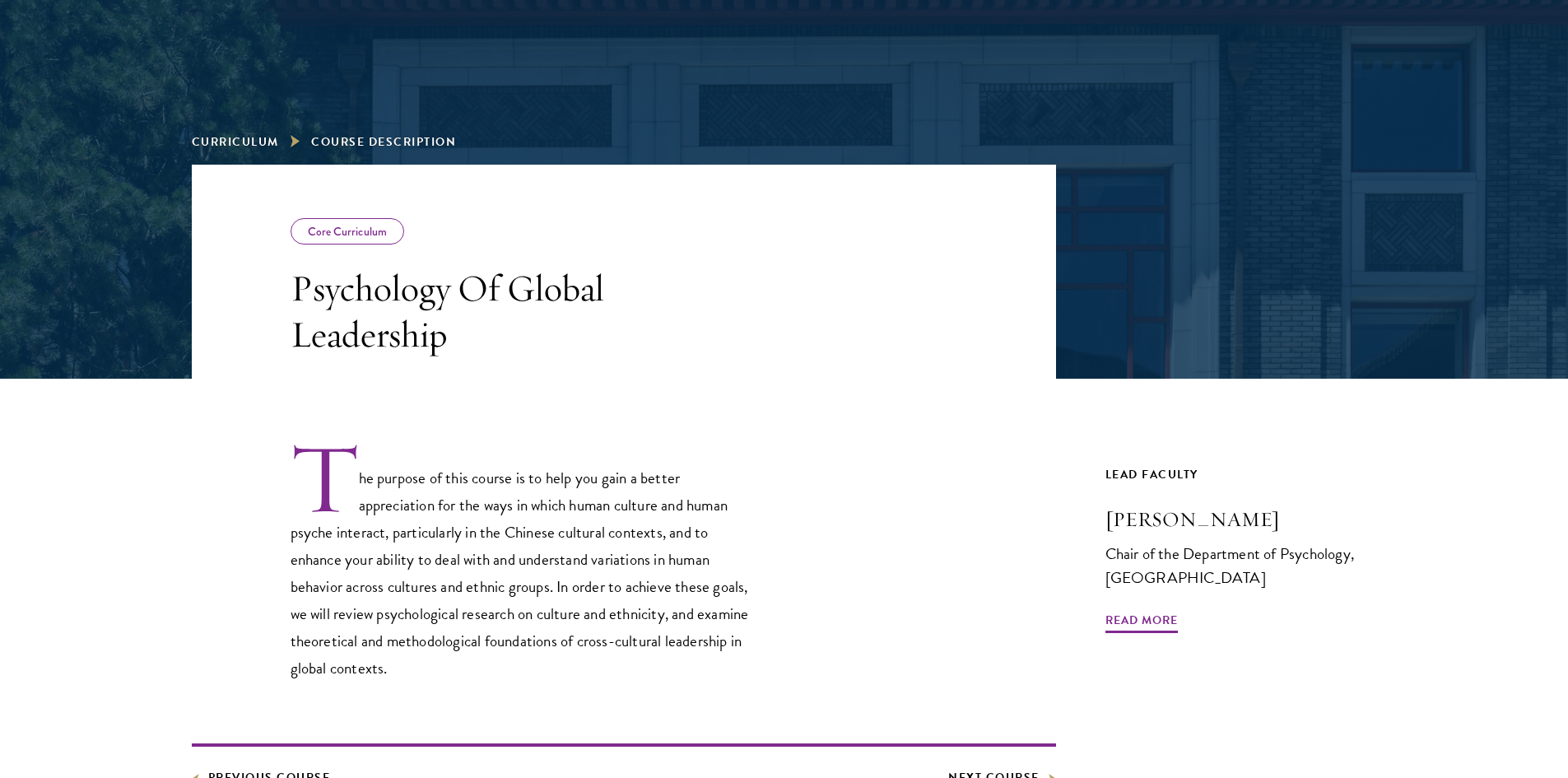
scroll to position [494, 0]
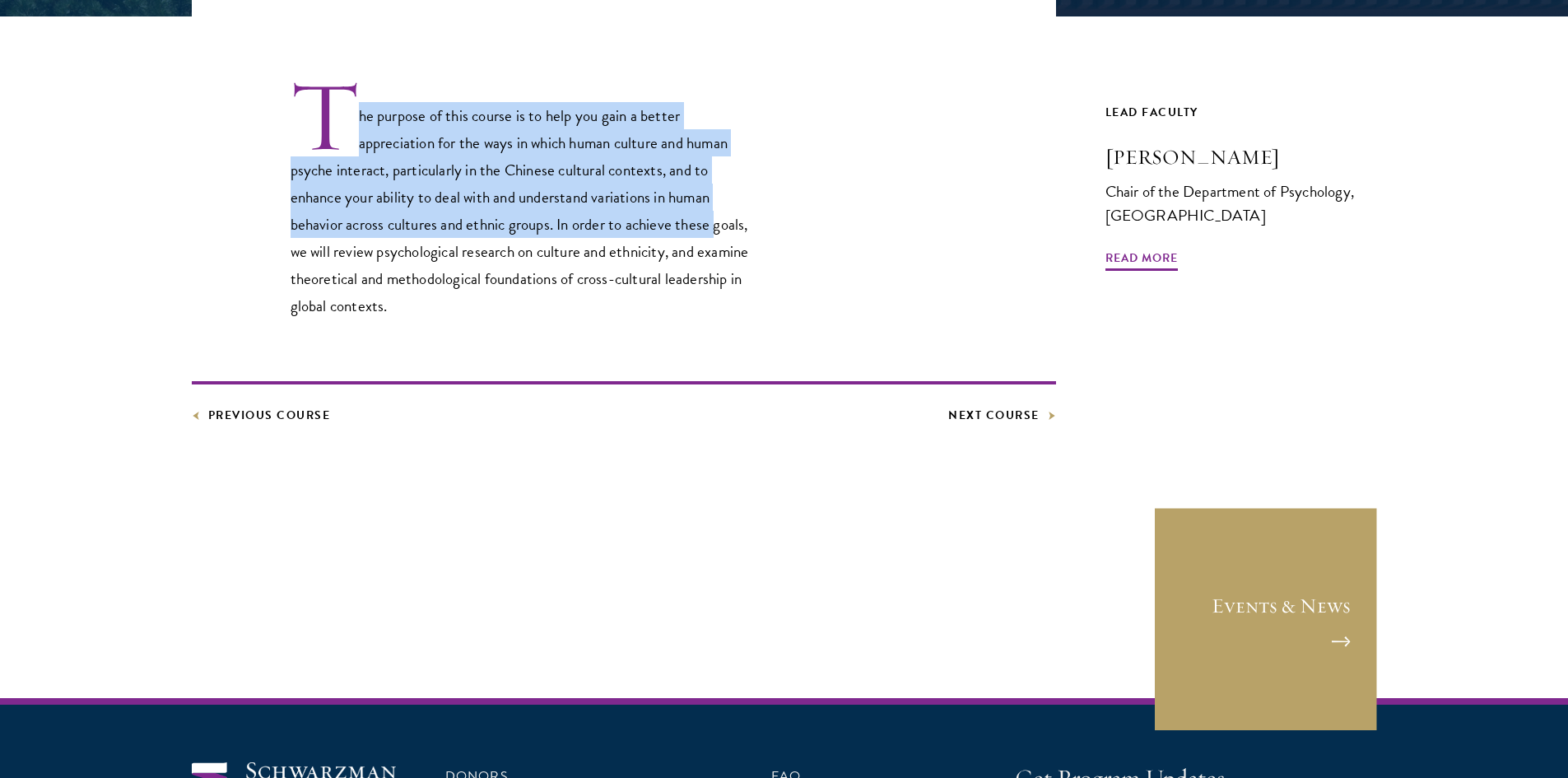
drag, startPoint x: 358, startPoint y: 118, endPoint x: 555, endPoint y: 269, distance: 248.2
click at [708, 229] on p "The purpose of this course is to help you gain a better appreciation for the wa…" at bounding box center [525, 198] width 469 height 241
click at [327, 413] on link "Previous Course" at bounding box center [260, 415] width 139 height 21
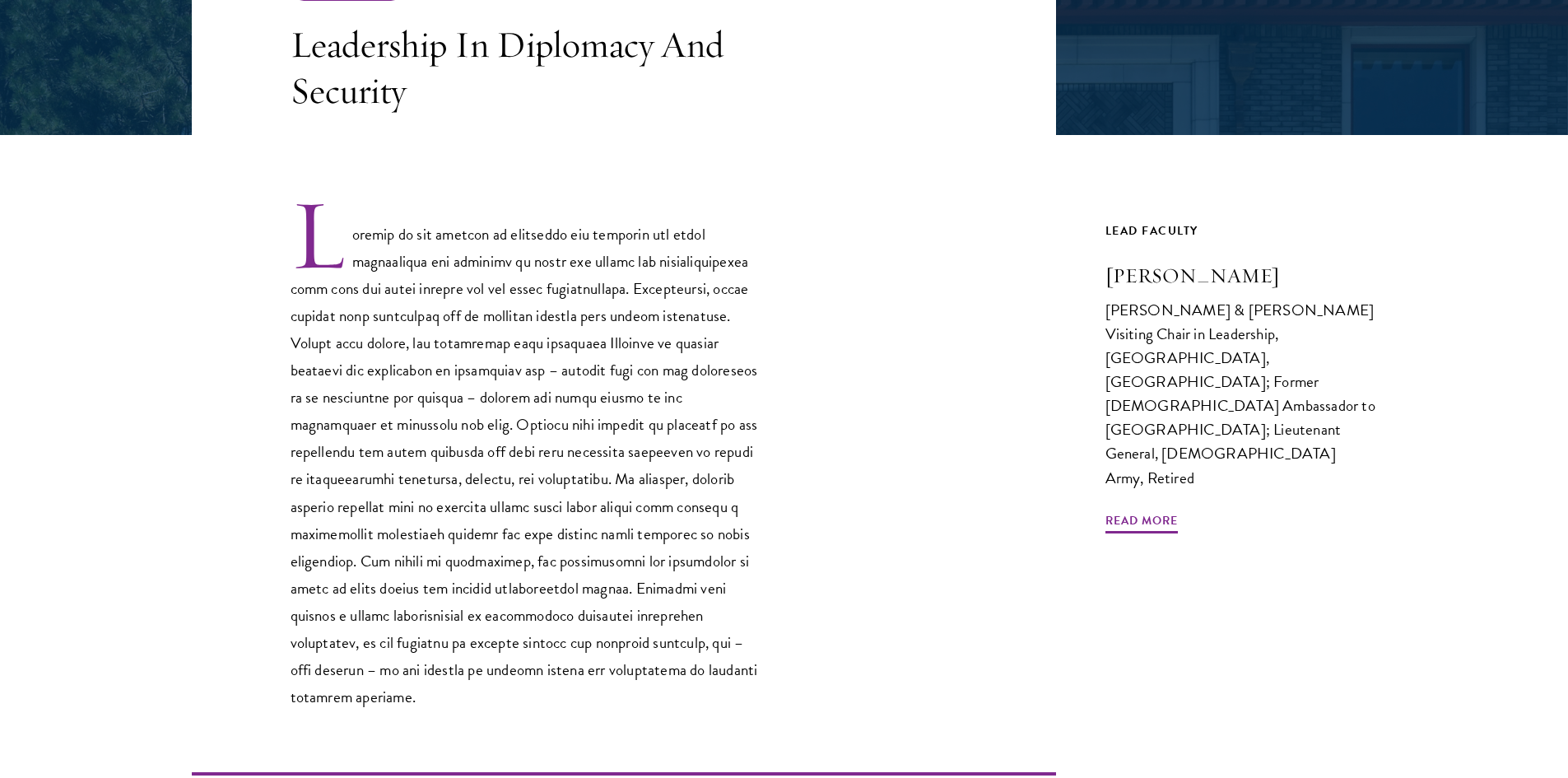
scroll to position [412, 0]
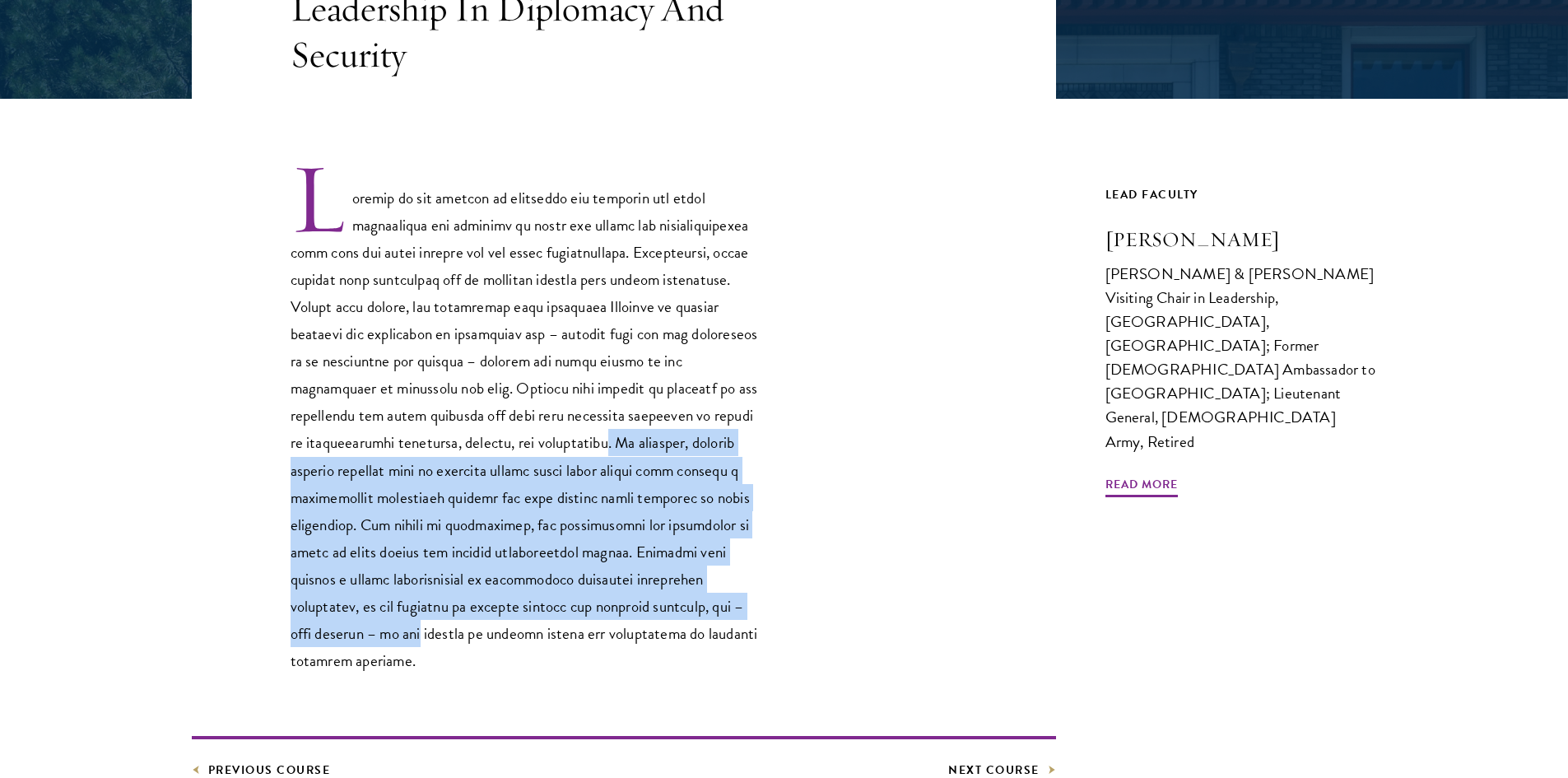
drag, startPoint x: 515, startPoint y: 443, endPoint x: 710, endPoint y: 620, distance: 263.4
click at [709, 620] on p at bounding box center [525, 417] width 469 height 514
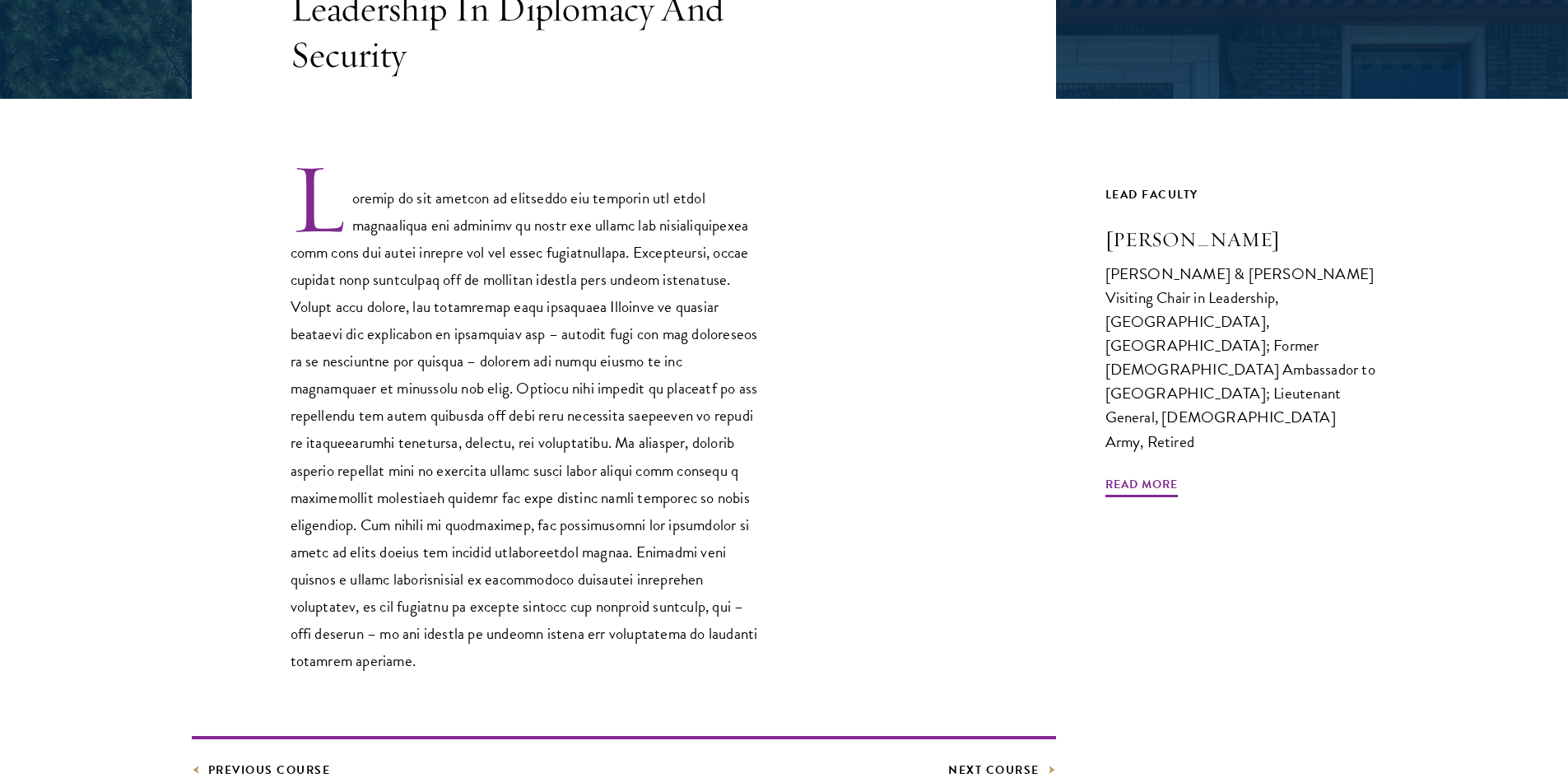
click at [711, 631] on p at bounding box center [525, 417] width 469 height 514
click at [230, 736] on footer "Previous Course Next Course" at bounding box center [624, 758] width 865 height 45
click at [226, 736] on footer "Previous Course Next Course" at bounding box center [624, 758] width 865 height 45
click at [222, 760] on link "Previous Course" at bounding box center [260, 770] width 139 height 21
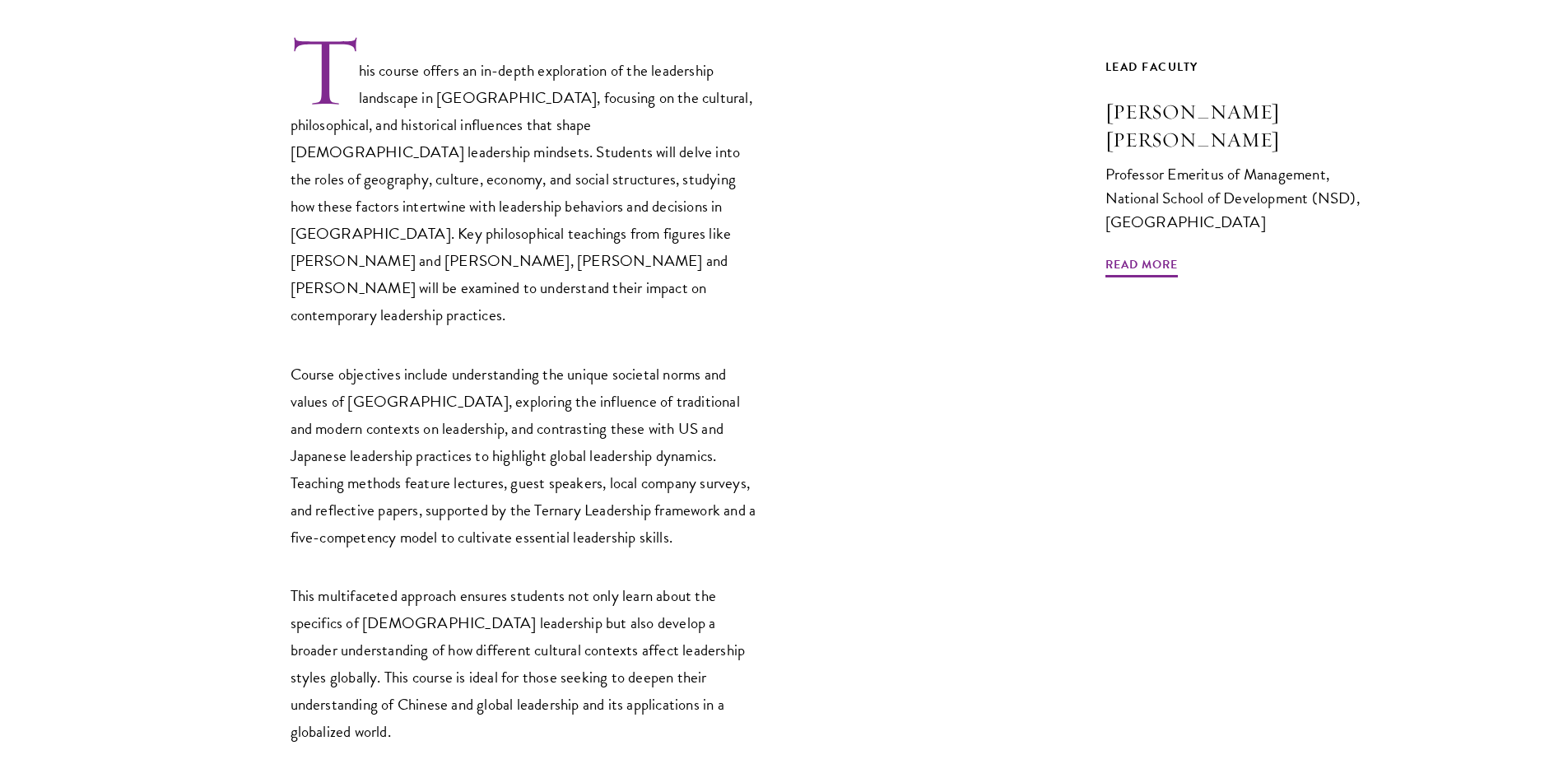
scroll to position [577, 0]
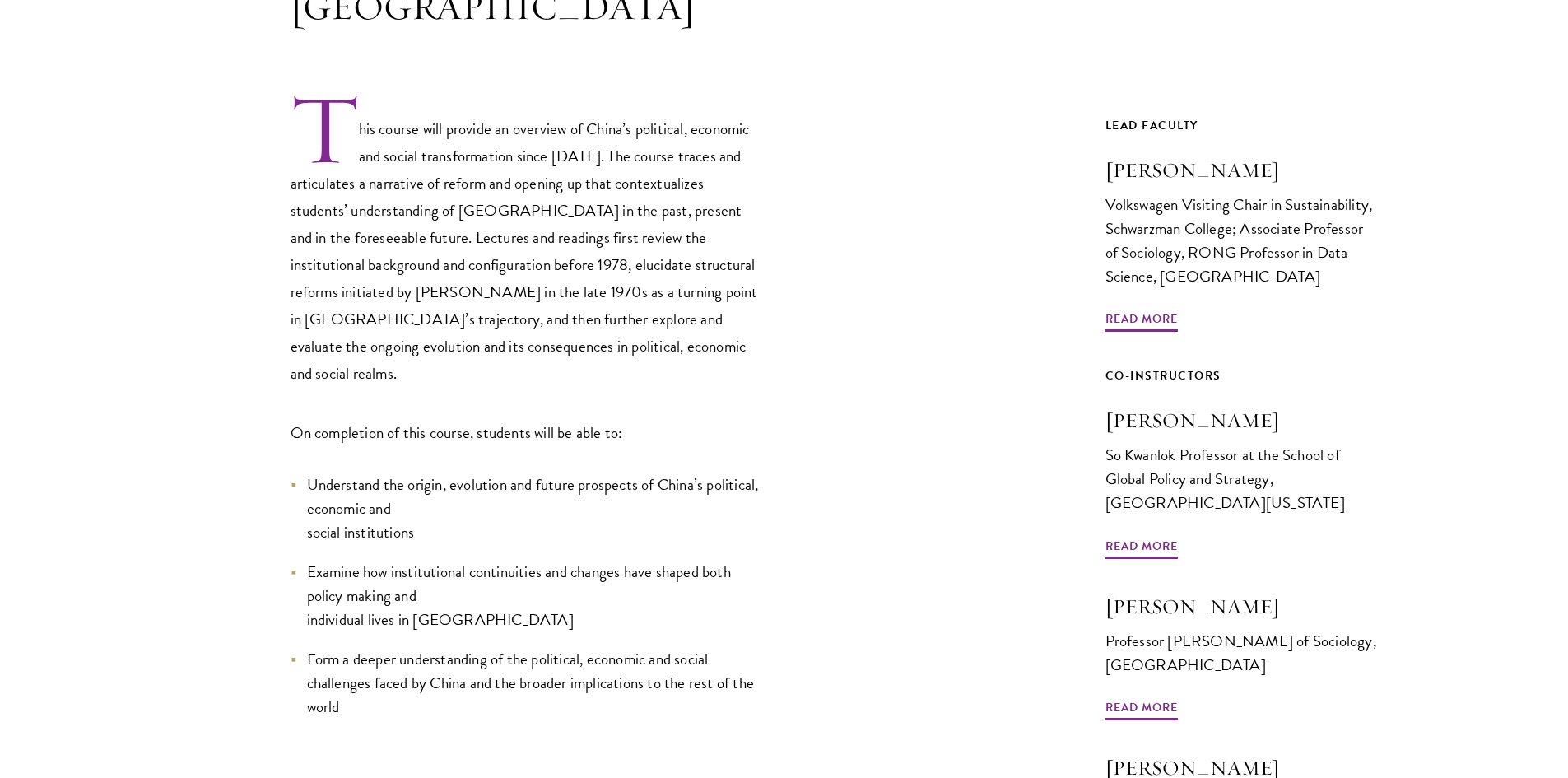
scroll to position [741, 0]
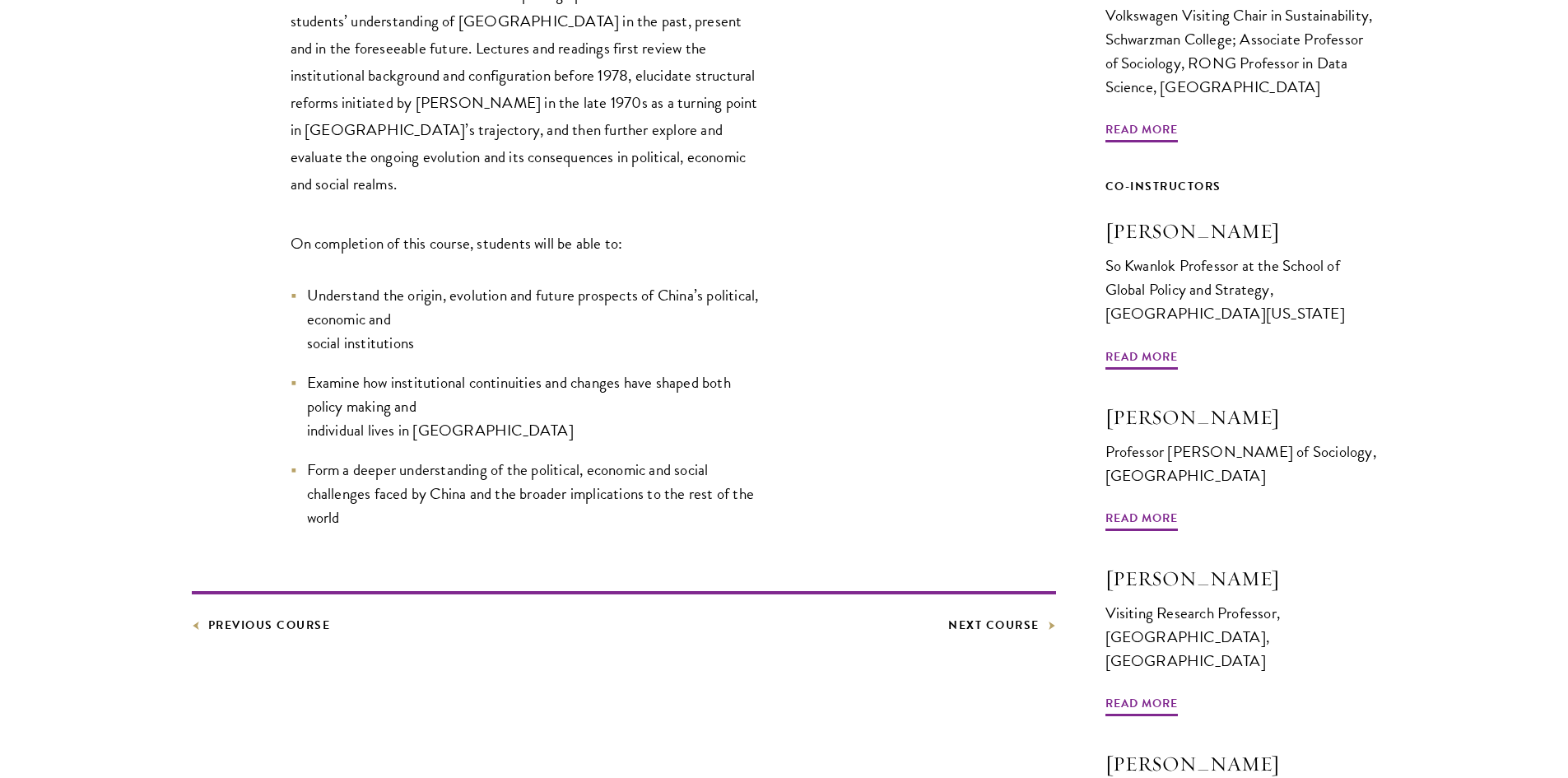
click at [305, 591] on footer "Previous Course Next Course" at bounding box center [624, 613] width 865 height 45
click at [314, 615] on link "Previous Course" at bounding box center [260, 625] width 139 height 21
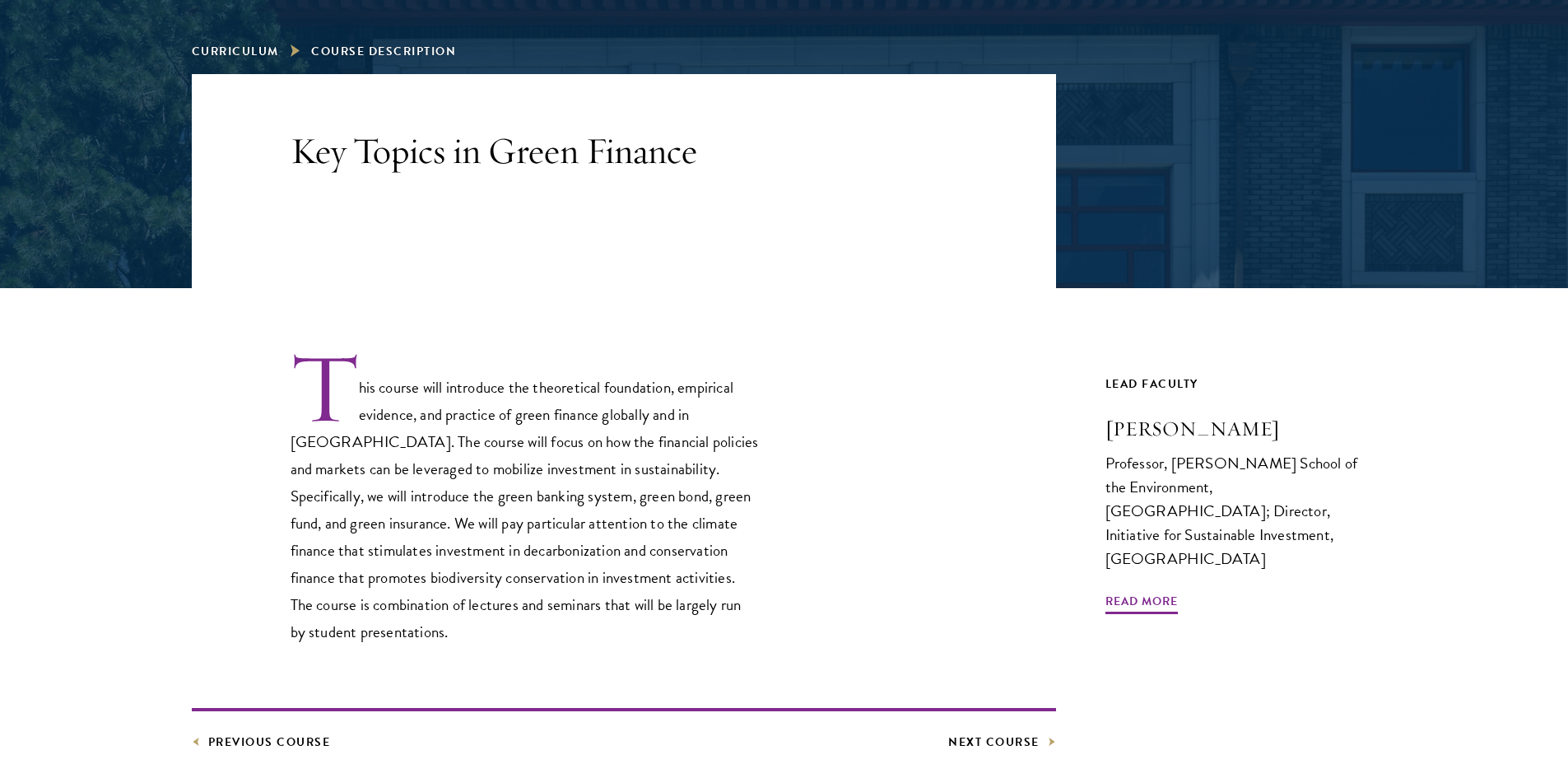
scroll to position [247, 0]
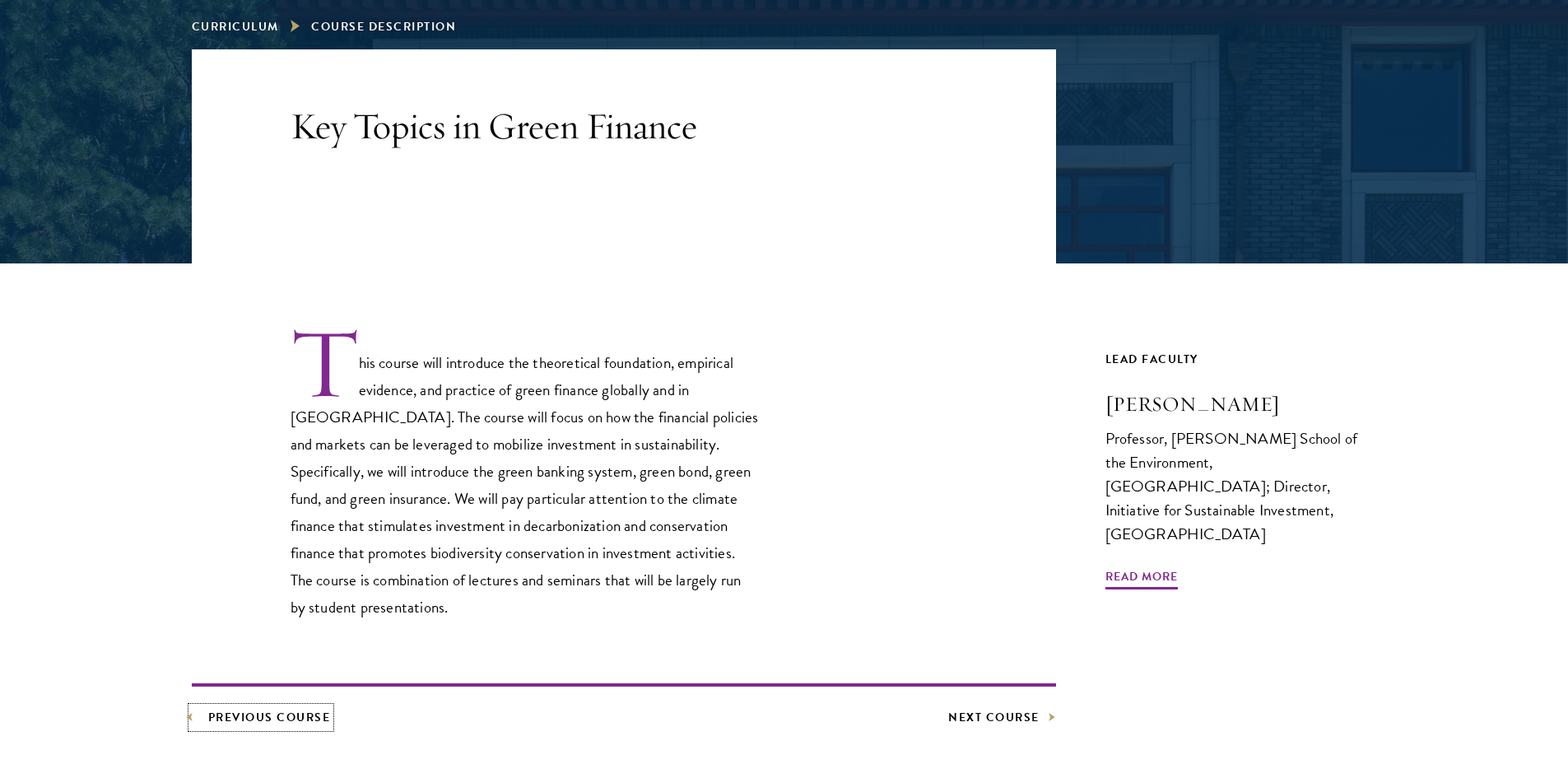
click at [248, 720] on link "Previous Course" at bounding box center [260, 717] width 139 height 21
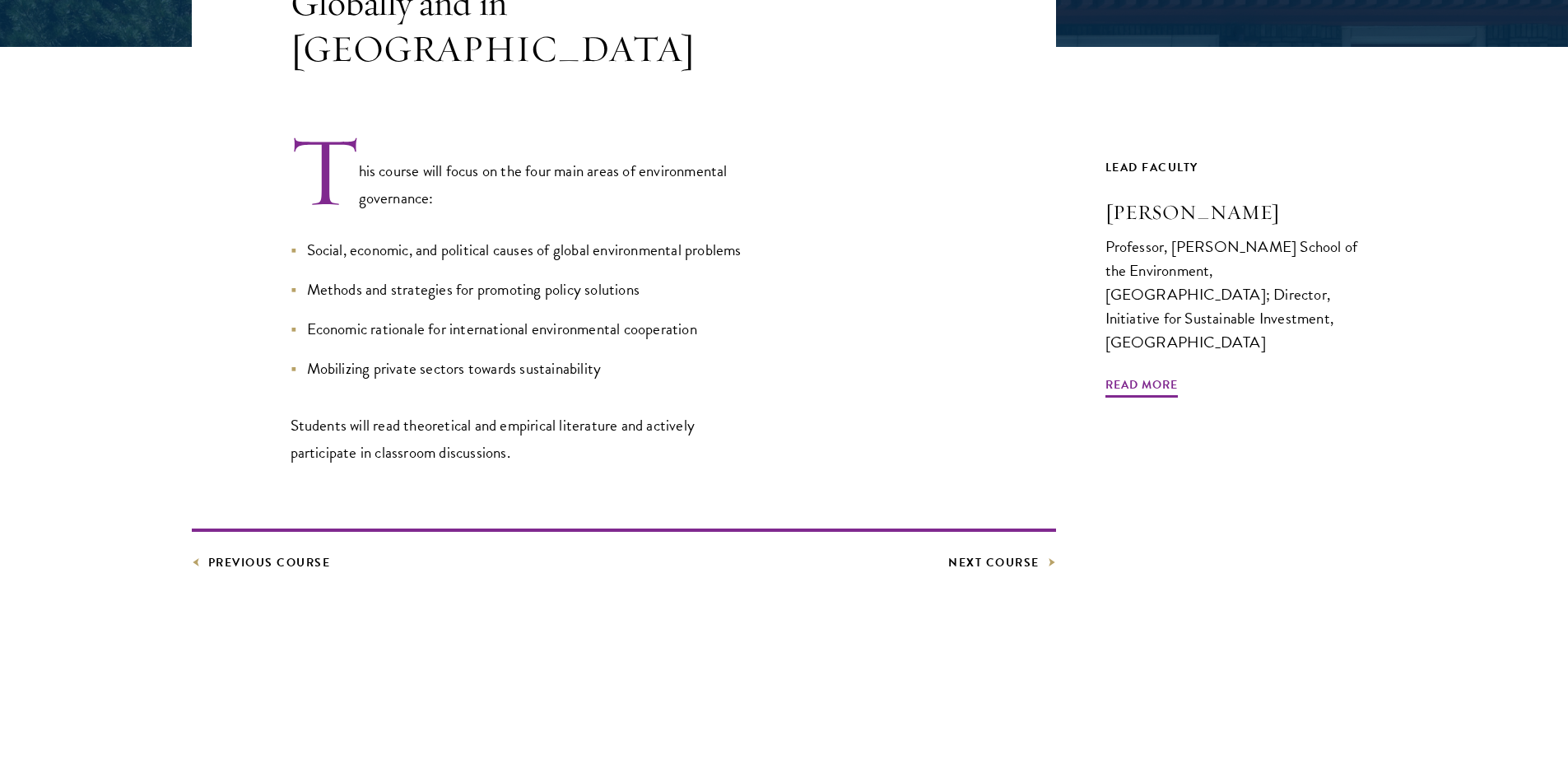
scroll to position [659, 0]
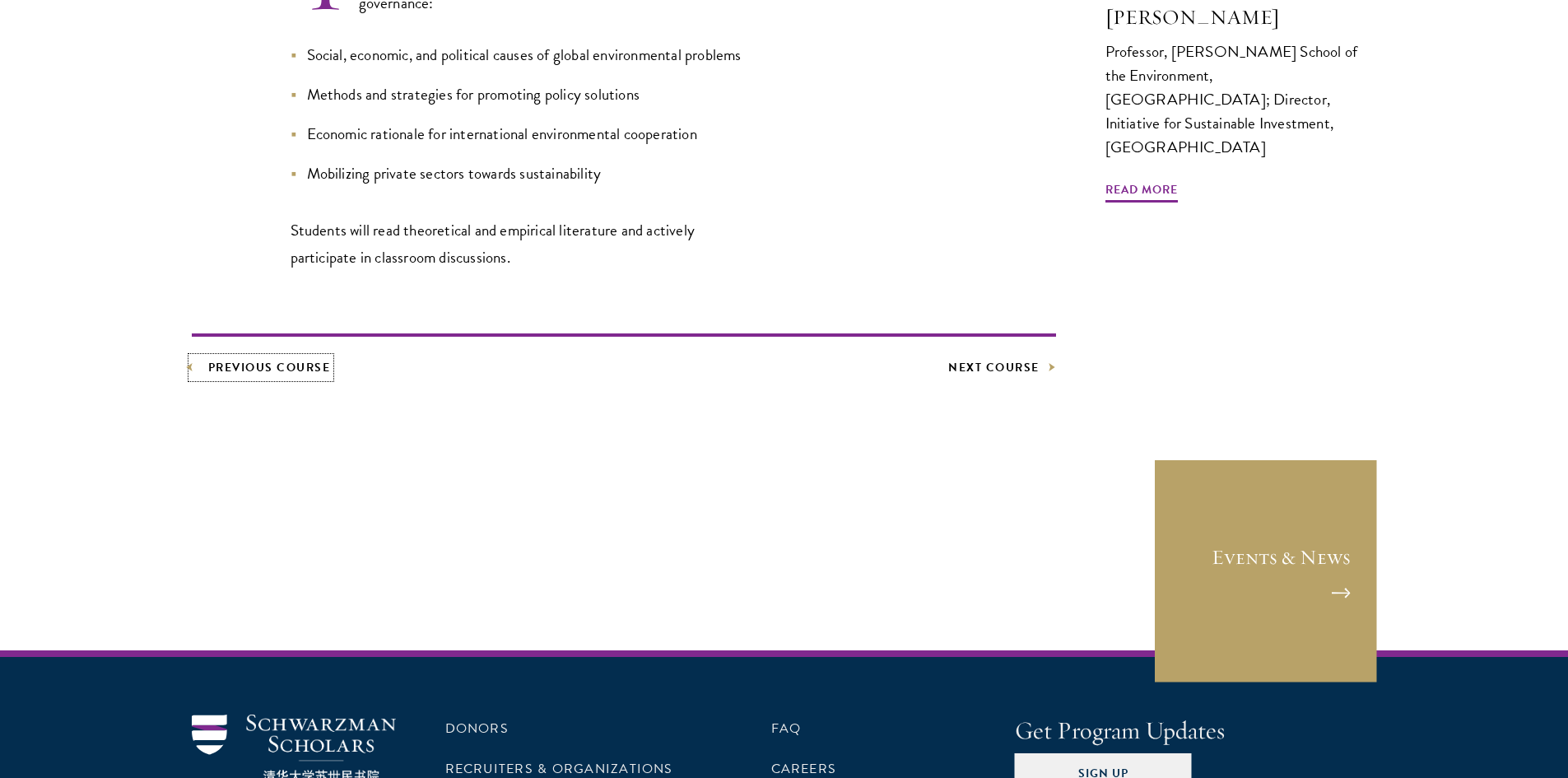
click at [320, 357] on link "Previous Course" at bounding box center [260, 367] width 139 height 21
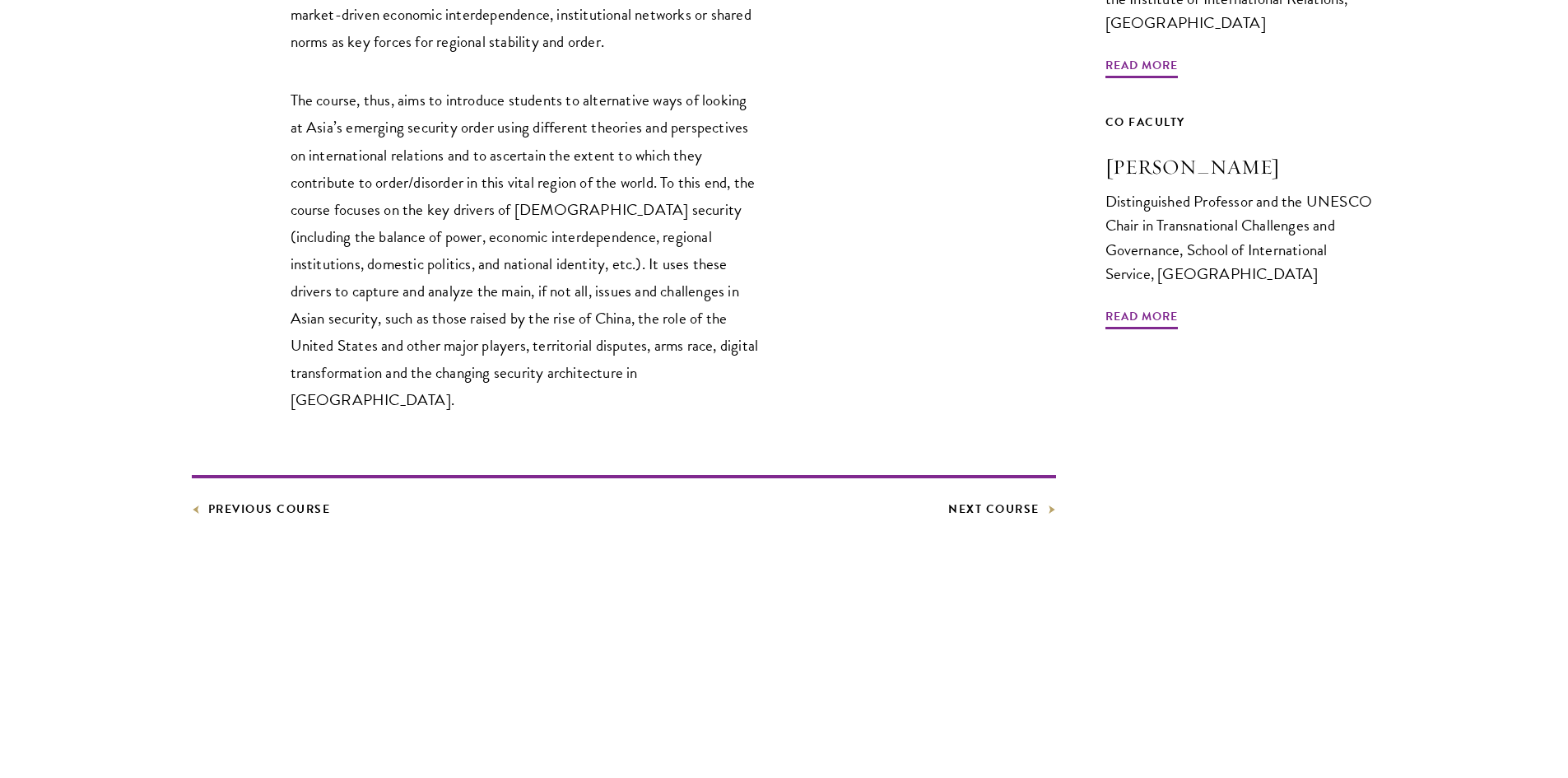
scroll to position [824, 0]
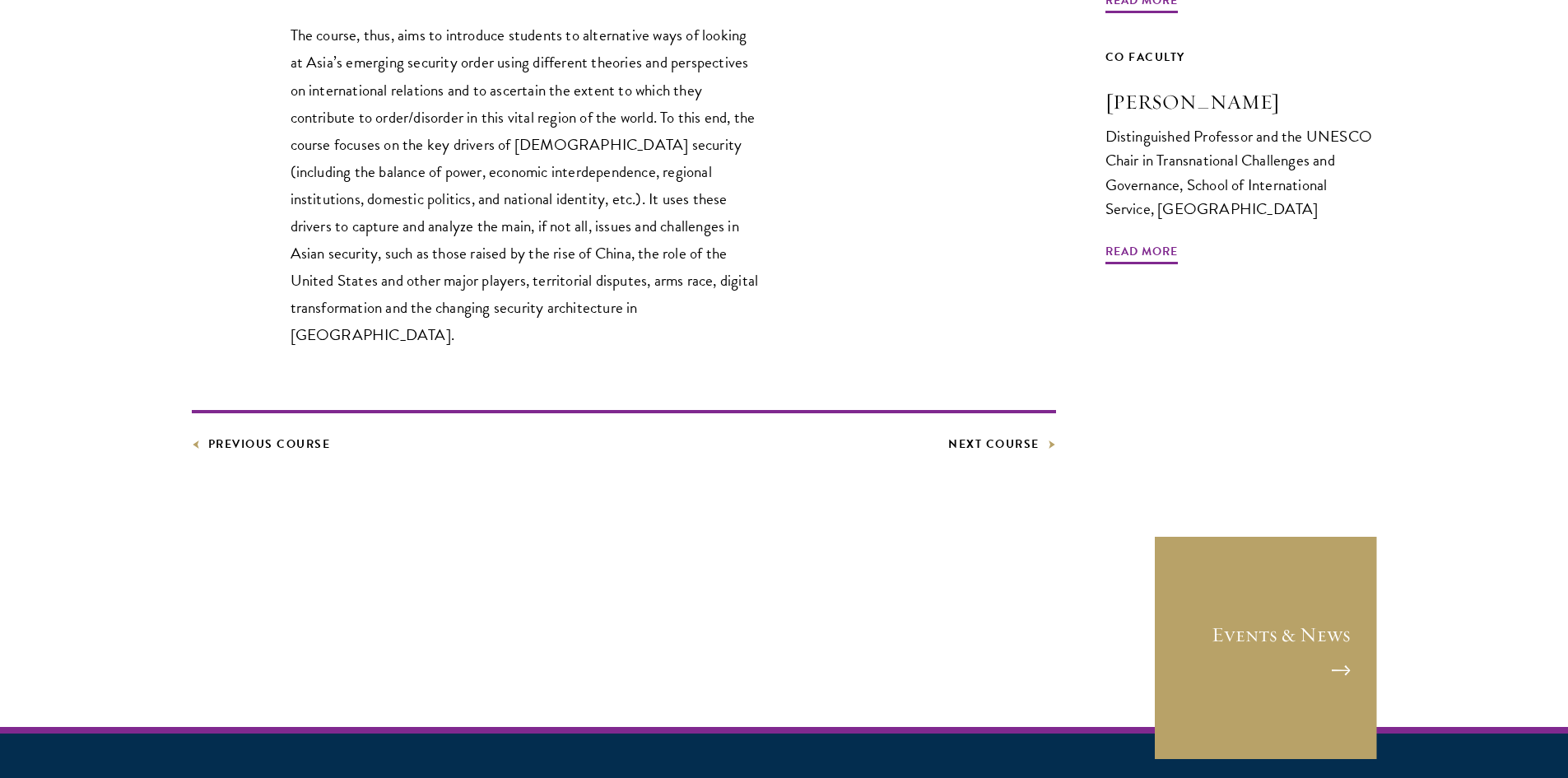
click at [286, 427] on article "Elective Asian Regional Security [GEOGRAPHIC_DATA] is by far the world’s most e…" at bounding box center [784, 58] width 1568 height 1172
click at [285, 434] on link "Previous Course" at bounding box center [260, 444] width 139 height 21
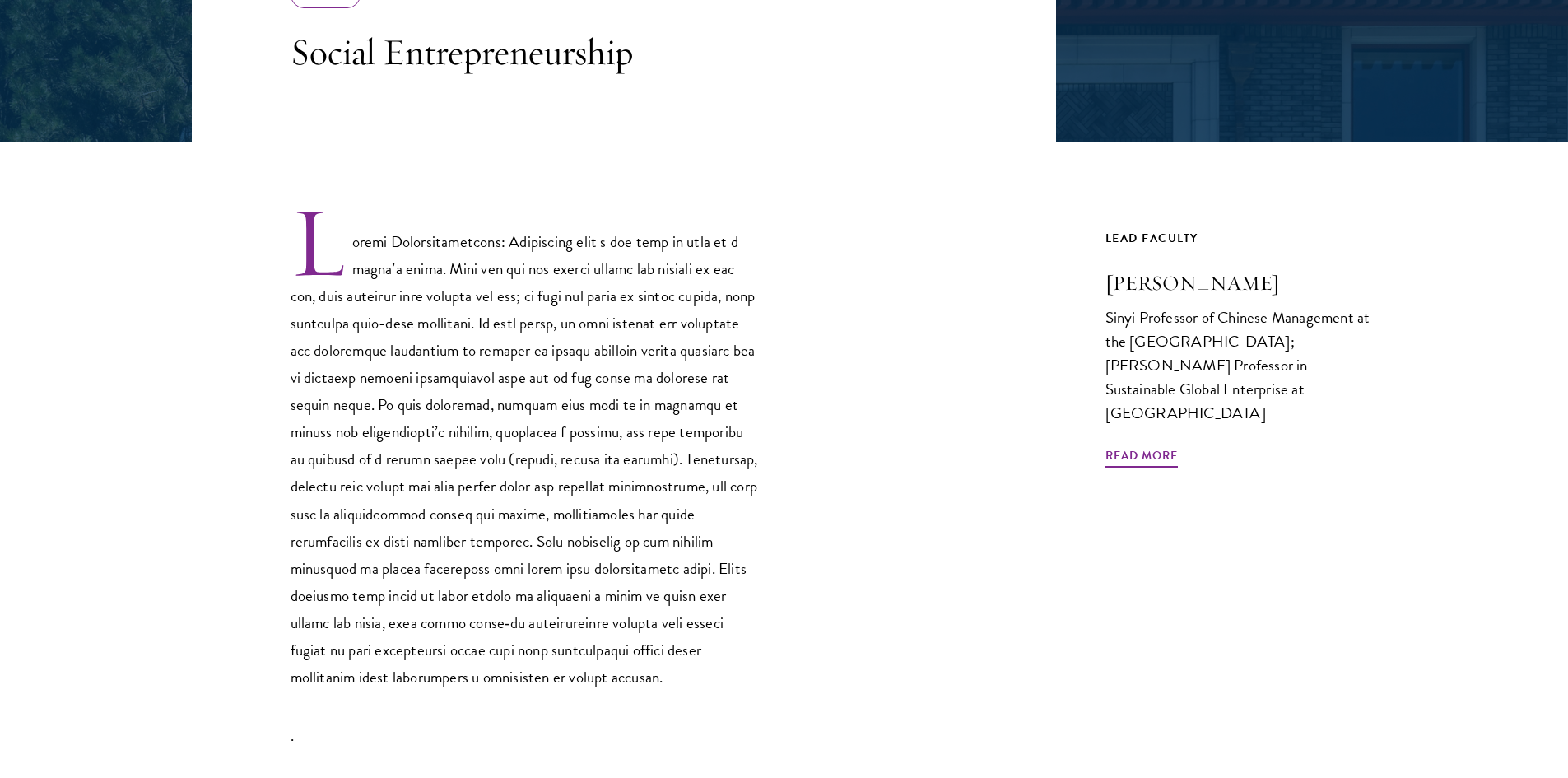
scroll to position [659, 0]
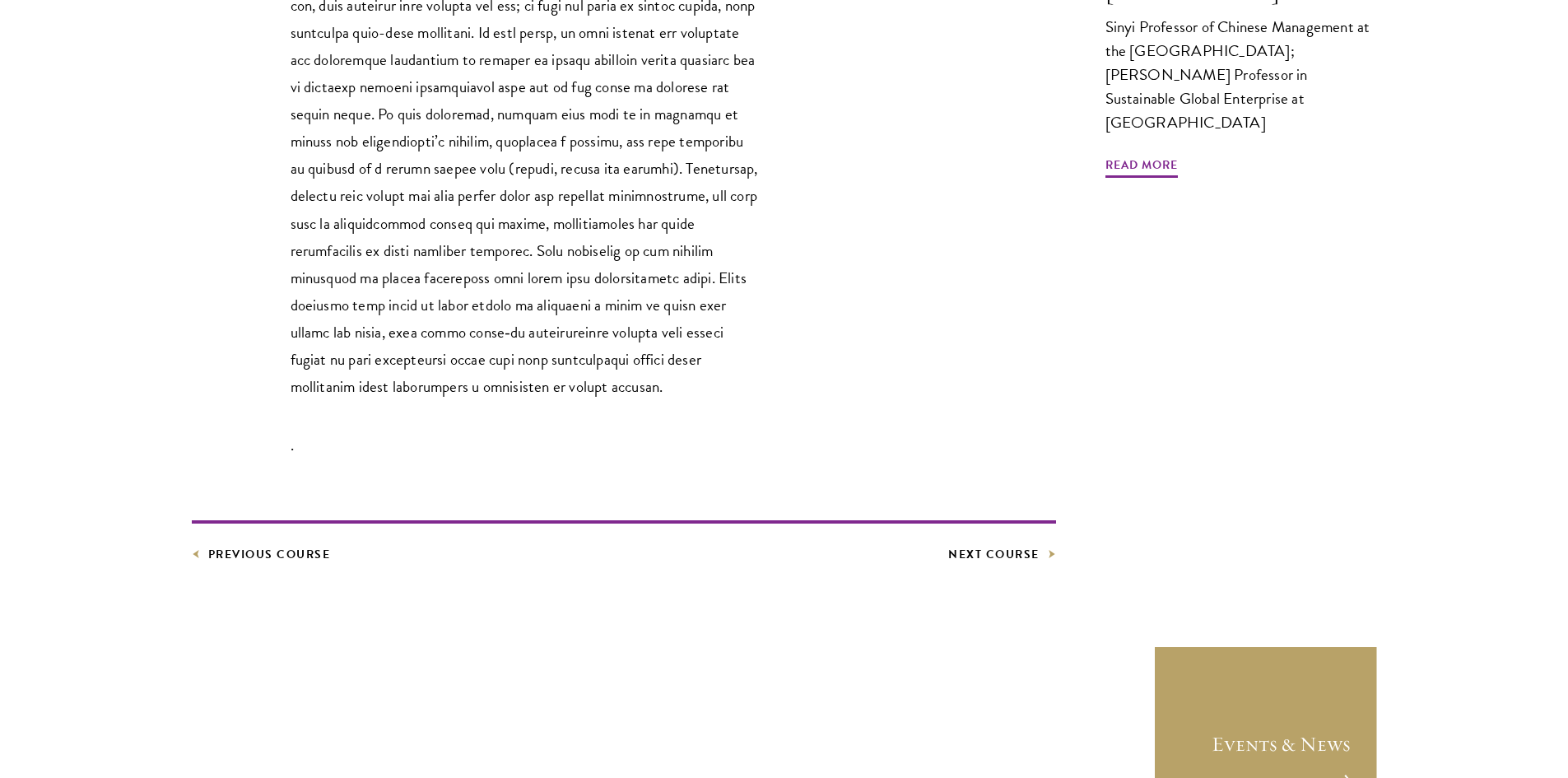
click at [286, 571] on article "Elective Social Entrepreneurship . Previous Course Next Course Lead Faculty [PE…" at bounding box center [784, 196] width 1568 height 1117
click at [286, 553] on link "Previous Course" at bounding box center [260, 554] width 139 height 21
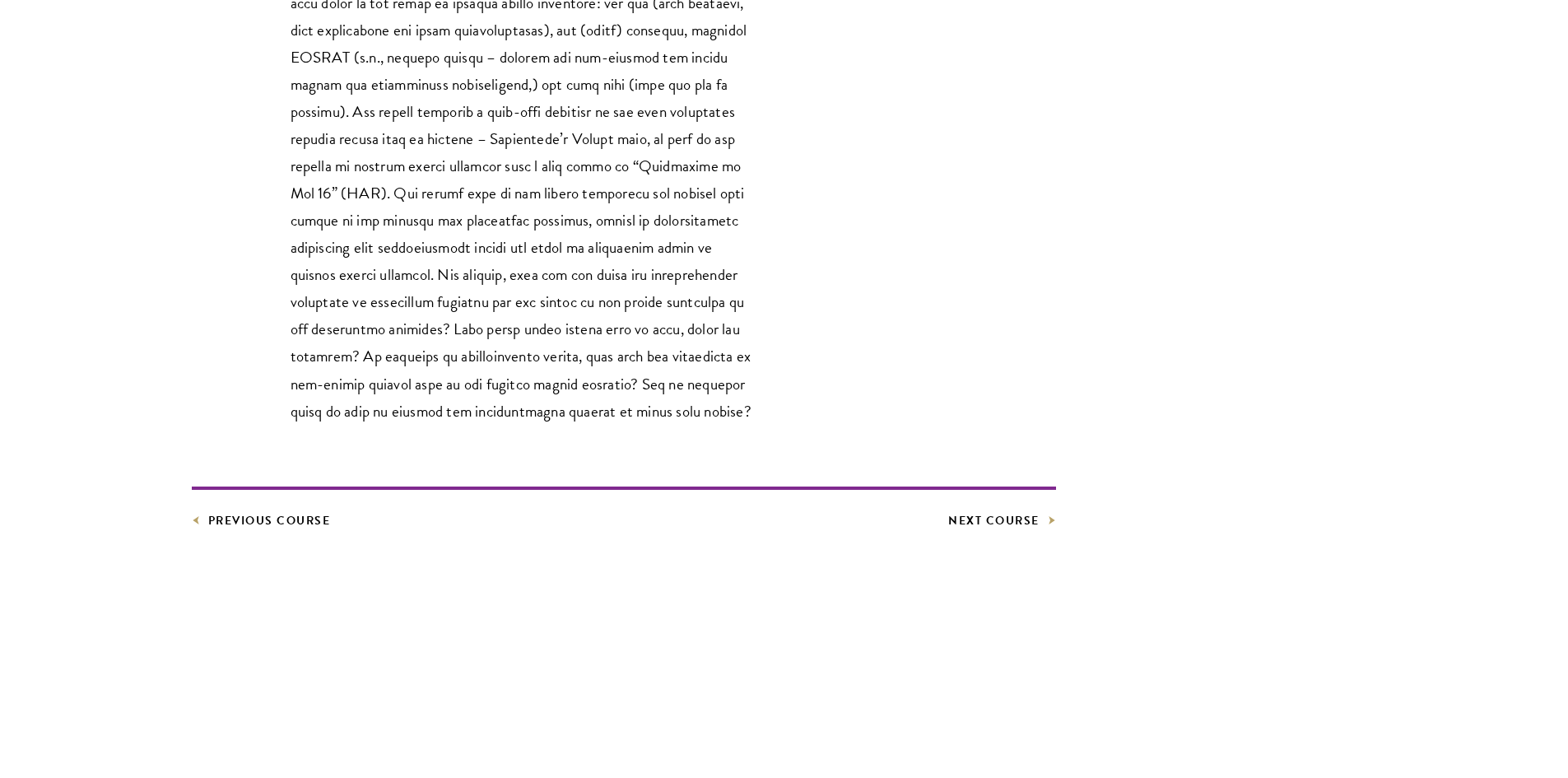
scroll to position [1071, 0]
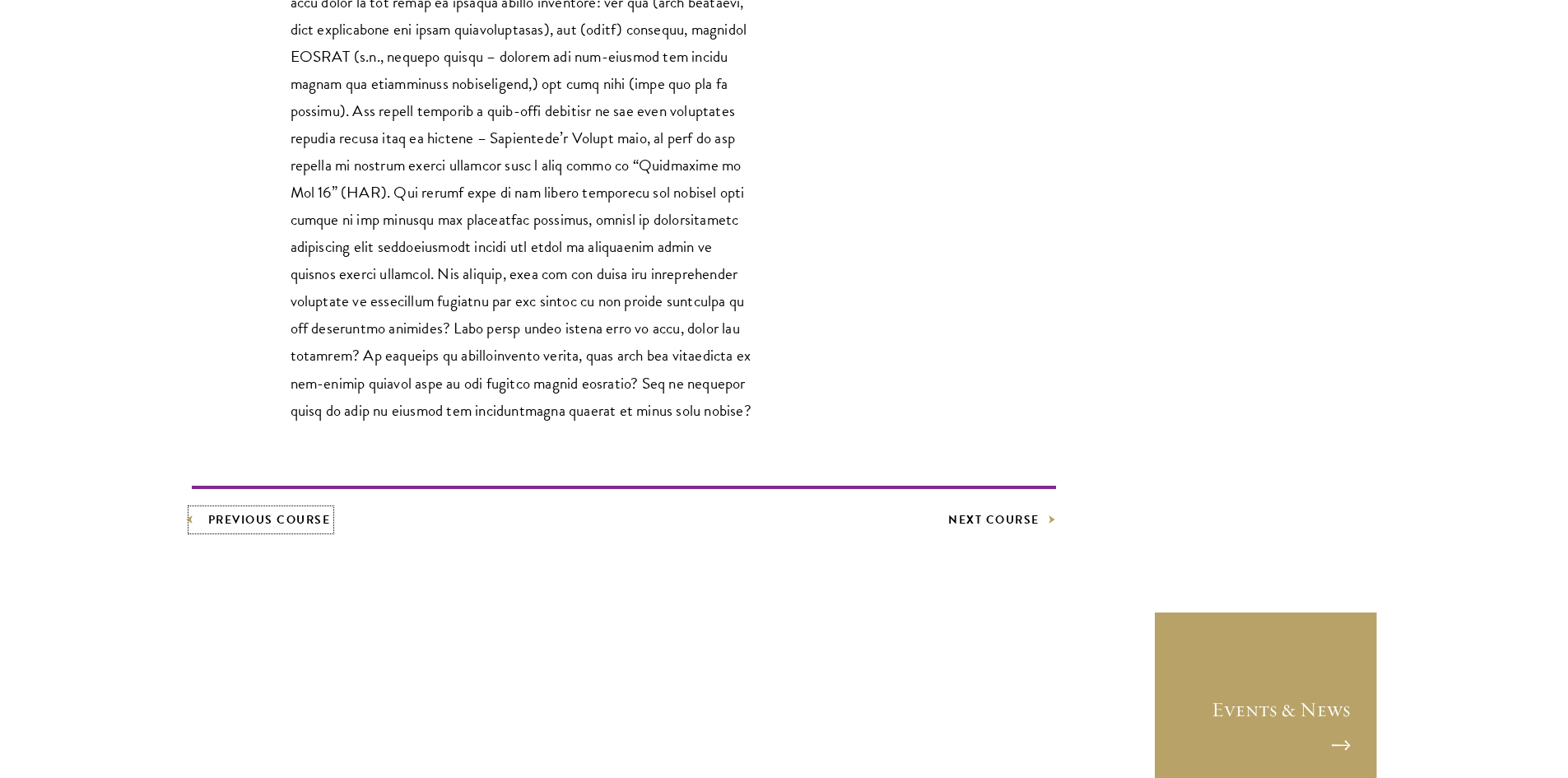
click at [256, 522] on link "Previous Course" at bounding box center [260, 519] width 139 height 21
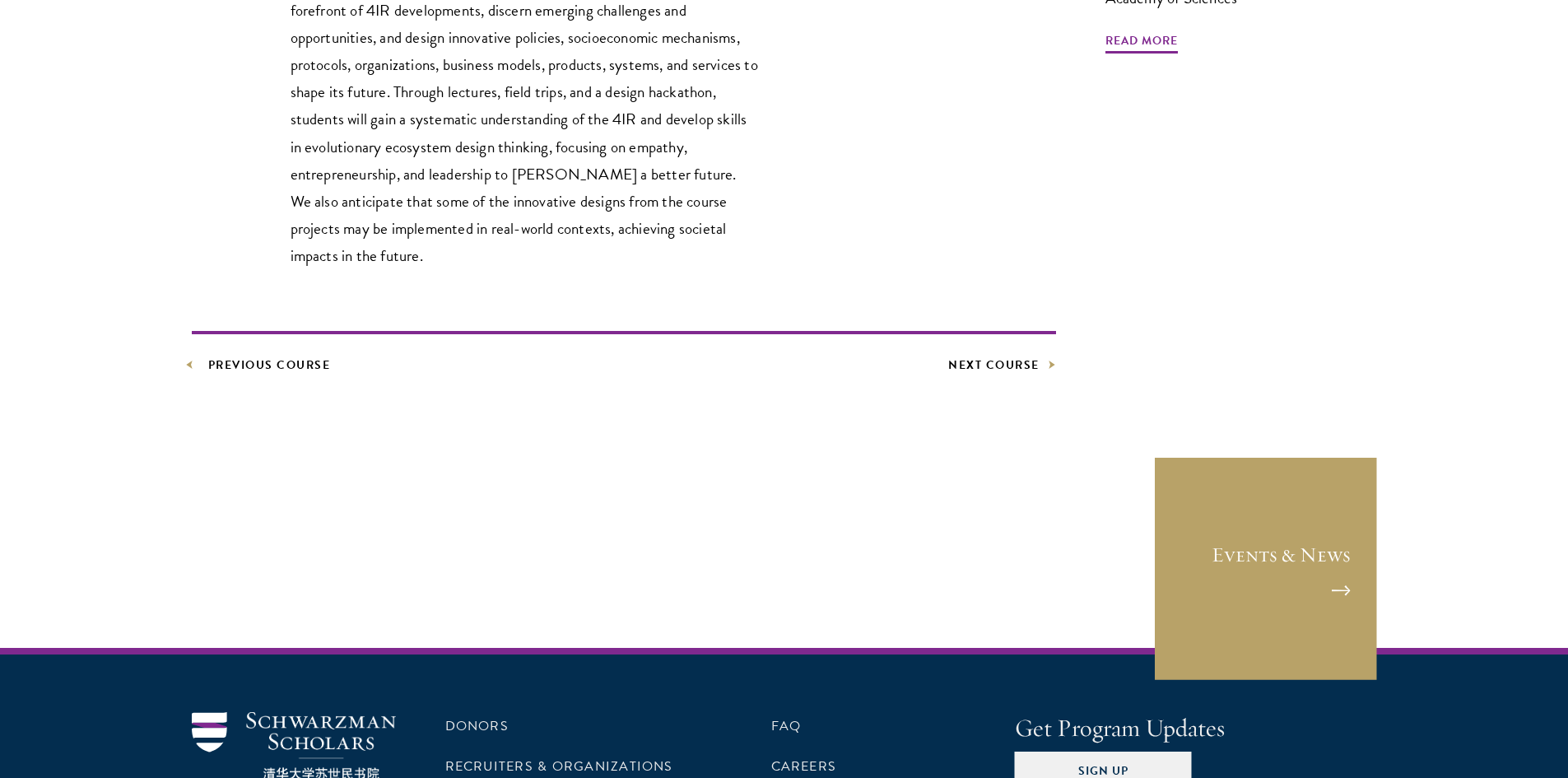
scroll to position [741, 0]
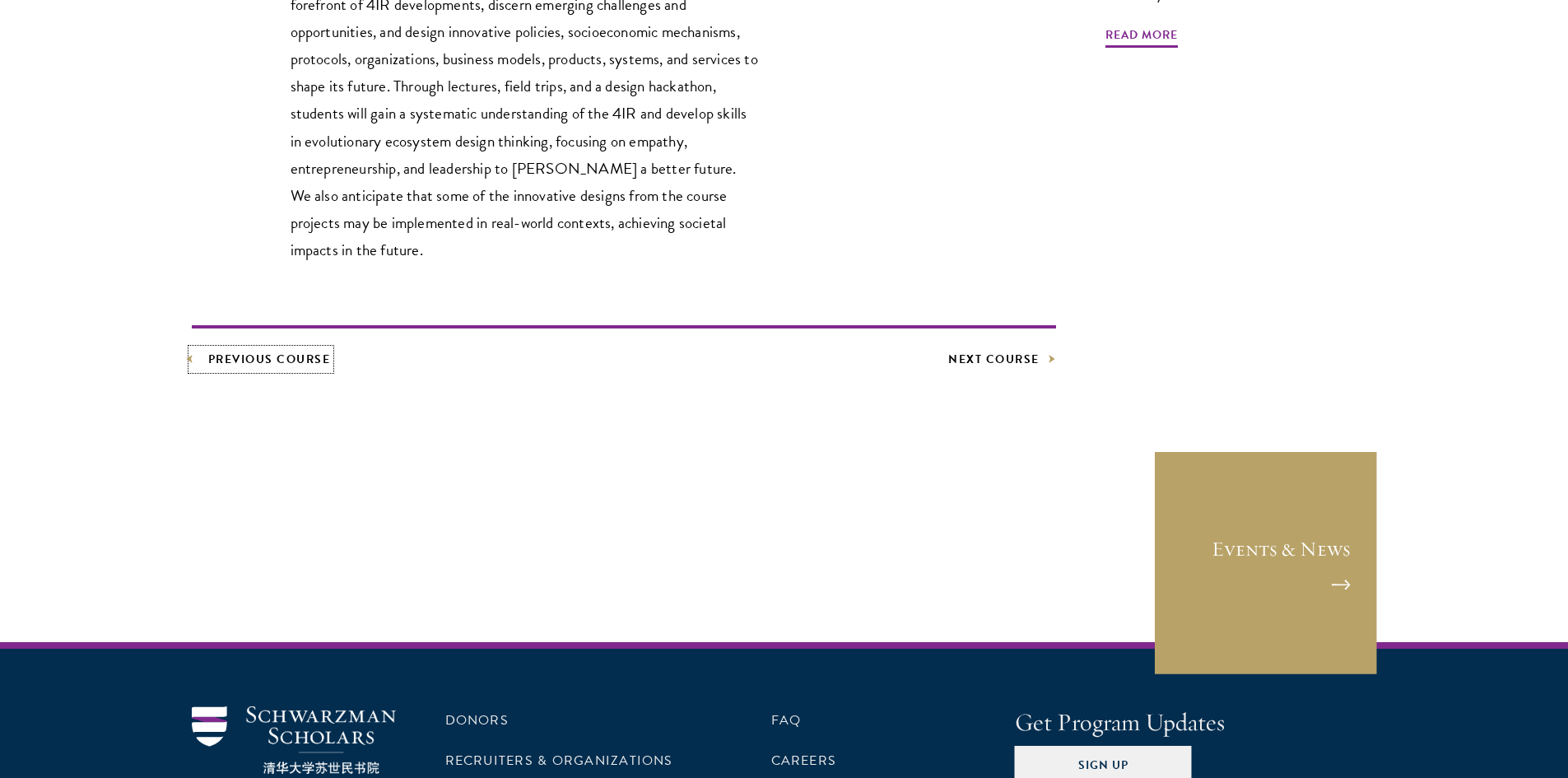
click at [289, 356] on link "Previous Course" at bounding box center [260, 359] width 139 height 21
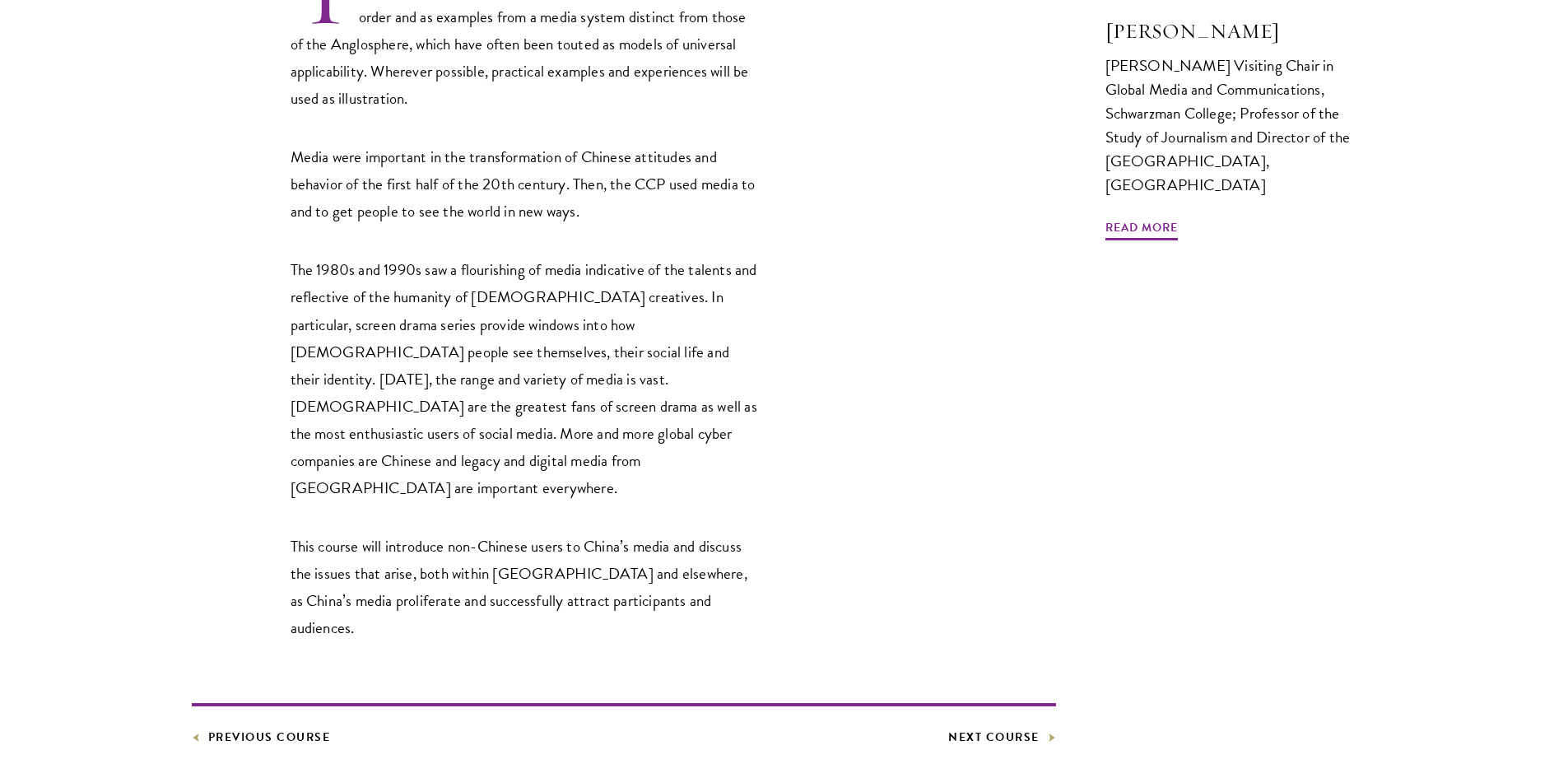
scroll to position [741, 0]
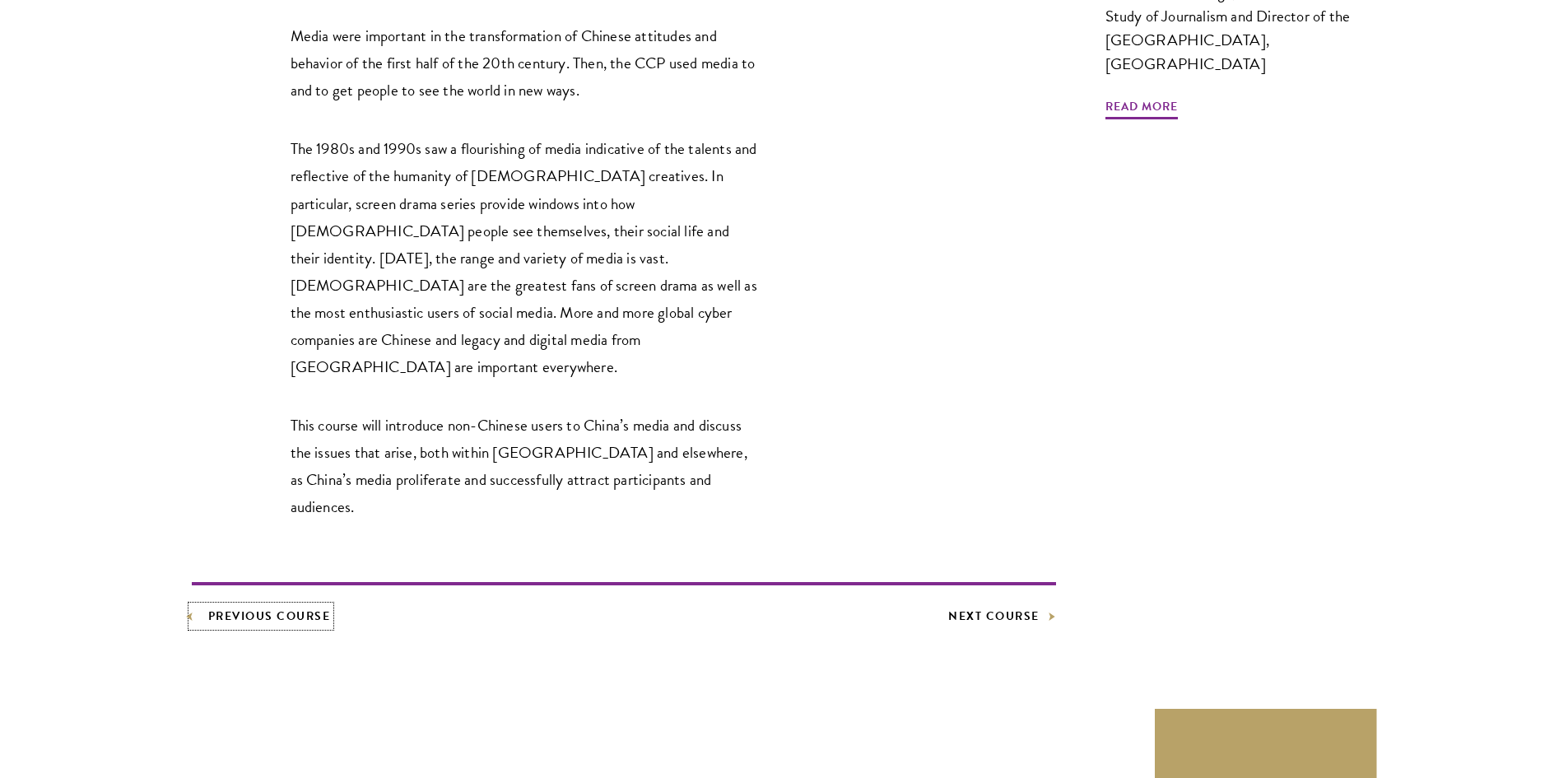
click at [265, 606] on link "Previous Course" at bounding box center [260, 616] width 139 height 21
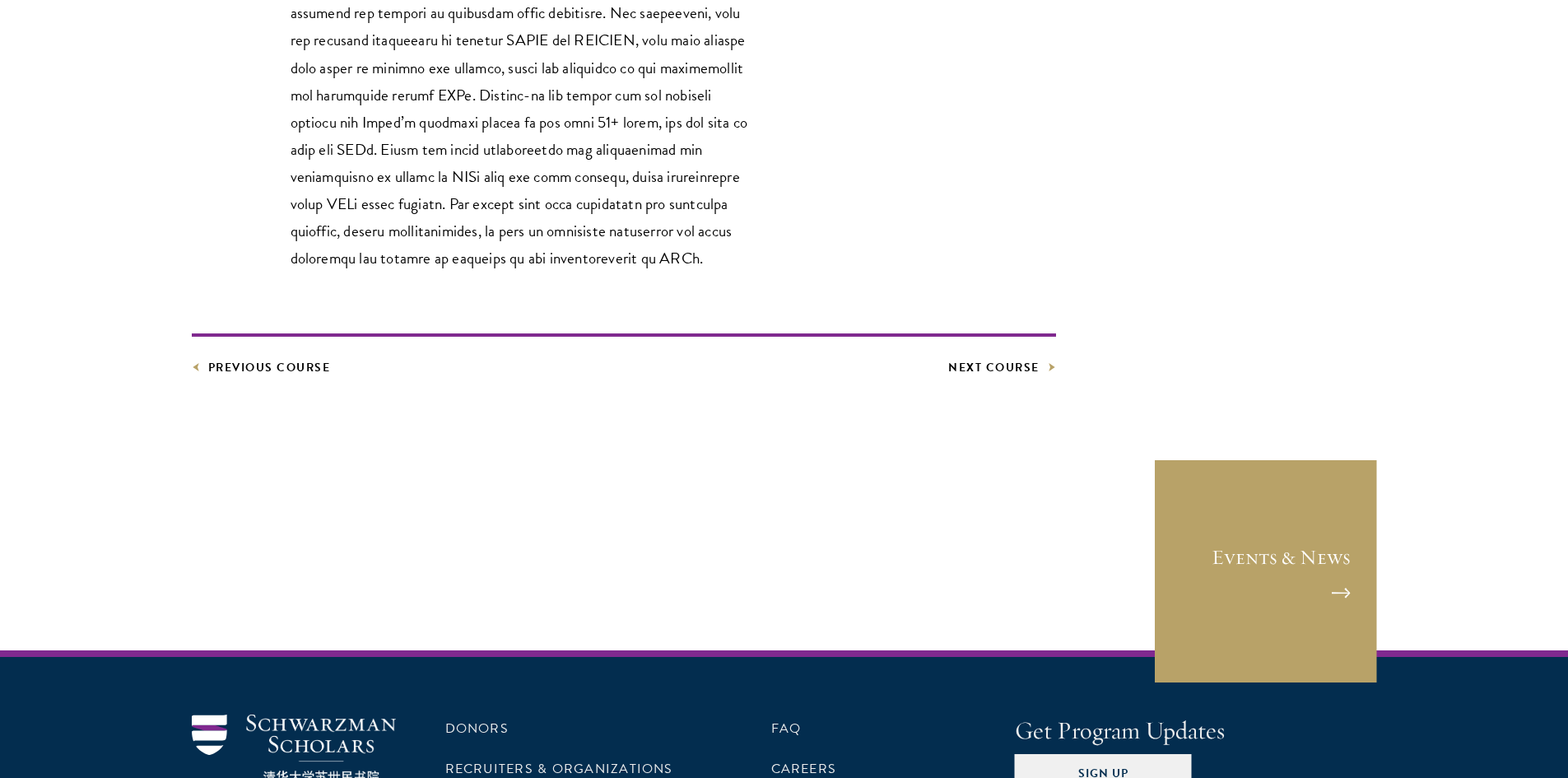
scroll to position [824, 0]
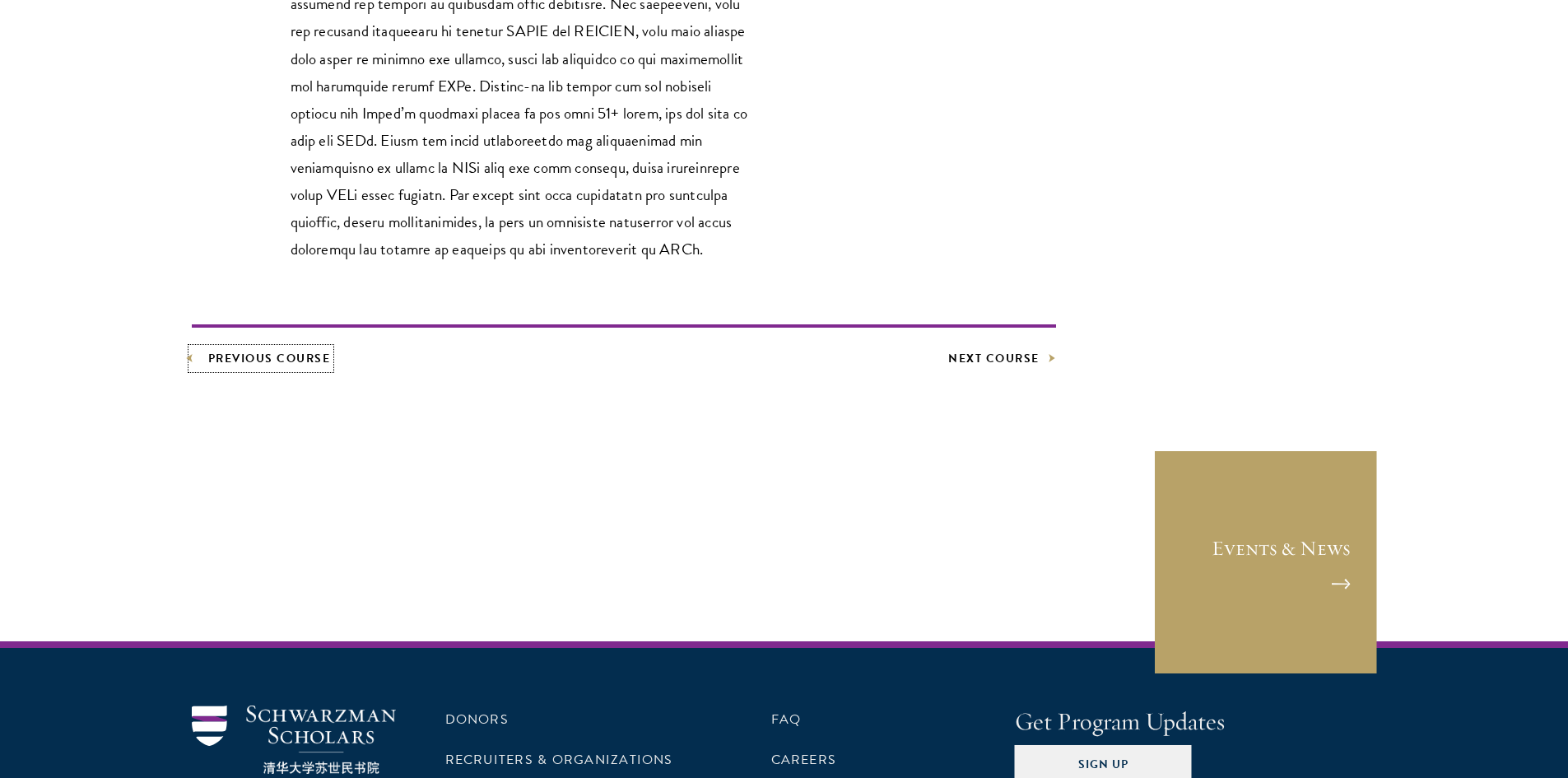
click at [219, 366] on link "Previous Course" at bounding box center [260, 358] width 139 height 21
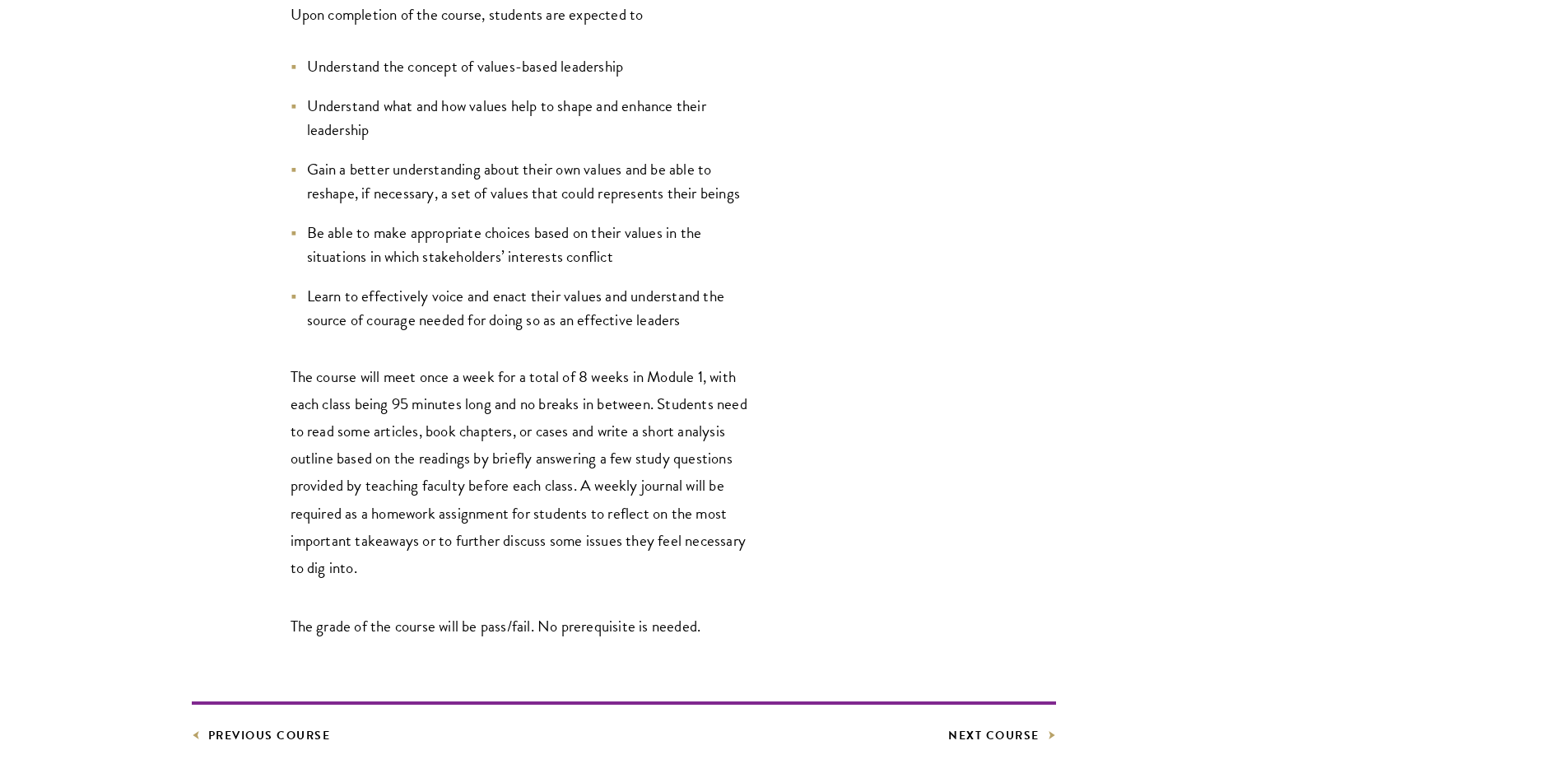
scroll to position [1235, 0]
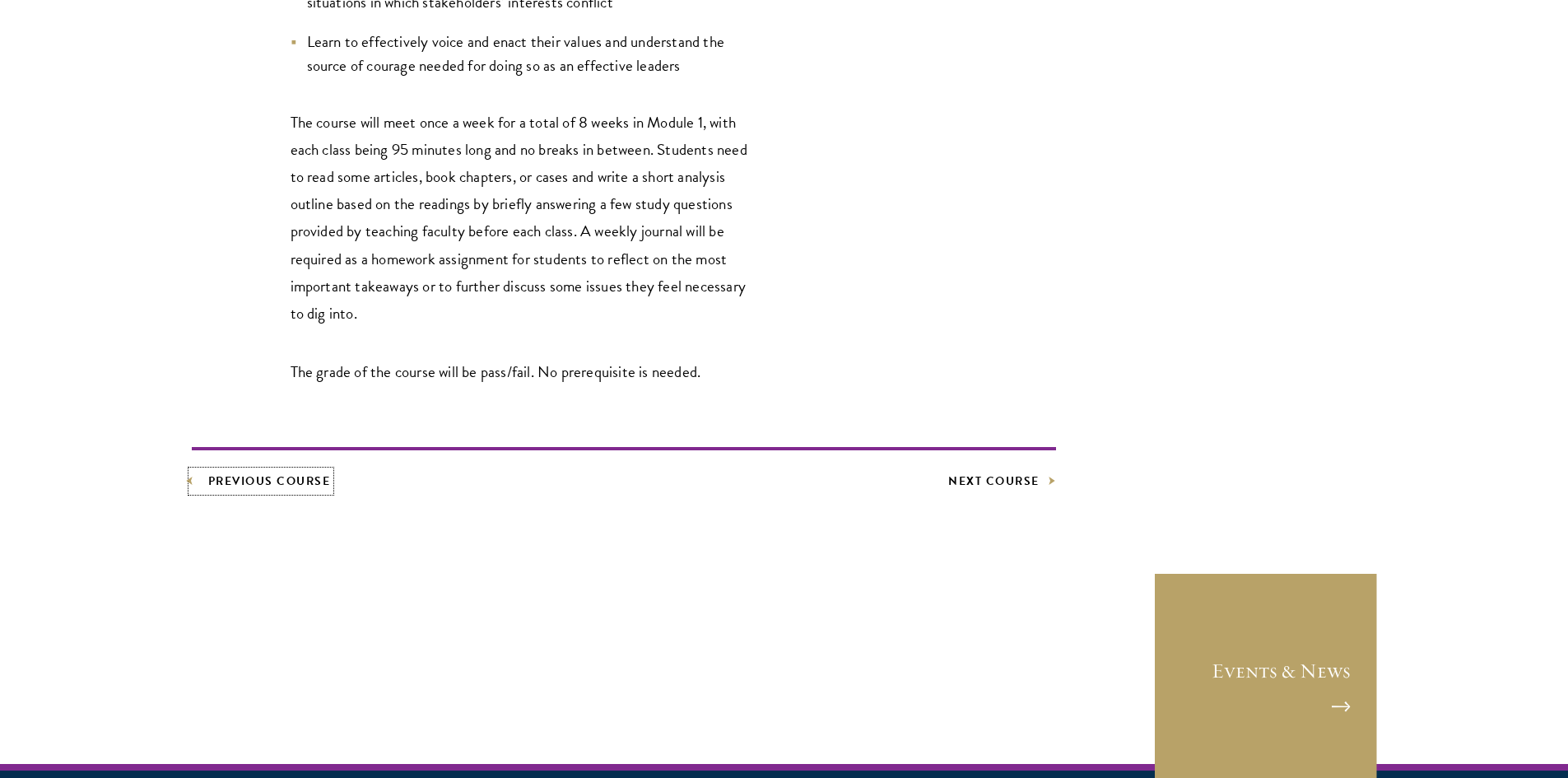
click at [307, 477] on link "Previous Course" at bounding box center [260, 481] width 139 height 21
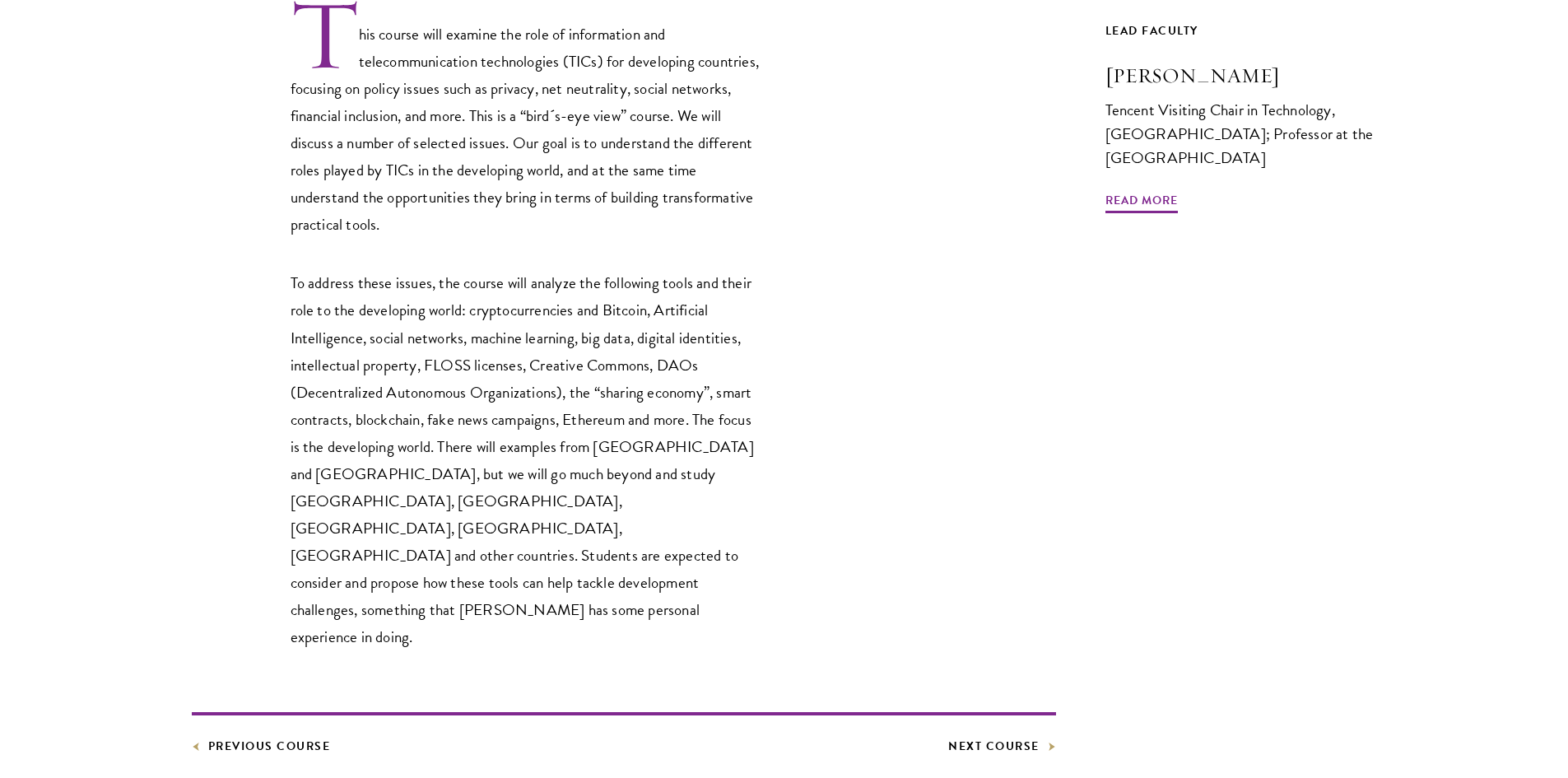
scroll to position [577, 0]
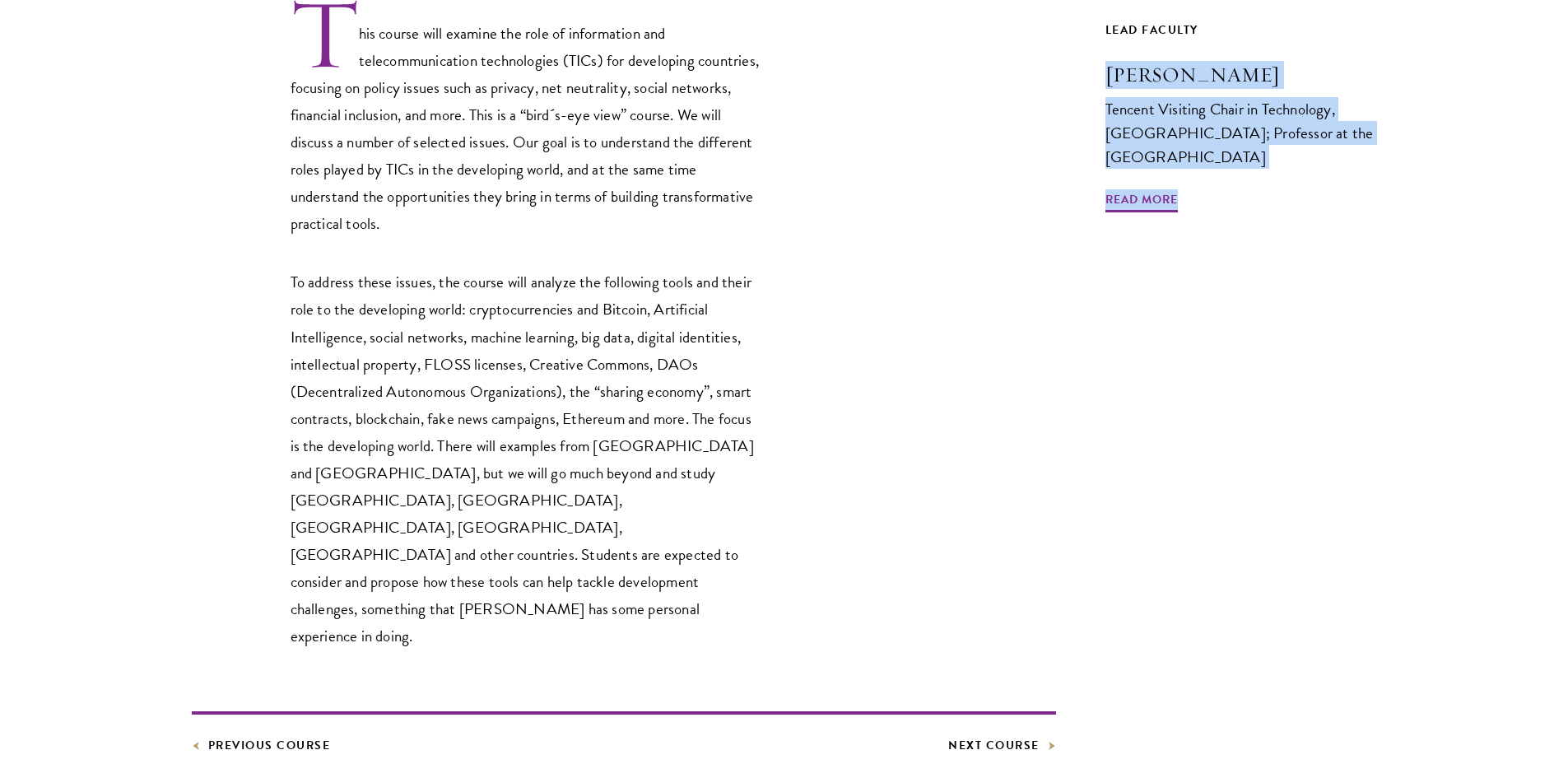
drag, startPoint x: 1248, startPoint y: 466, endPoint x: 1111, endPoint y: 82, distance: 407.7
click at [1111, 82] on div "Lead Faculty Ronaldo Lemos Tencent Visiting Chair in Technology, Schwarzman Col…" at bounding box center [1241, 388] width 272 height 736
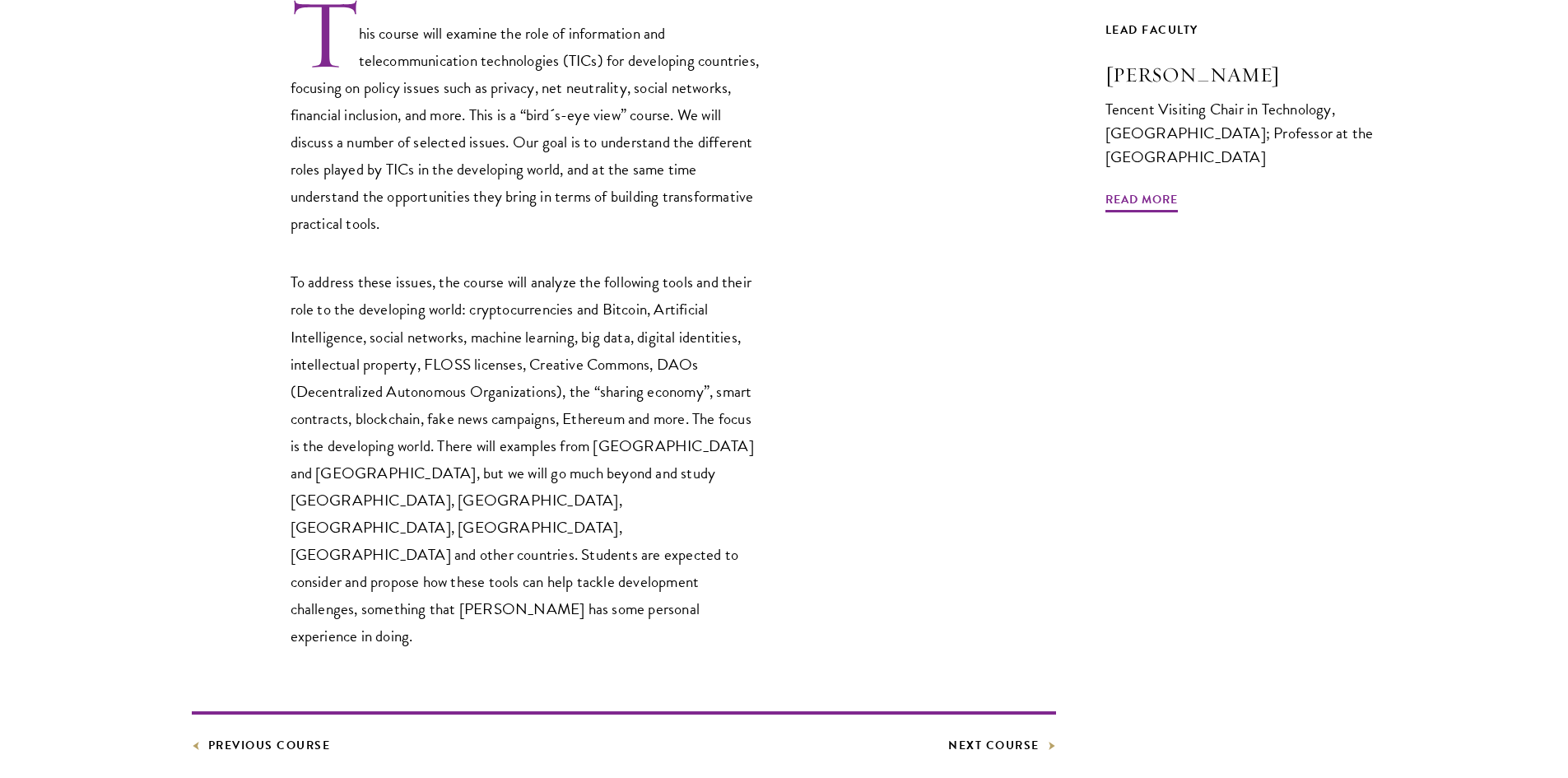
click at [1231, 347] on div "Lead Faculty Ronaldo Lemos Tencent Visiting Chair in Technology, Schwarzman Col…" at bounding box center [1241, 388] width 272 height 736
click at [281, 735] on link "Previous Course" at bounding box center [260, 745] width 139 height 21
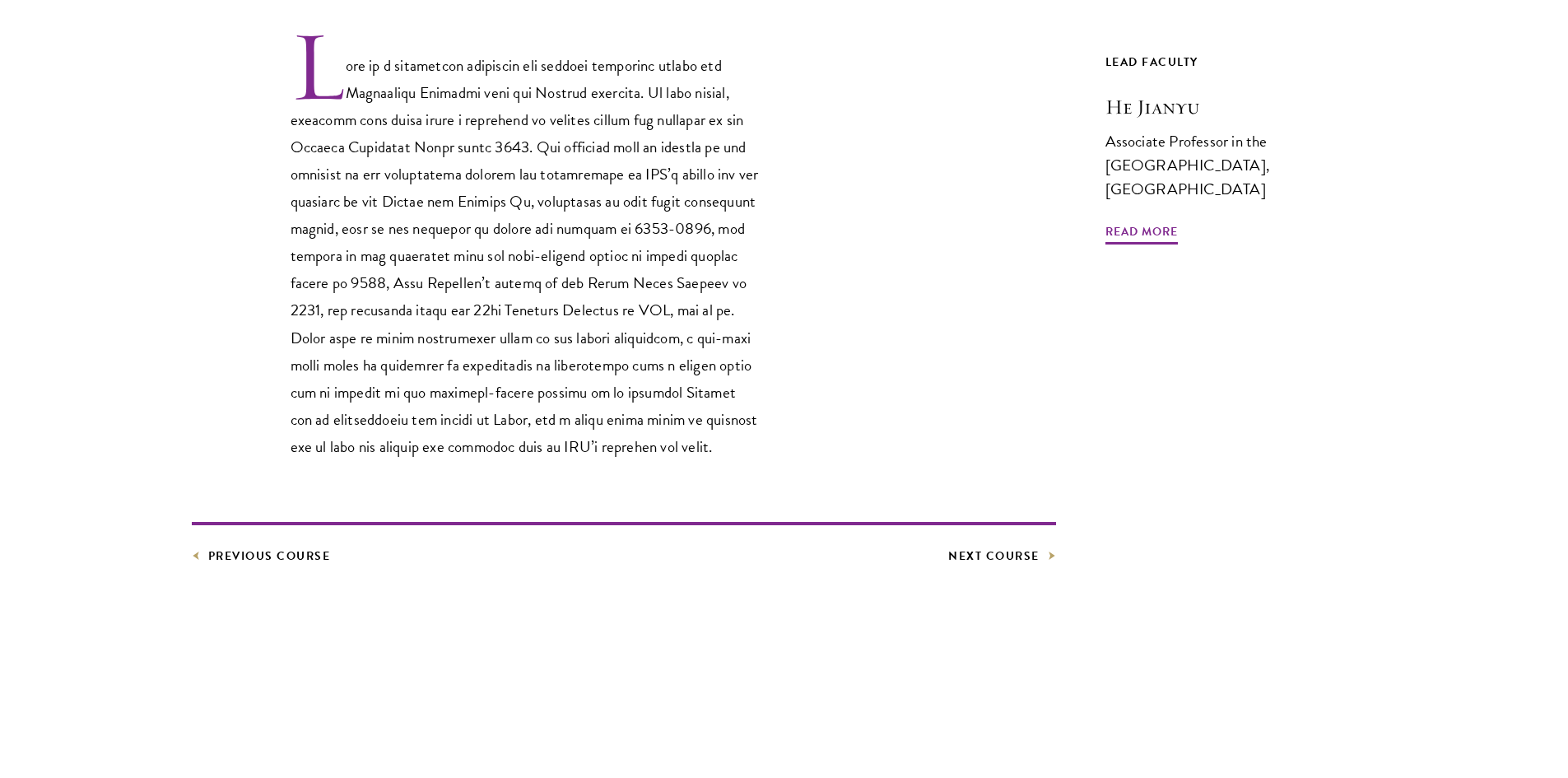
scroll to position [577, 0]
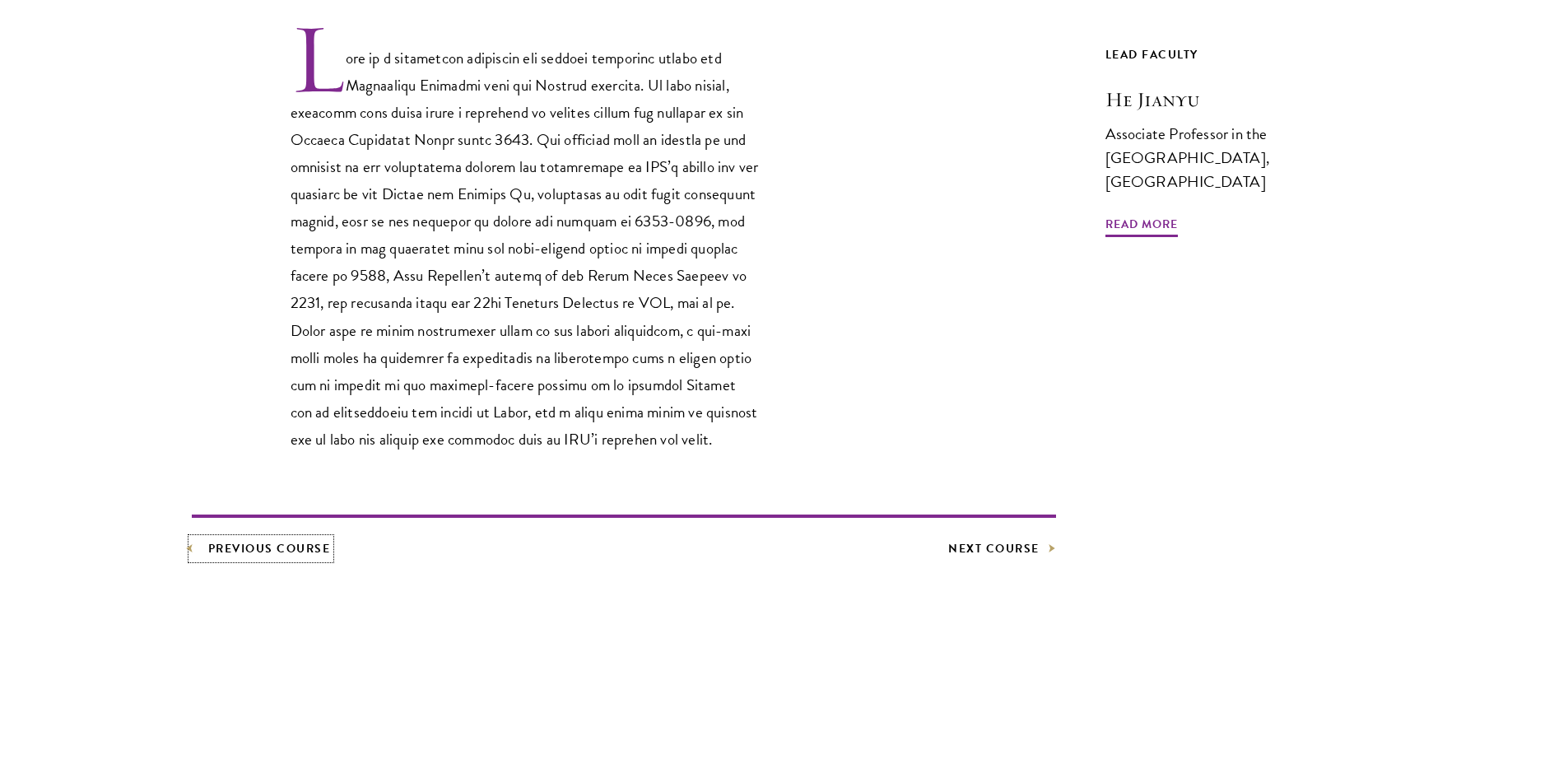
click at [304, 559] on link "Previous Course" at bounding box center [260, 548] width 139 height 21
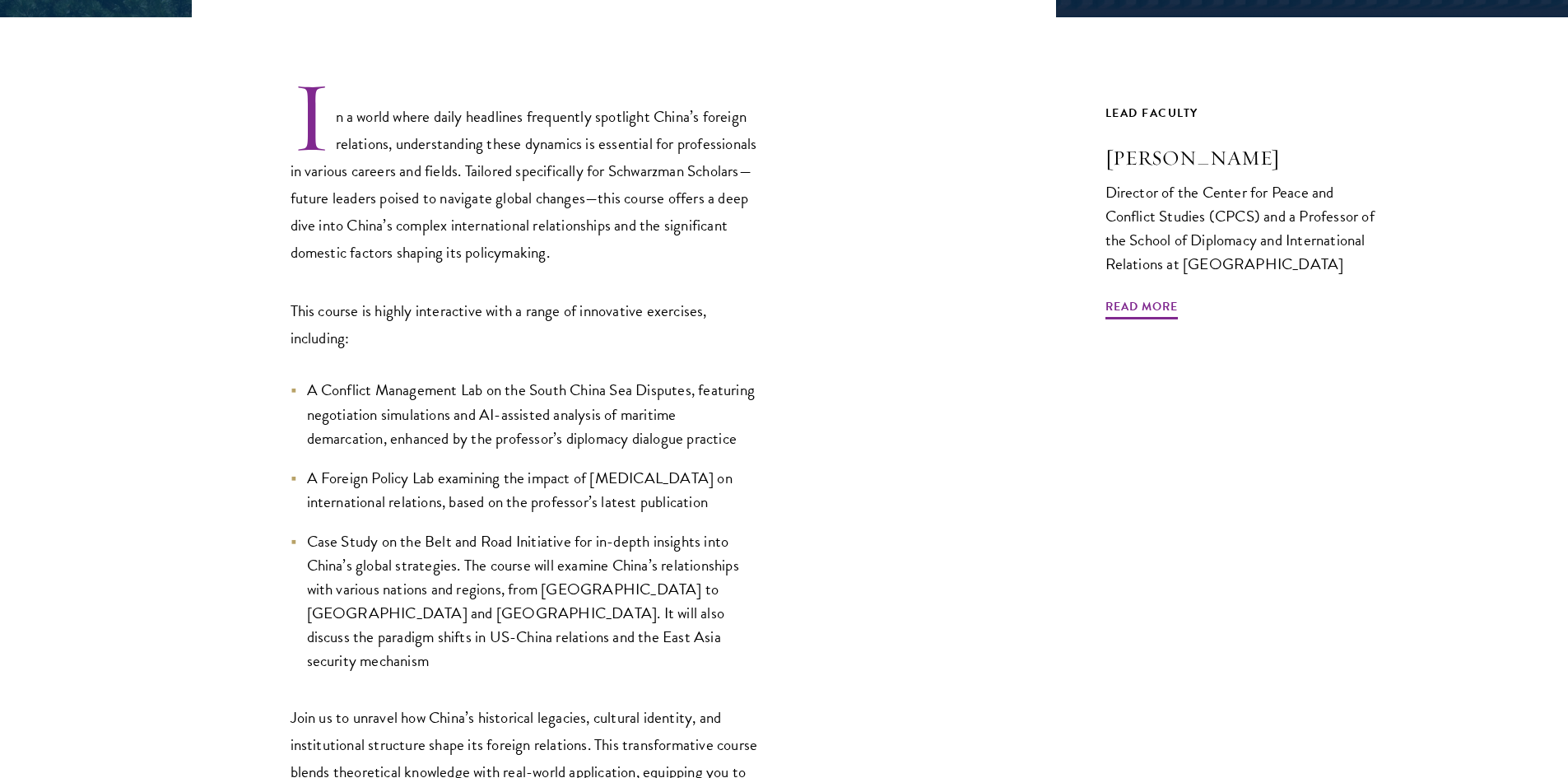
scroll to position [906, 0]
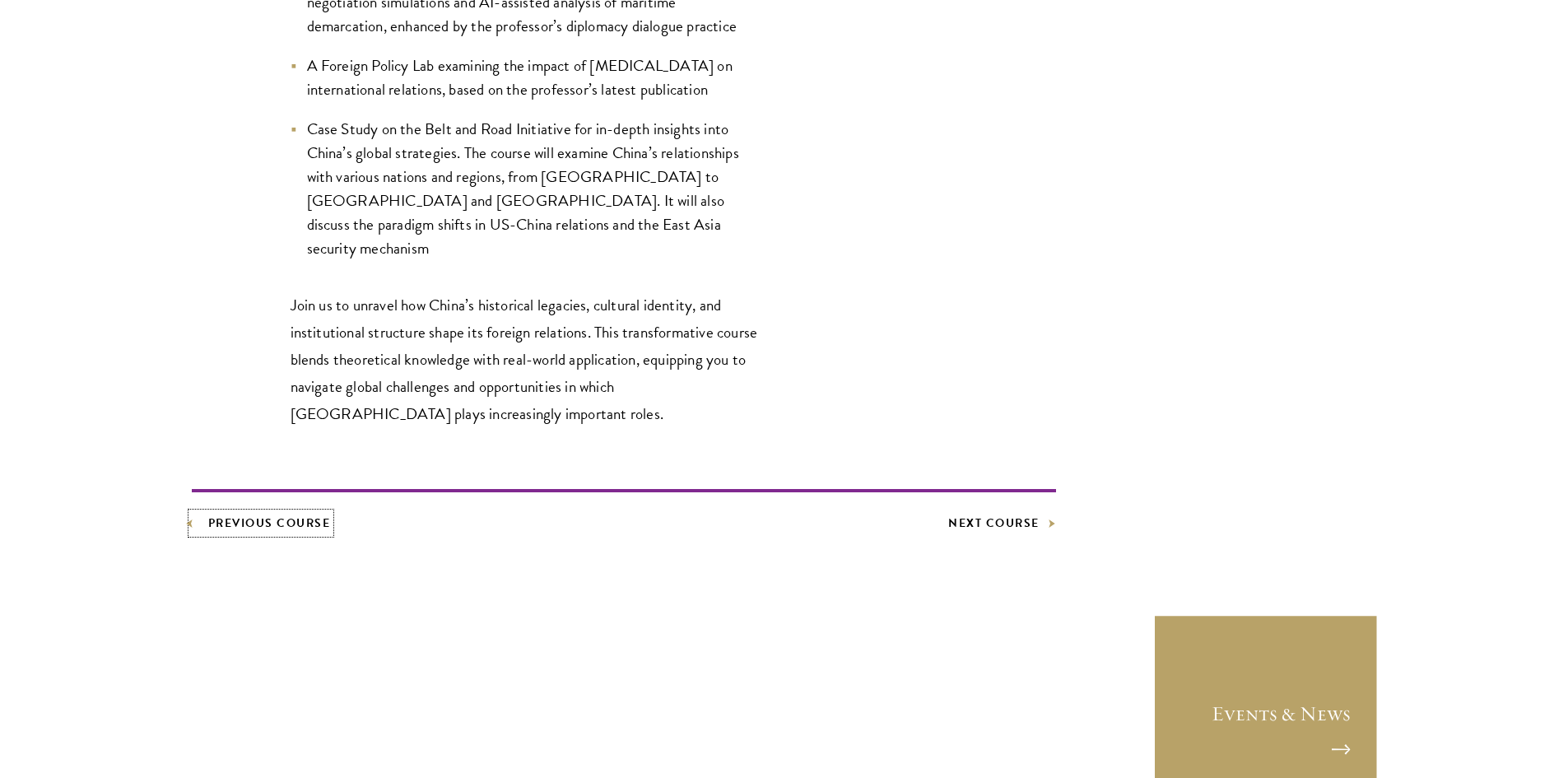
click at [279, 513] on link "Previous Course" at bounding box center [260, 523] width 139 height 21
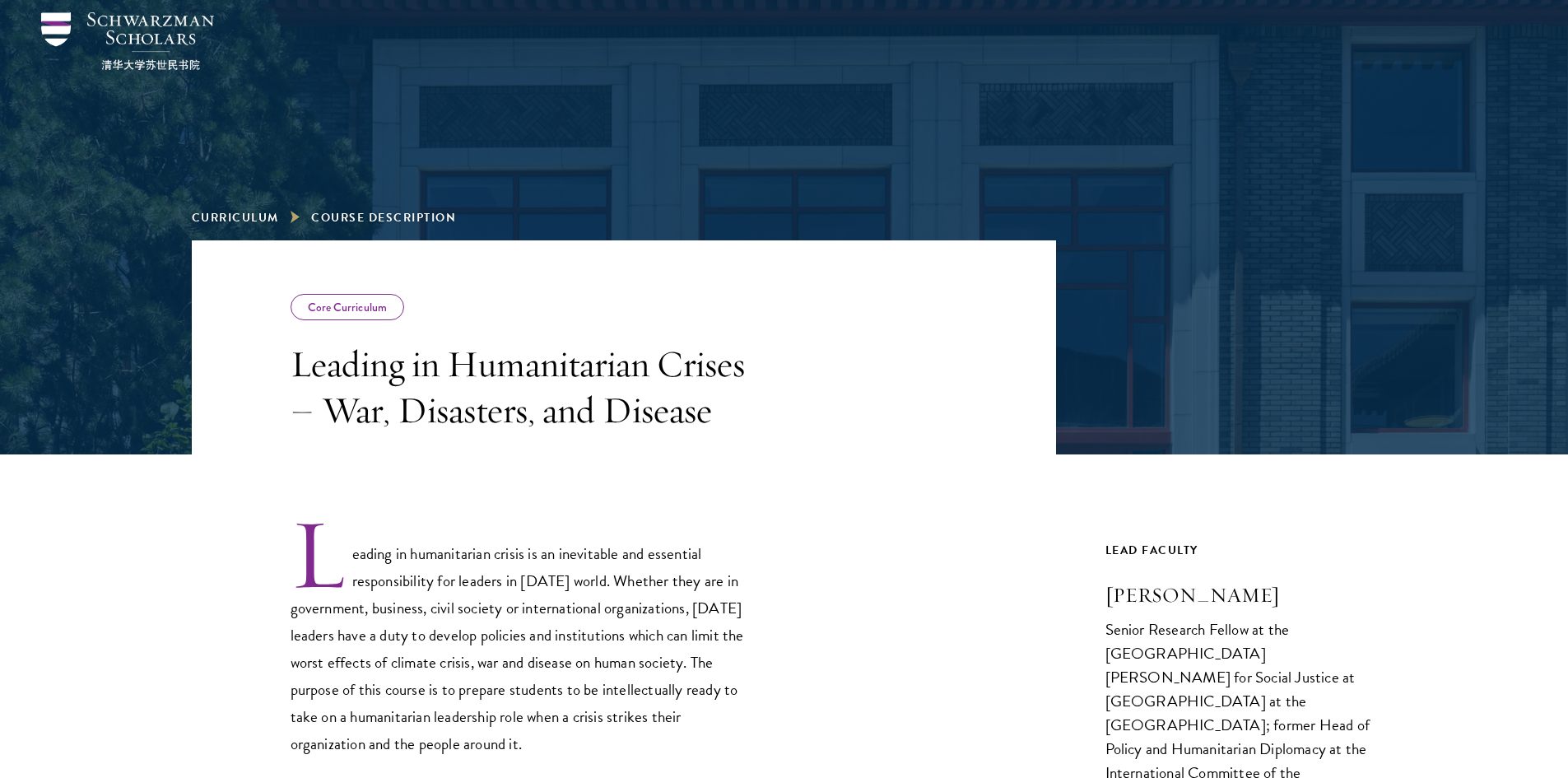
scroll to position [82, 0]
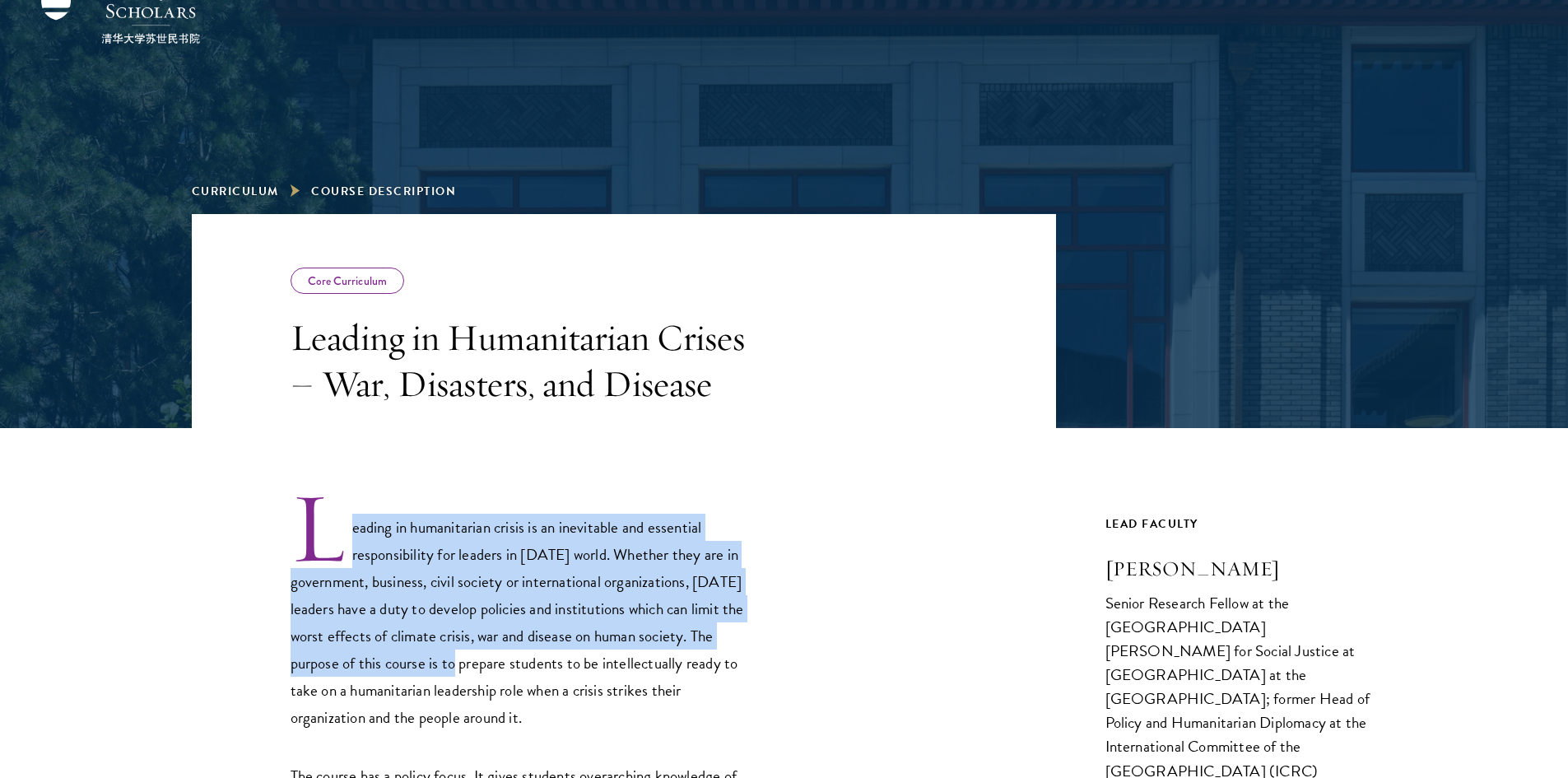
drag, startPoint x: 351, startPoint y: 522, endPoint x: 506, endPoint y: 653, distance: 202.9
click at [464, 664] on p "Leading in humanitarian crisis is an inevitable and essential responsibility fo…" at bounding box center [525, 610] width 469 height 241
click at [545, 648] on p "Leading in humanitarian crisis is an inevitable and essential responsibility fo…" at bounding box center [525, 610] width 469 height 241
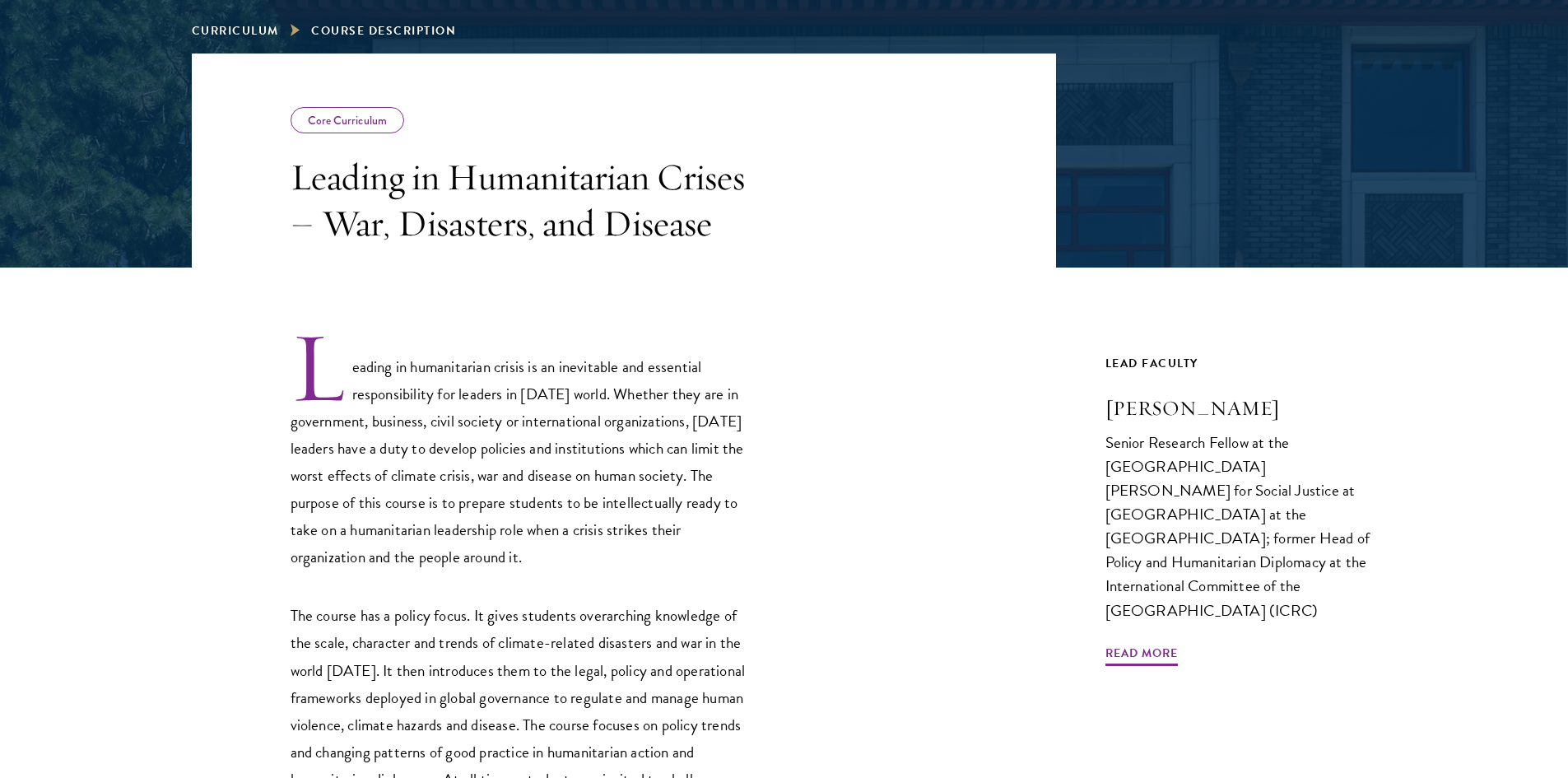
scroll to position [577, 0]
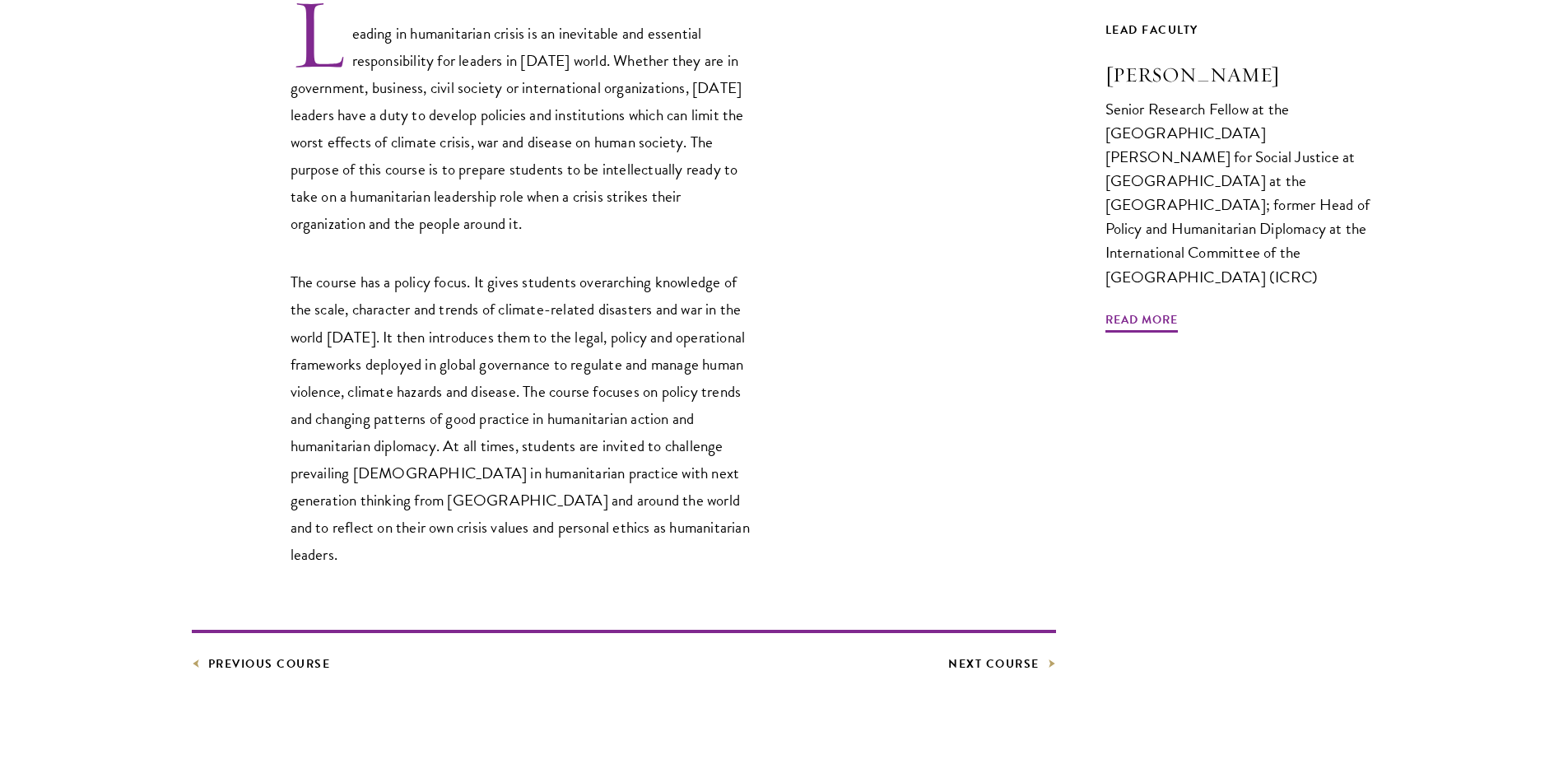
click at [260, 654] on article "Core Curriculum Leading in Humanitarian Crises – War, Disasters, and Disease Le…" at bounding box center [784, 292] width 1568 height 1144
click at [265, 654] on link "Previous Course" at bounding box center [260, 663] width 139 height 21
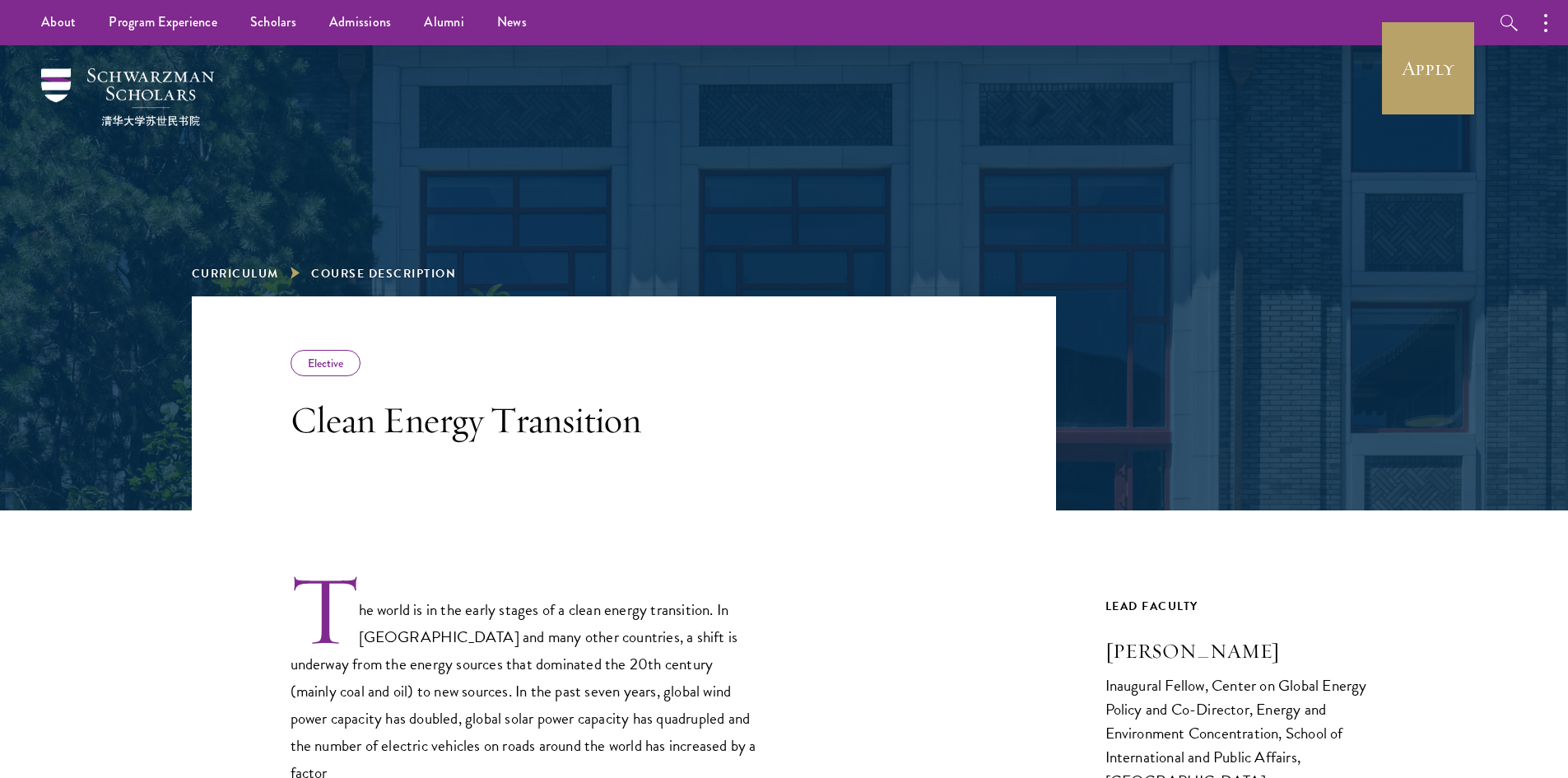
click at [913, 406] on header "Elective Clean Energy Transition" at bounding box center [624, 403] width 865 height 214
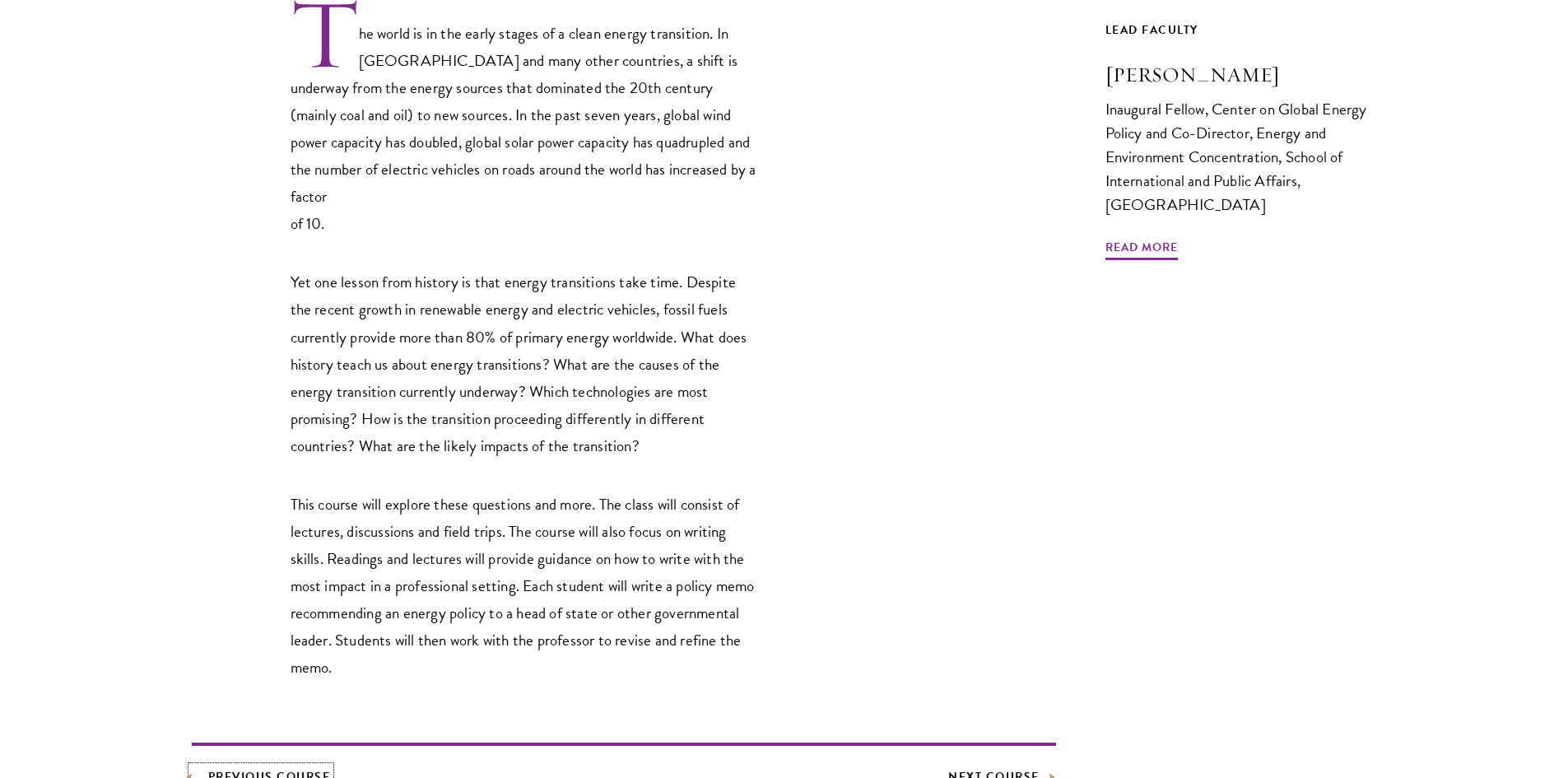
click at [285, 766] on link "Previous Course" at bounding box center [260, 776] width 139 height 21
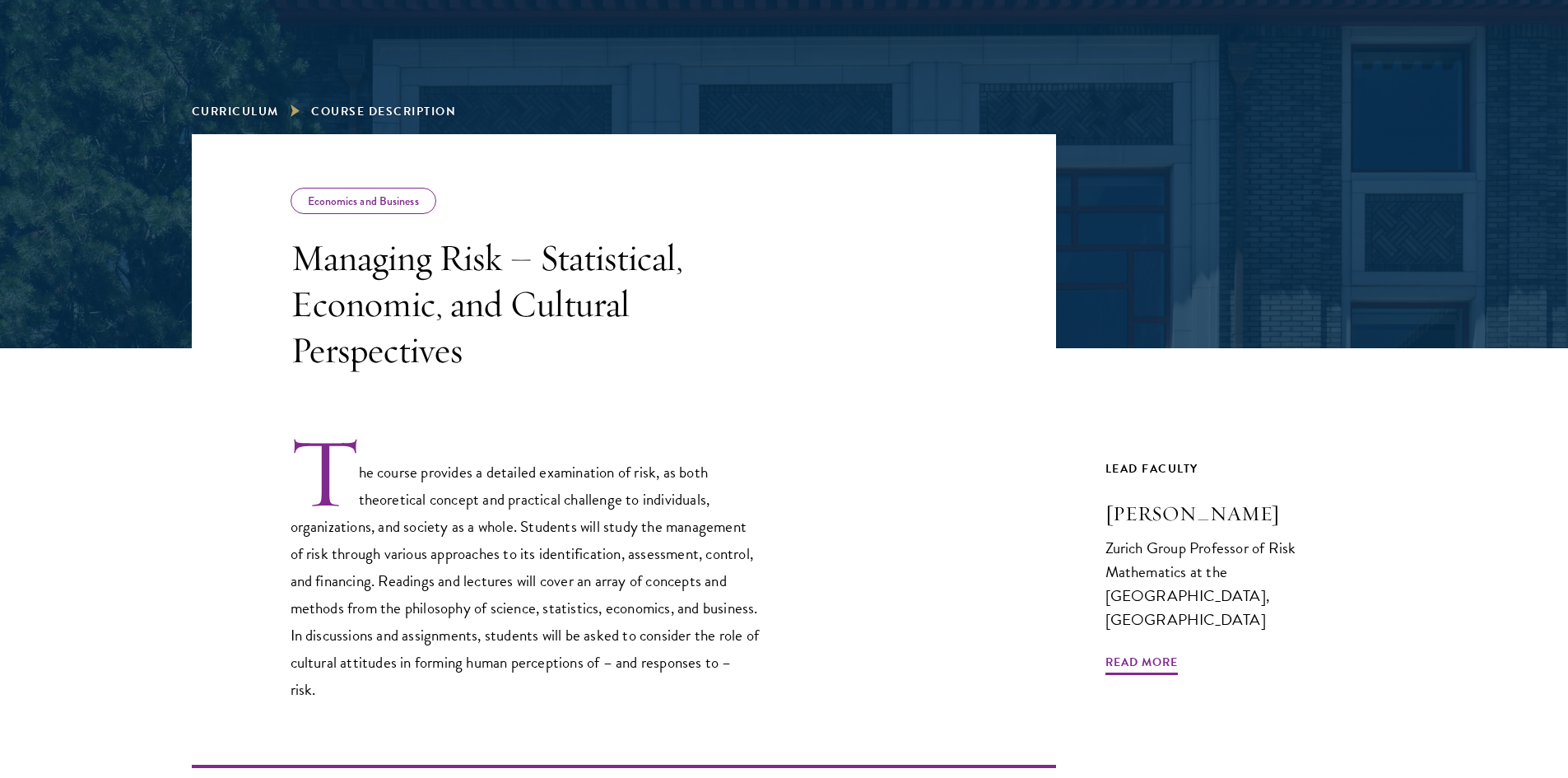
scroll to position [329, 0]
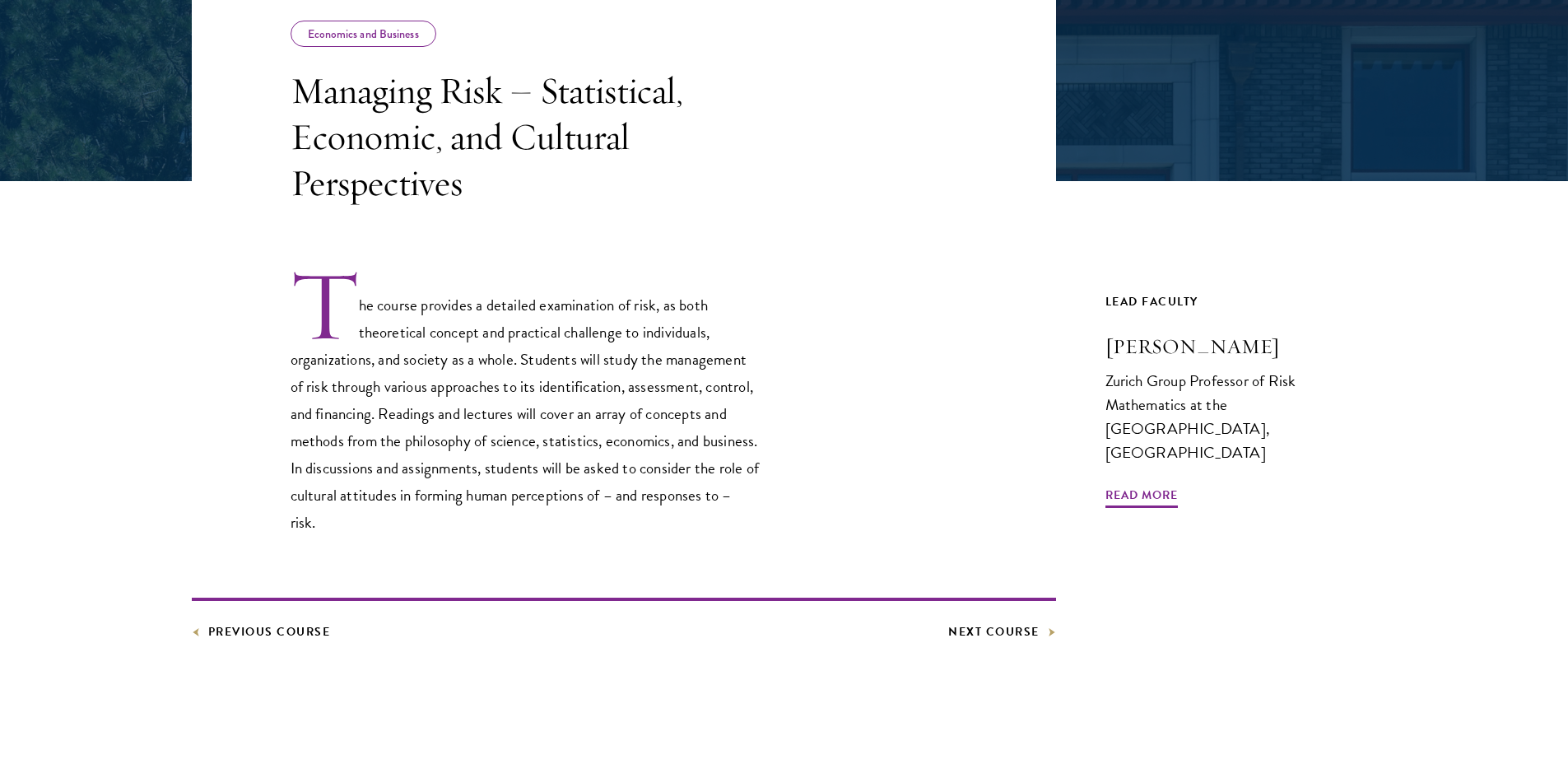
click at [209, 620] on footer "Previous Course Next Course" at bounding box center [624, 620] width 865 height 45
click at [210, 632] on link "Previous Course" at bounding box center [260, 631] width 139 height 21
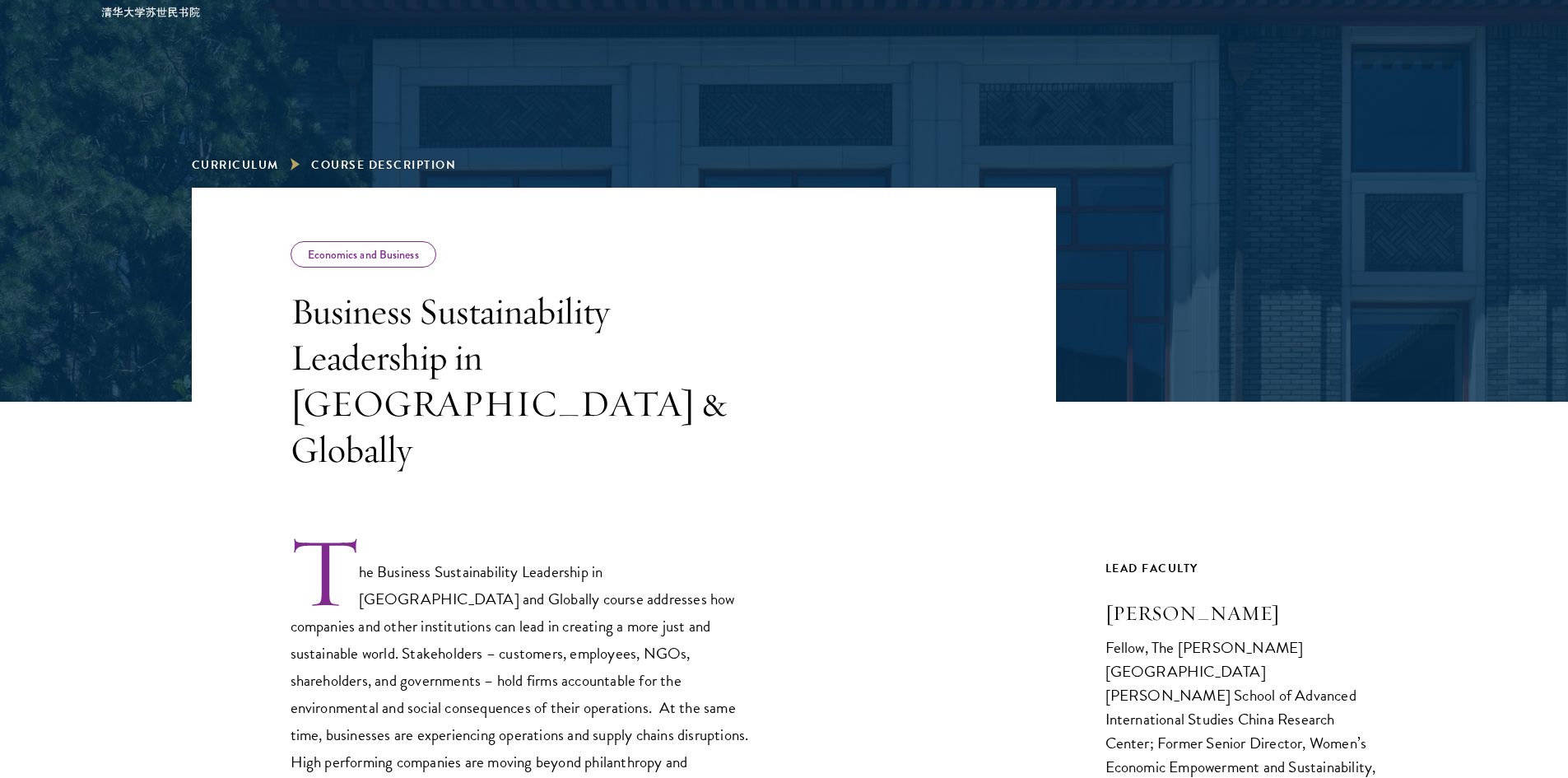
scroll to position [659, 0]
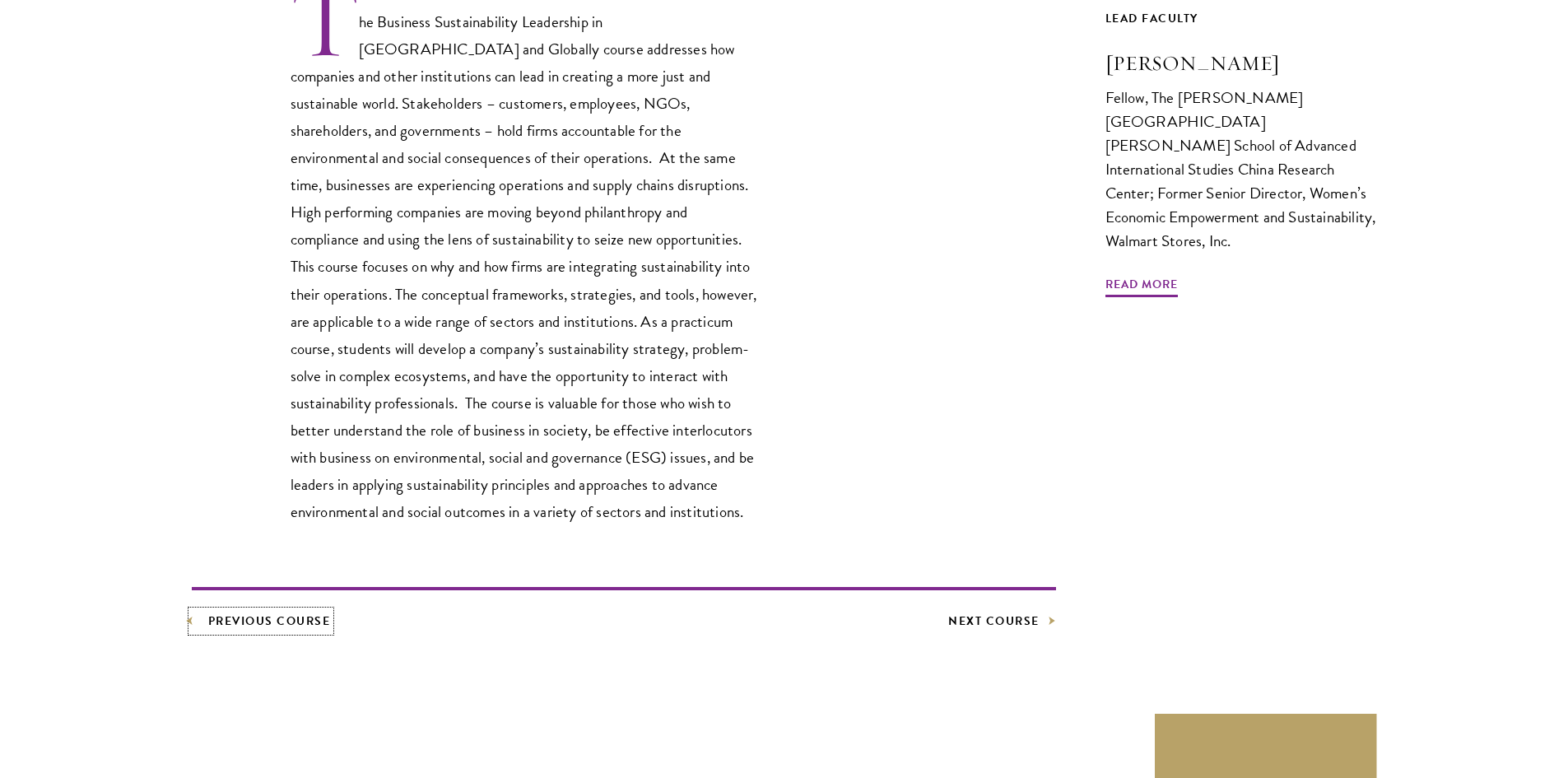
click at [292, 611] on link "Previous Course" at bounding box center [260, 620] width 139 height 21
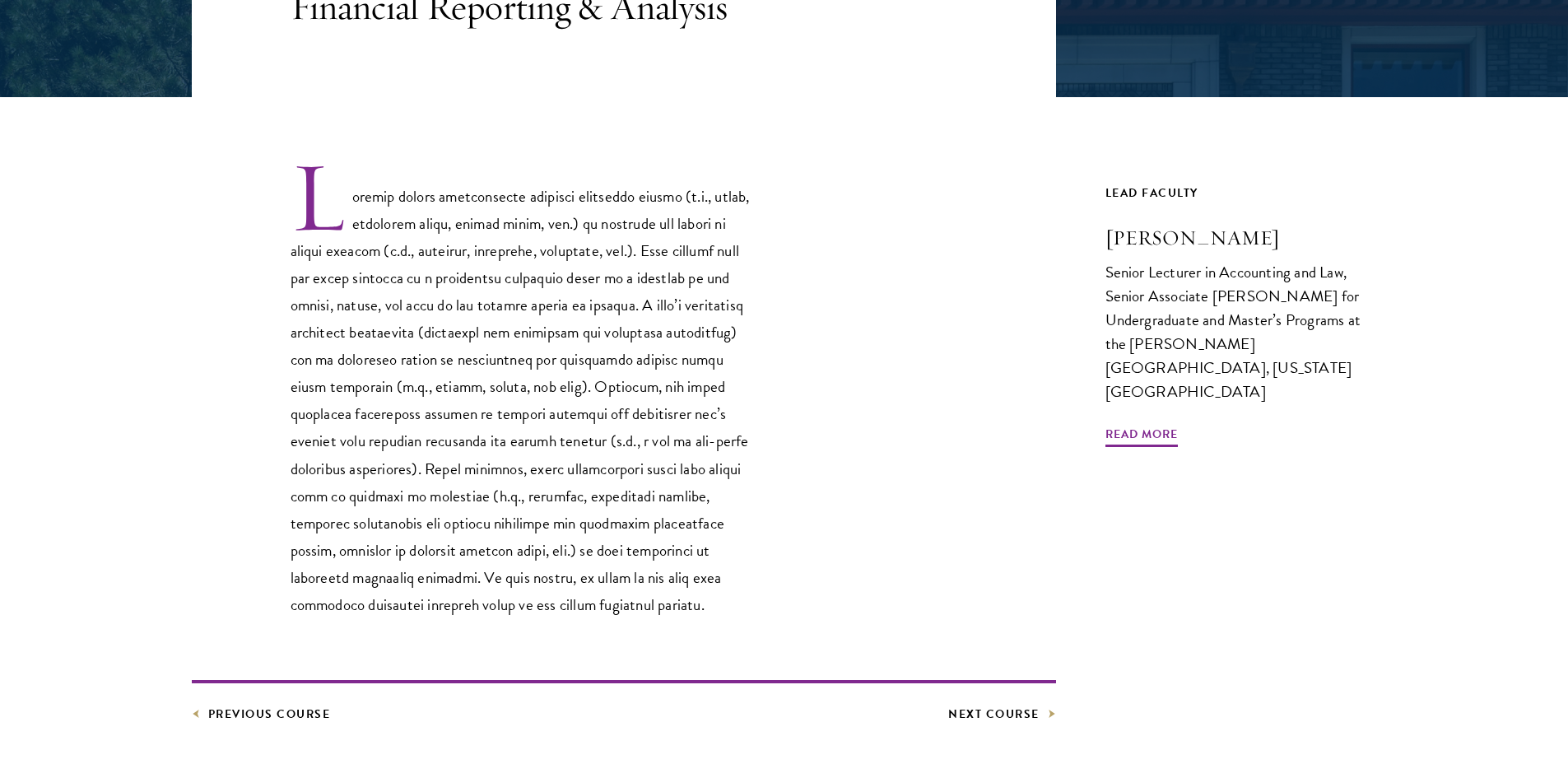
scroll to position [659, 0]
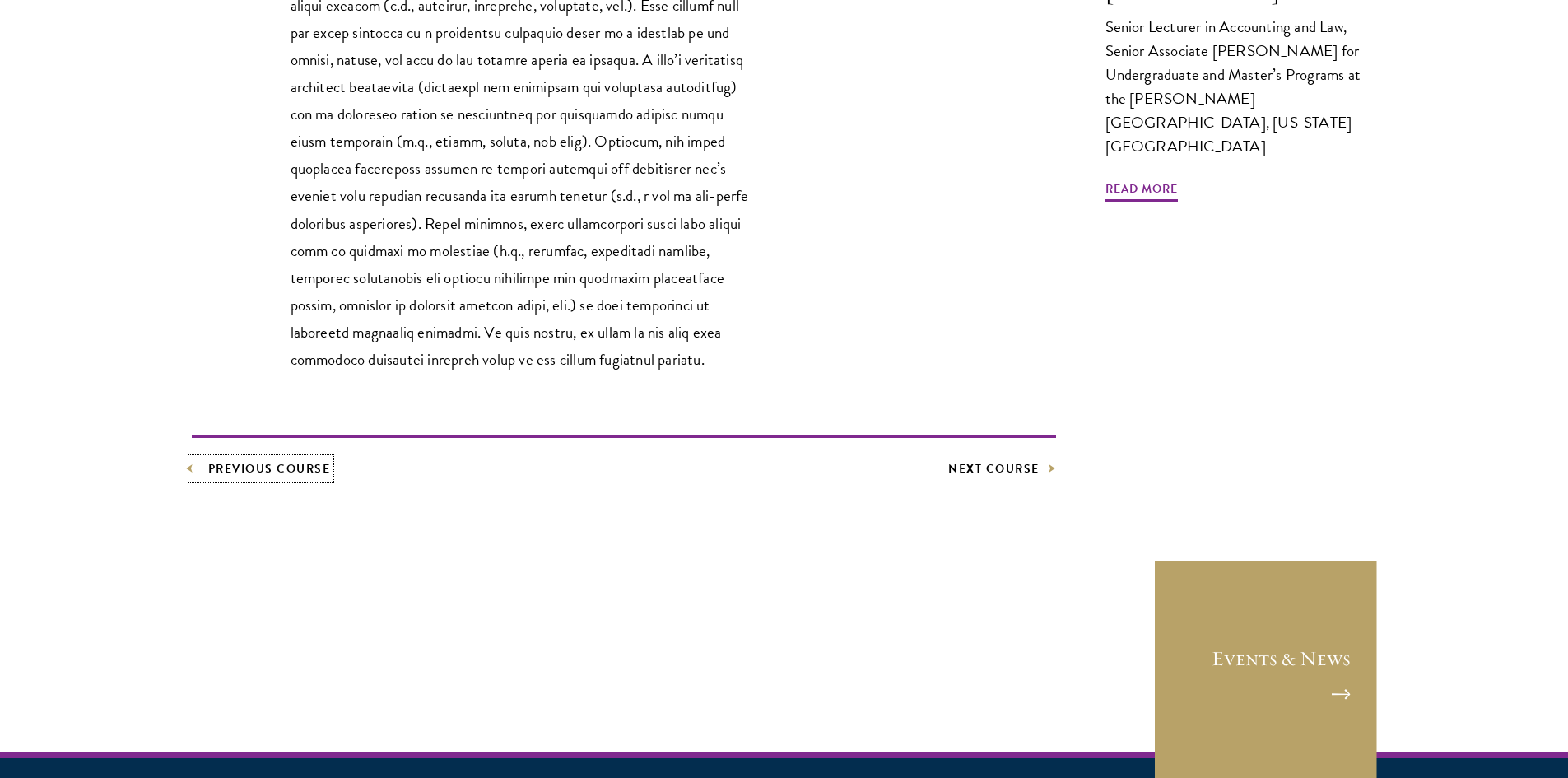
click at [270, 472] on link "Previous Course" at bounding box center [260, 468] width 139 height 21
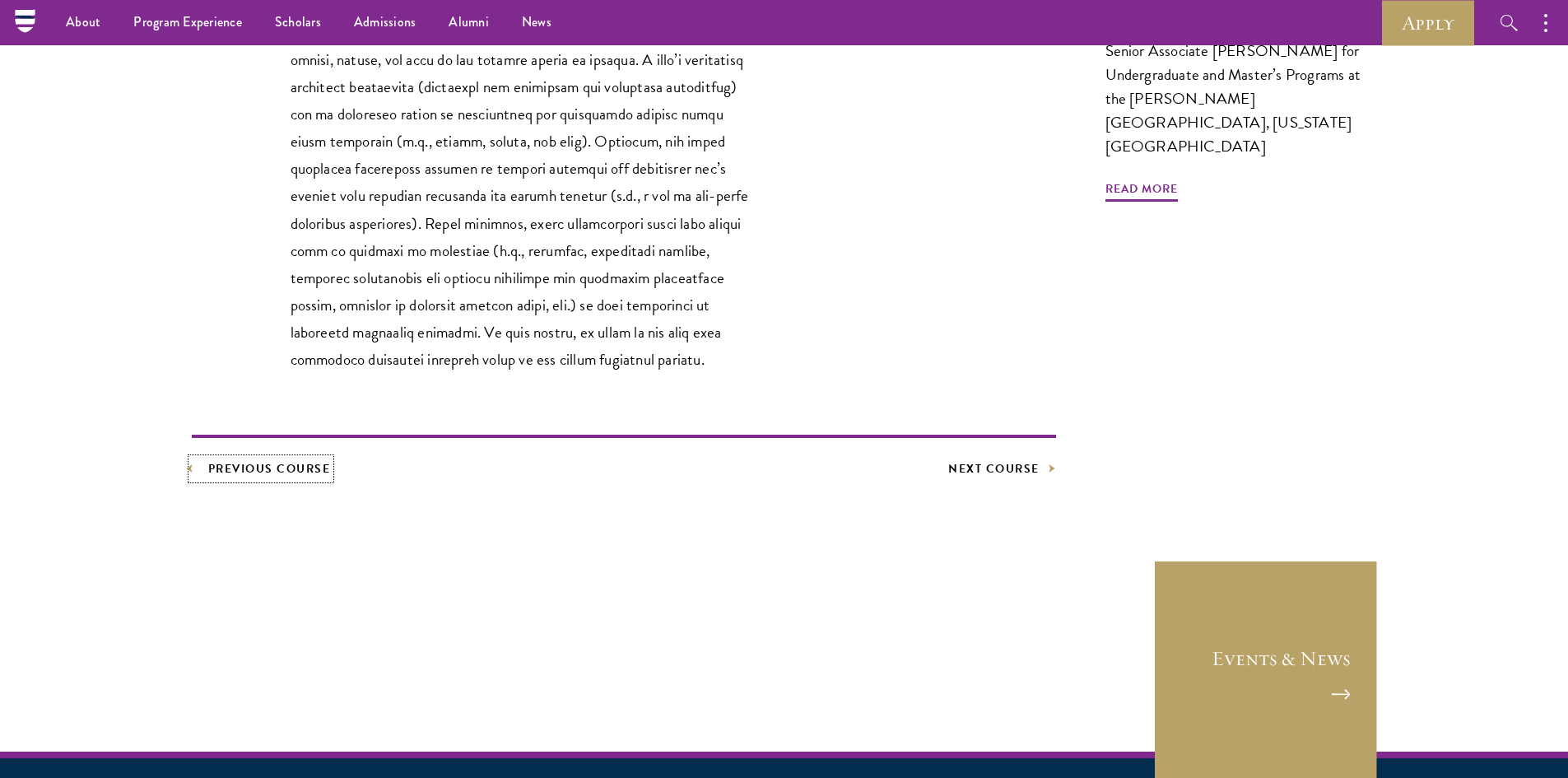
scroll to position [631, 0]
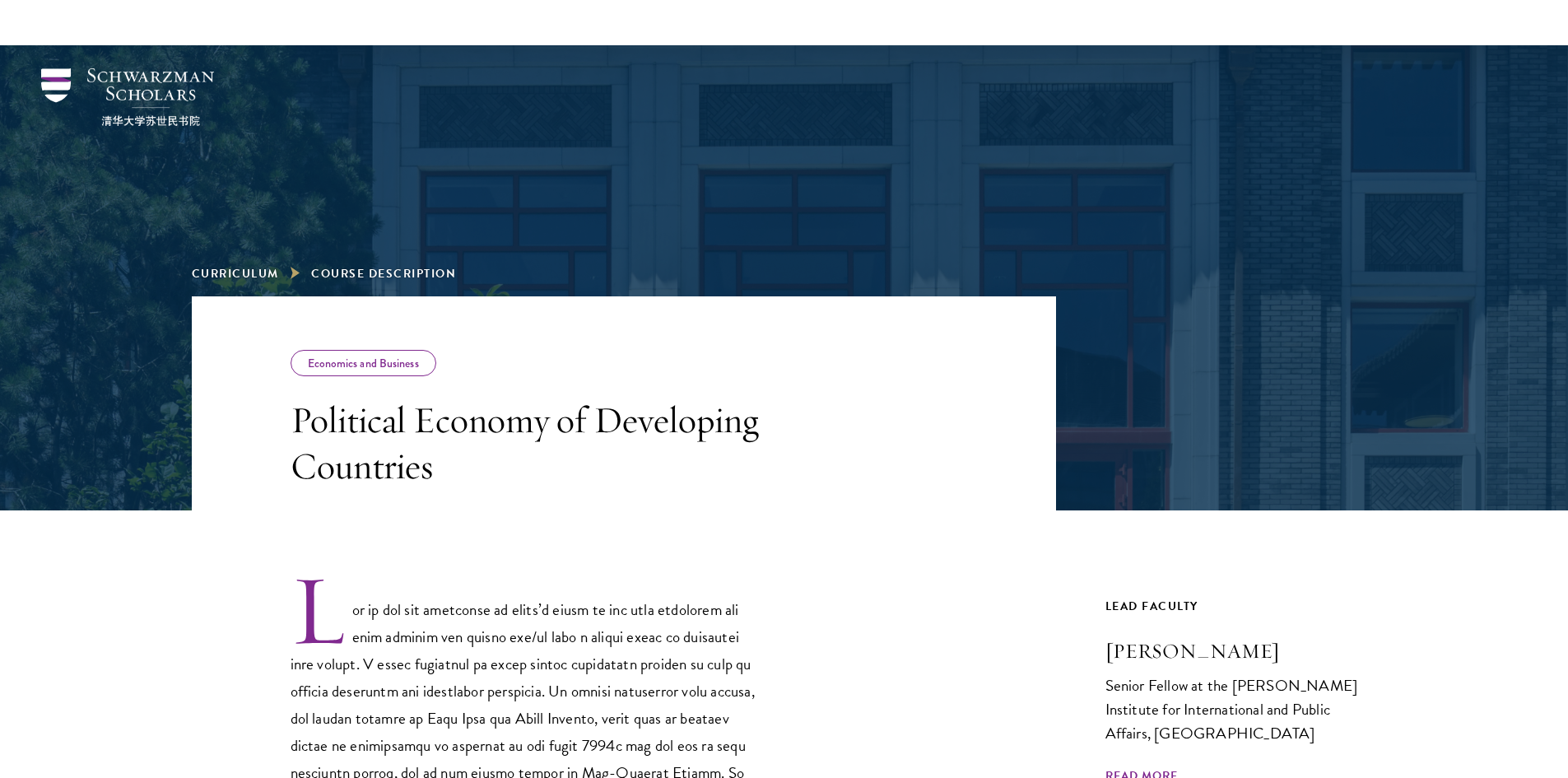
scroll to position [494, 0]
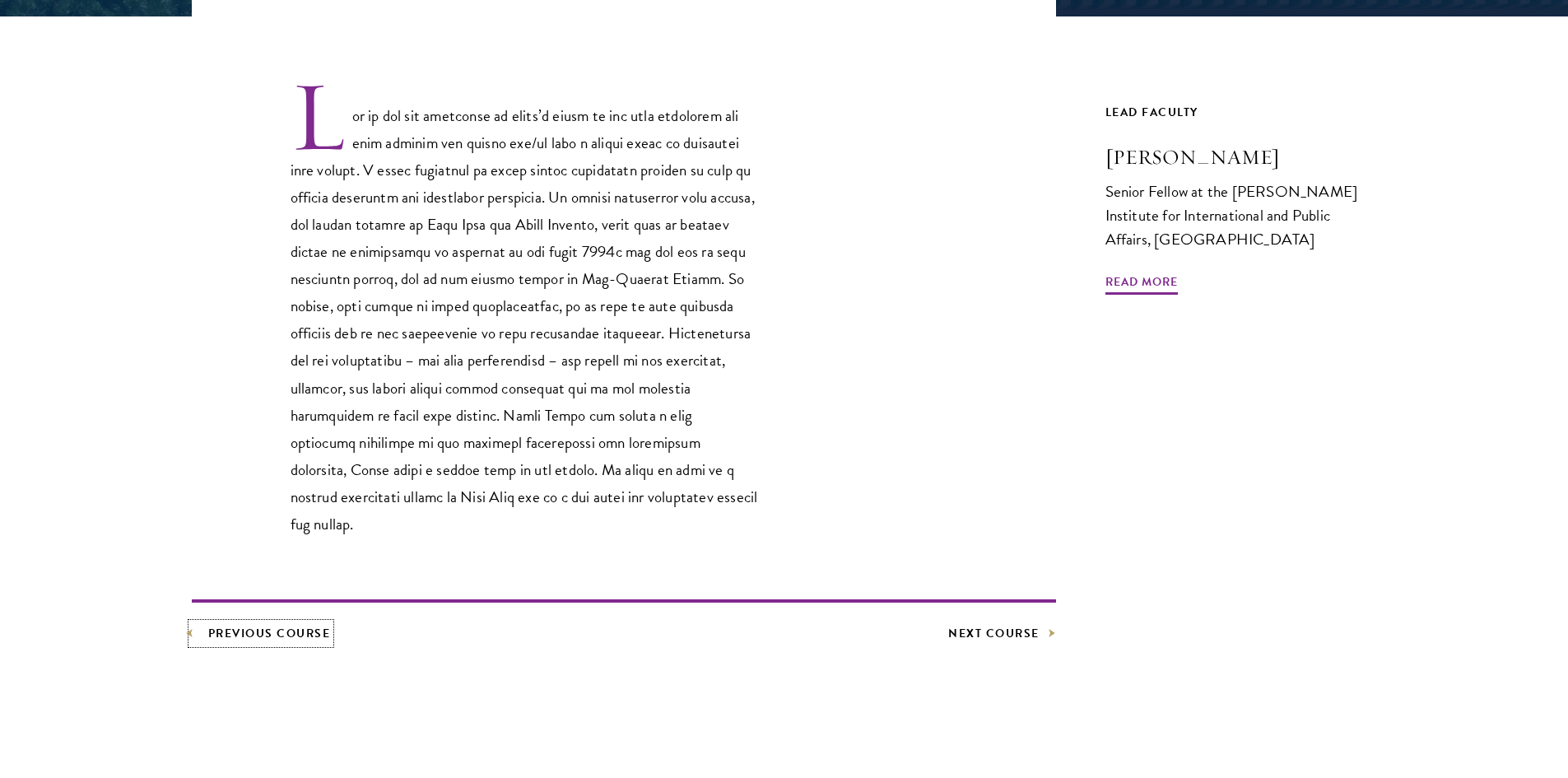
click at [282, 643] on link "Previous Course" at bounding box center [260, 633] width 139 height 21
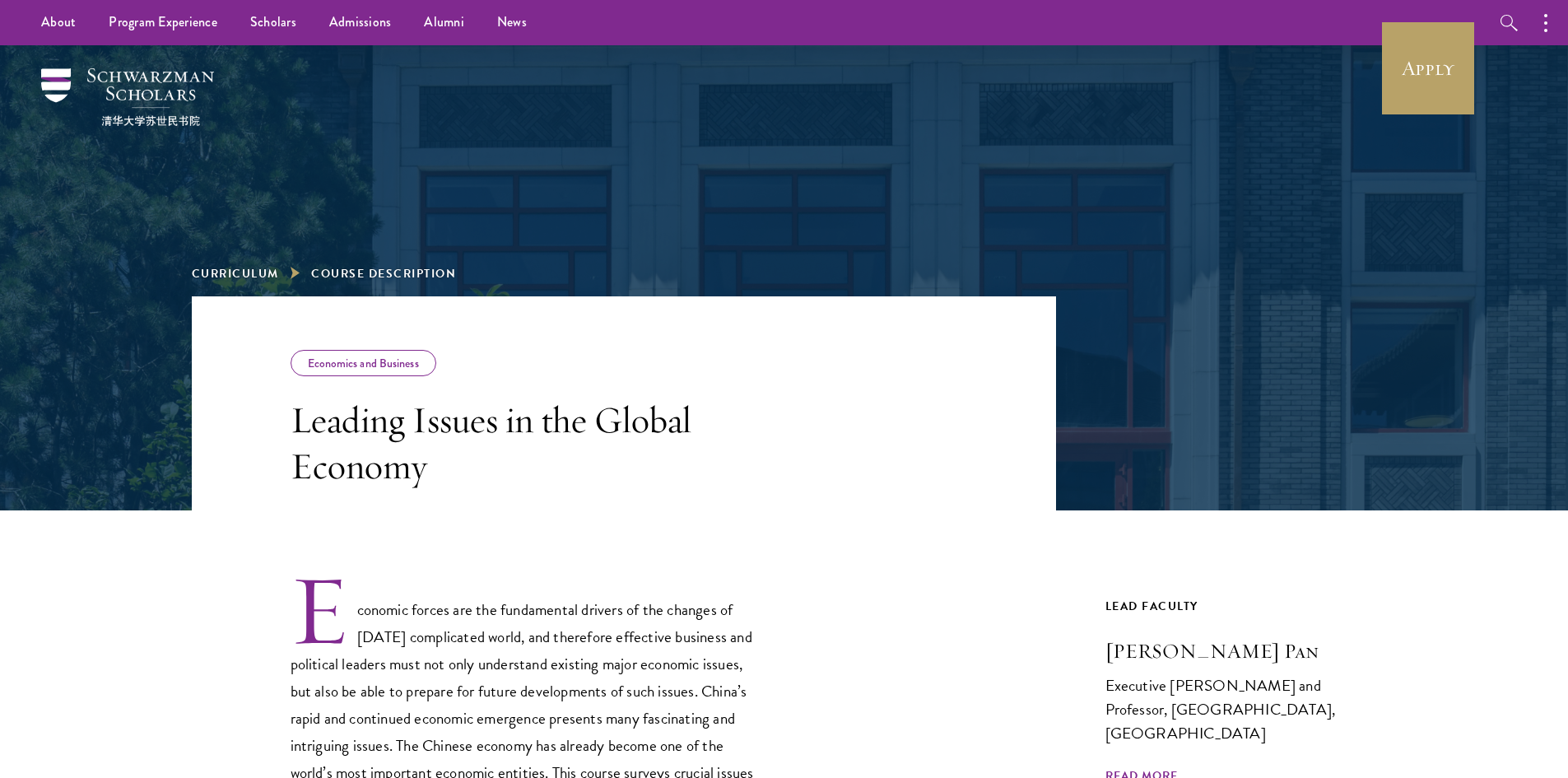
click at [938, 543] on div "Economic forces are the fundamental drivers of the changes of [DATE] complicate…" at bounding box center [624, 742] width 865 height 465
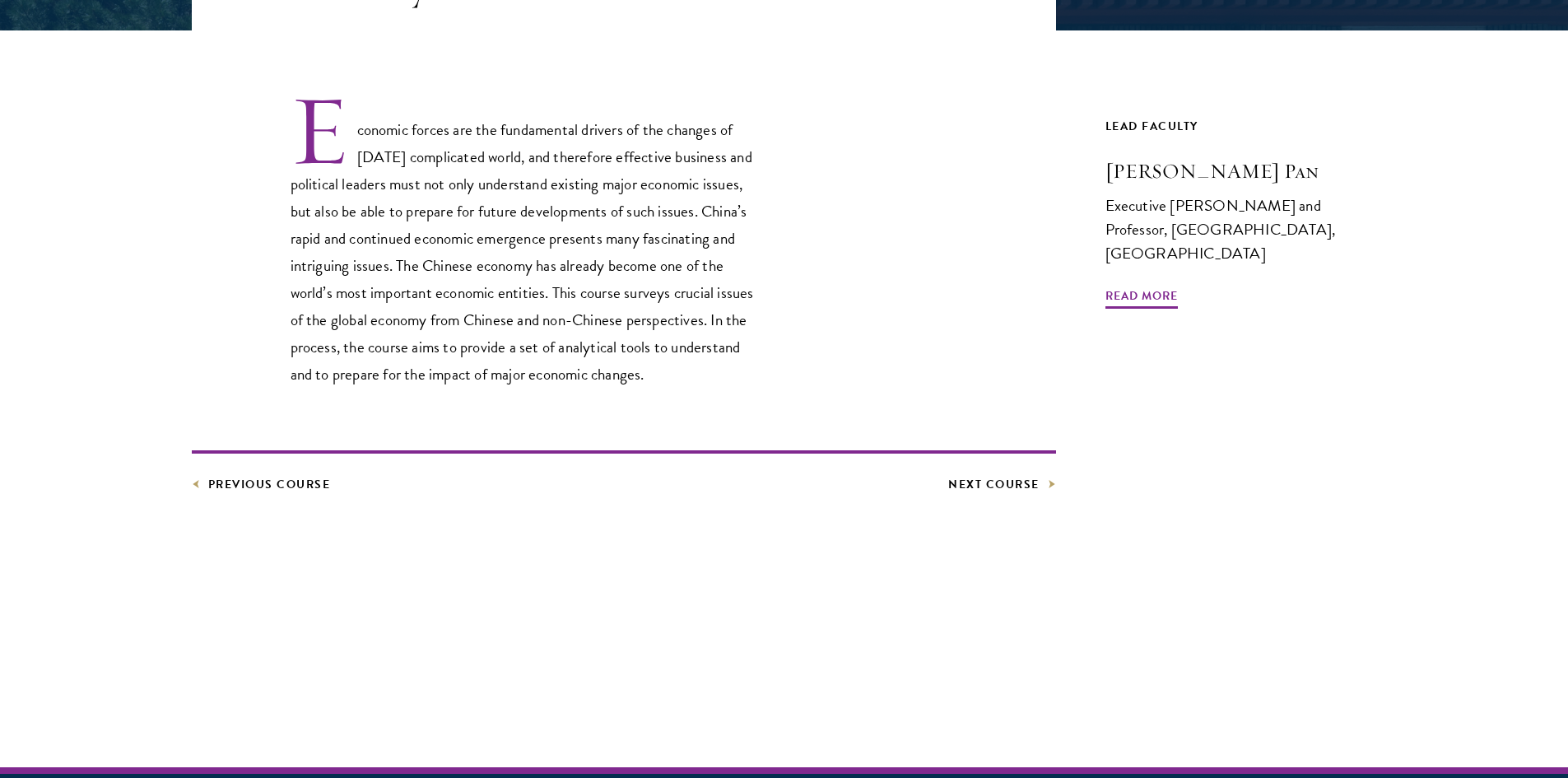
scroll to position [577, 0]
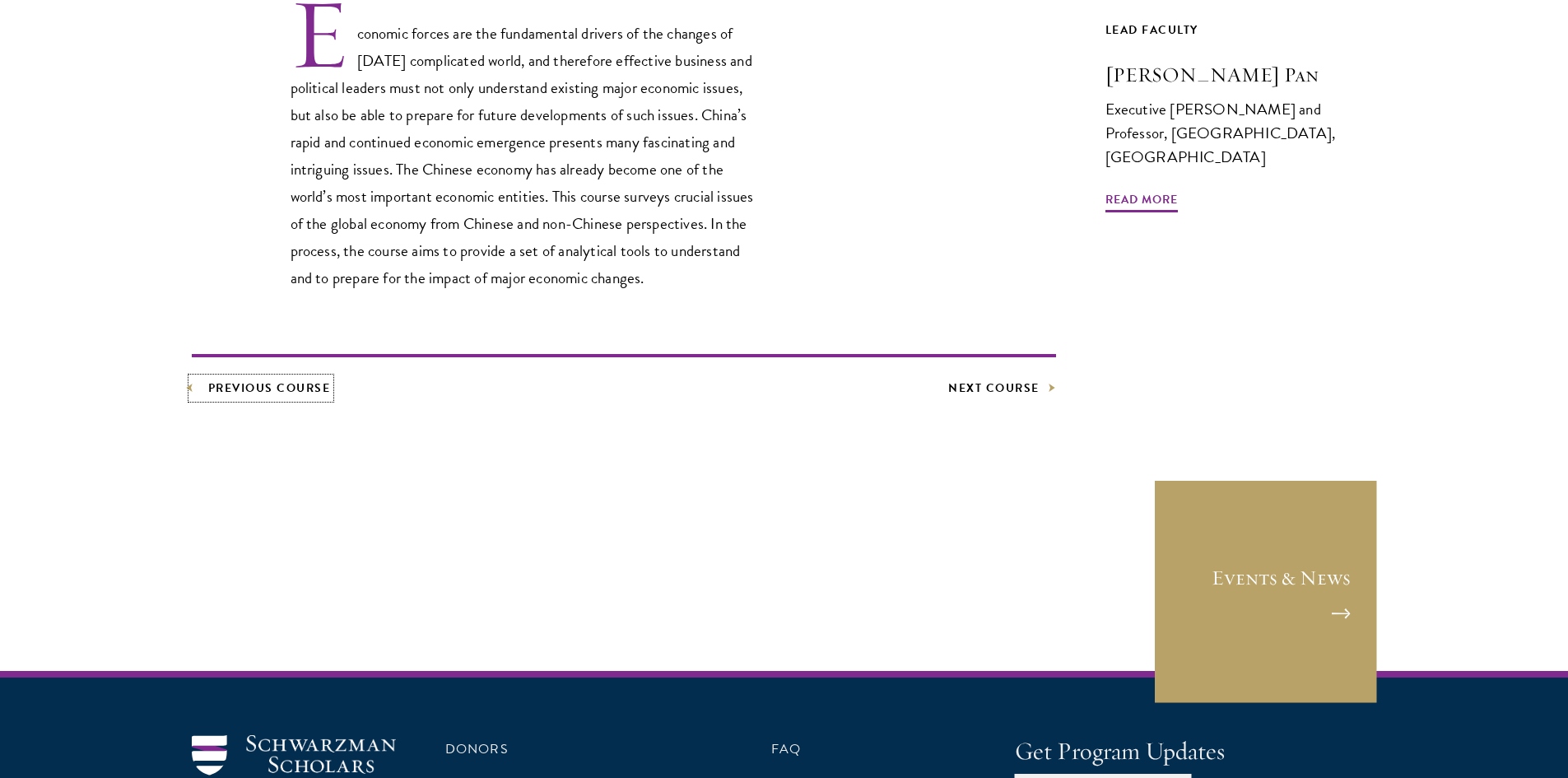
click at [308, 394] on link "Previous Course" at bounding box center [260, 388] width 139 height 21
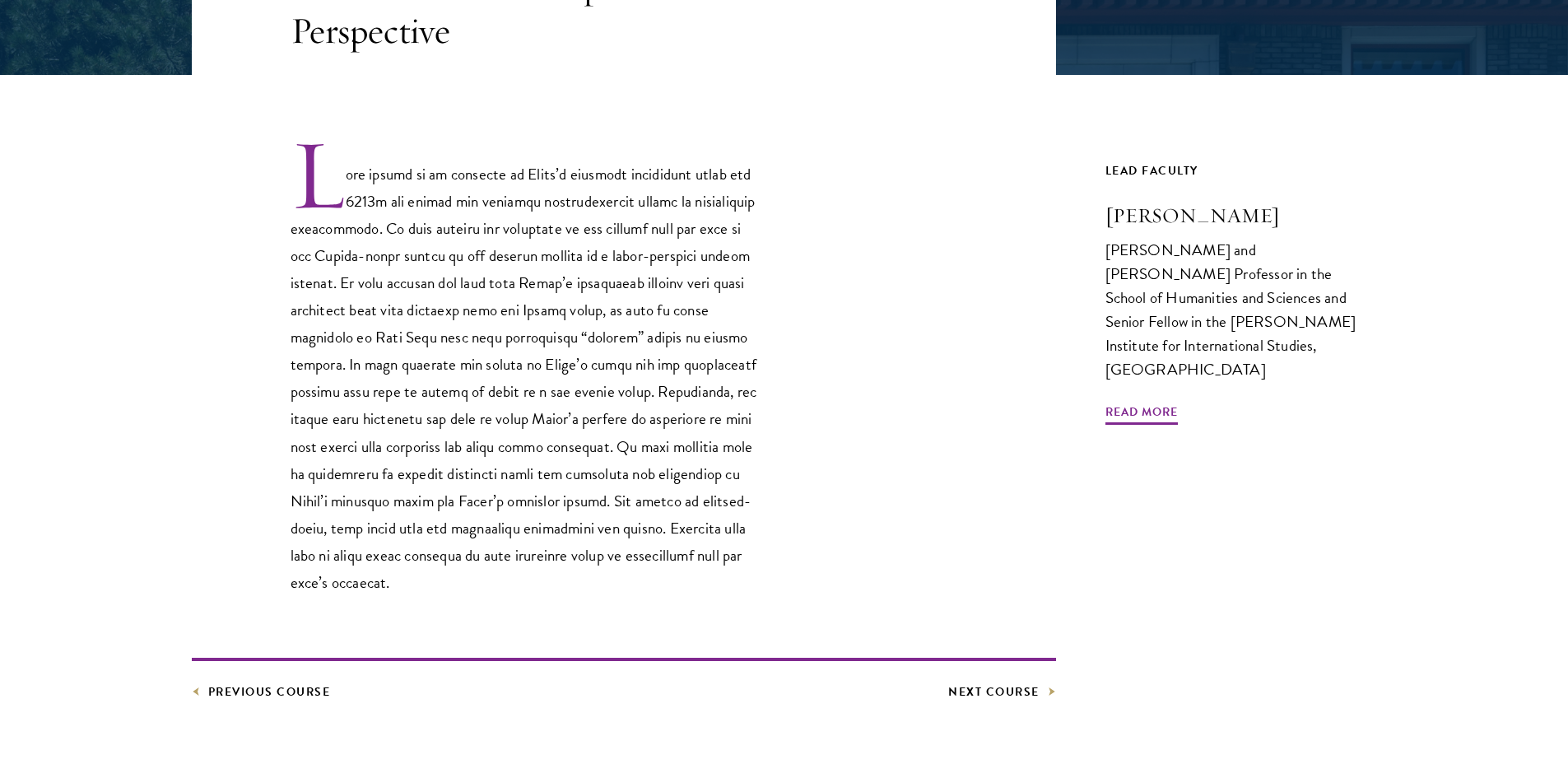
scroll to position [741, 0]
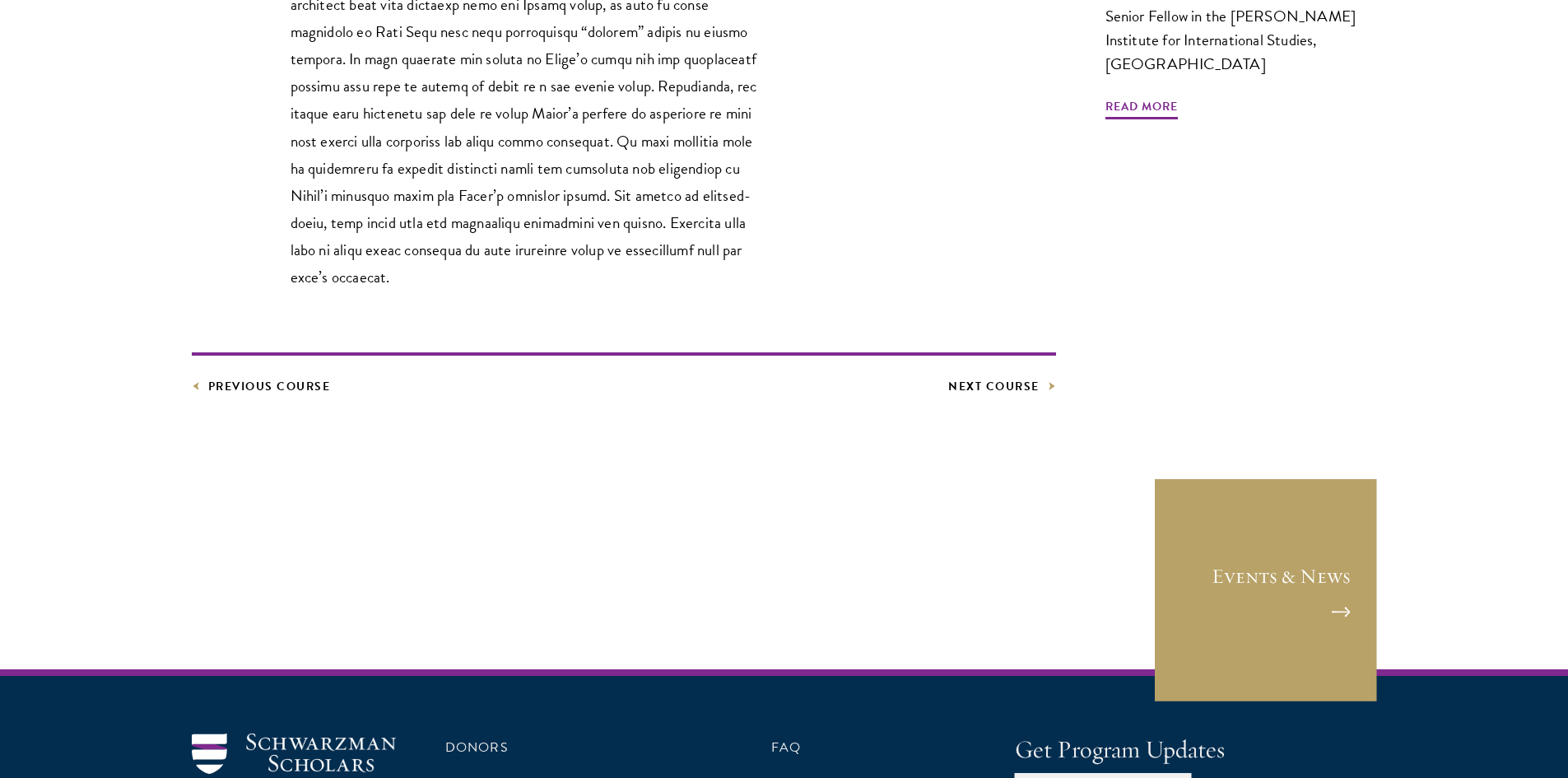
click at [299, 402] on article "China Courses China’s Rise in Comparative Perspective Previous Course Next Cour…" at bounding box center [784, 71] width 1568 height 1031
click at [293, 386] on link "Previous Course" at bounding box center [260, 386] width 139 height 21
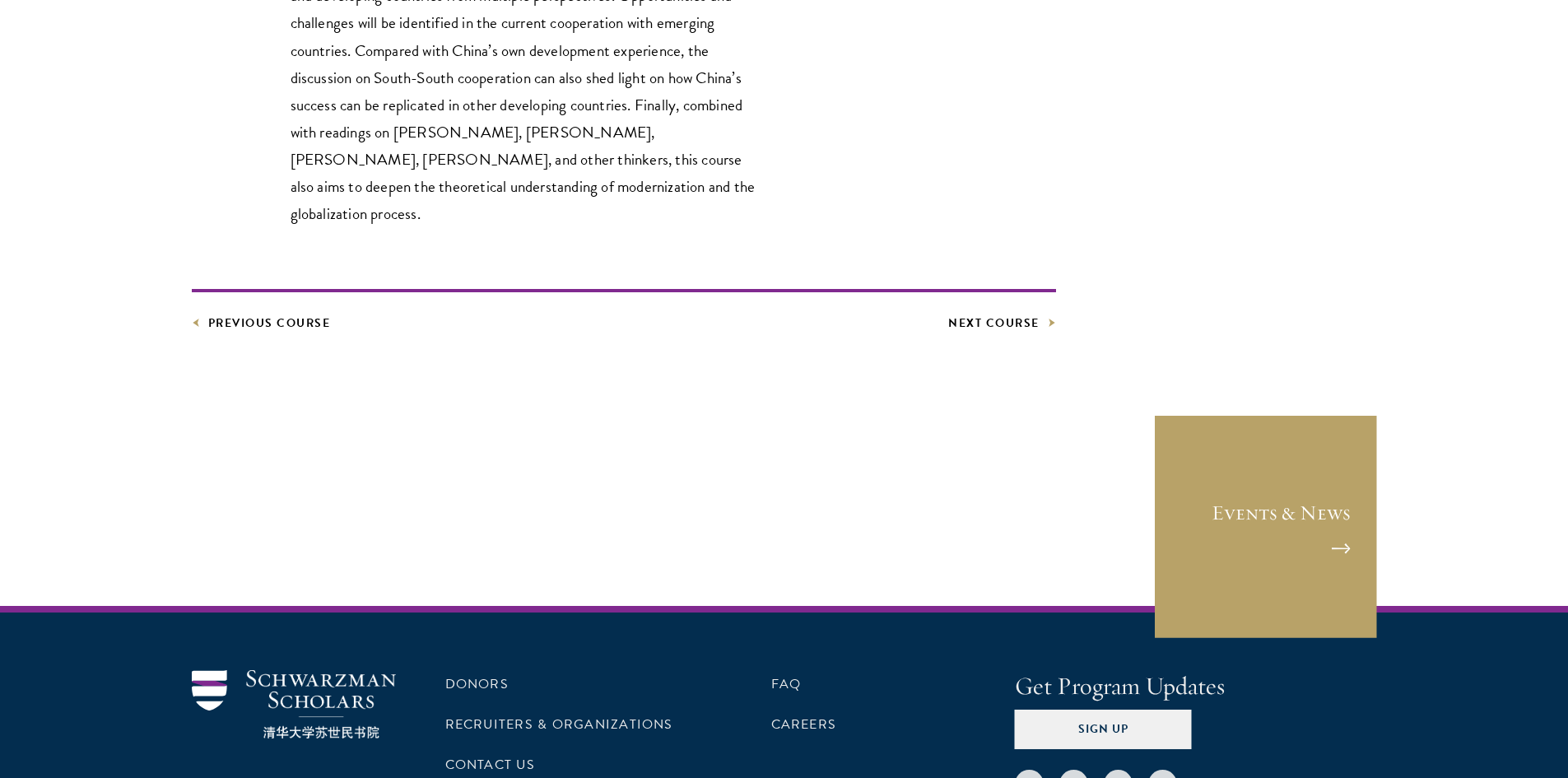
scroll to position [906, 0]
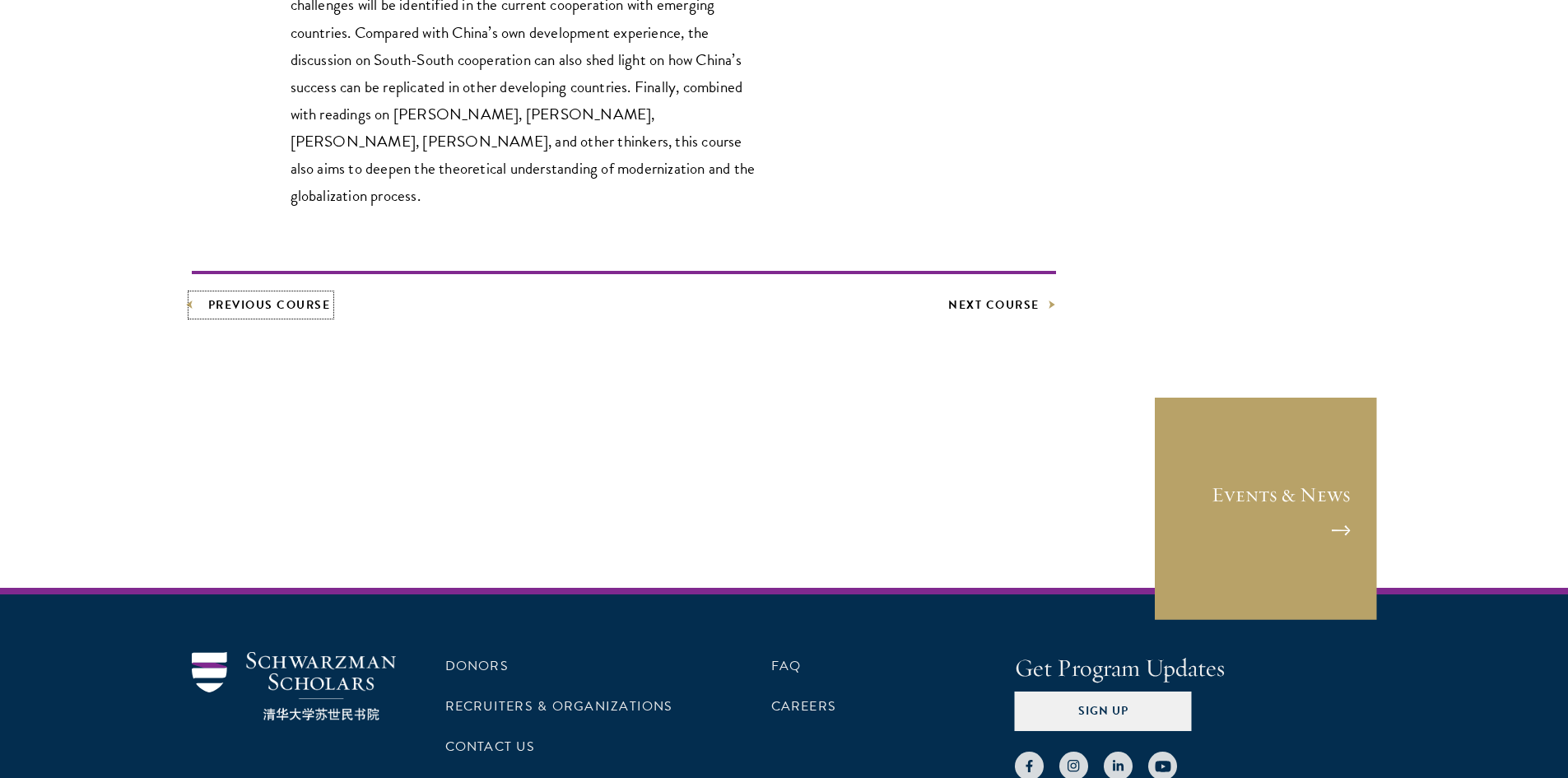
click at [294, 295] on link "Previous Course" at bounding box center [260, 304] width 139 height 21
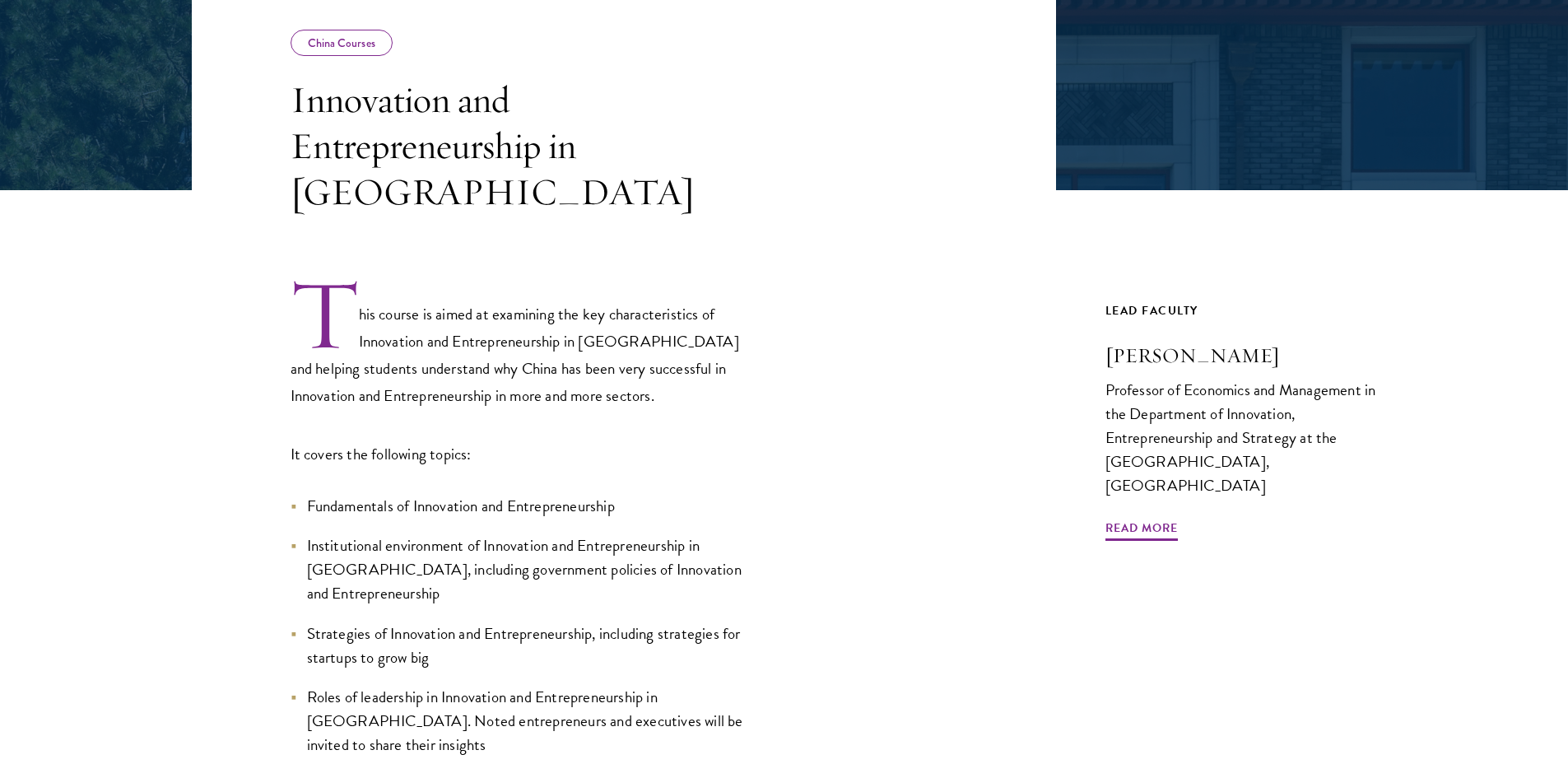
scroll to position [659, 0]
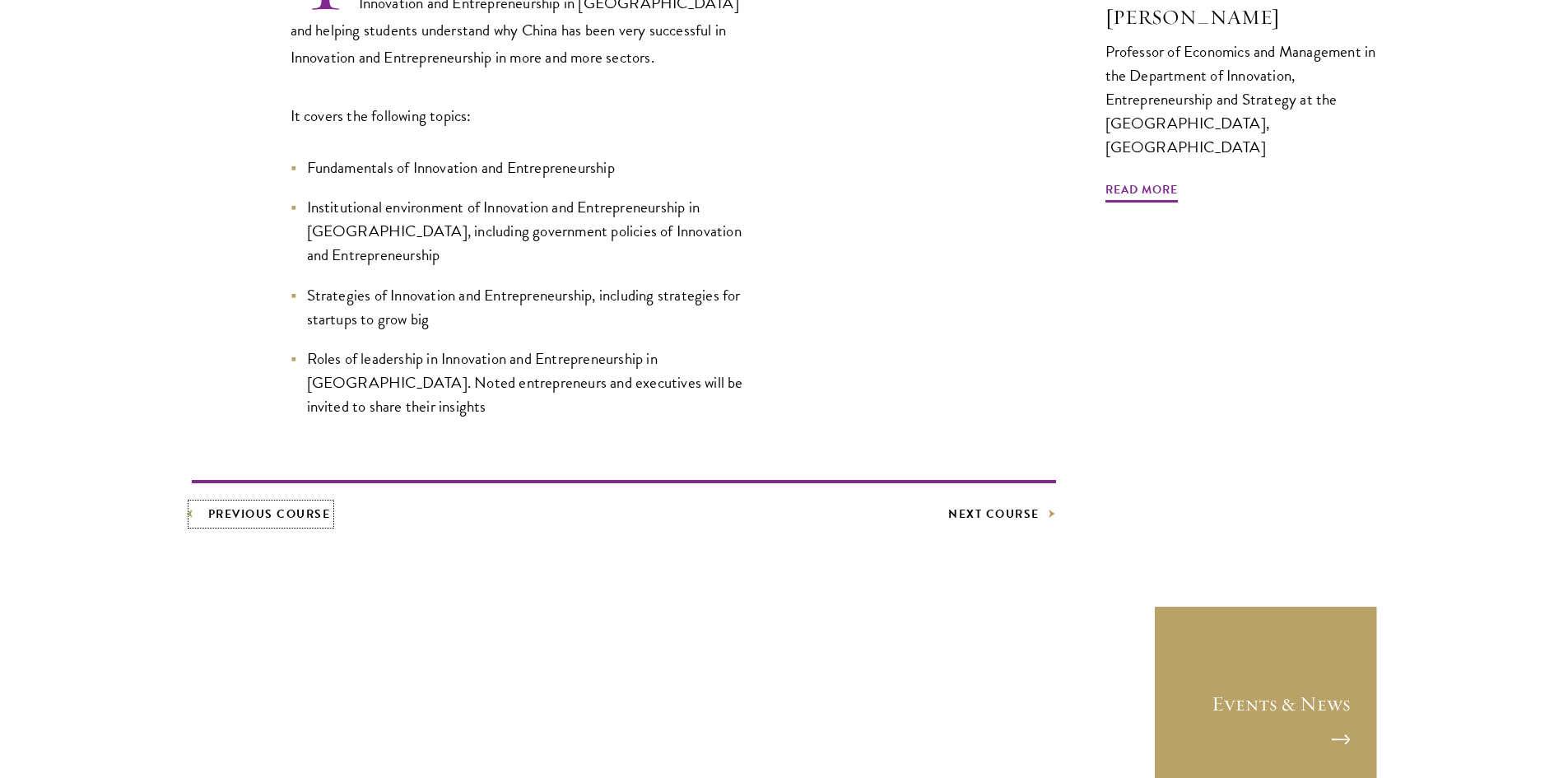
click at [248, 504] on link "Previous Course" at bounding box center [260, 514] width 139 height 21
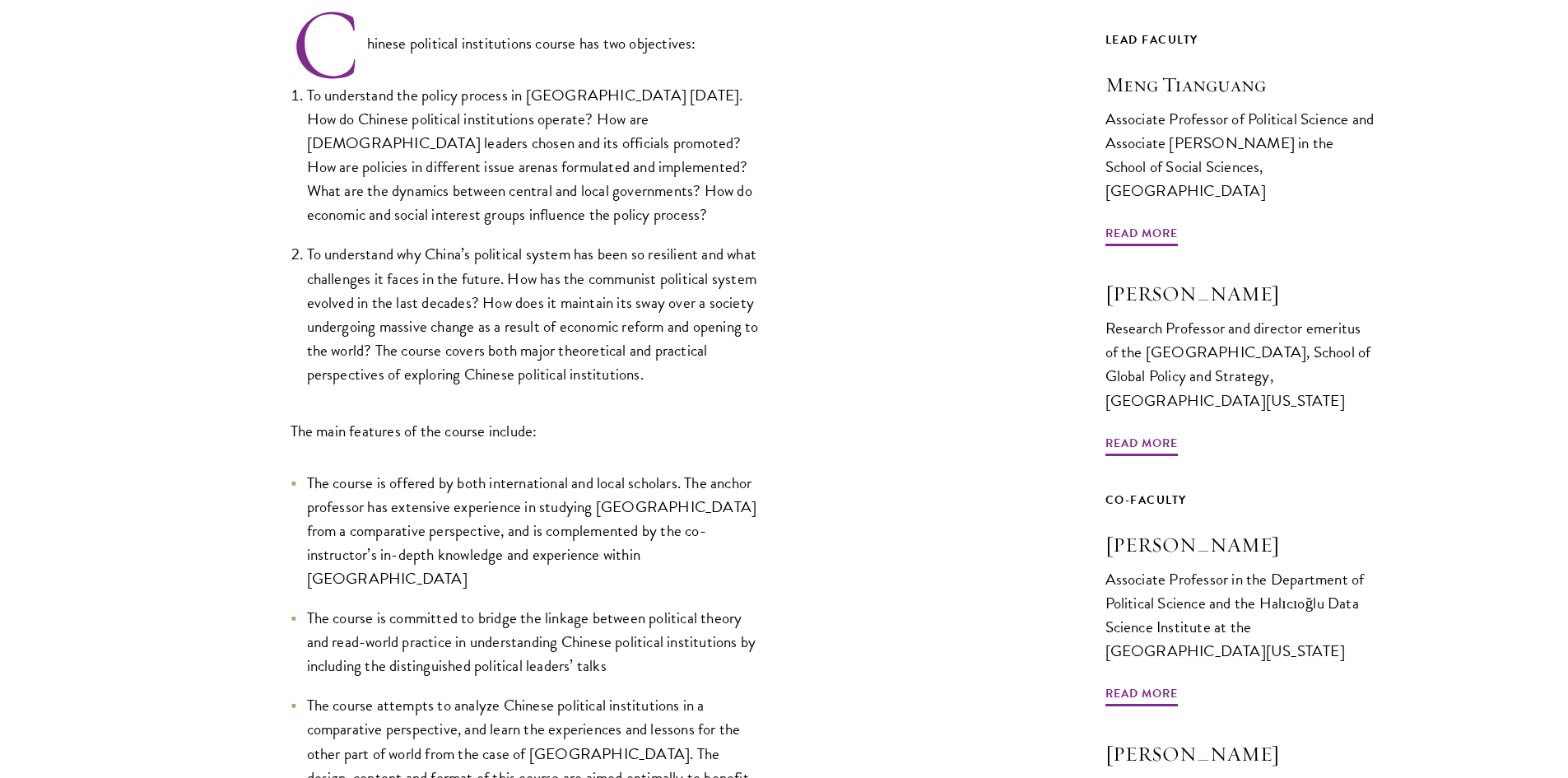
scroll to position [906, 0]
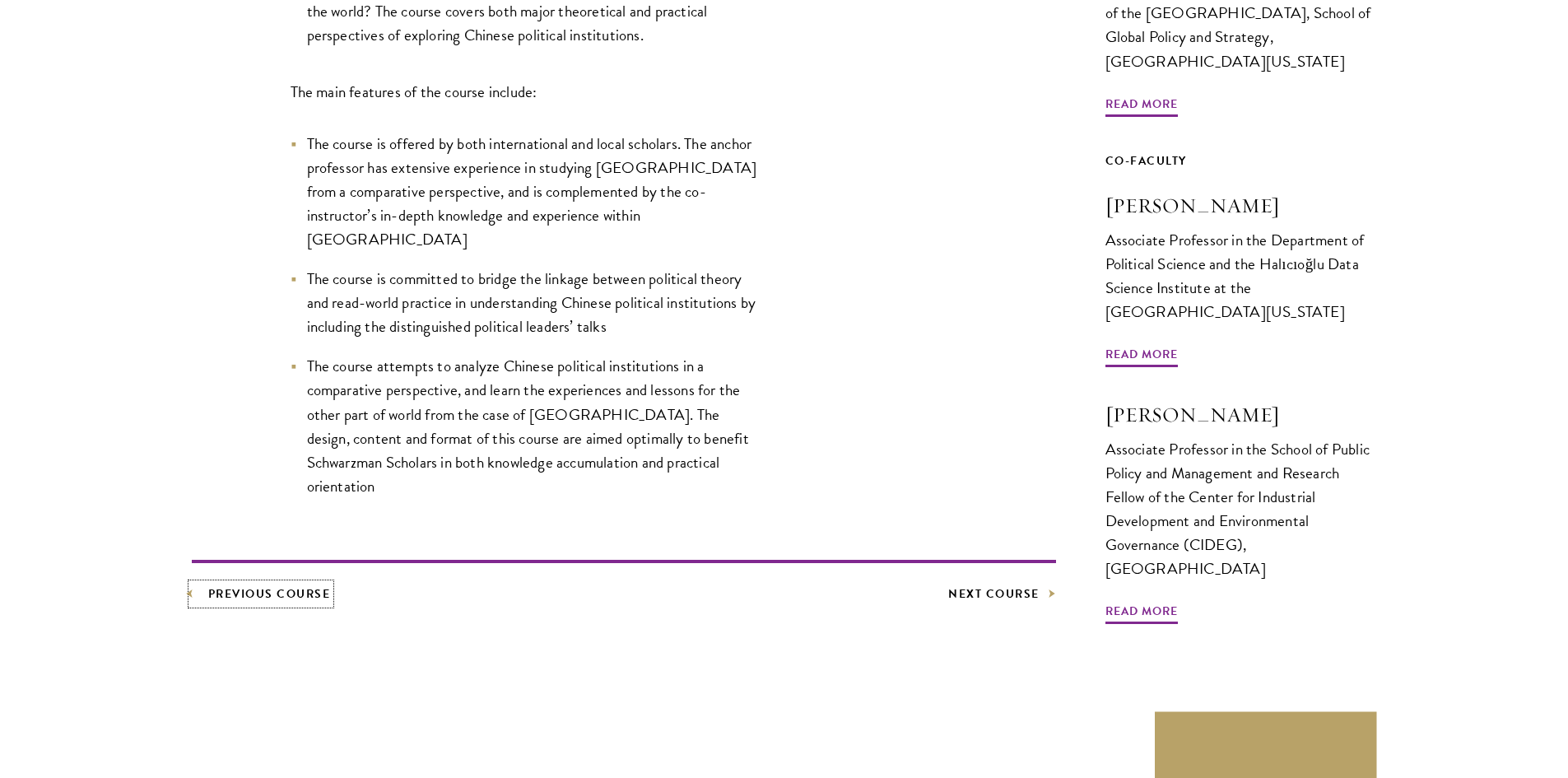
click at [283, 584] on link "Previous Course" at bounding box center [260, 594] width 139 height 21
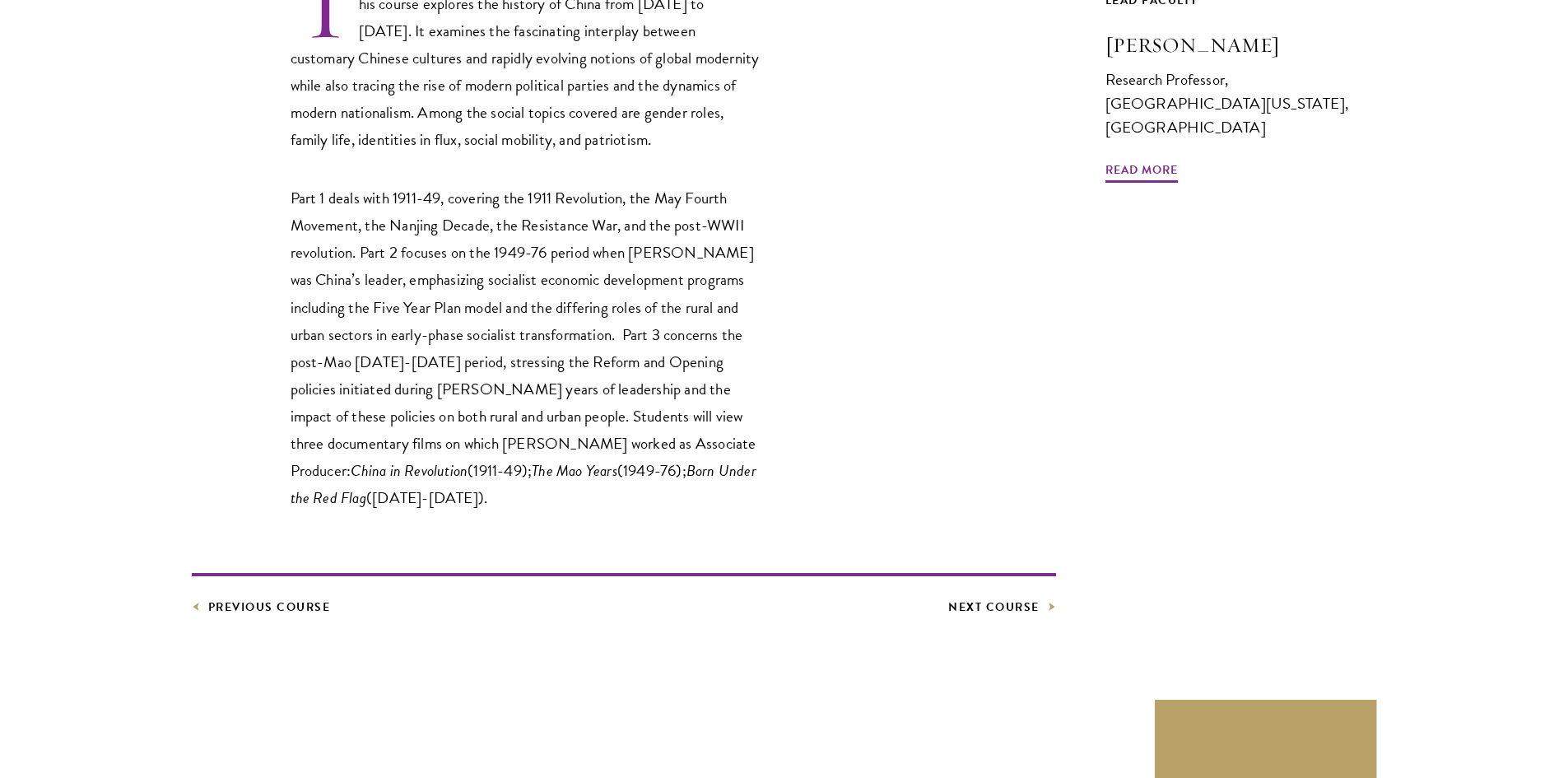
scroll to position [906, 0]
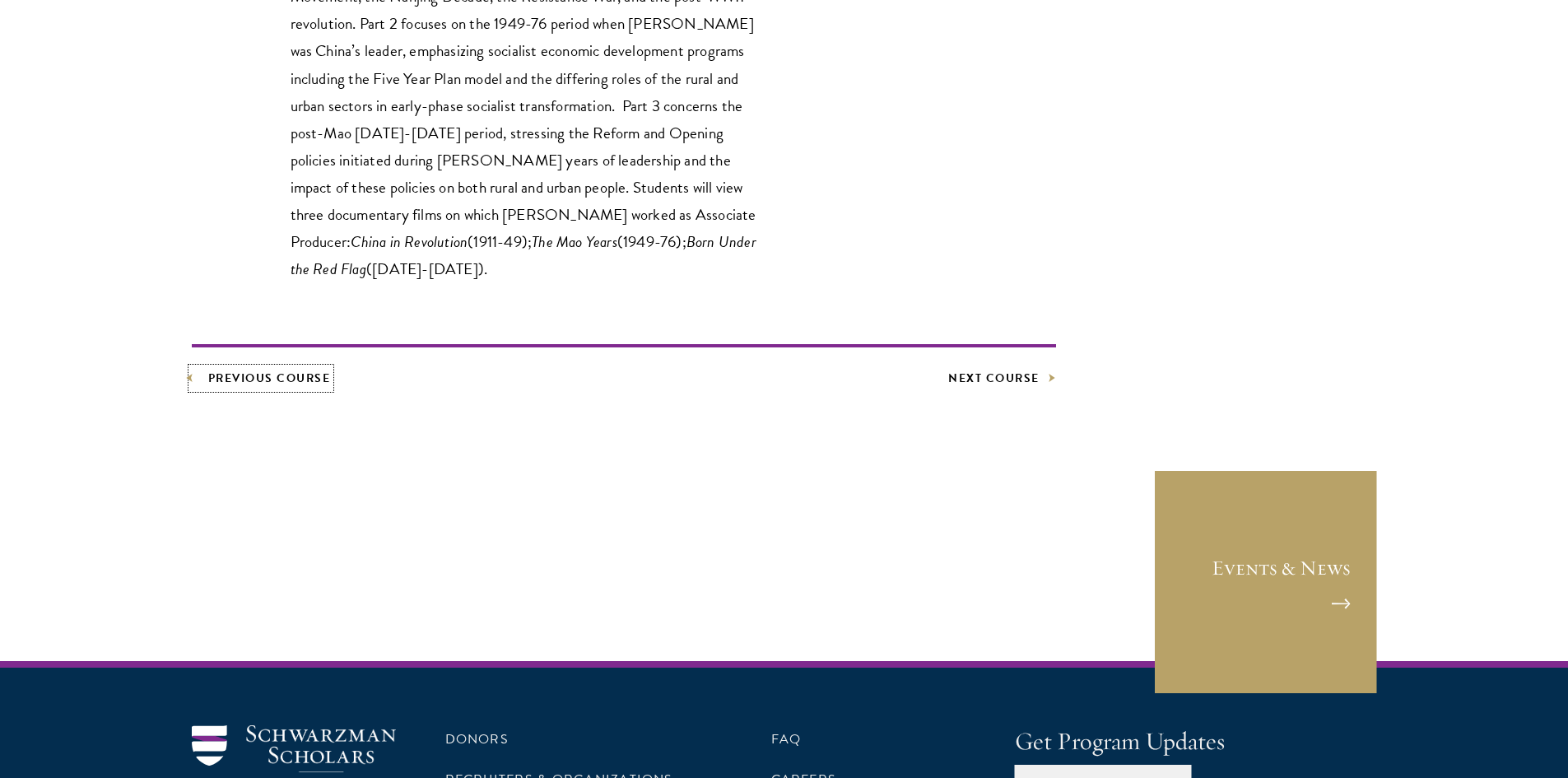
click at [292, 368] on link "Previous Course" at bounding box center [260, 378] width 139 height 21
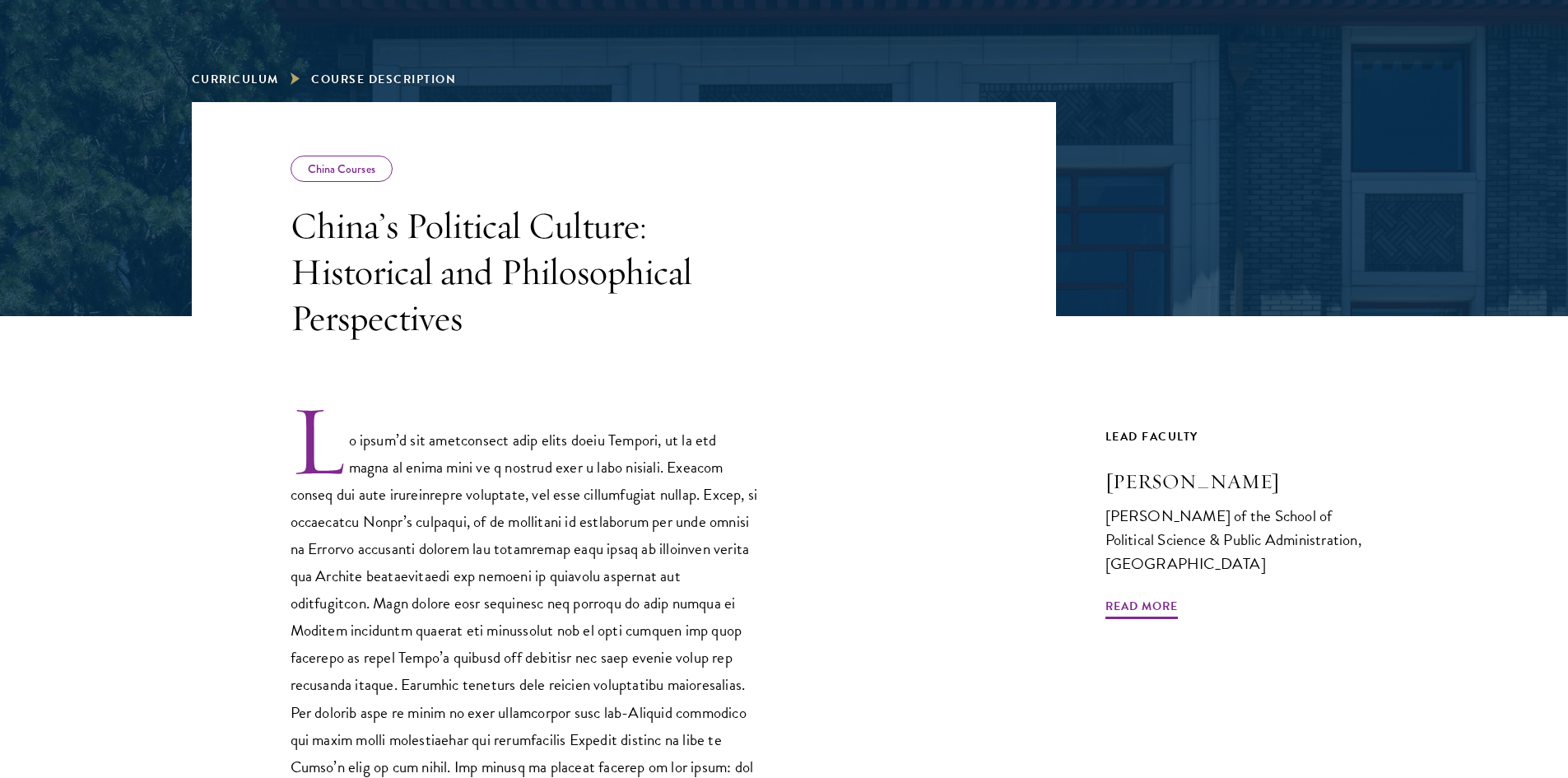
scroll to position [577, 0]
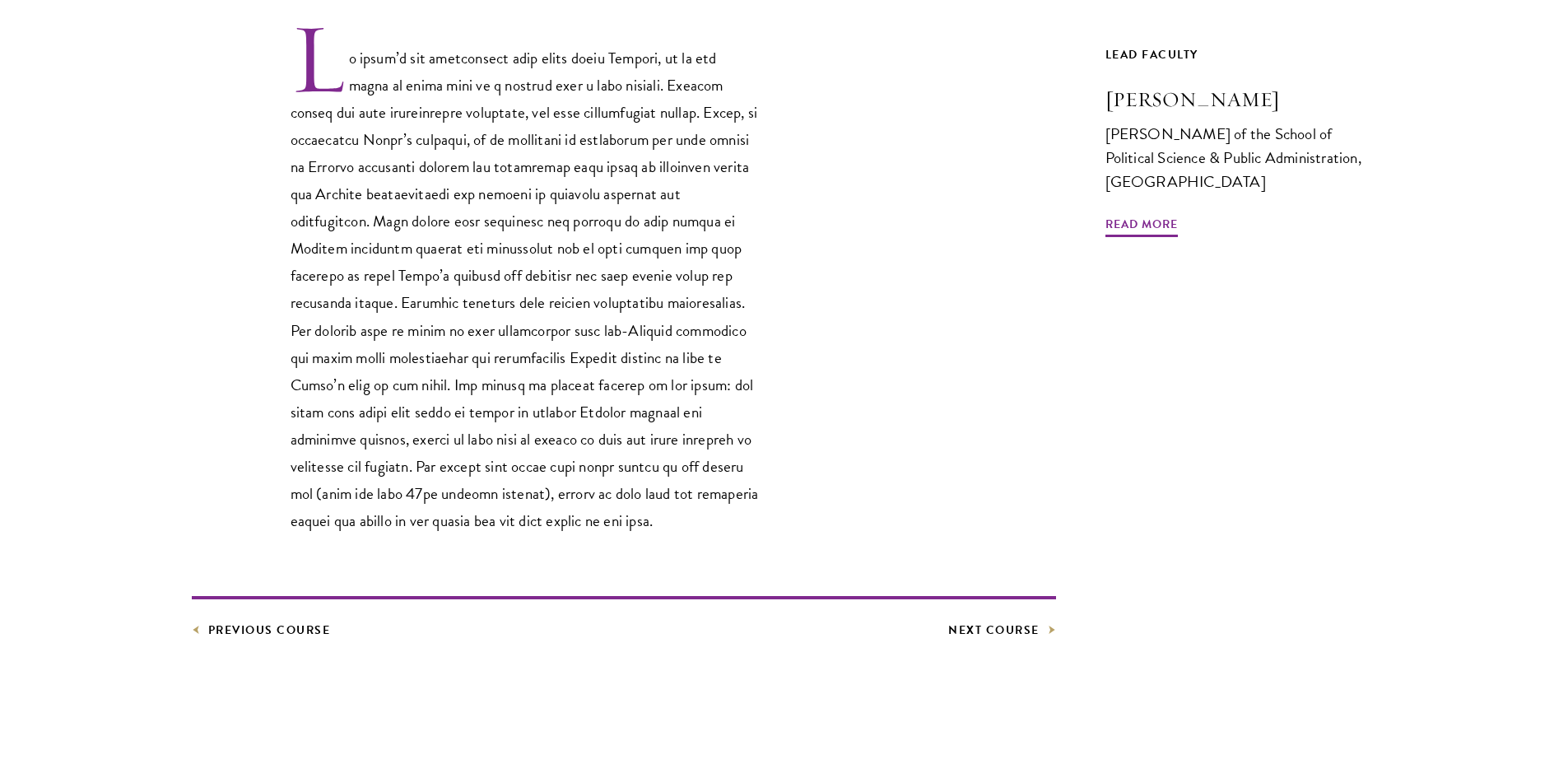
click at [251, 618] on footer "Previous Course Next Course" at bounding box center [624, 619] width 865 height 45
click at [251, 624] on link "Previous Course" at bounding box center [260, 630] width 139 height 21
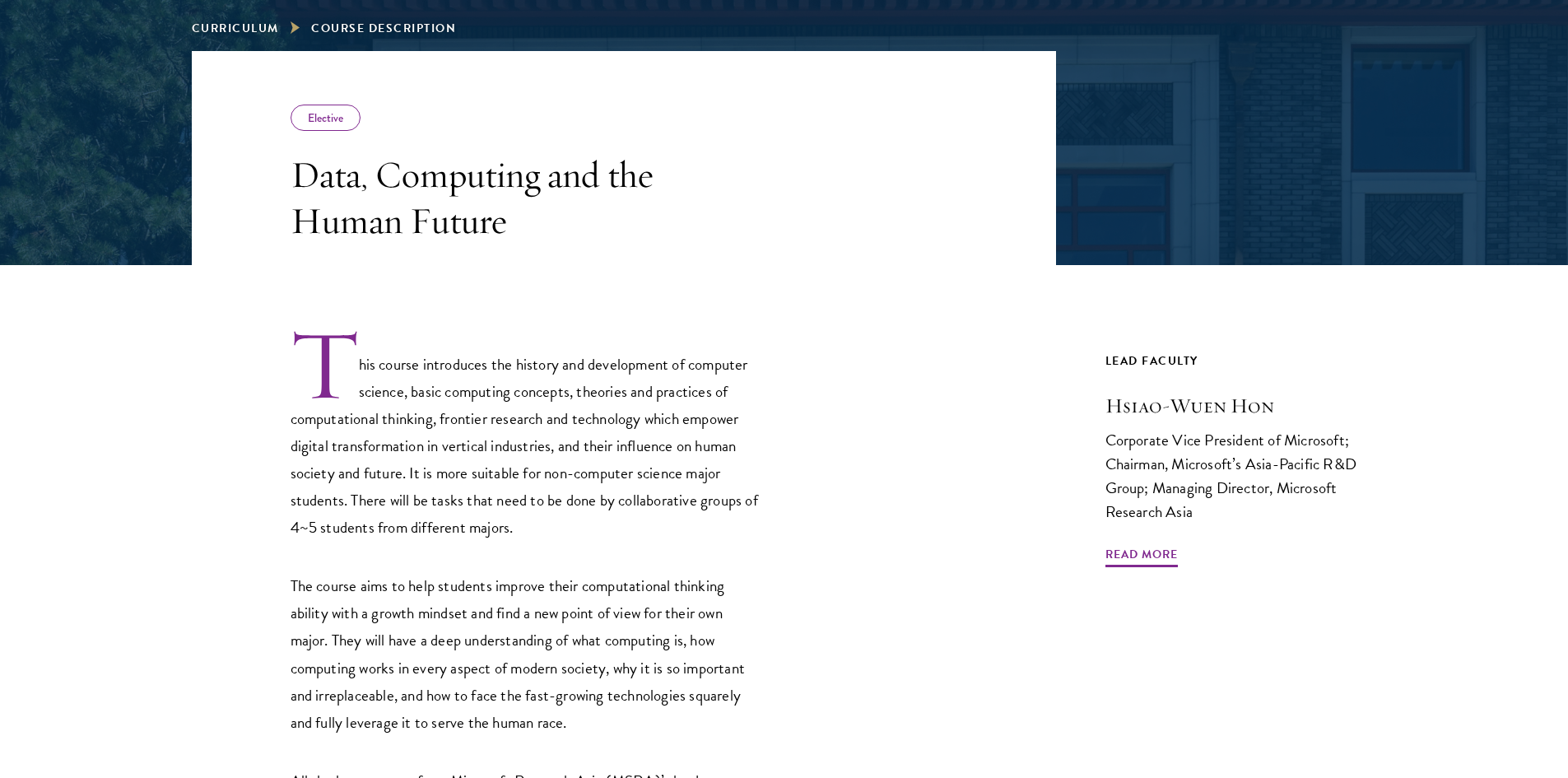
scroll to position [247, 0]
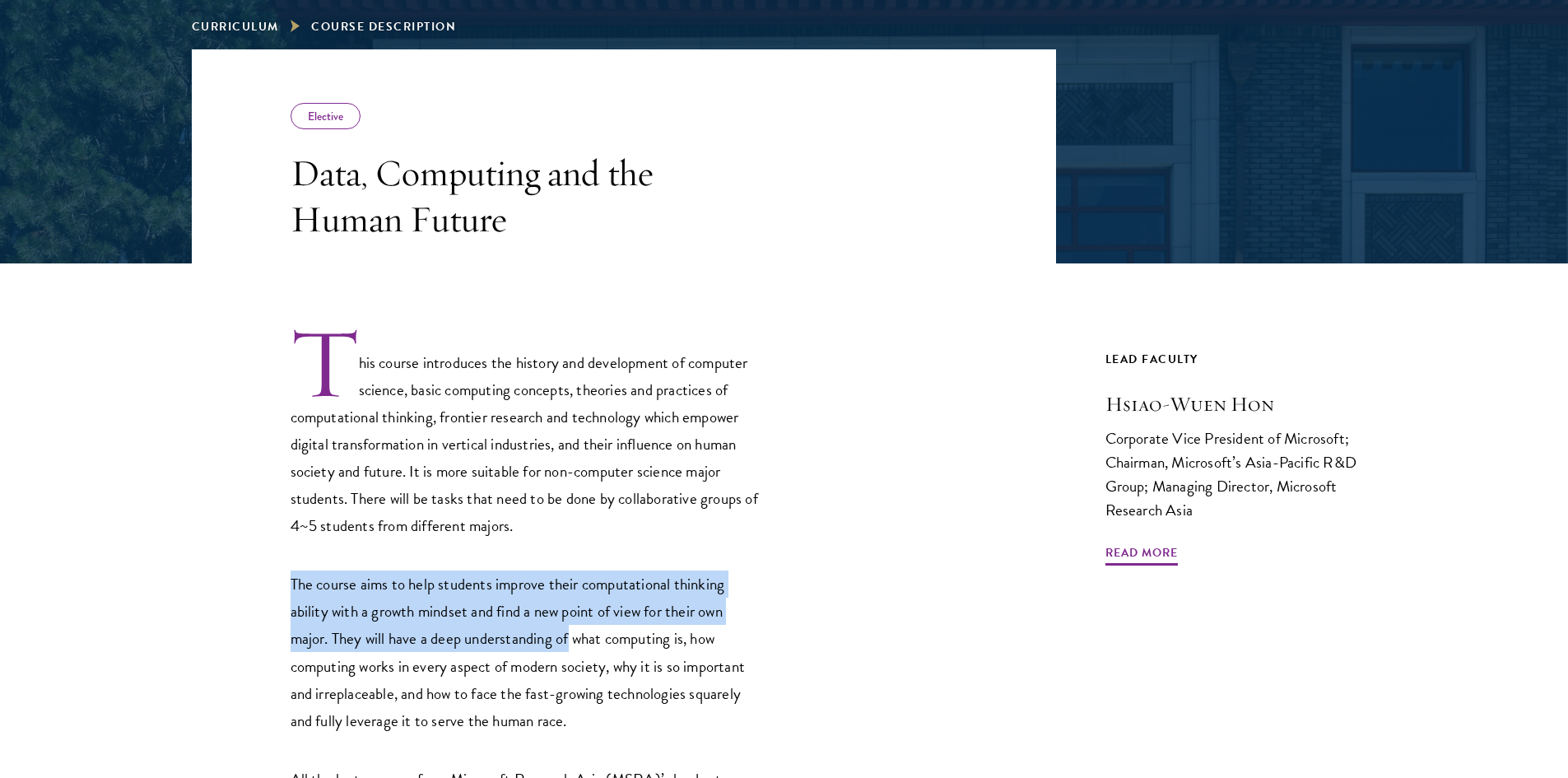
drag, startPoint x: 285, startPoint y: 572, endPoint x: 571, endPoint y: 646, distance: 295.4
click at [571, 646] on div "This course introduces the history and development of computer science, basic c…" at bounding box center [624, 613] width 865 height 577
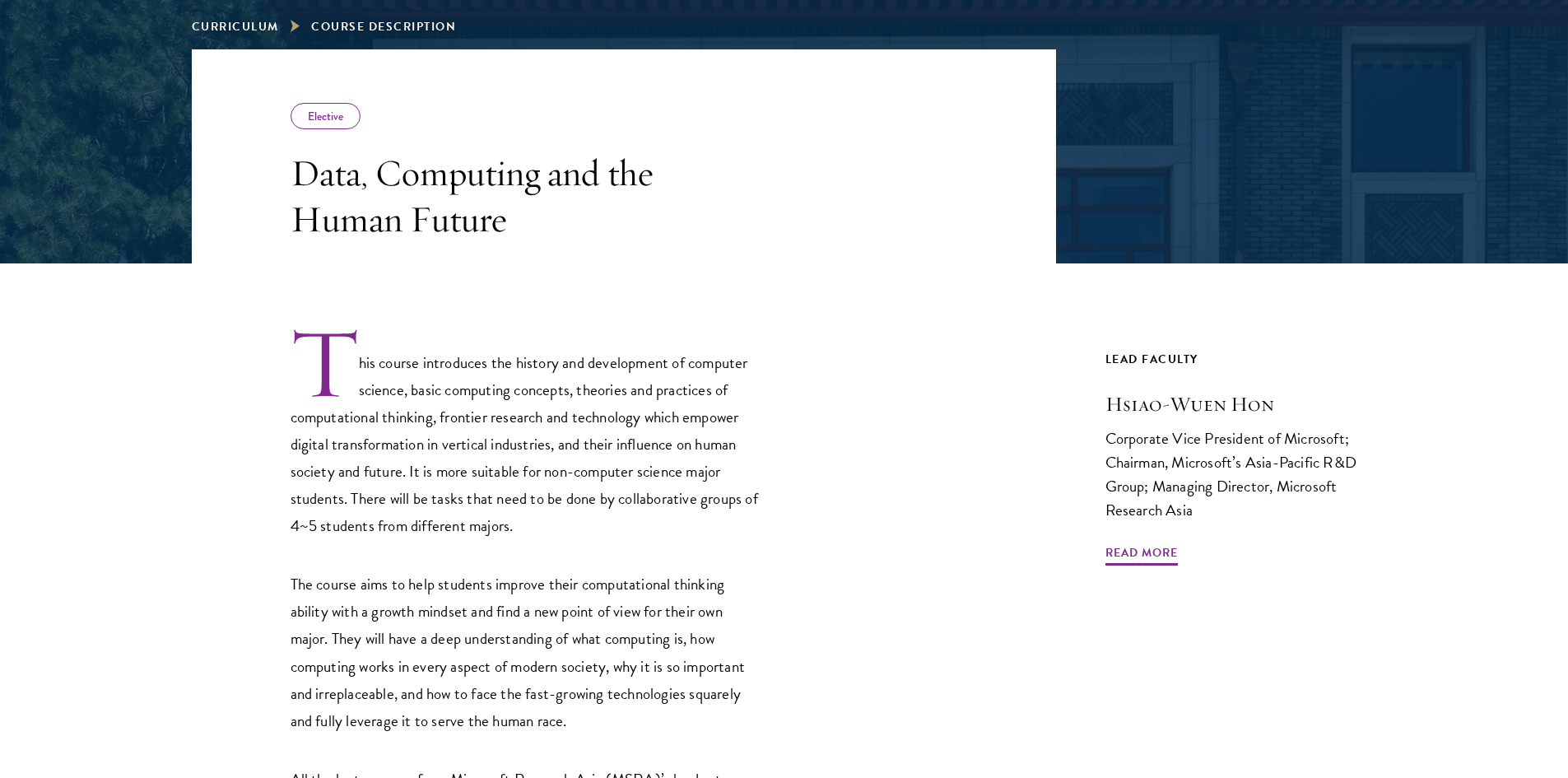
click at [577, 646] on p "The course aims to help students improve their computational thinking ability w…" at bounding box center [525, 652] width 469 height 163
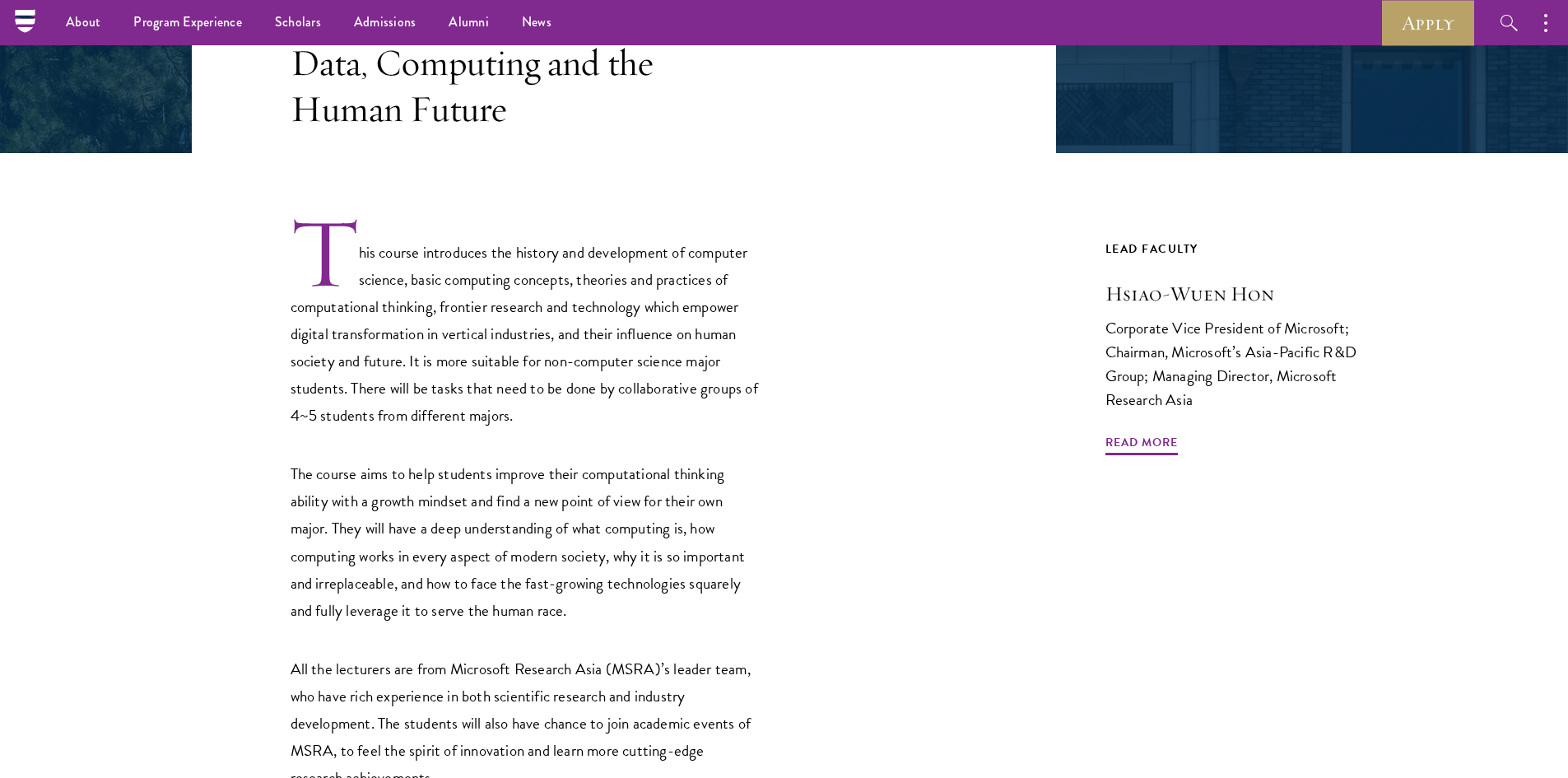
scroll to position [329, 0]
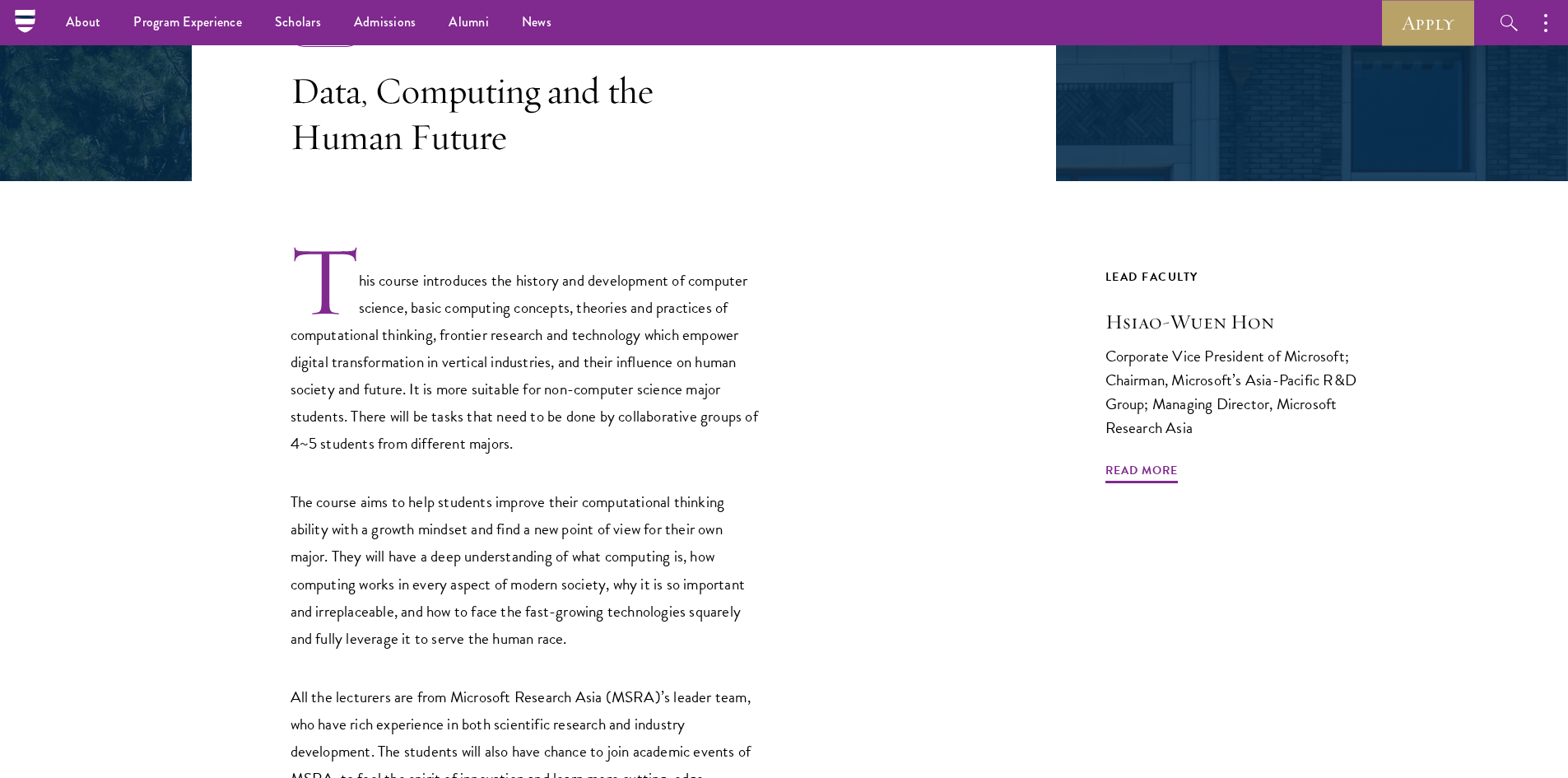
click at [811, 97] on header "Elective Data, Computing and the Human Future" at bounding box center [624, 73] width 865 height 214
click at [864, 514] on div "This course introduces the history and development of computer science, basic c…" at bounding box center [624, 531] width 865 height 577
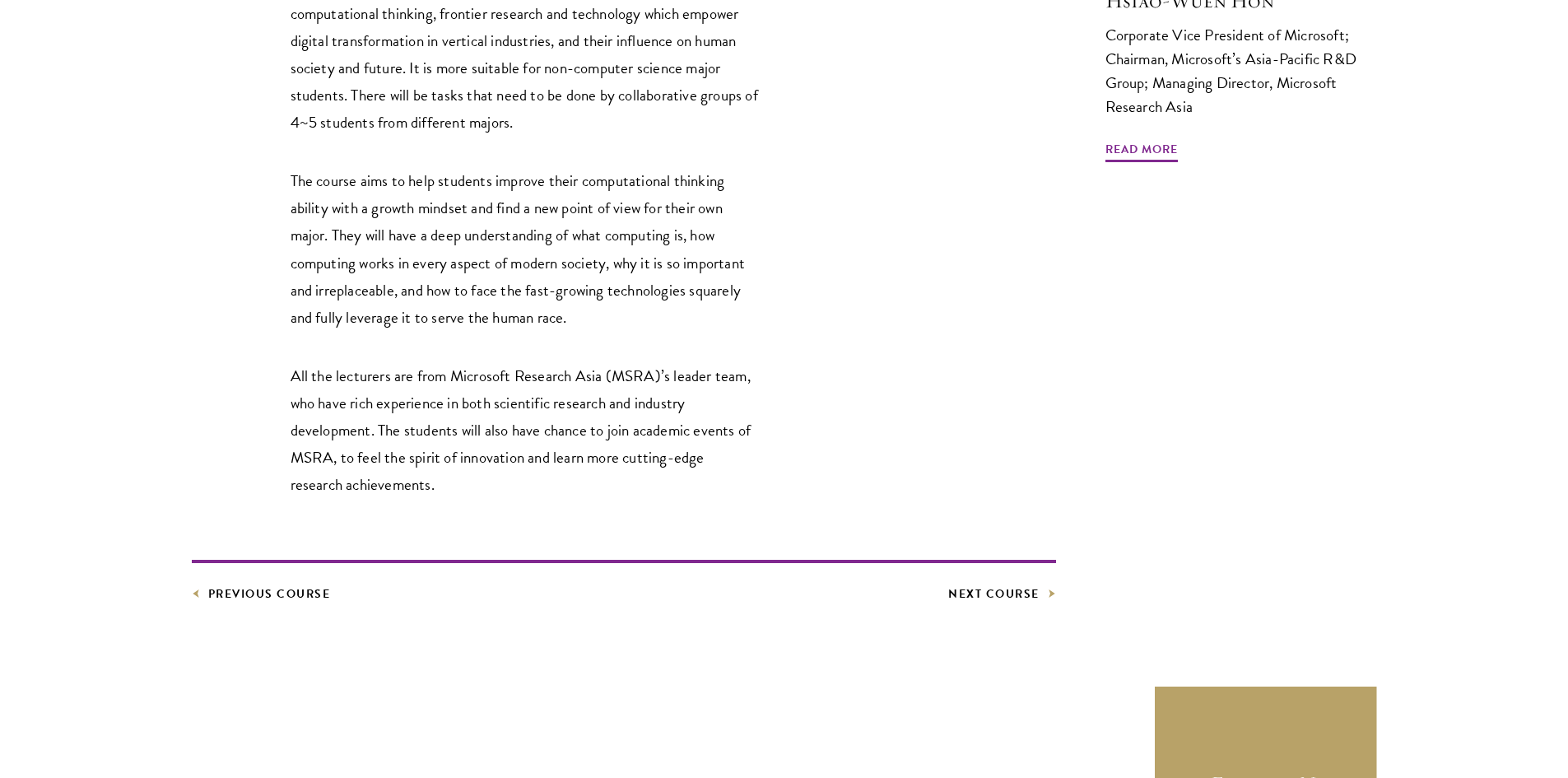
scroll to position [741, 0]
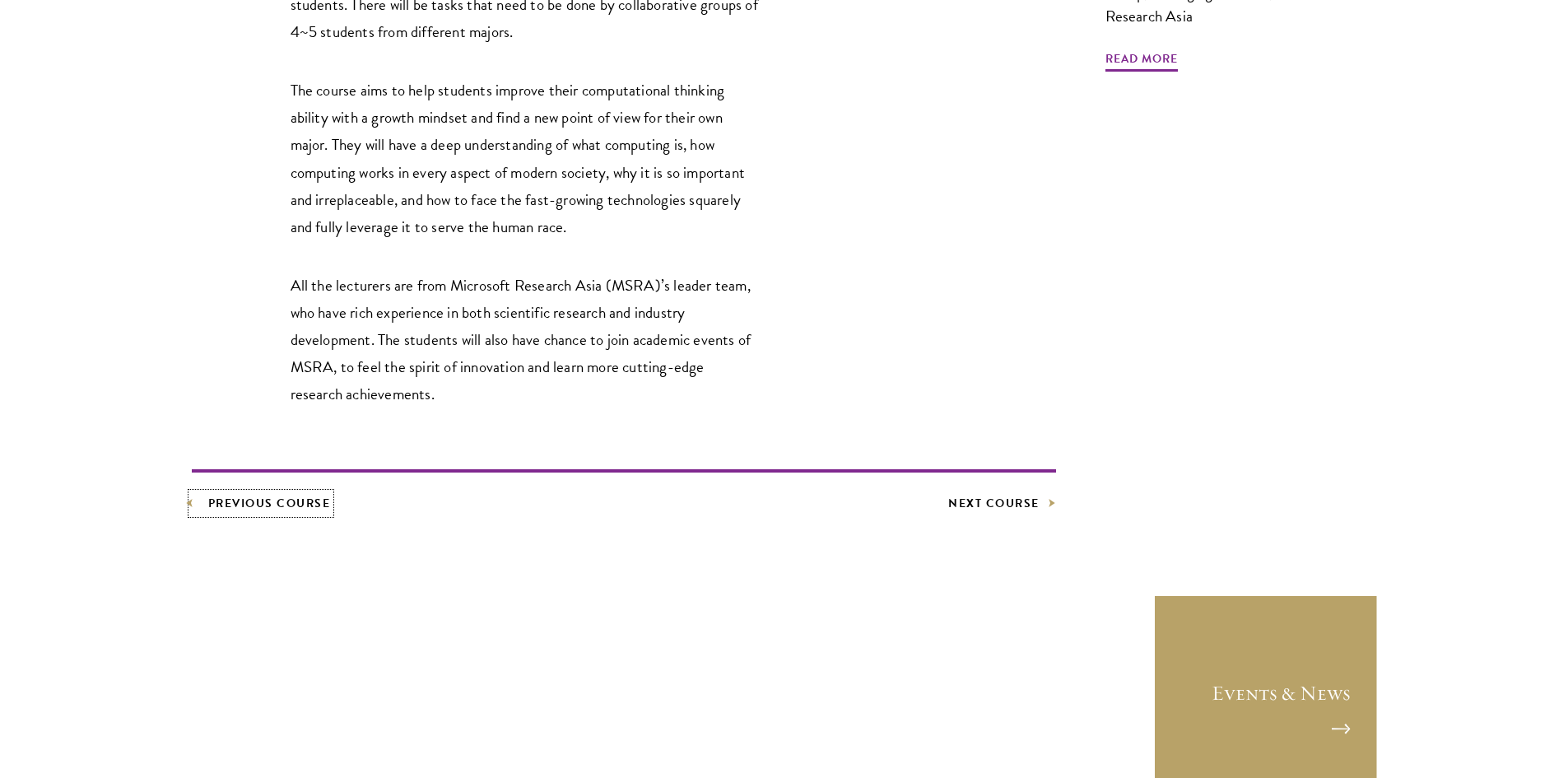
click at [227, 500] on link "Previous Course" at bounding box center [260, 503] width 139 height 21
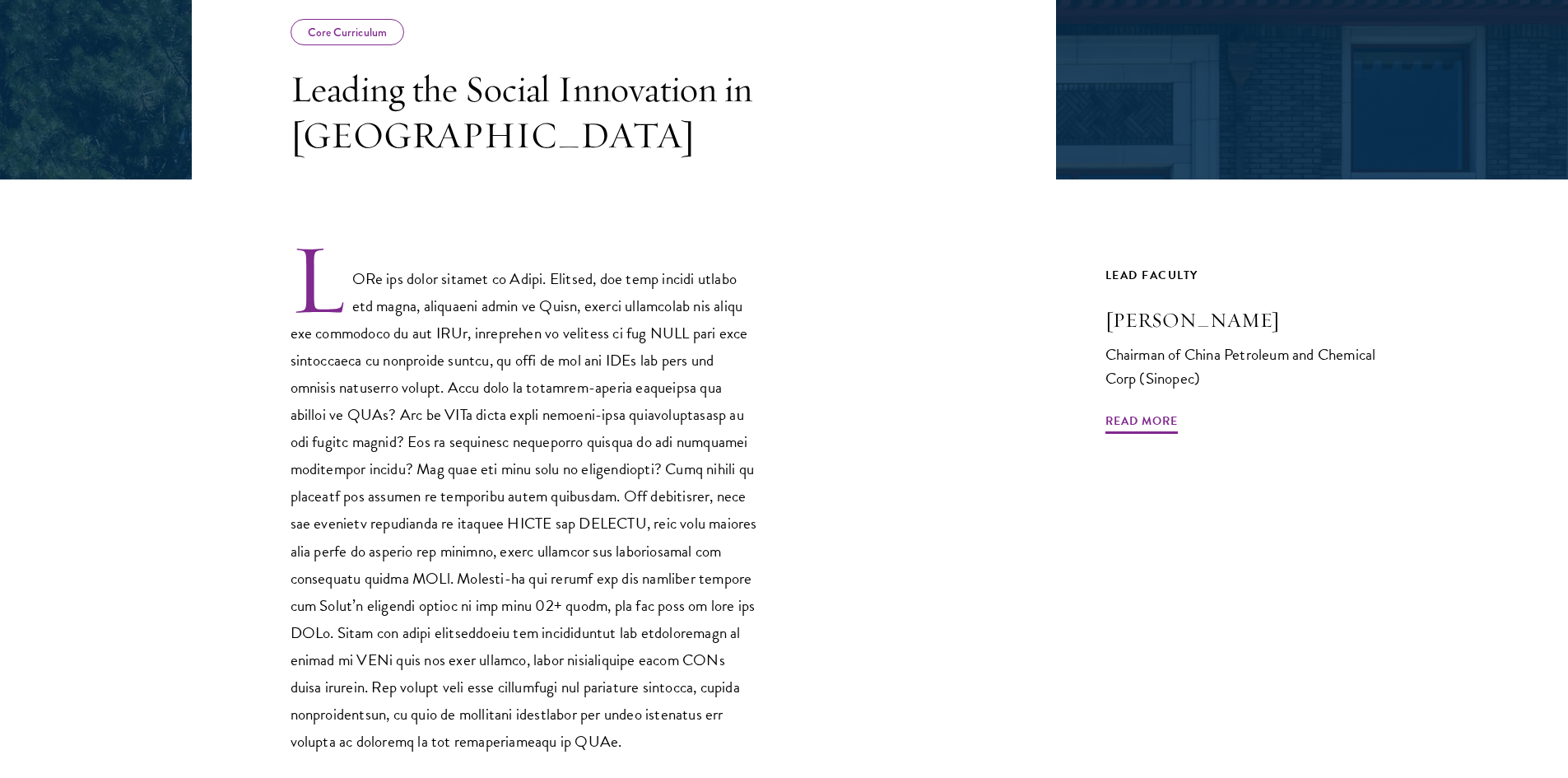
scroll to position [494, 0]
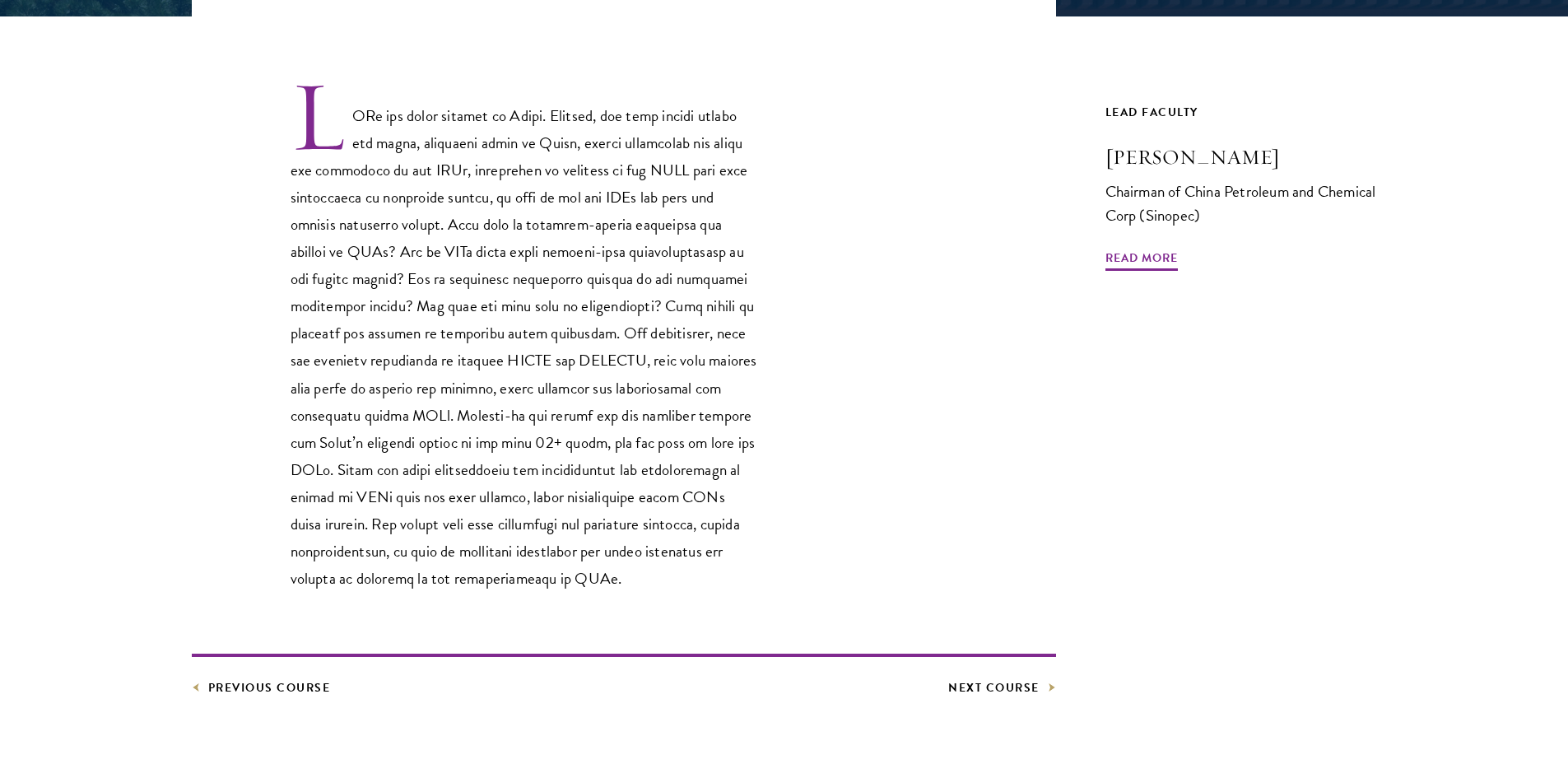
click at [233, 698] on article "Core Curriculum Leading the Social Innovation in China Previous Course Next Cou…" at bounding box center [784, 345] width 1568 height 1086
click at [236, 685] on link "Previous Course" at bounding box center [260, 688] width 139 height 21
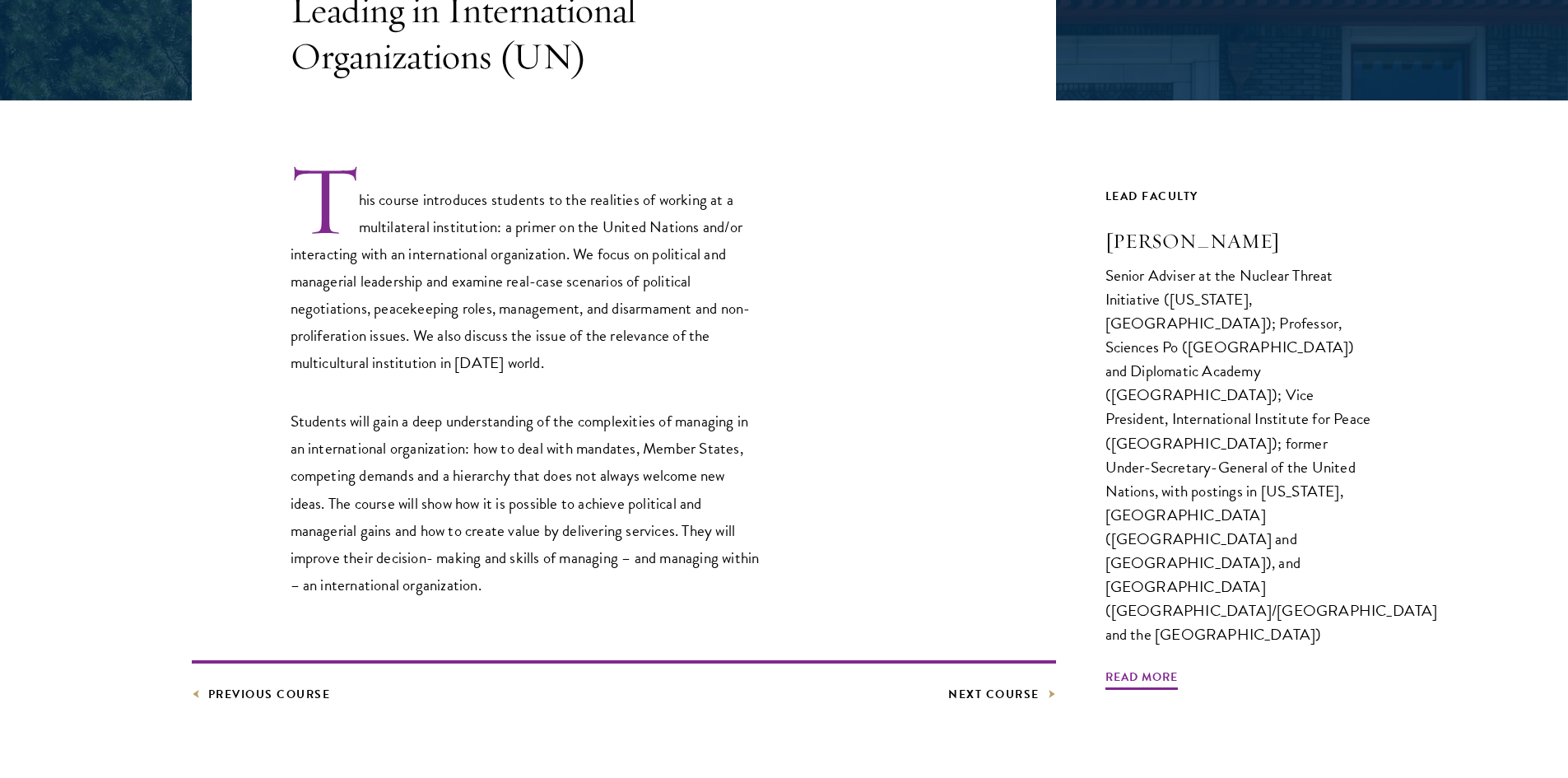
scroll to position [494, 0]
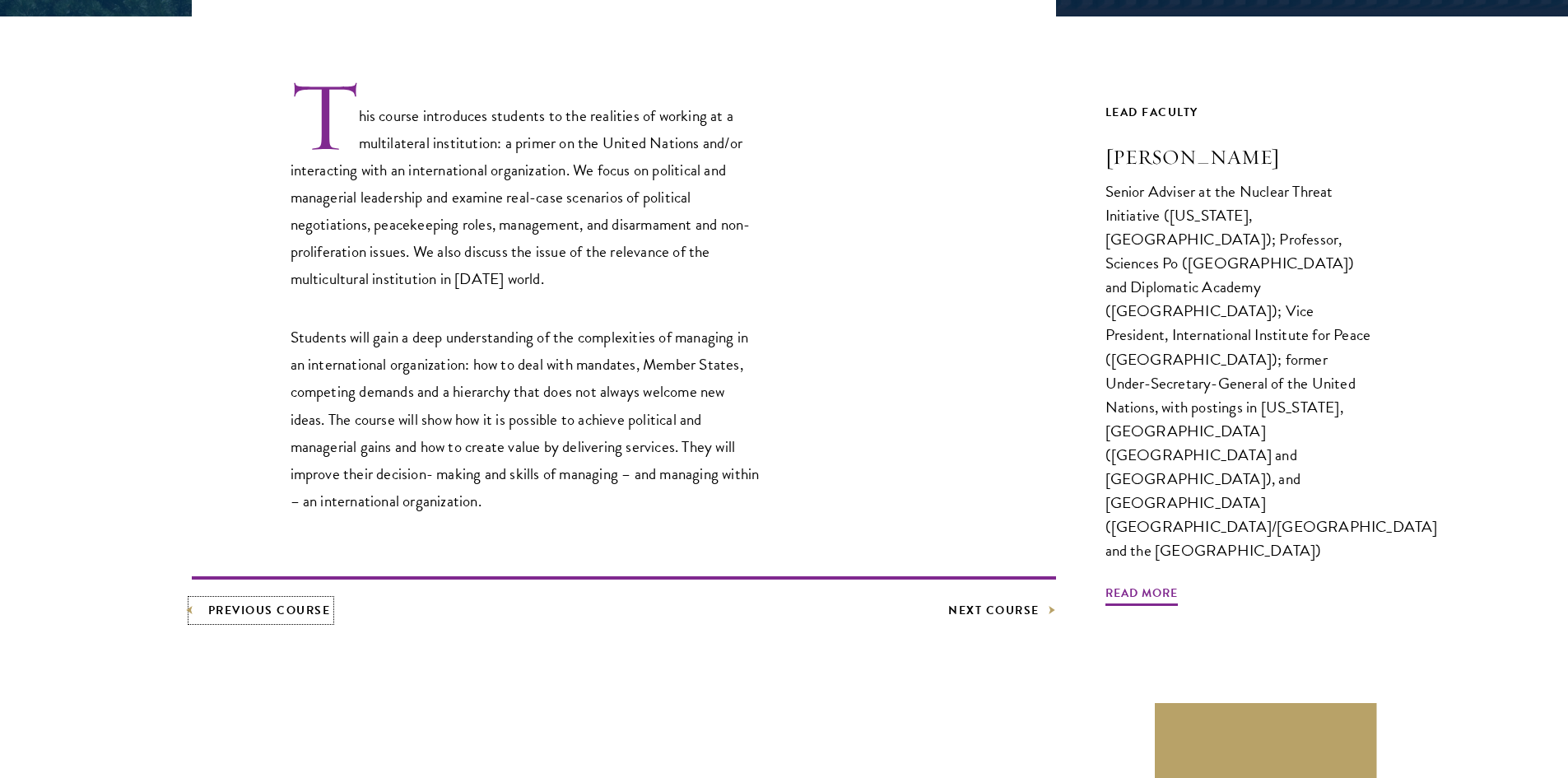
click at [315, 610] on link "Previous Course" at bounding box center [260, 610] width 139 height 21
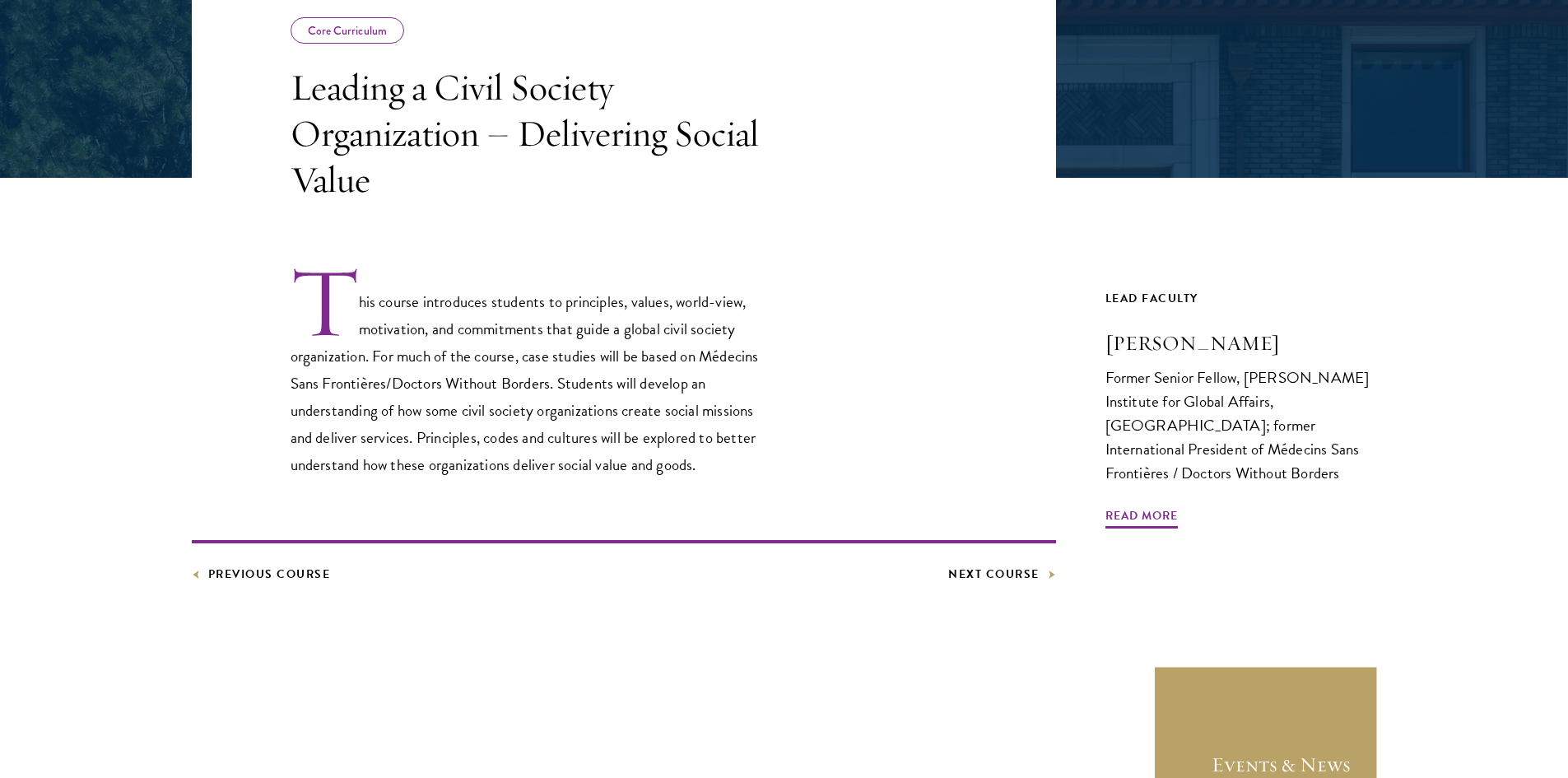
scroll to position [412, 0]
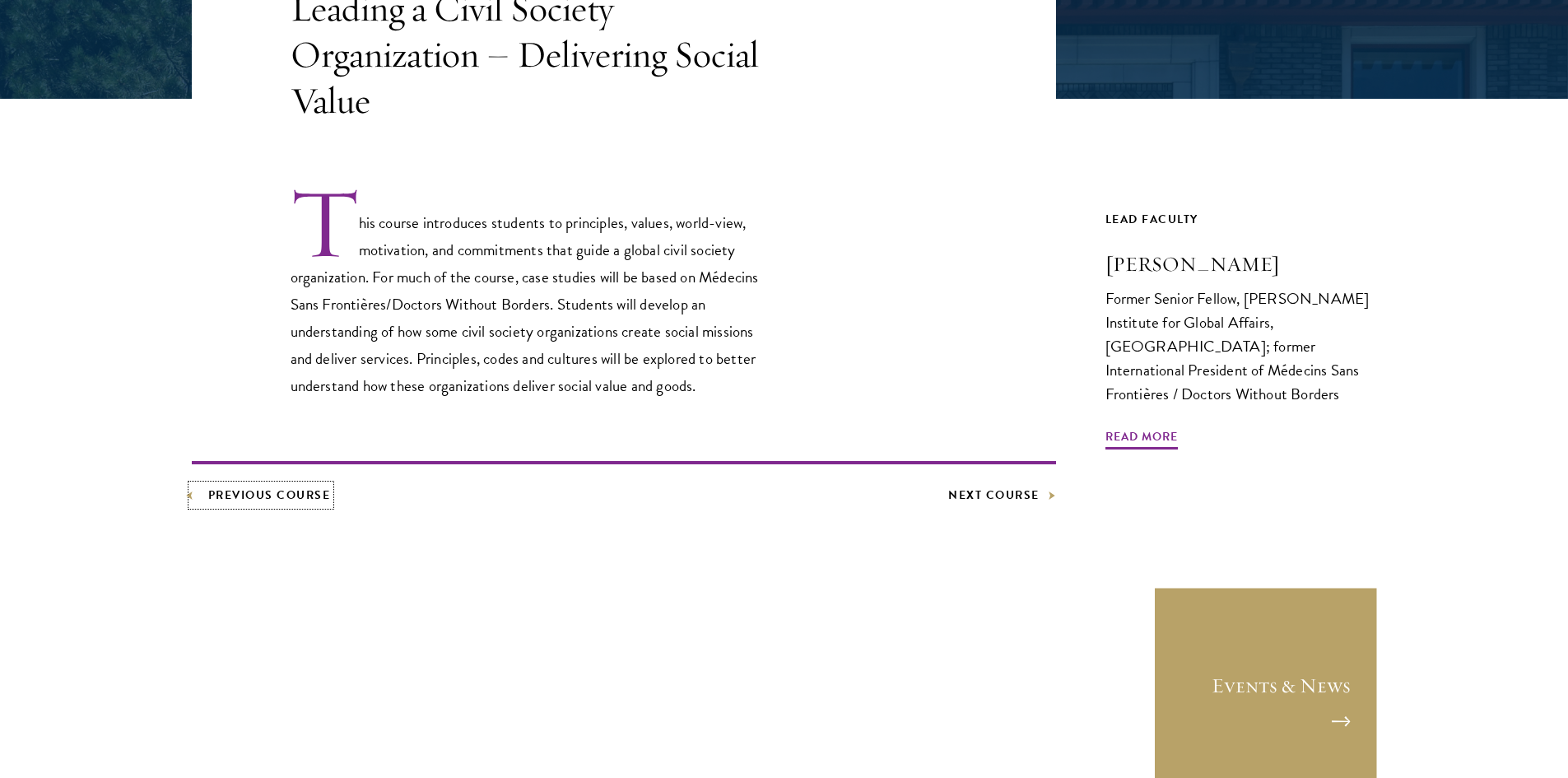
click at [266, 501] on link "Previous Course" at bounding box center [260, 495] width 139 height 21
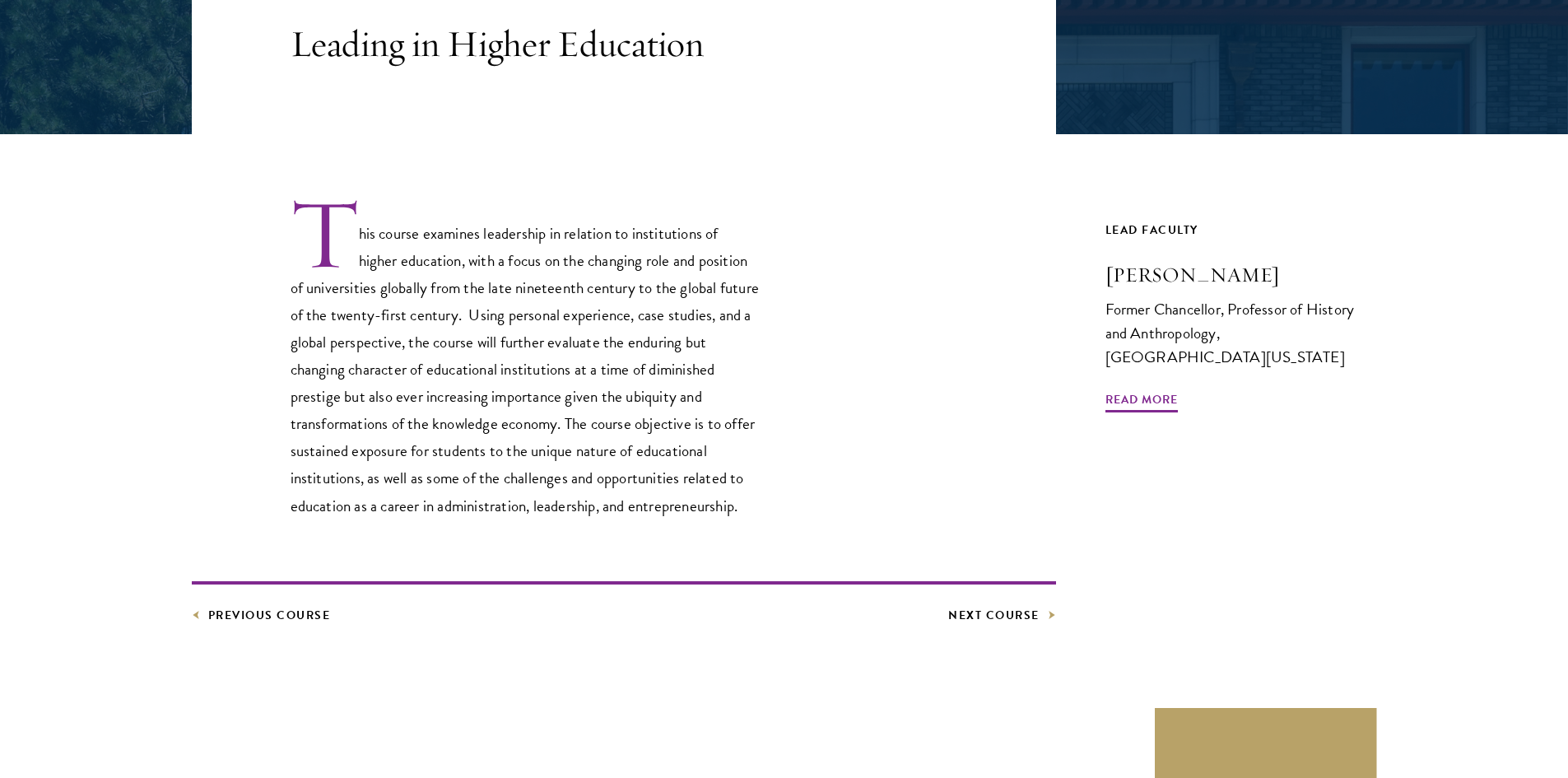
scroll to position [494, 0]
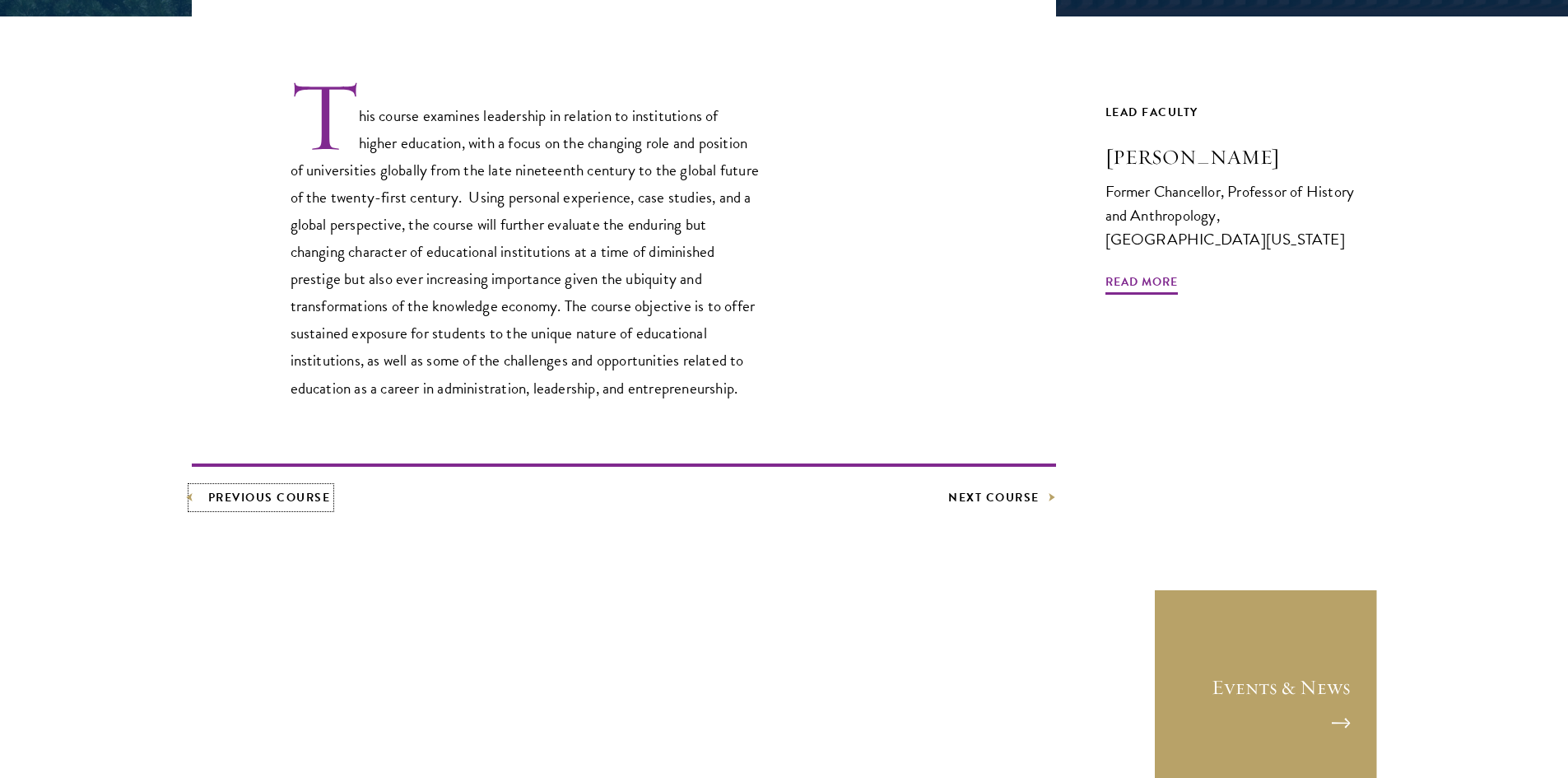
click at [232, 501] on link "Previous Course" at bounding box center [260, 497] width 139 height 21
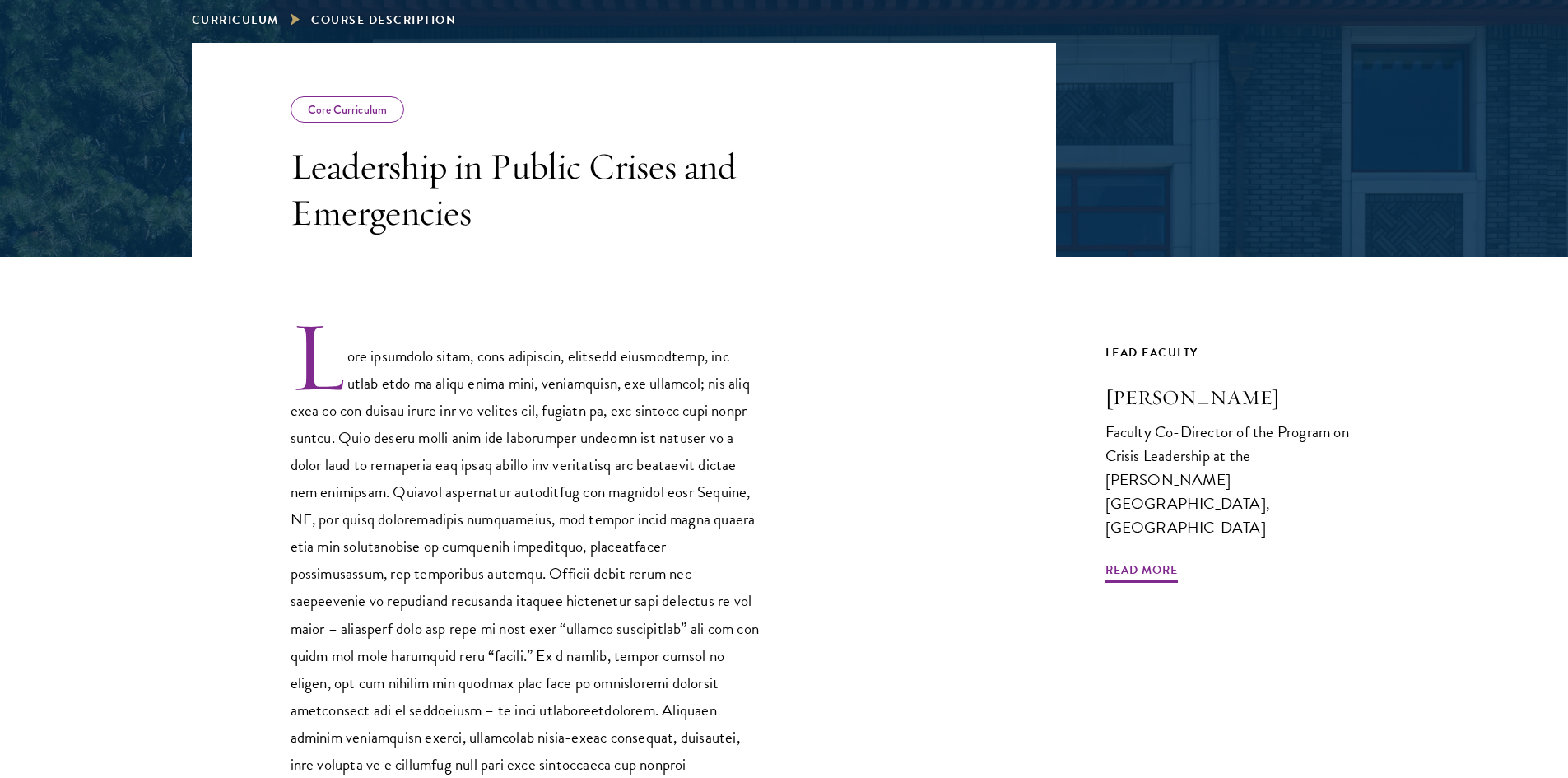
scroll to position [329, 0]
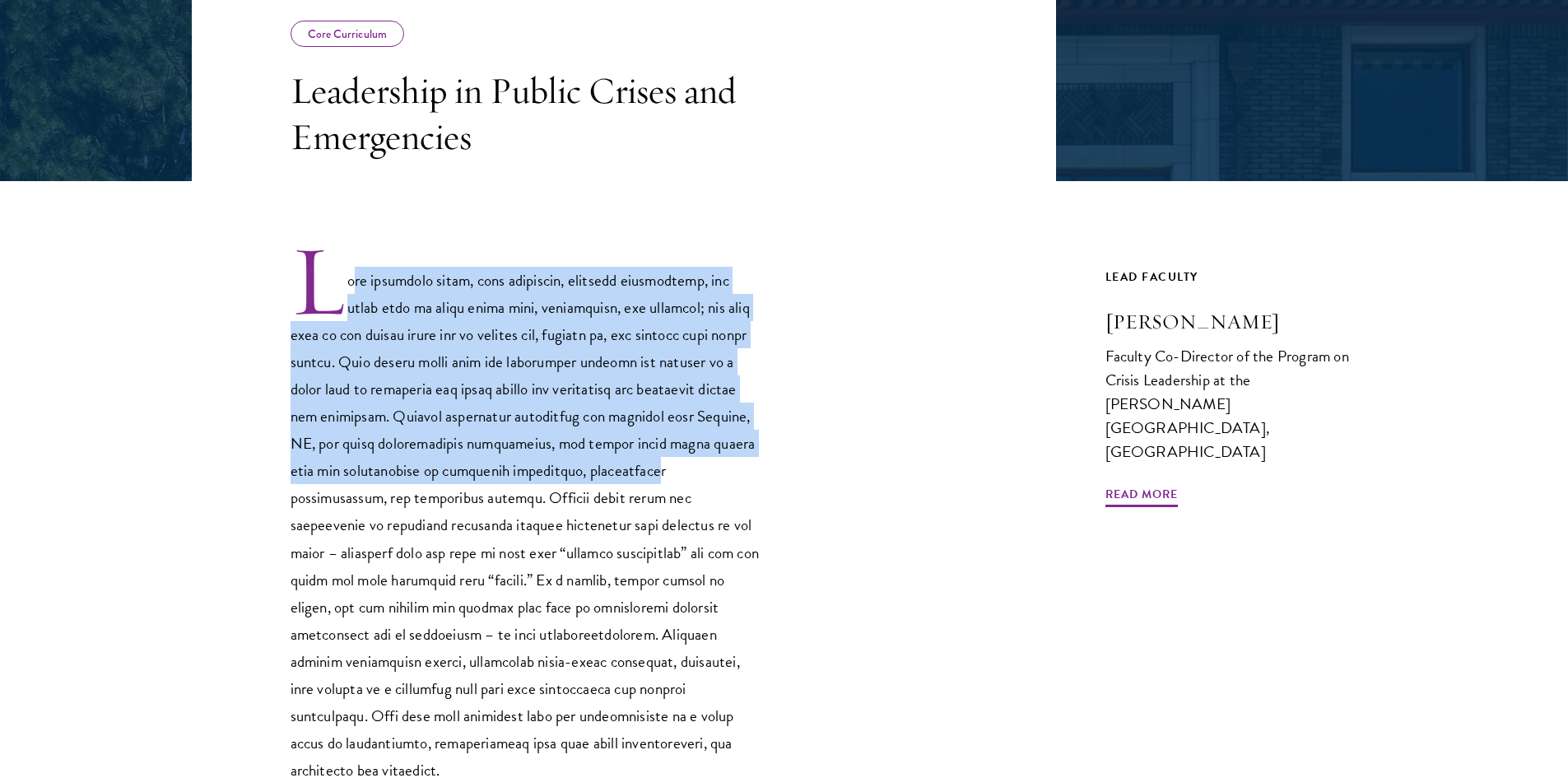
drag, startPoint x: 395, startPoint y: 277, endPoint x: 709, endPoint y: 478, distance: 372.8
click at [709, 481] on p at bounding box center [525, 513] width 469 height 541
click at [708, 479] on p at bounding box center [525, 513] width 469 height 541
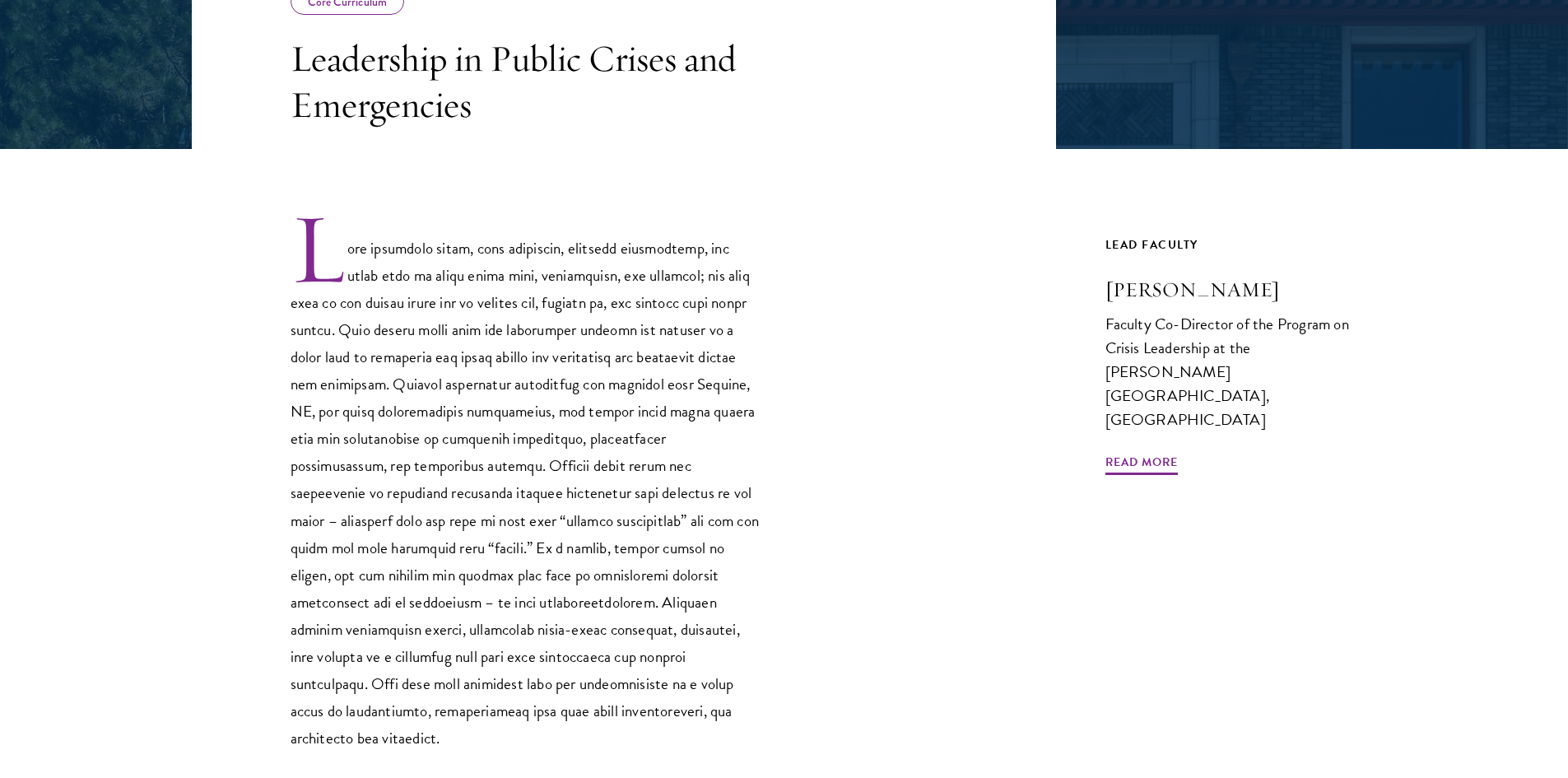
scroll to position [741, 0]
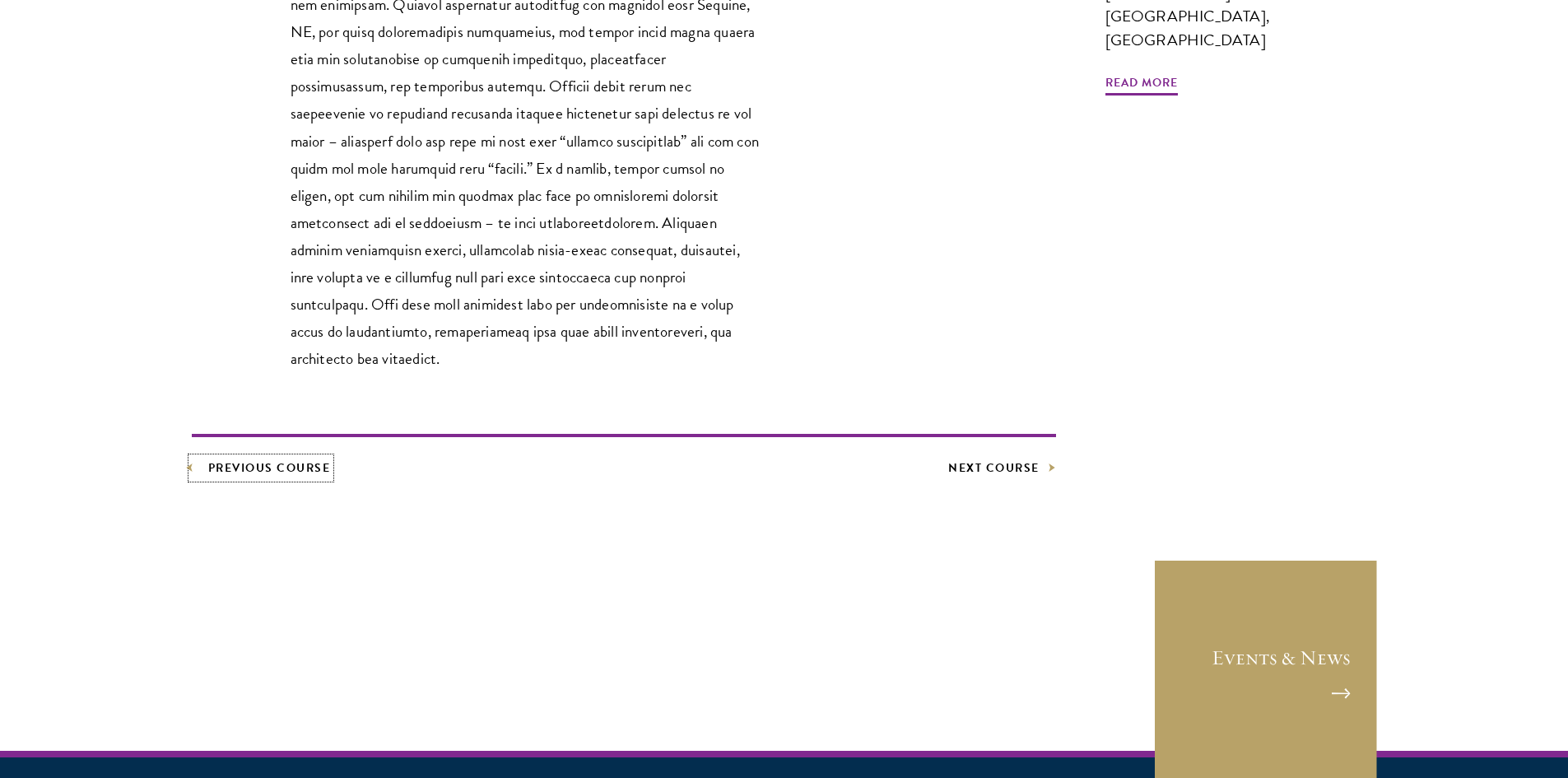
click at [292, 457] on link "Previous Course" at bounding box center [260, 467] width 139 height 21
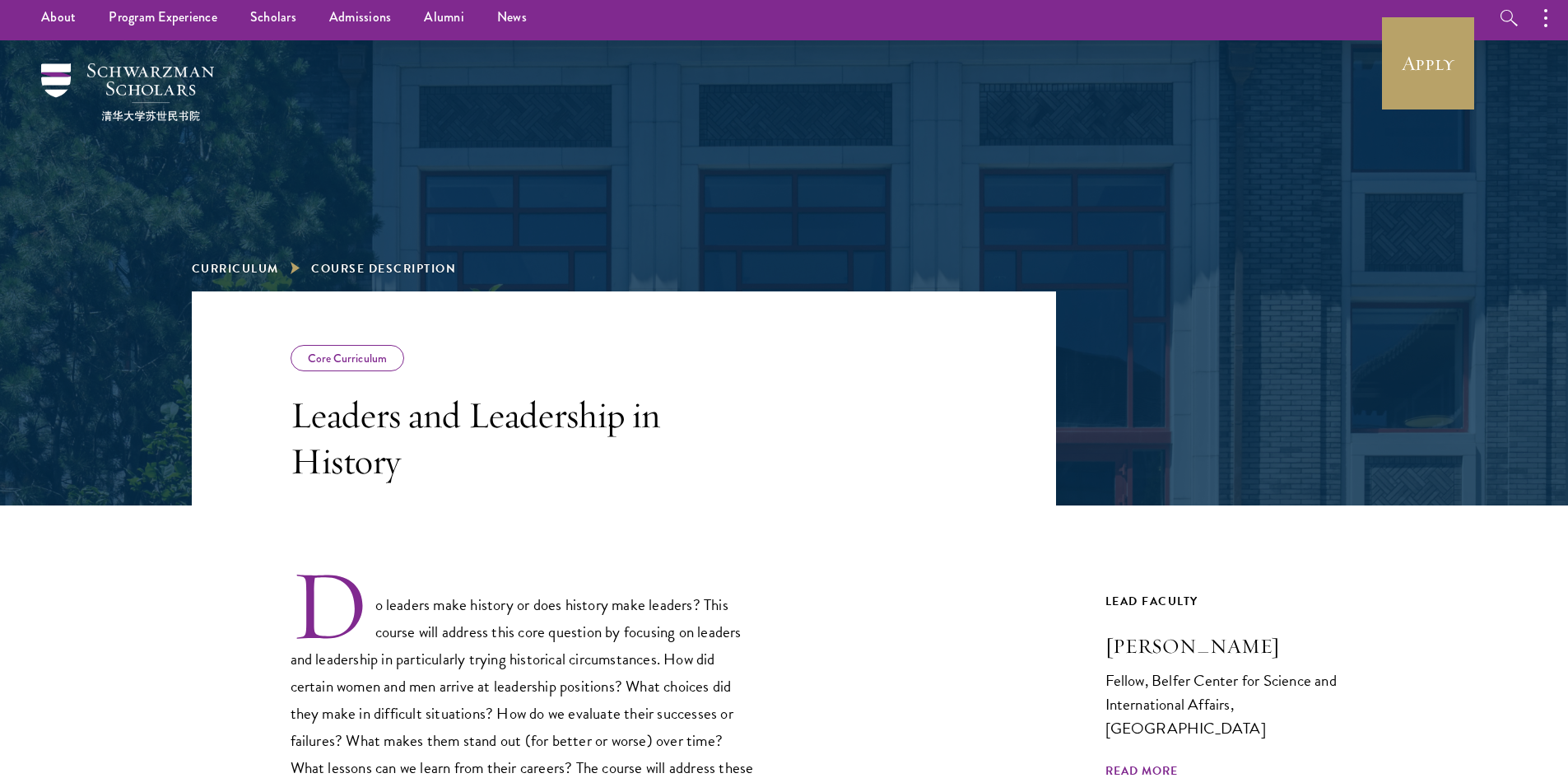
scroll to position [741, 0]
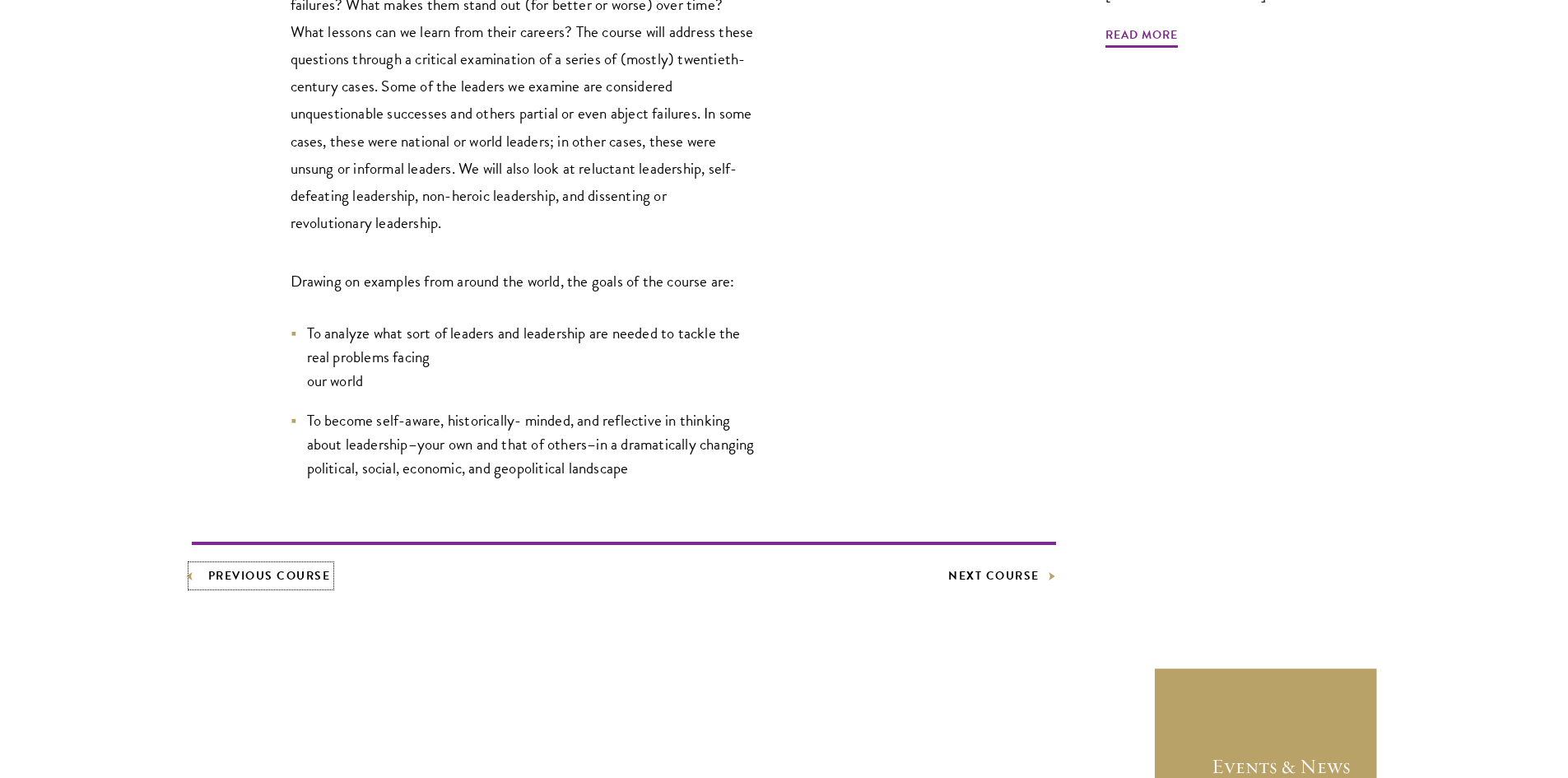
click at [294, 581] on link "Previous Course" at bounding box center [260, 576] width 139 height 21
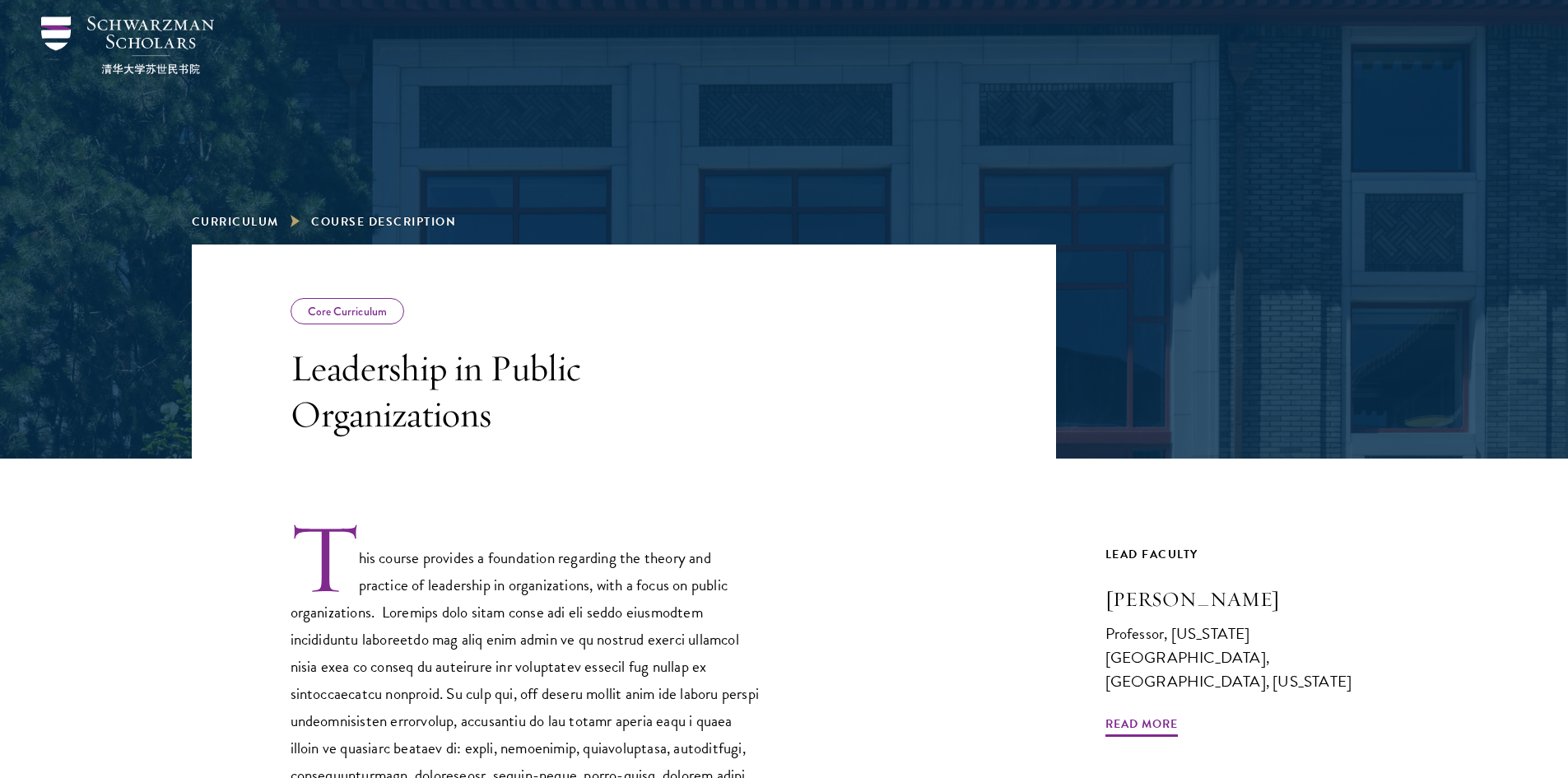
scroll to position [659, 0]
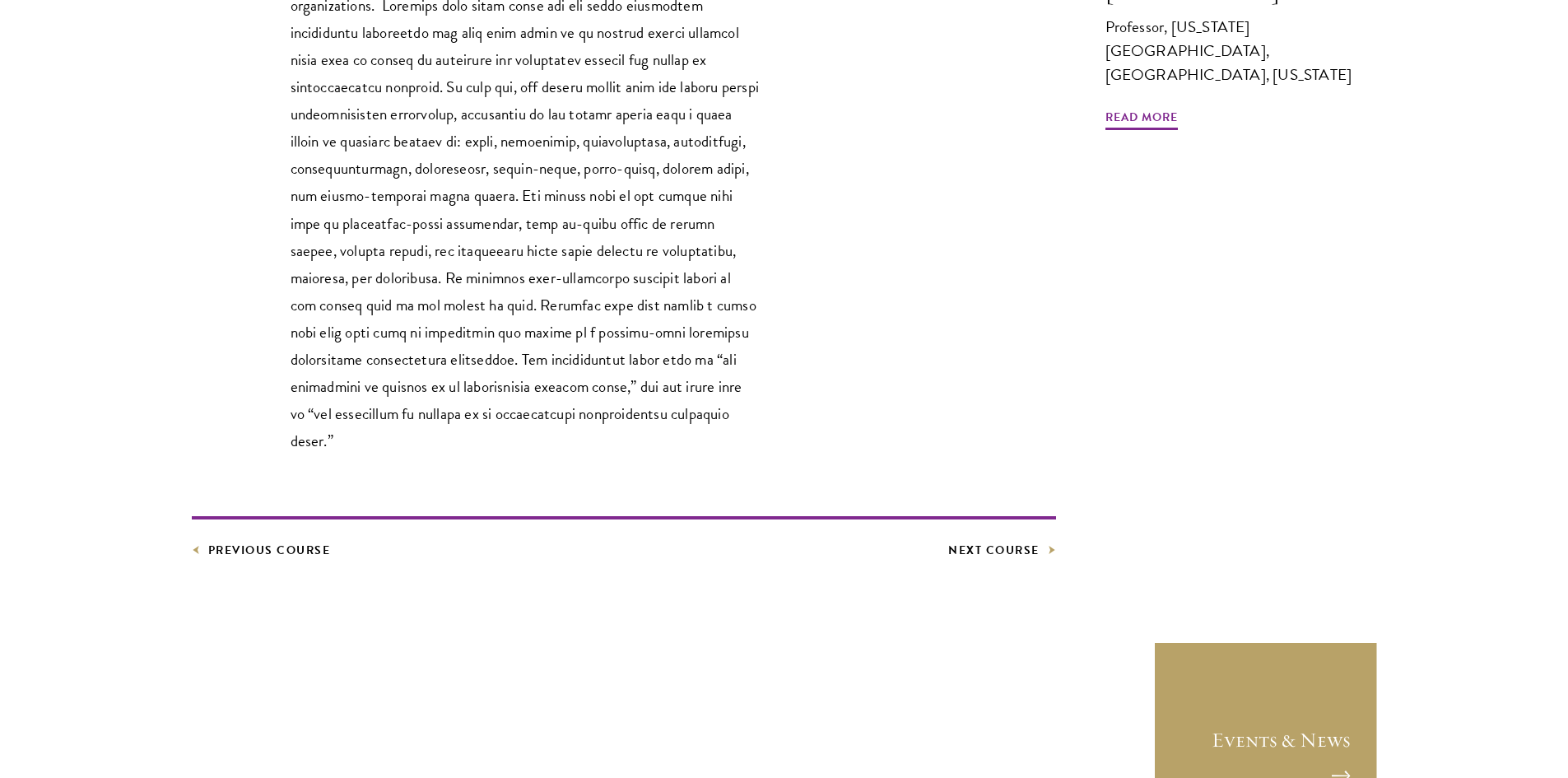
click at [294, 517] on footer "Previous Course Next Course" at bounding box center [624, 539] width 865 height 45
click at [299, 540] on link "Previous Course" at bounding box center [260, 550] width 139 height 21
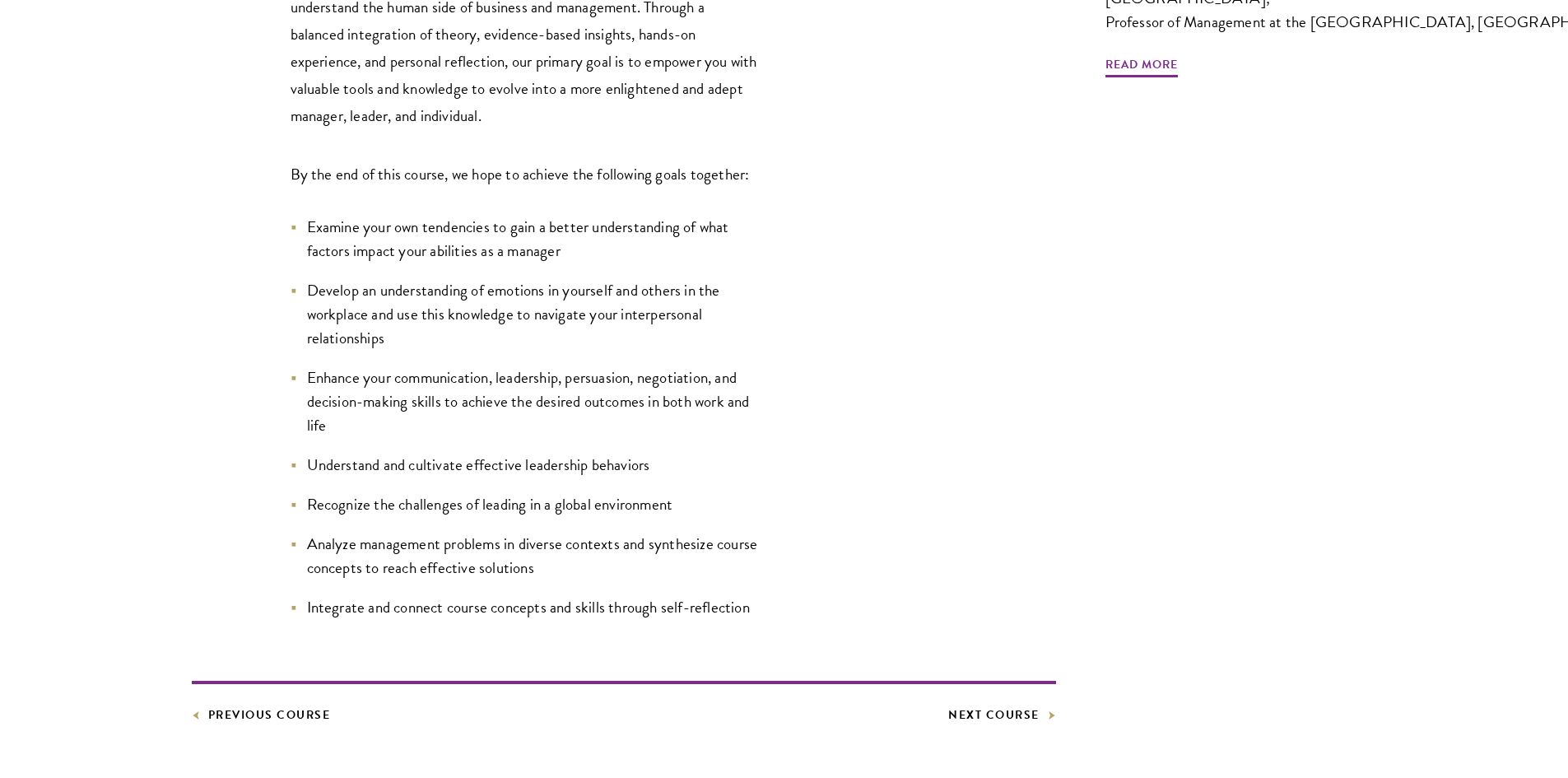
scroll to position [824, 0]
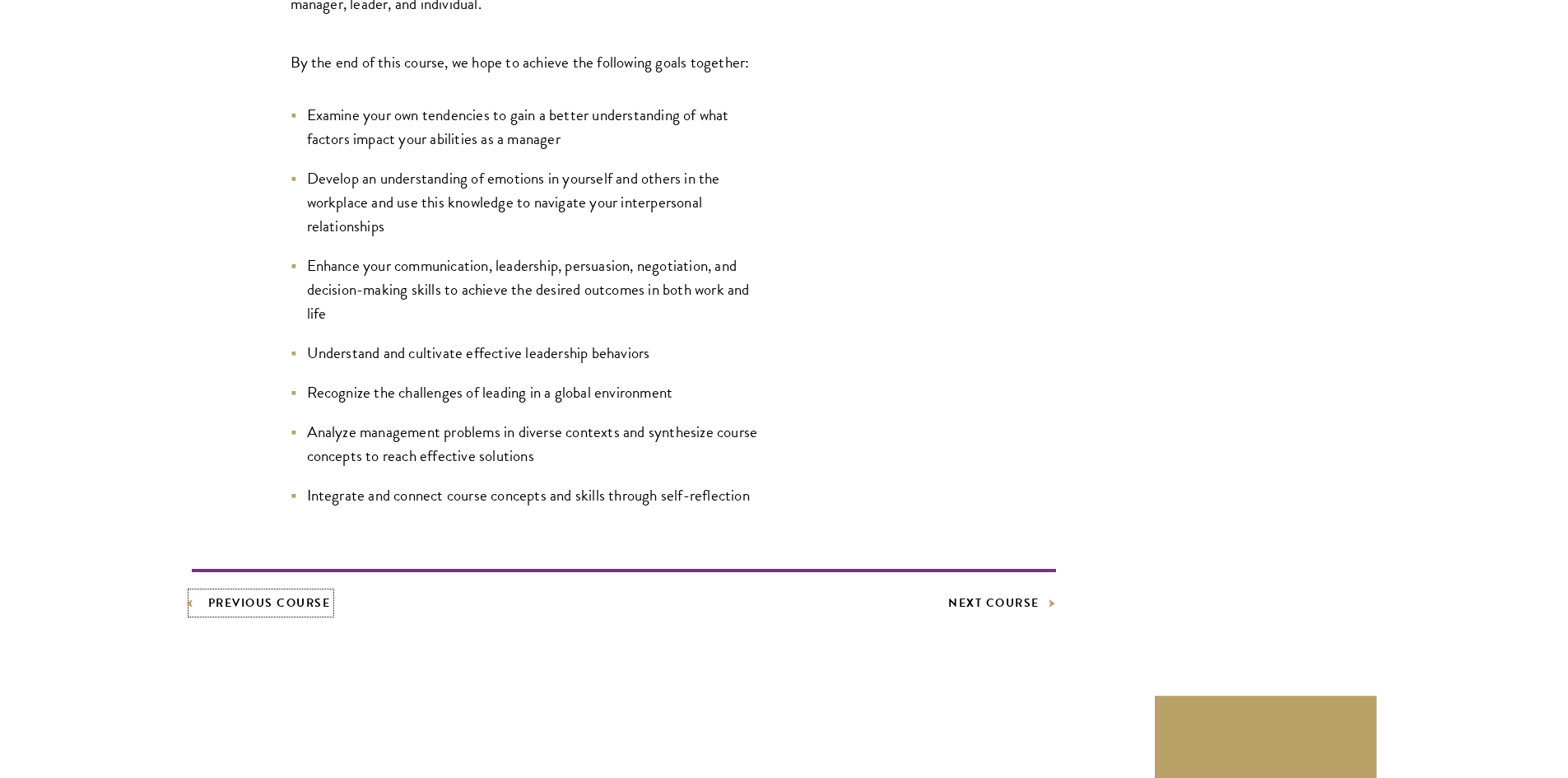
click at [318, 607] on link "Previous Course" at bounding box center [260, 603] width 139 height 21
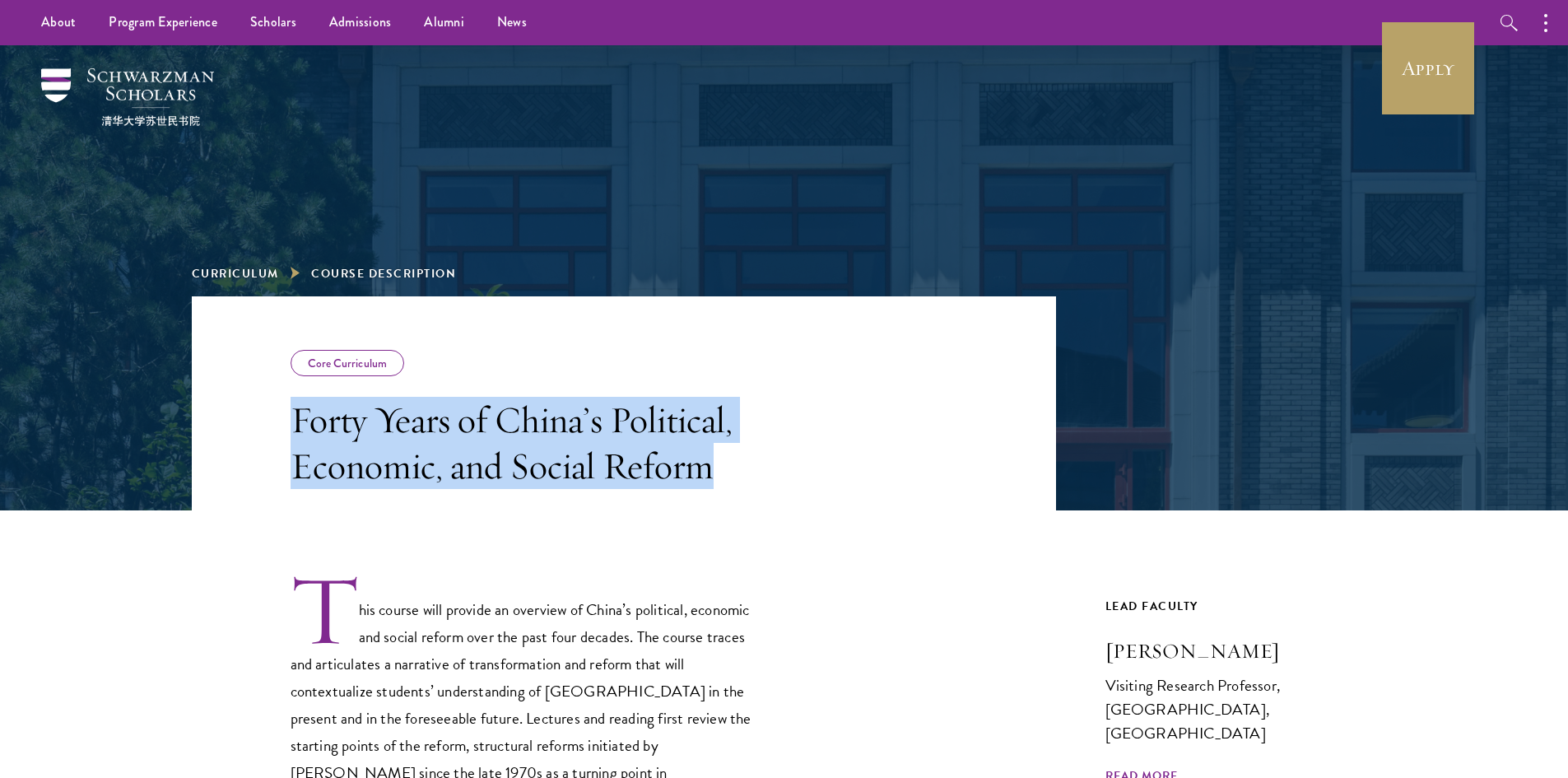
drag, startPoint x: 267, startPoint y: 412, endPoint x: 712, endPoint y: 500, distance: 453.6
click at [712, 500] on header "Core Curriculum Forty Years of China’s Political, Economic, and Social Reform" at bounding box center [624, 403] width 865 height 214
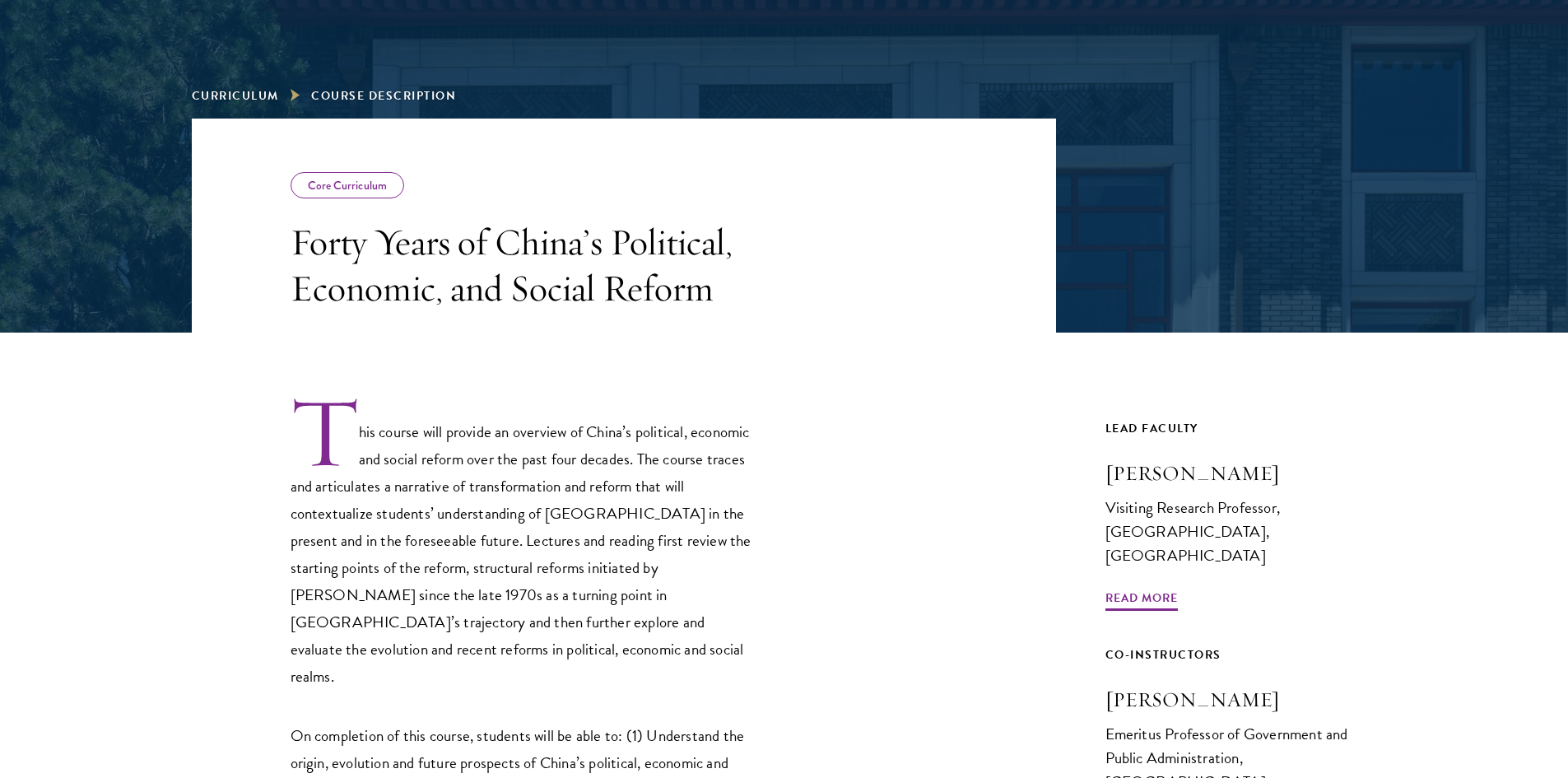
scroll to position [329, 0]
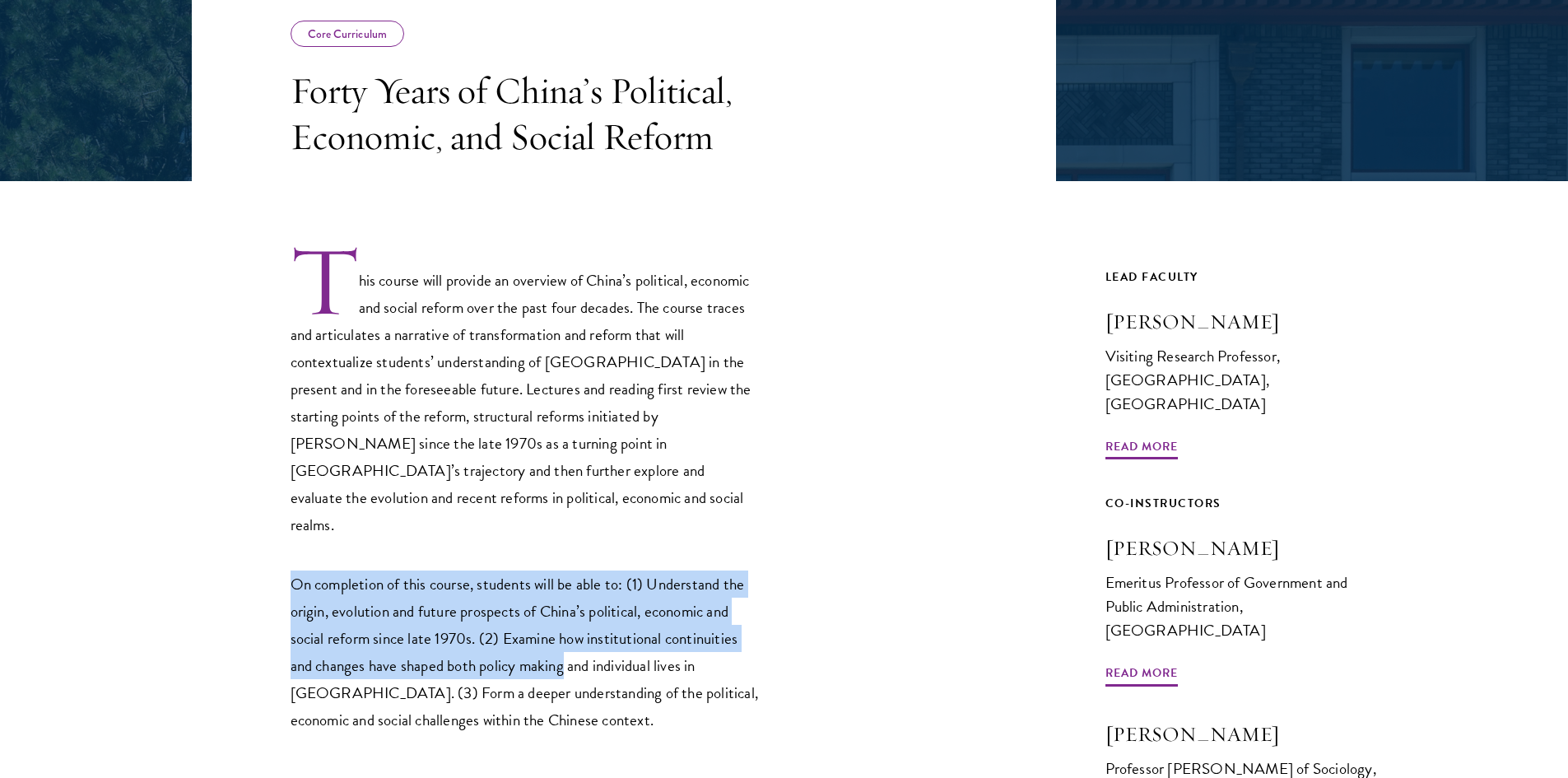
drag, startPoint x: 285, startPoint y: 553, endPoint x: 594, endPoint y: 641, distance: 321.3
click at [572, 645] on div "This course will provide an overview of China’s political, economic and social …" at bounding box center [624, 488] width 865 height 491
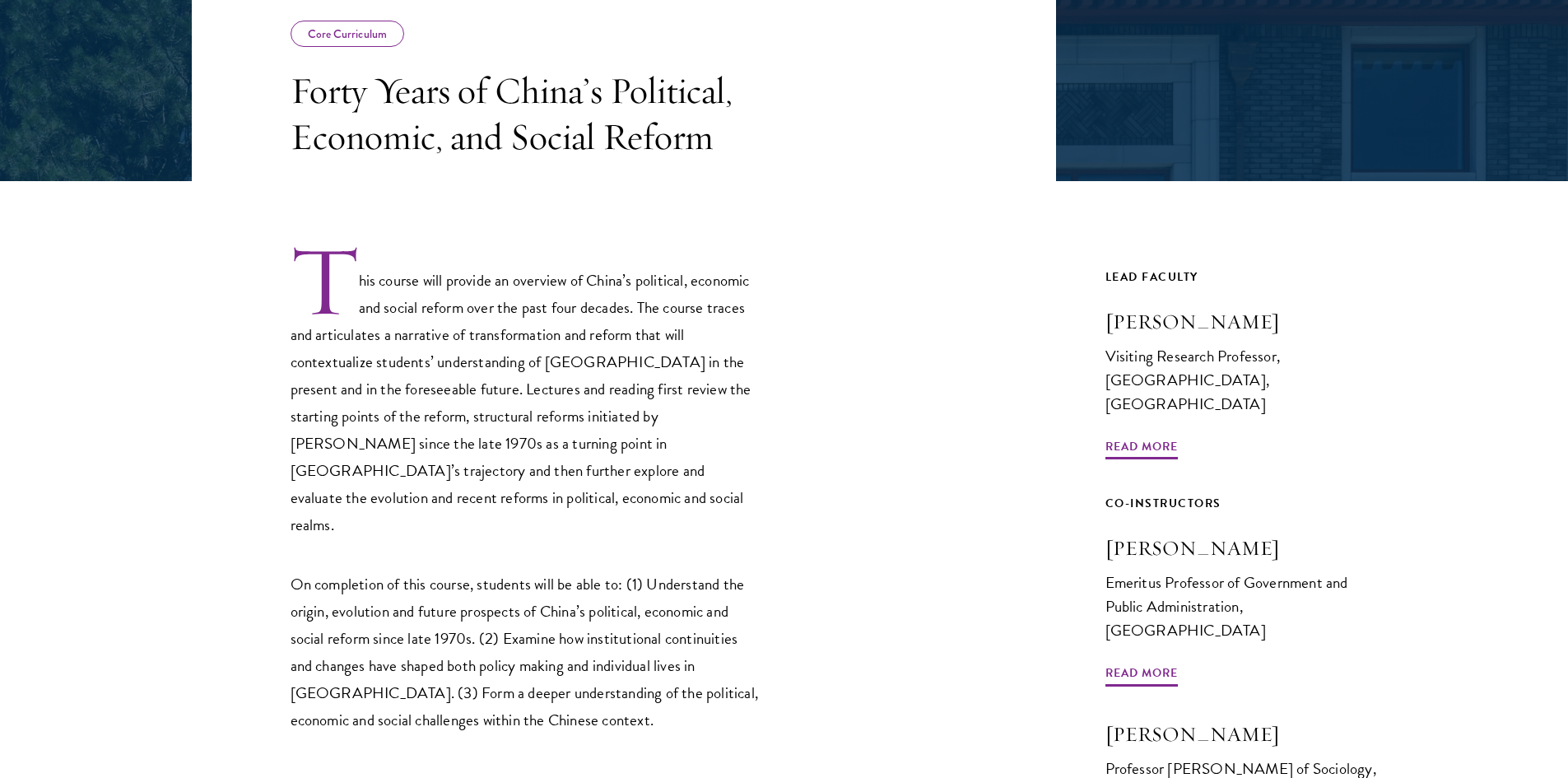
click at [594, 641] on p "On completion of this course, students will be able to: (1) Understand the orig…" at bounding box center [525, 652] width 469 height 163
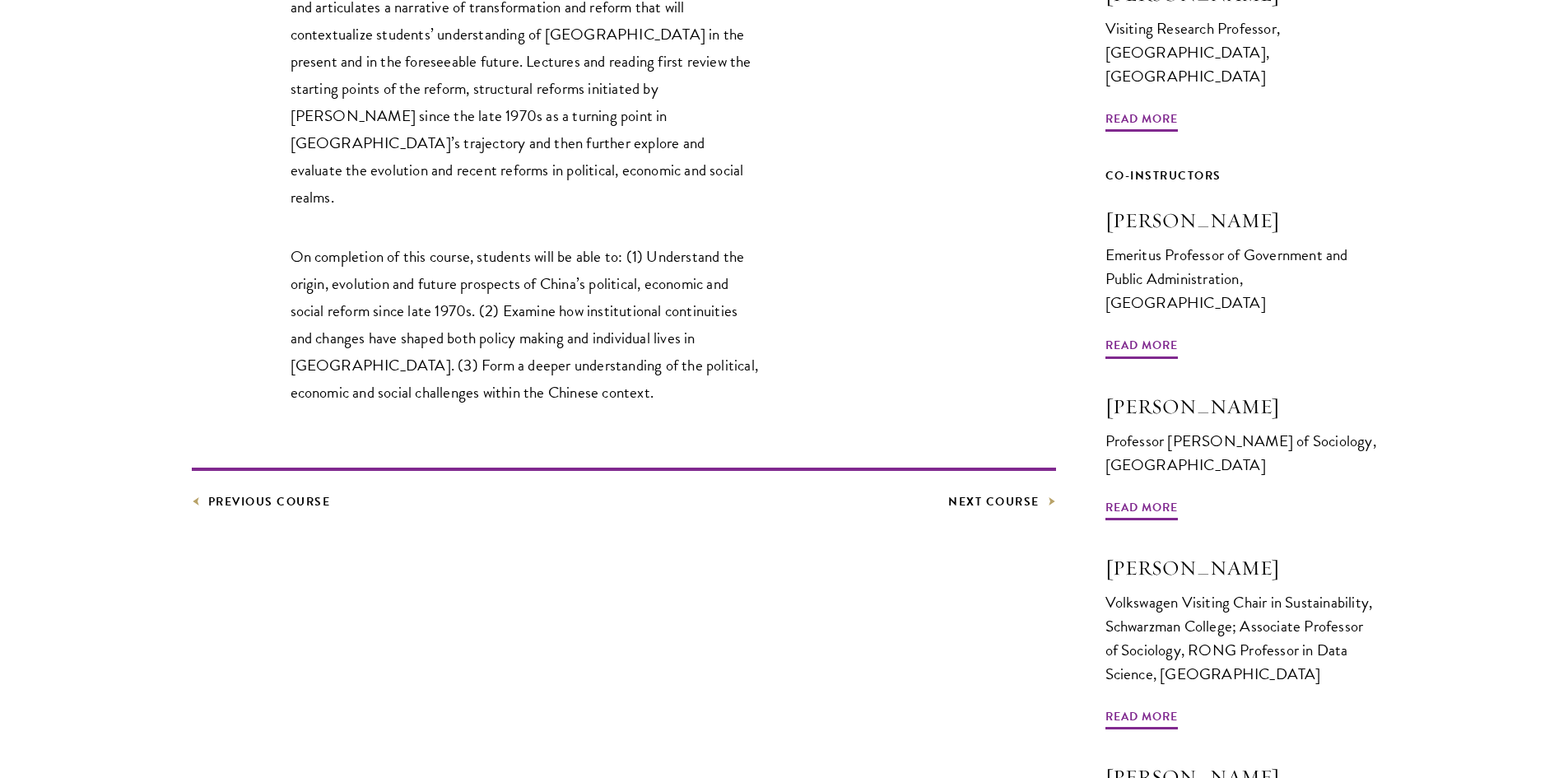
scroll to position [659, 0]
click at [273, 490] on link "Previous Course" at bounding box center [260, 500] width 139 height 21
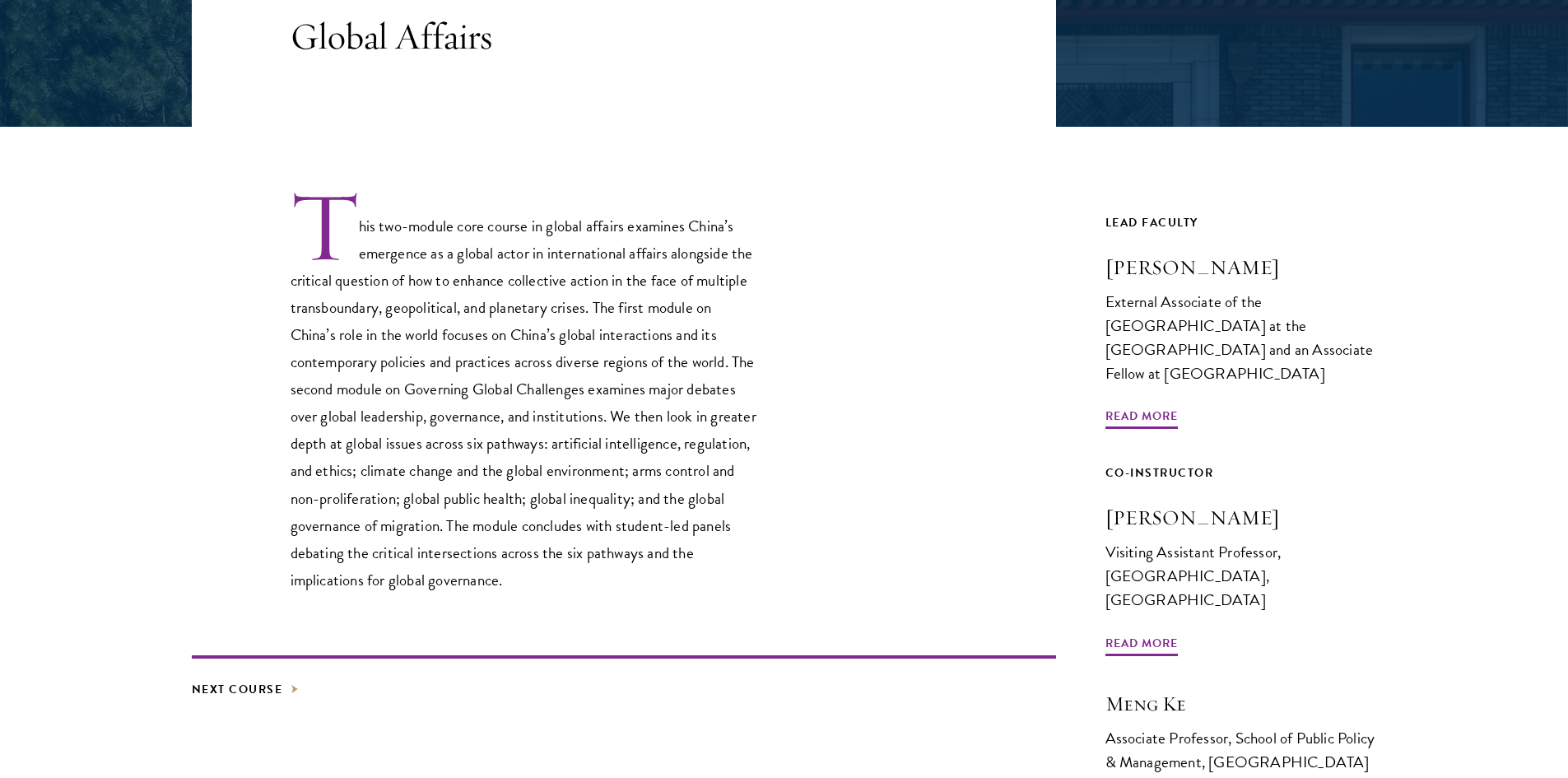
scroll to position [412, 0]
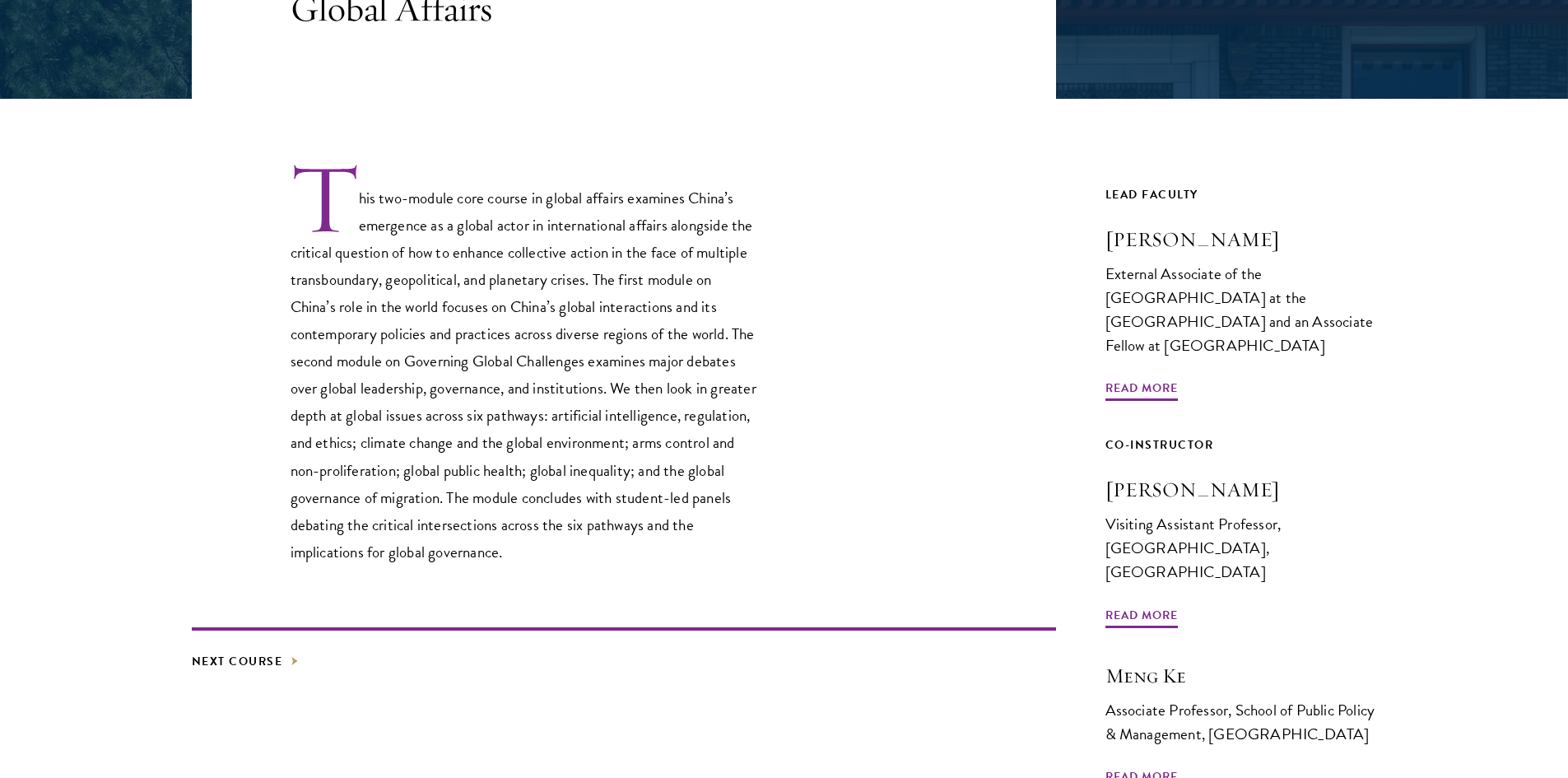
click at [241, 643] on footer "Next Course" at bounding box center [624, 650] width 865 height 45
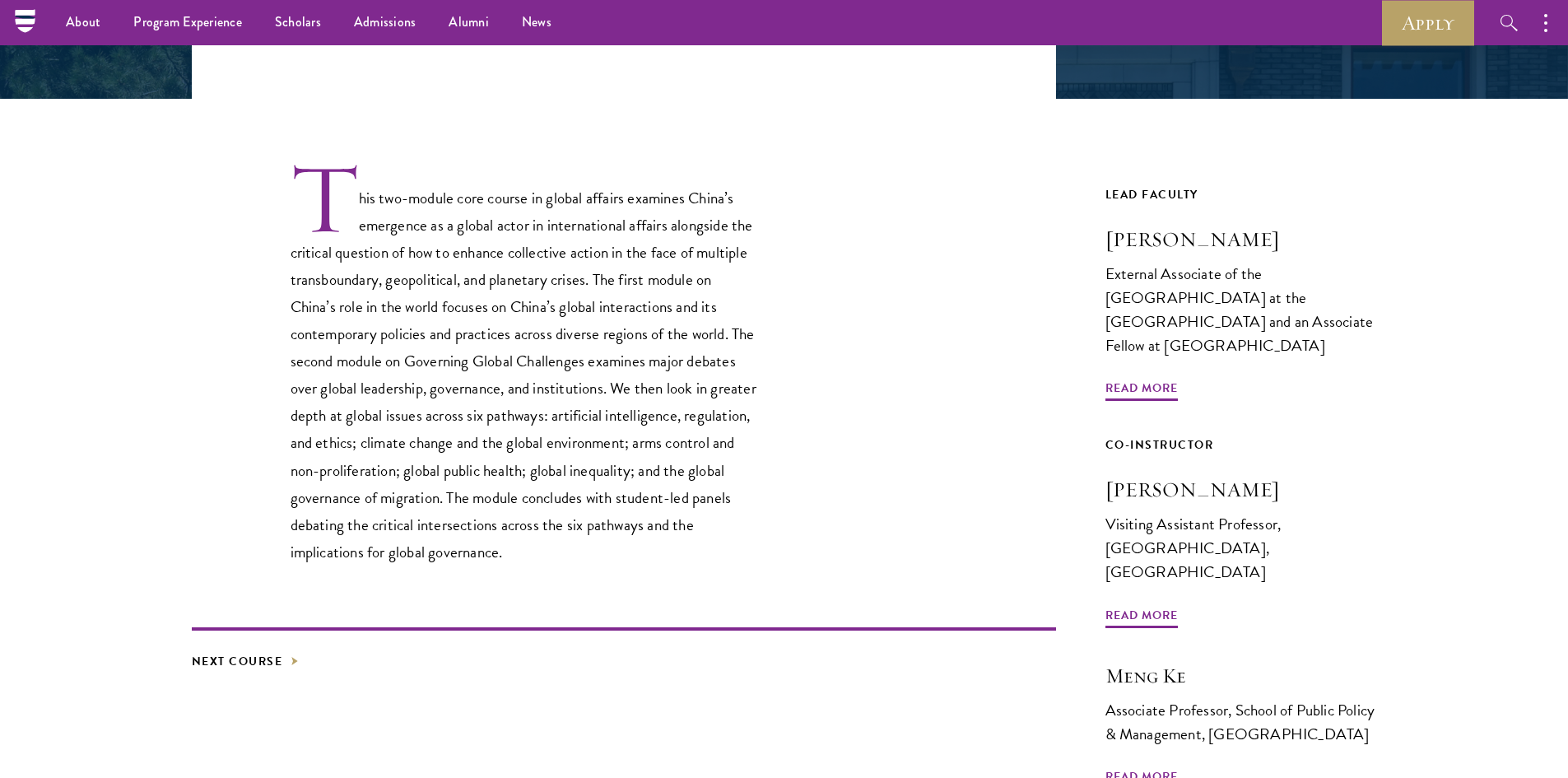
scroll to position [0, 0]
